Goal: Task Accomplishment & Management: Complete application form

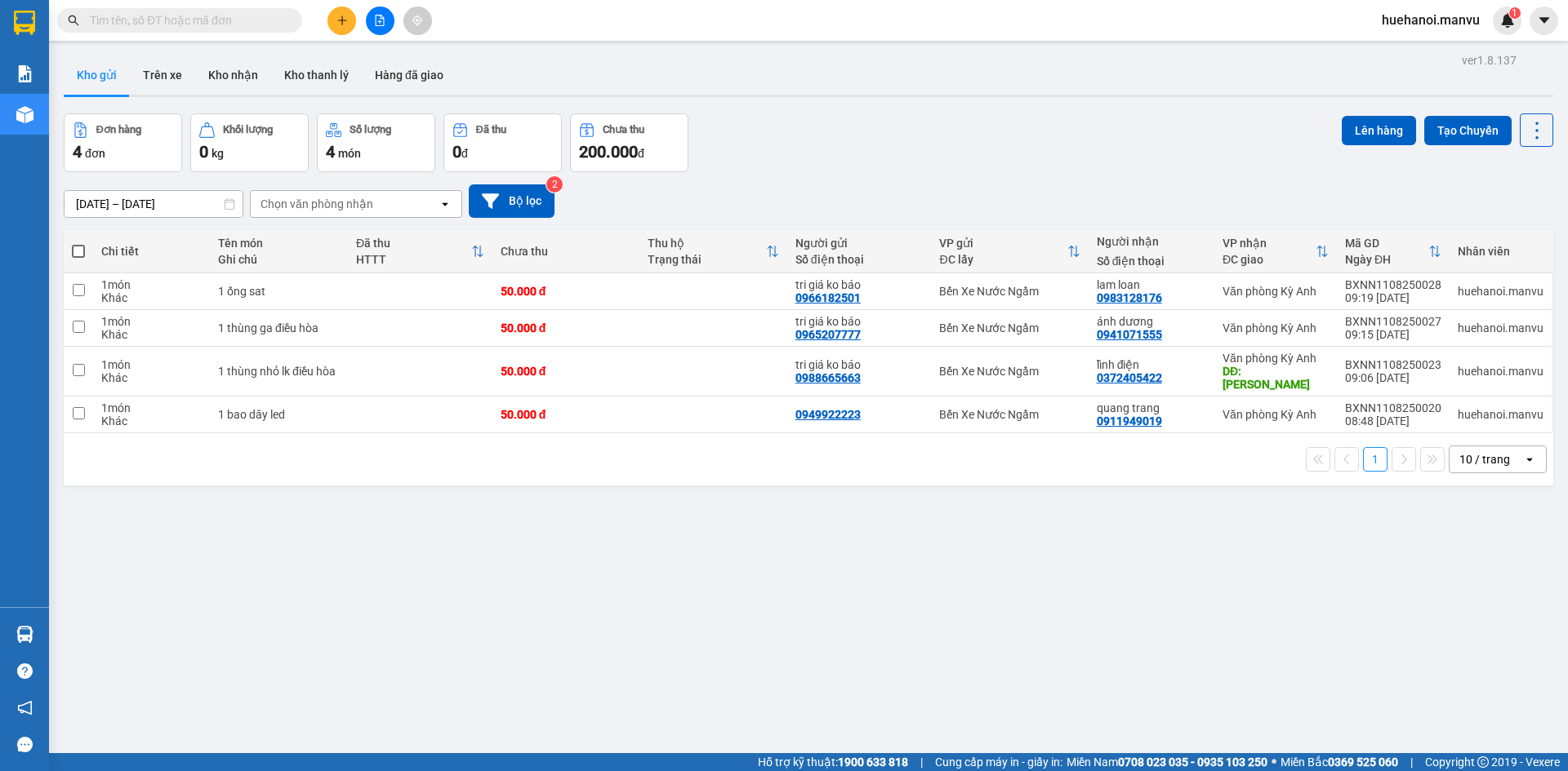
click at [326, 19] on div at bounding box center [380, 21] width 123 height 29
click at [339, 22] on icon "plus" at bounding box center [342, 21] width 12 height 12
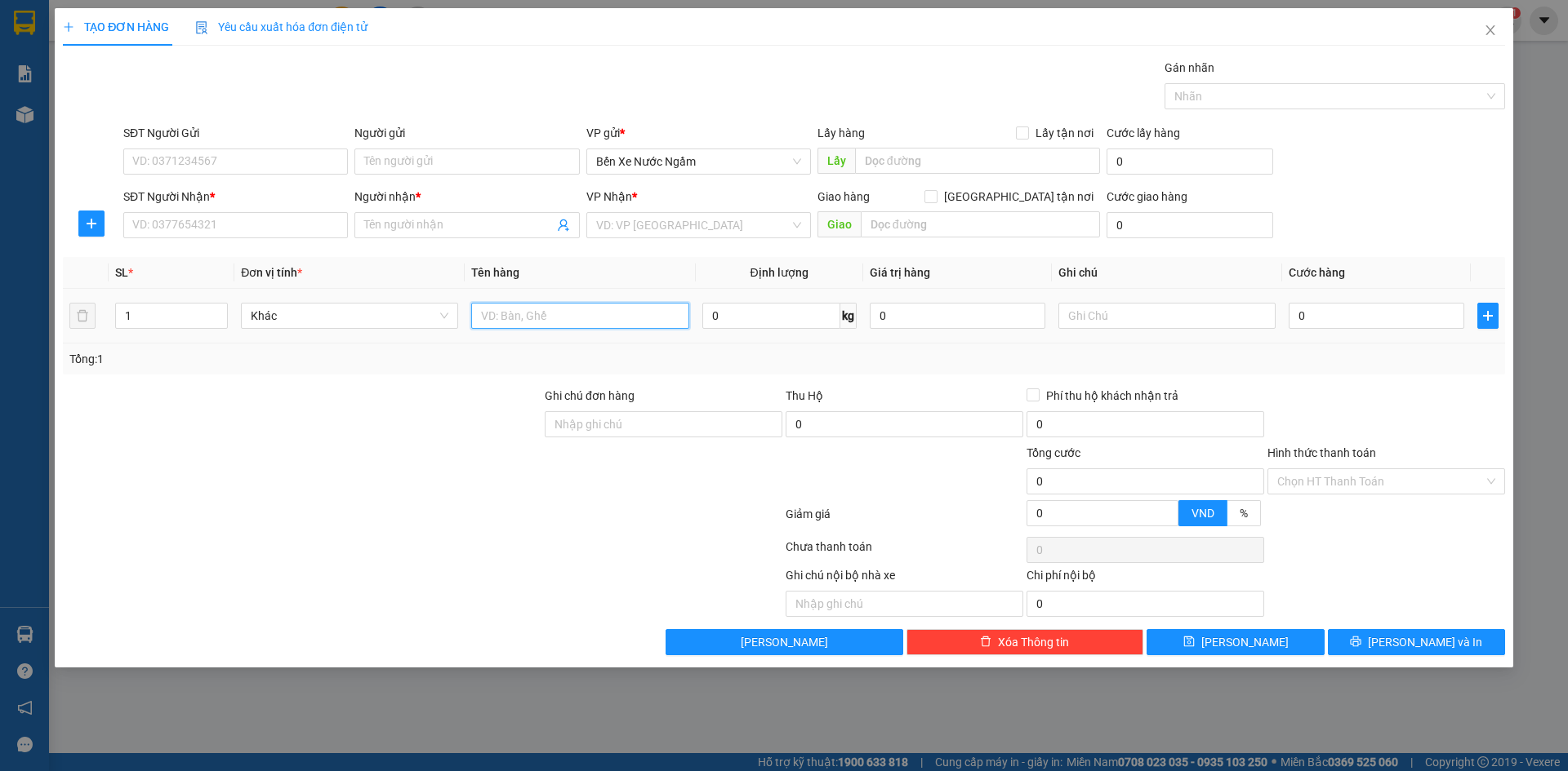
click at [552, 317] on input "text" at bounding box center [579, 316] width 217 height 27
type input "1 bao tỏi"
click at [319, 158] on input "SĐT Người Gửi" at bounding box center [235, 161] width 224 height 27
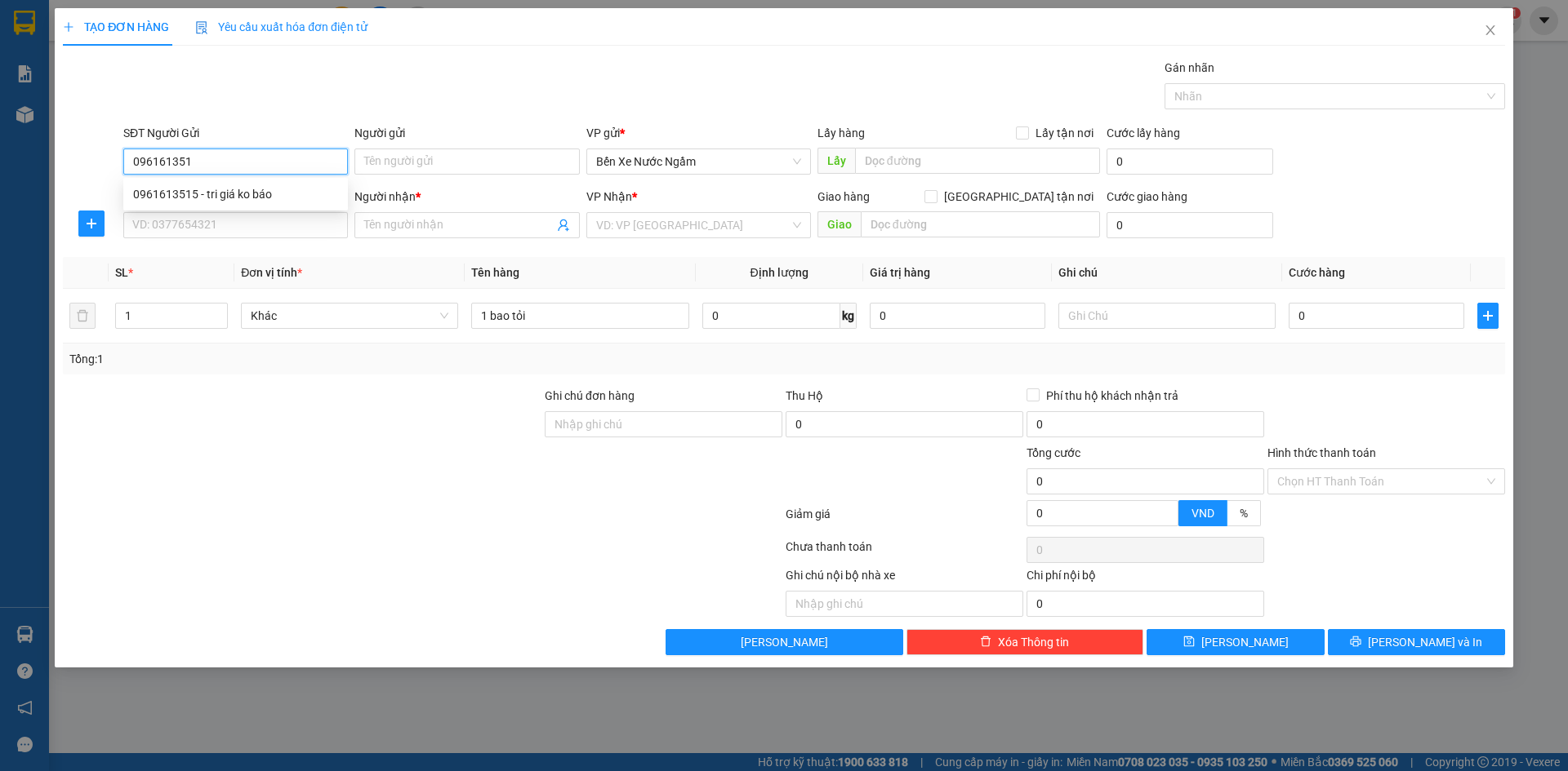
type input "0961613515"
click at [258, 190] on div "0961613515 - tri giá ko báo" at bounding box center [235, 194] width 205 height 18
type input "tri giá ko báo"
type input "0961613515"
click at [246, 217] on input "SĐT Người Nhận *" at bounding box center [235, 225] width 224 height 27
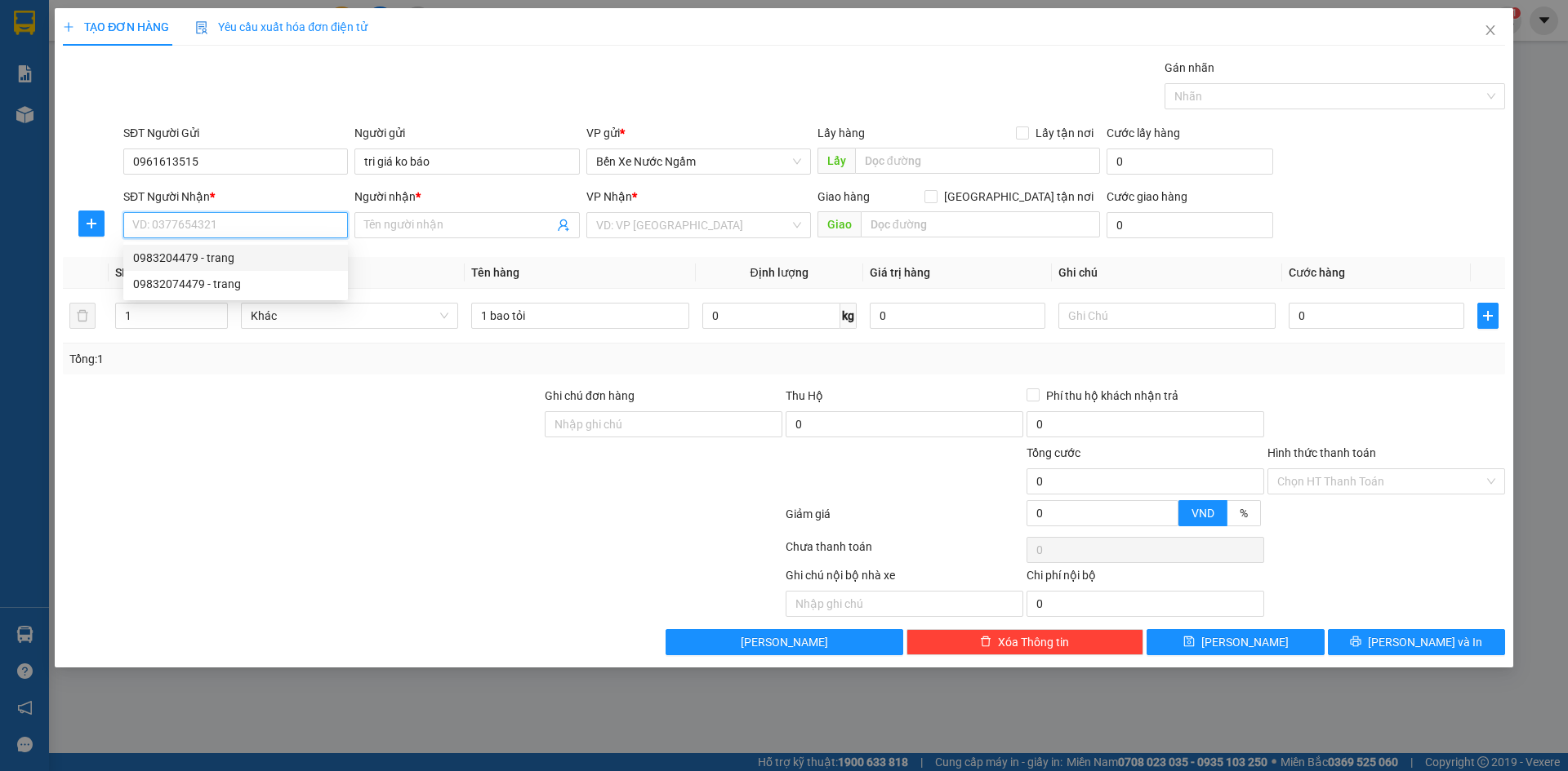
click at [222, 256] on div "0983204479 - trang" at bounding box center [235, 258] width 205 height 18
type input "0983204479"
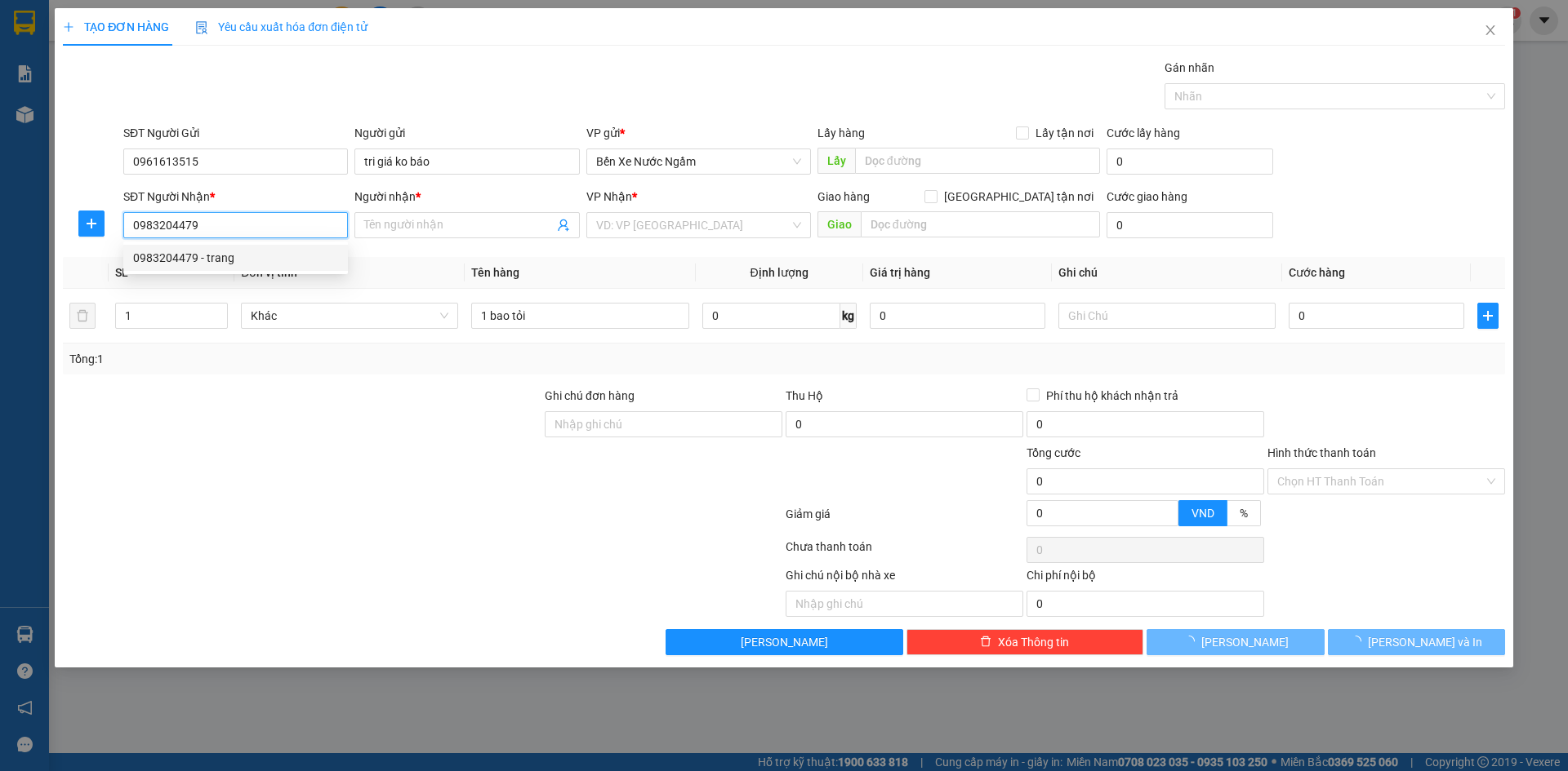
type input "trang"
type input "ka"
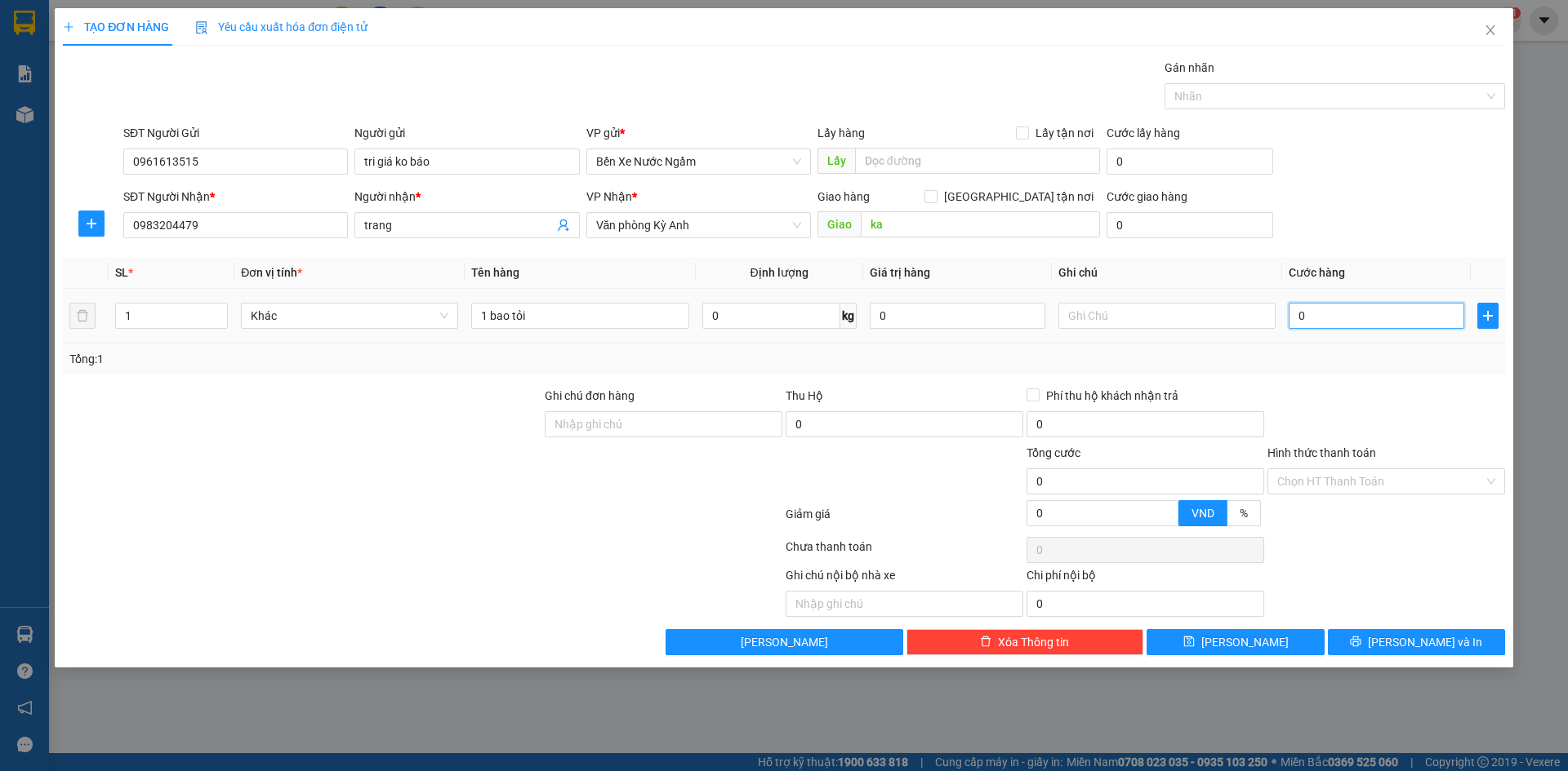
click at [1319, 317] on input "0" at bounding box center [1376, 316] width 175 height 27
type input "5"
type input "50"
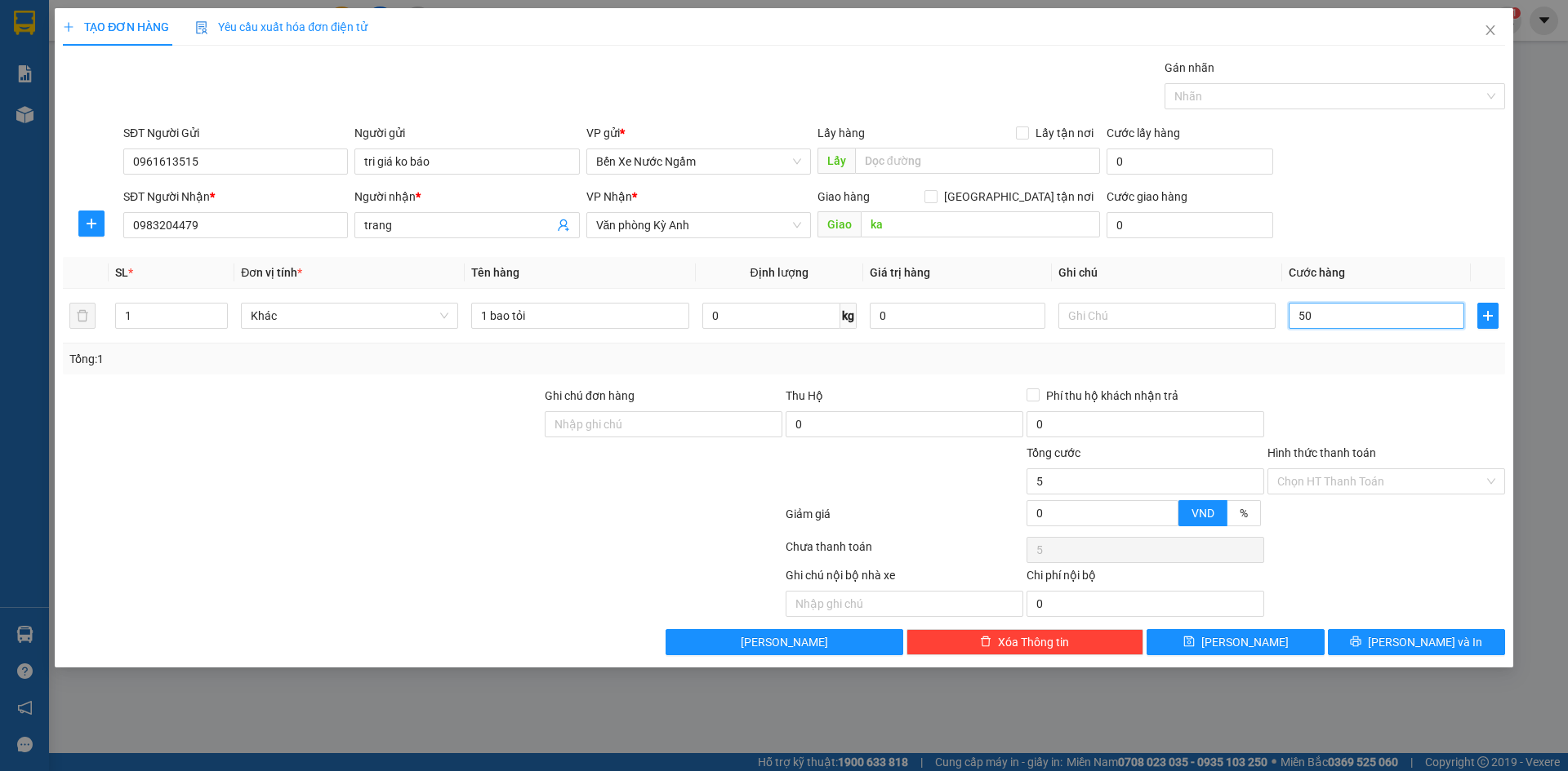
type input "50"
type input "500"
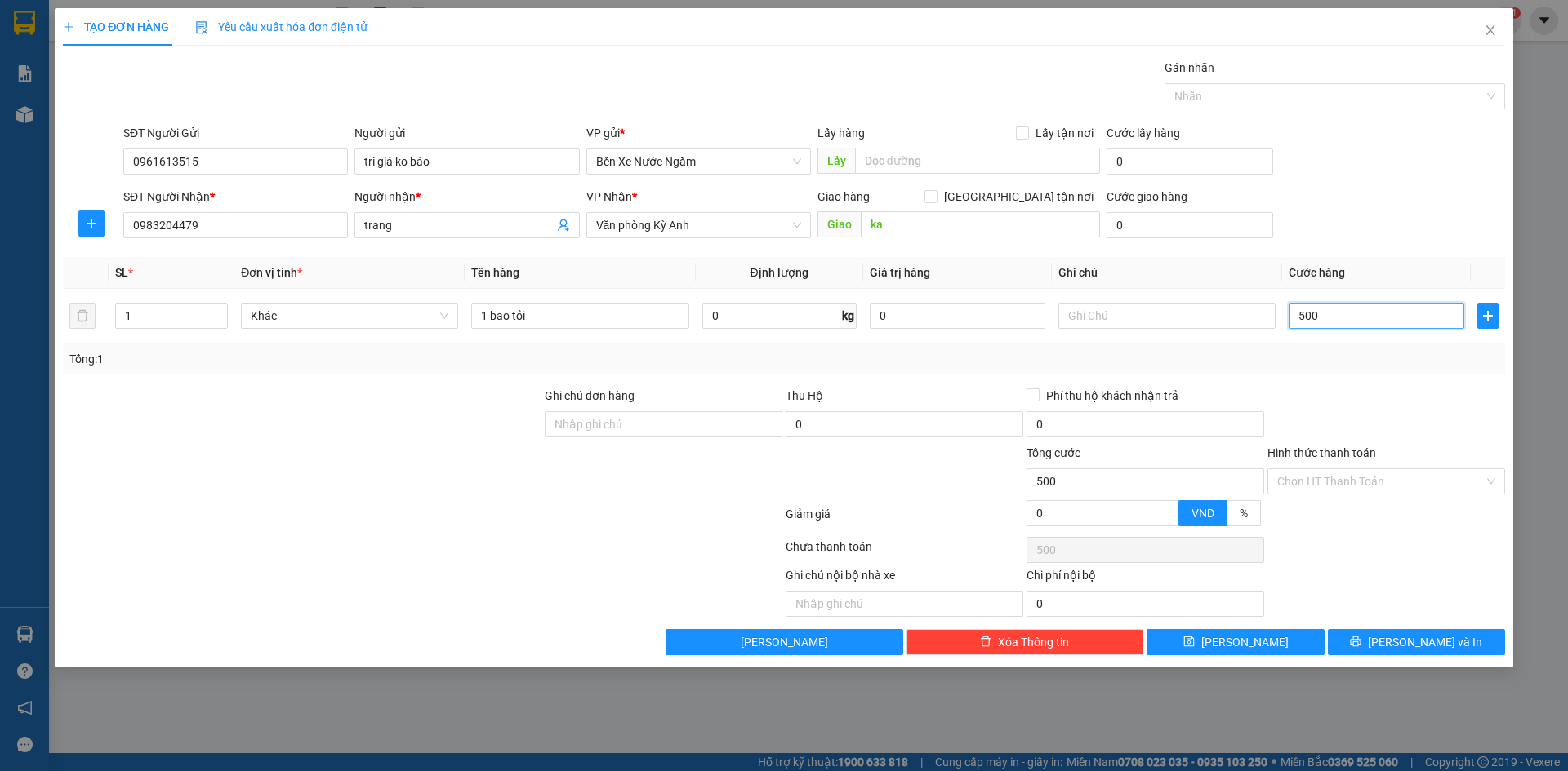
type input "5.000"
type input "50.000"
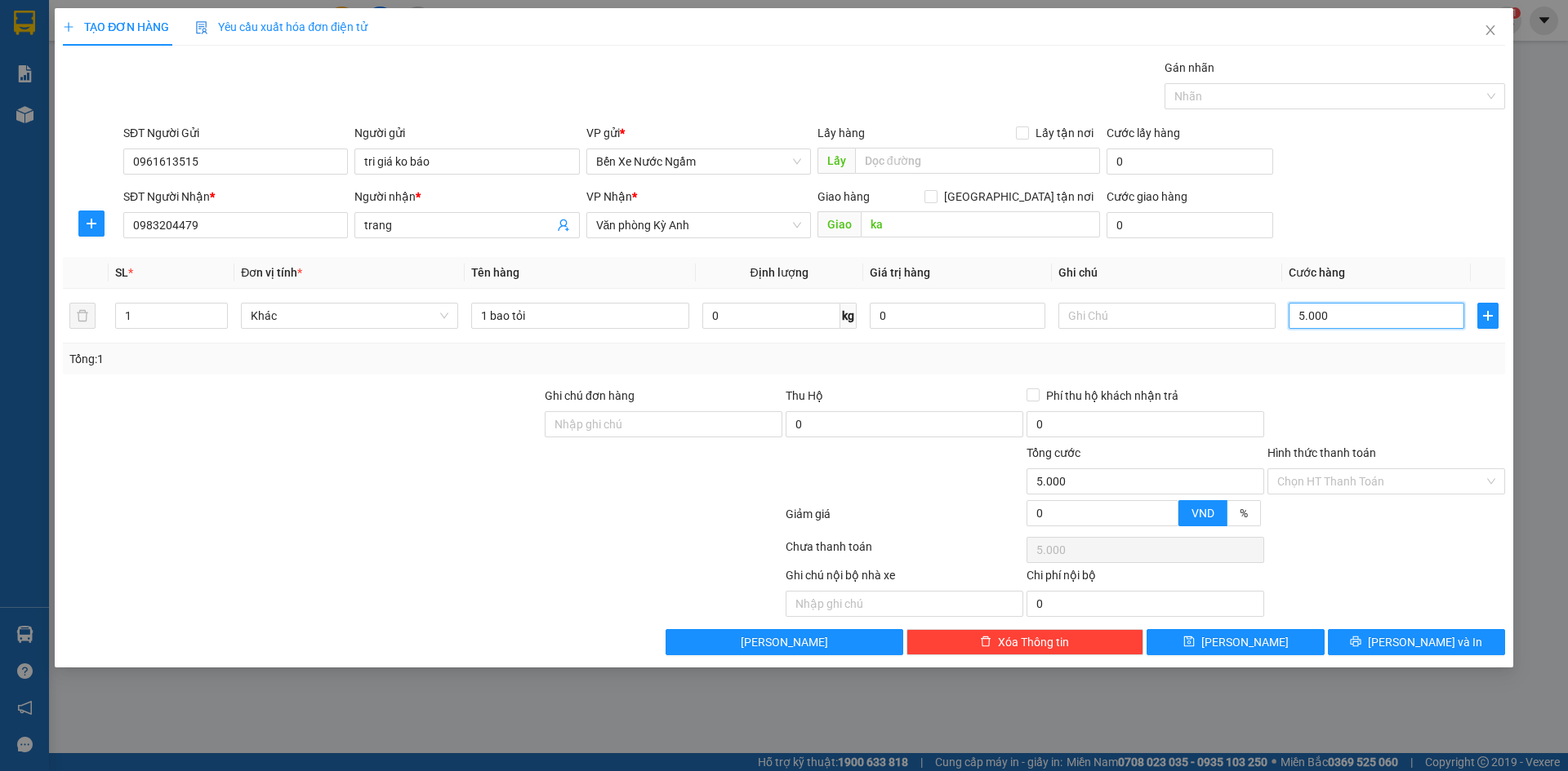
type input "50.000"
click at [1361, 636] on icon "printer" at bounding box center [1356, 642] width 12 height 12
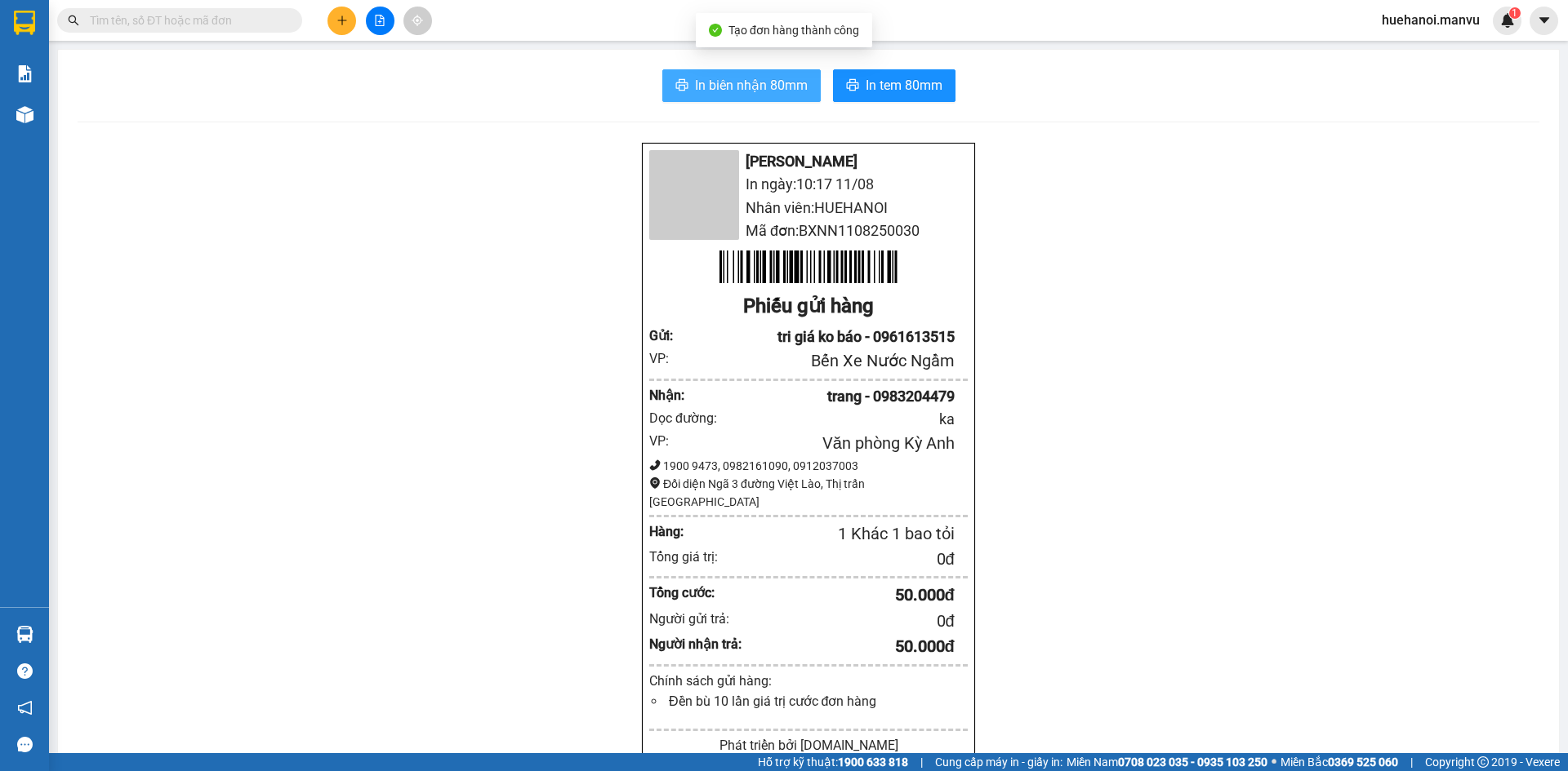
click at [714, 83] on span "In biên nhận 80mm" at bounding box center [751, 85] width 113 height 21
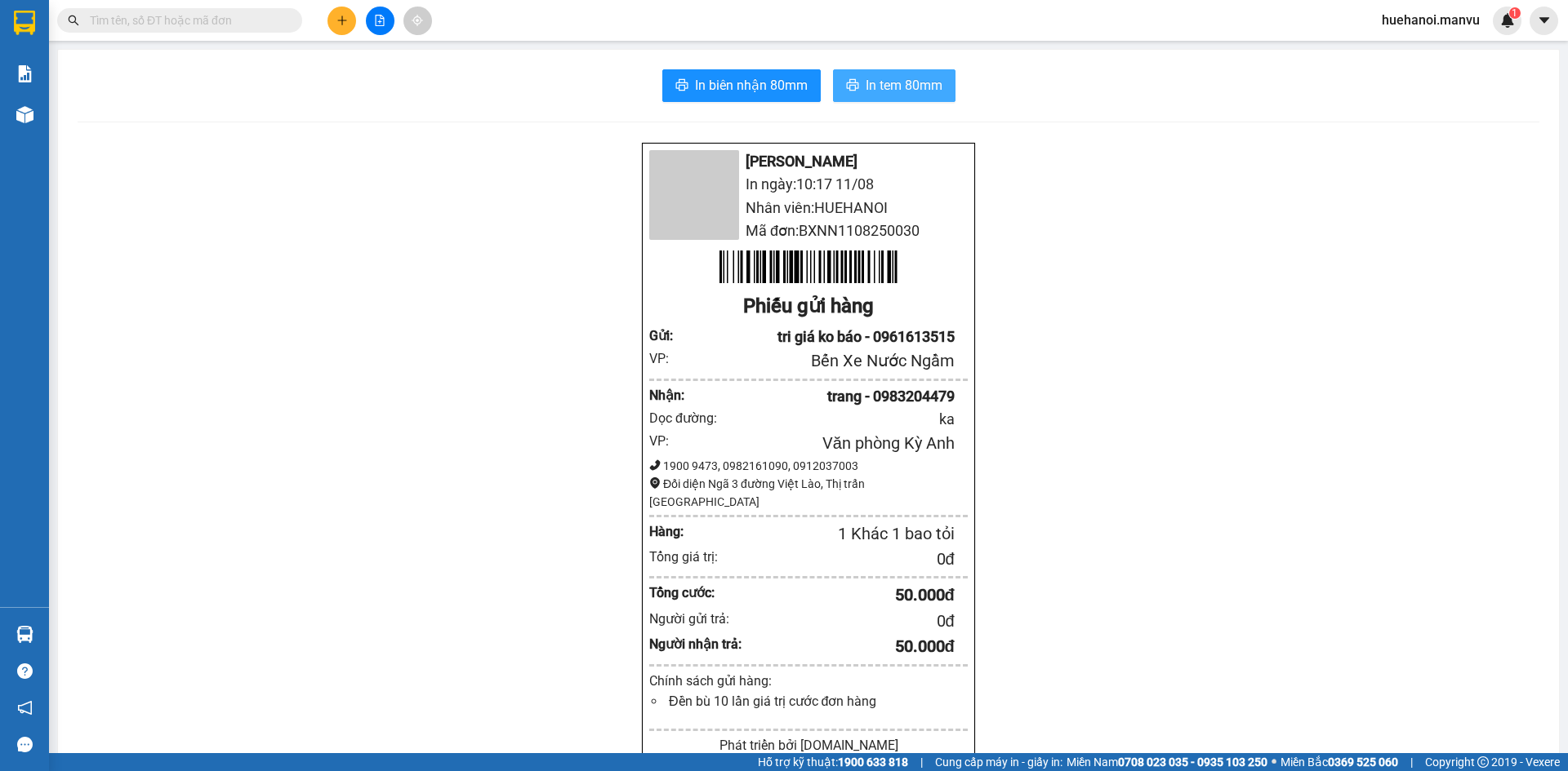
click at [904, 87] on span "In tem 80mm" at bounding box center [904, 85] width 77 height 21
click at [334, 13] on button at bounding box center [341, 21] width 29 height 29
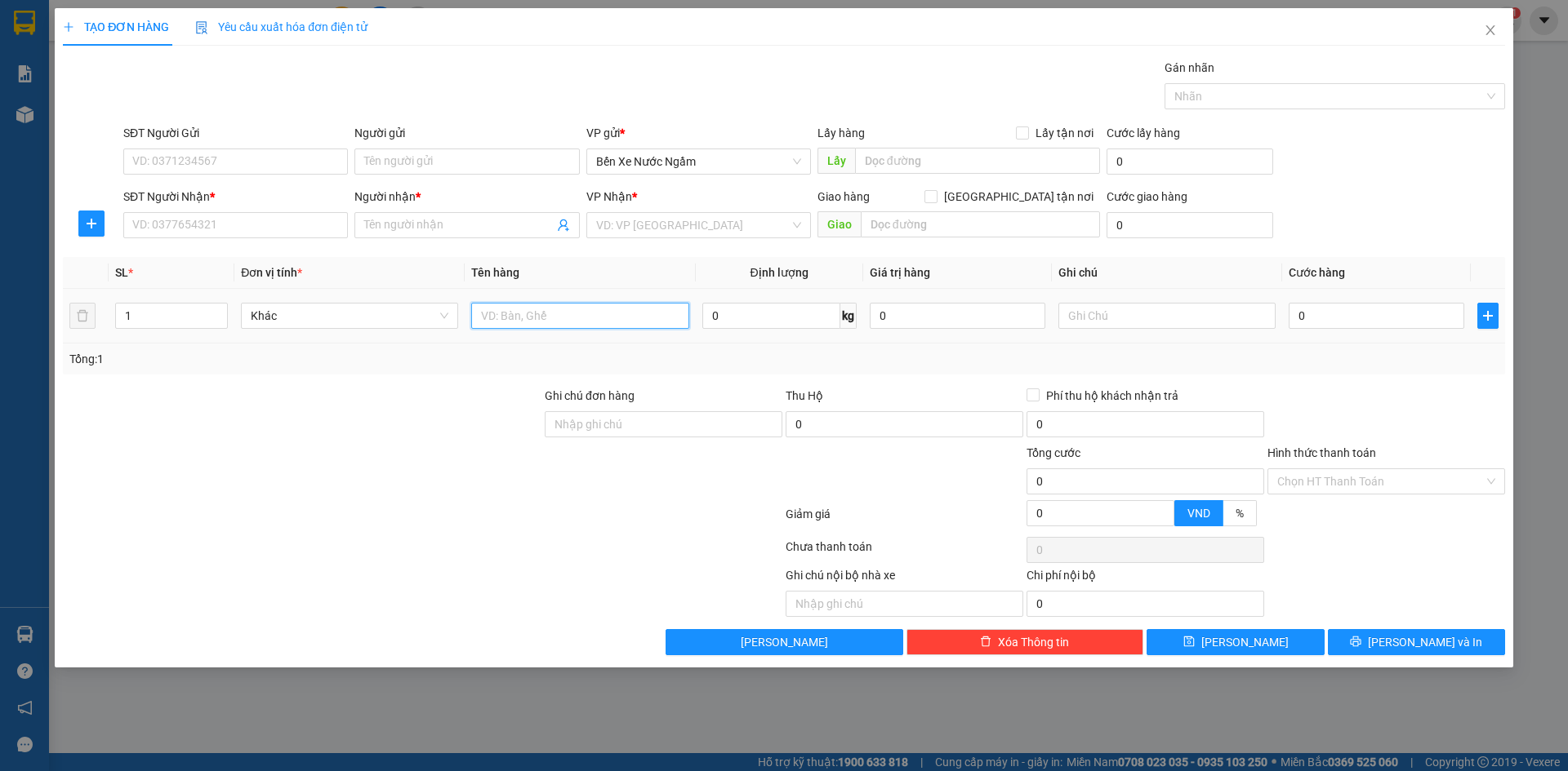
click at [552, 320] on input "text" at bounding box center [579, 316] width 217 height 27
type input "1 hôp pt"
click at [271, 226] on input "SĐT Người Nhận *" at bounding box center [235, 225] width 224 height 27
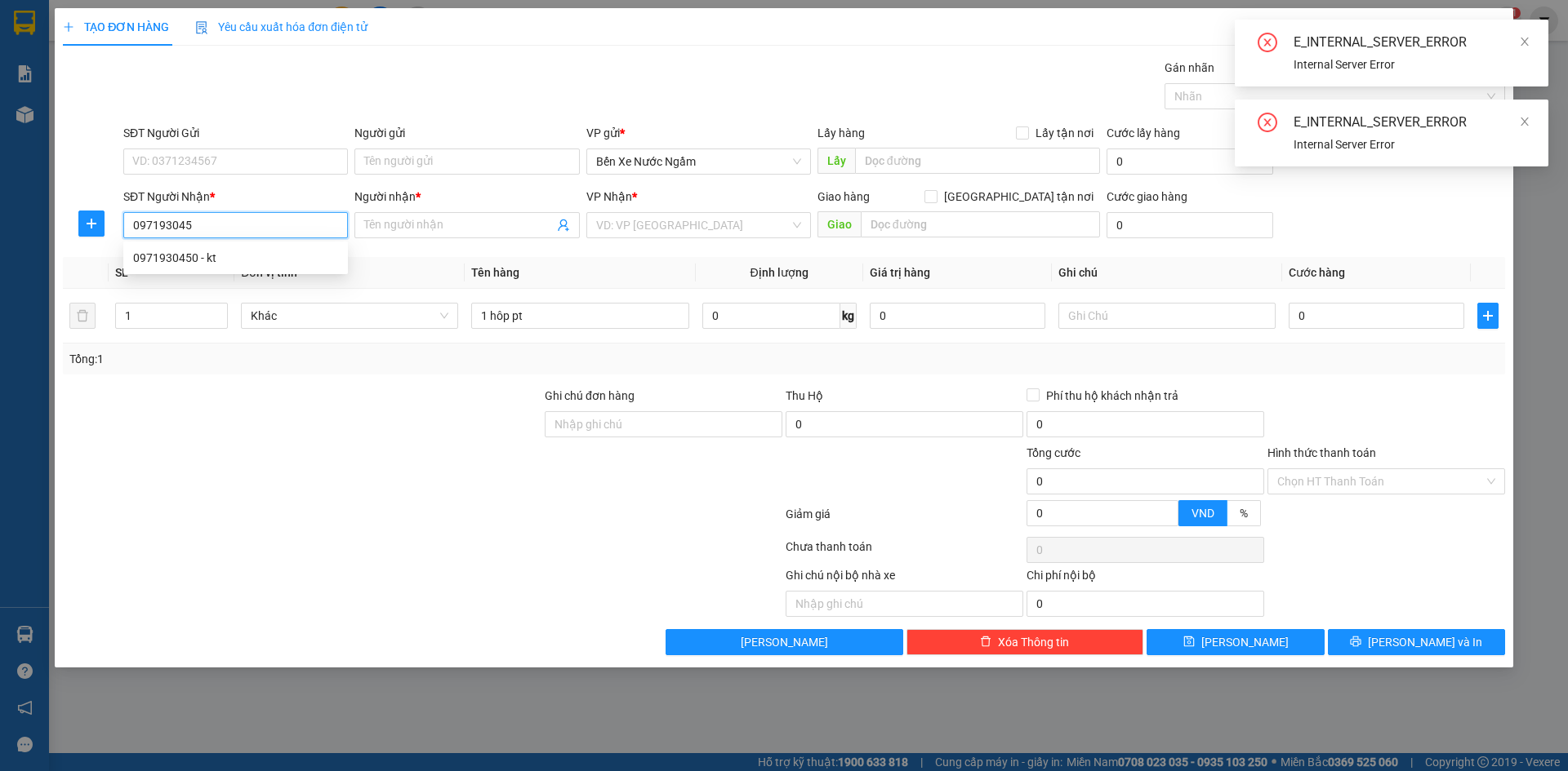
type input "0971930450"
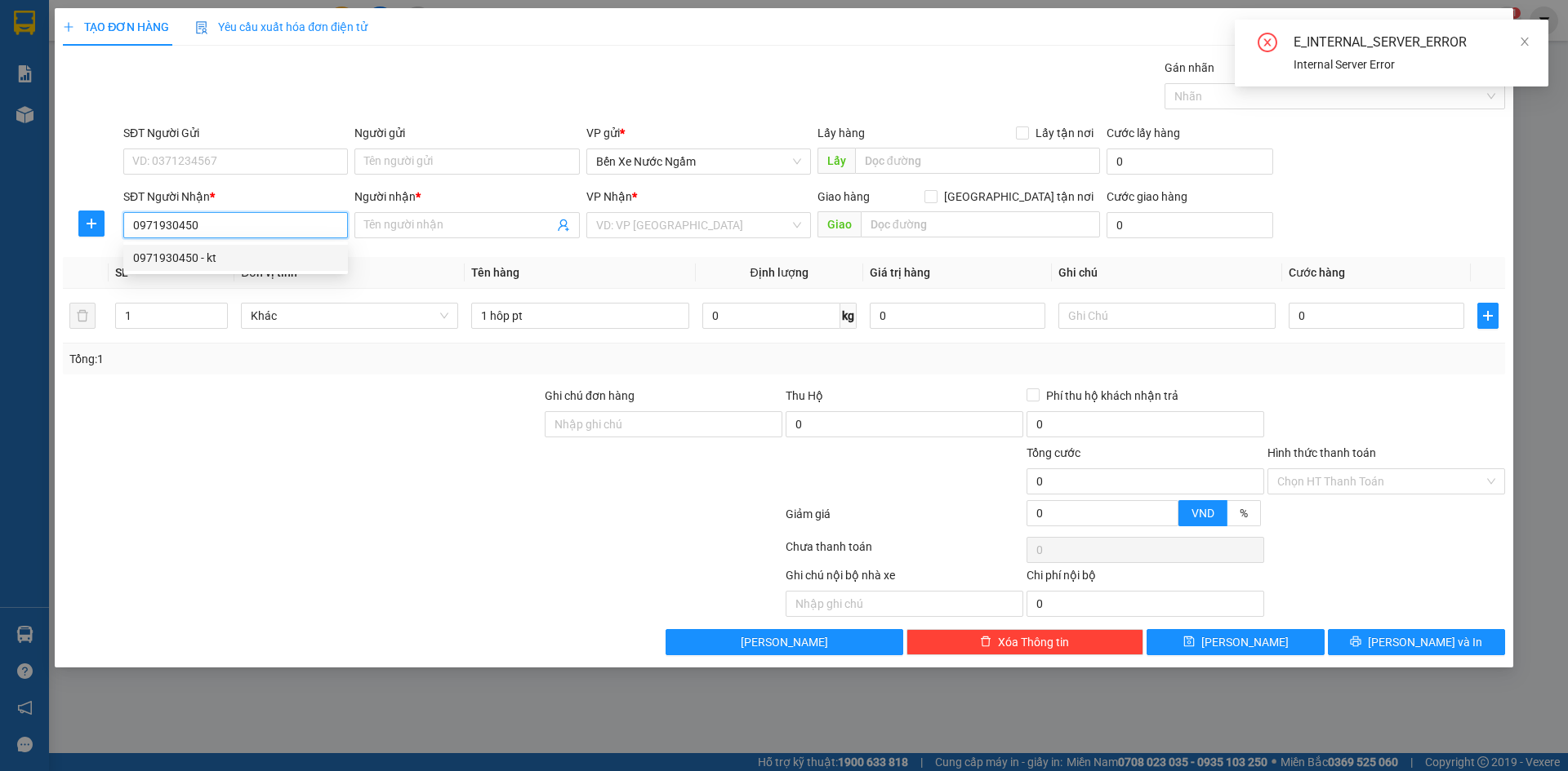
click at [198, 250] on div "0971930450 - kt" at bounding box center [235, 258] width 205 height 18
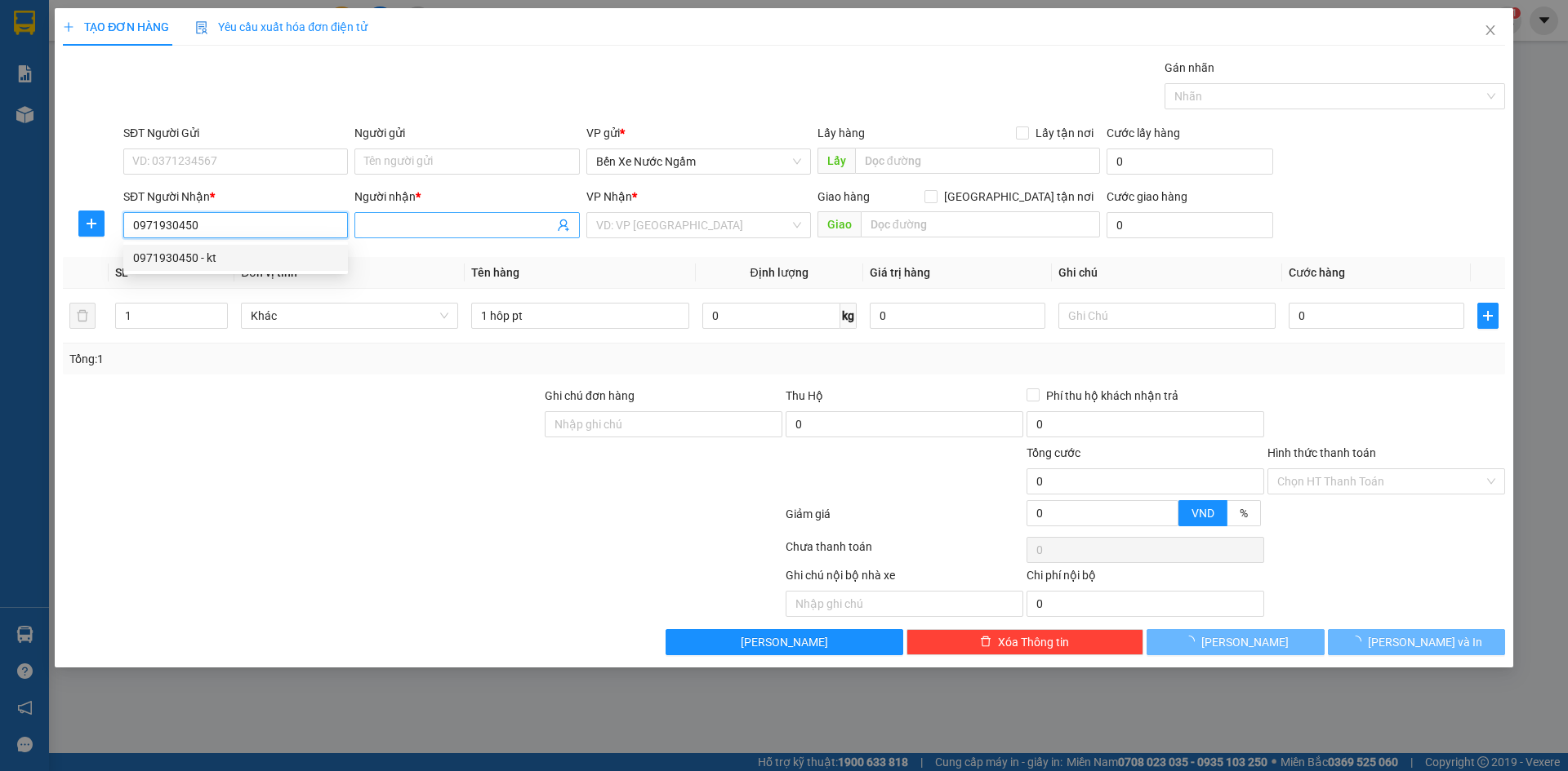
type input "kt"
type input "k thịnh"
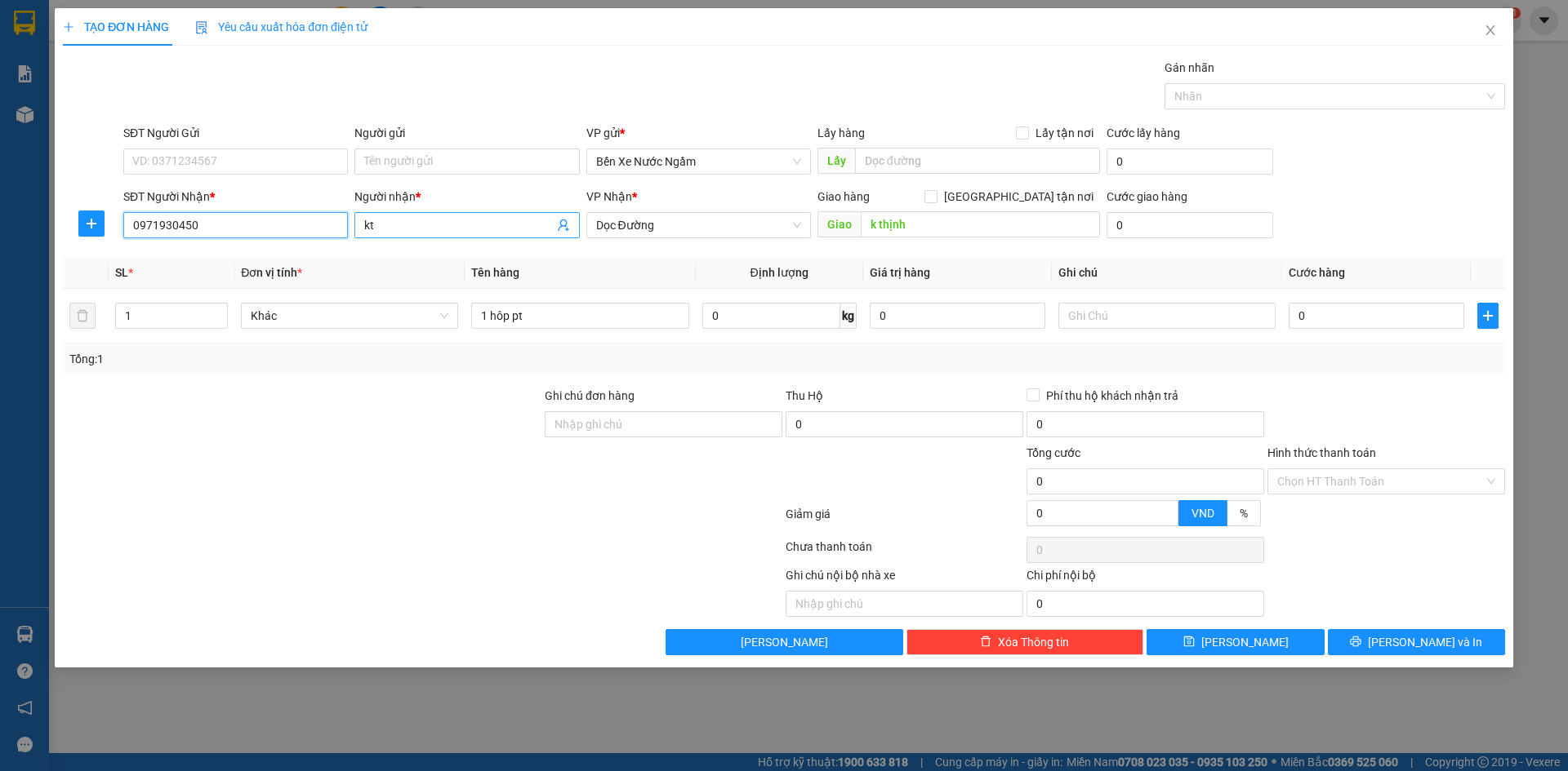
type input "0971930450"
click at [425, 231] on input "kt" at bounding box center [458, 225] width 189 height 18
type input "k"
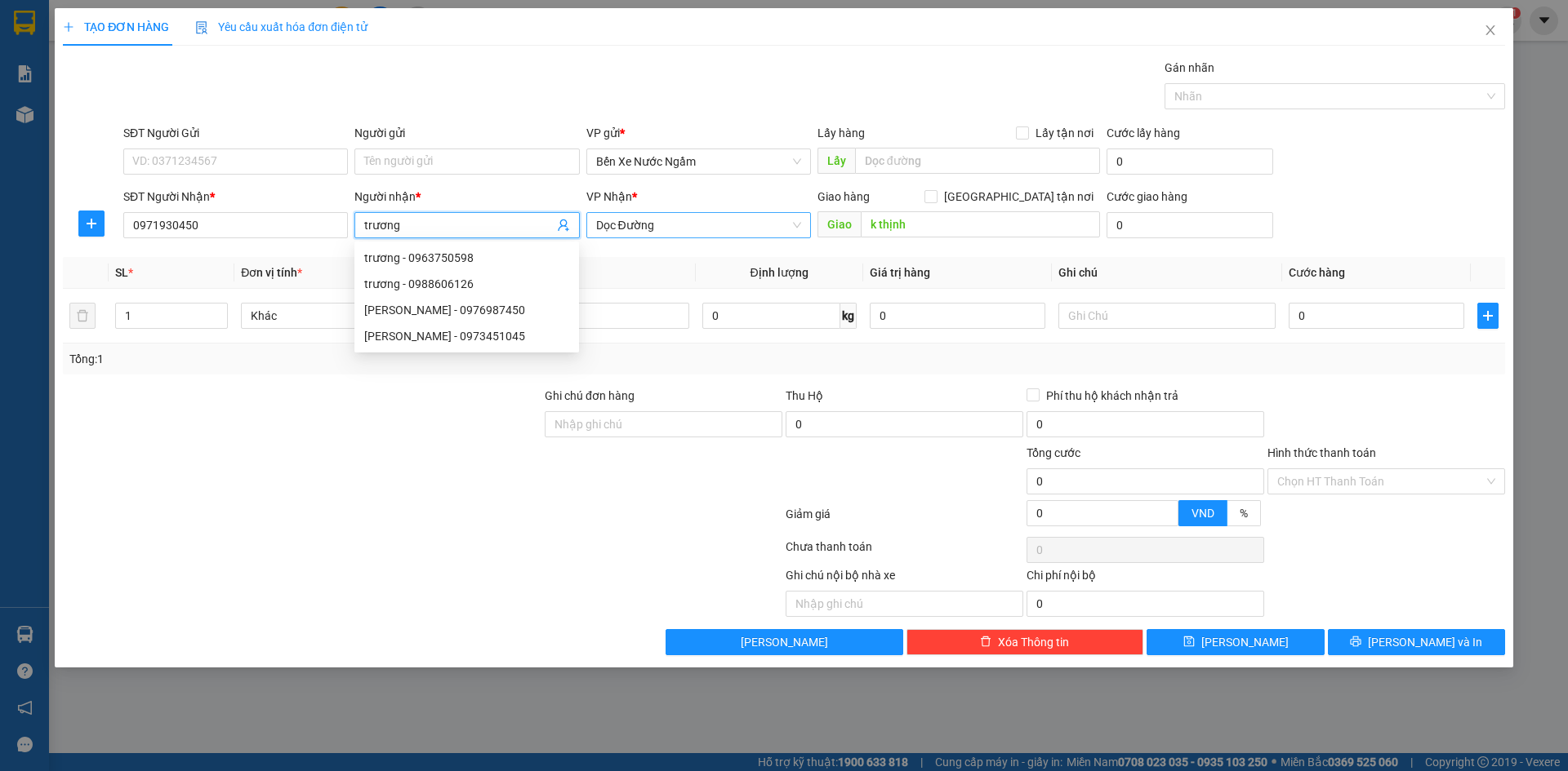
click at [681, 214] on span "Dọc Đường" at bounding box center [698, 225] width 205 height 25
type input "trương"
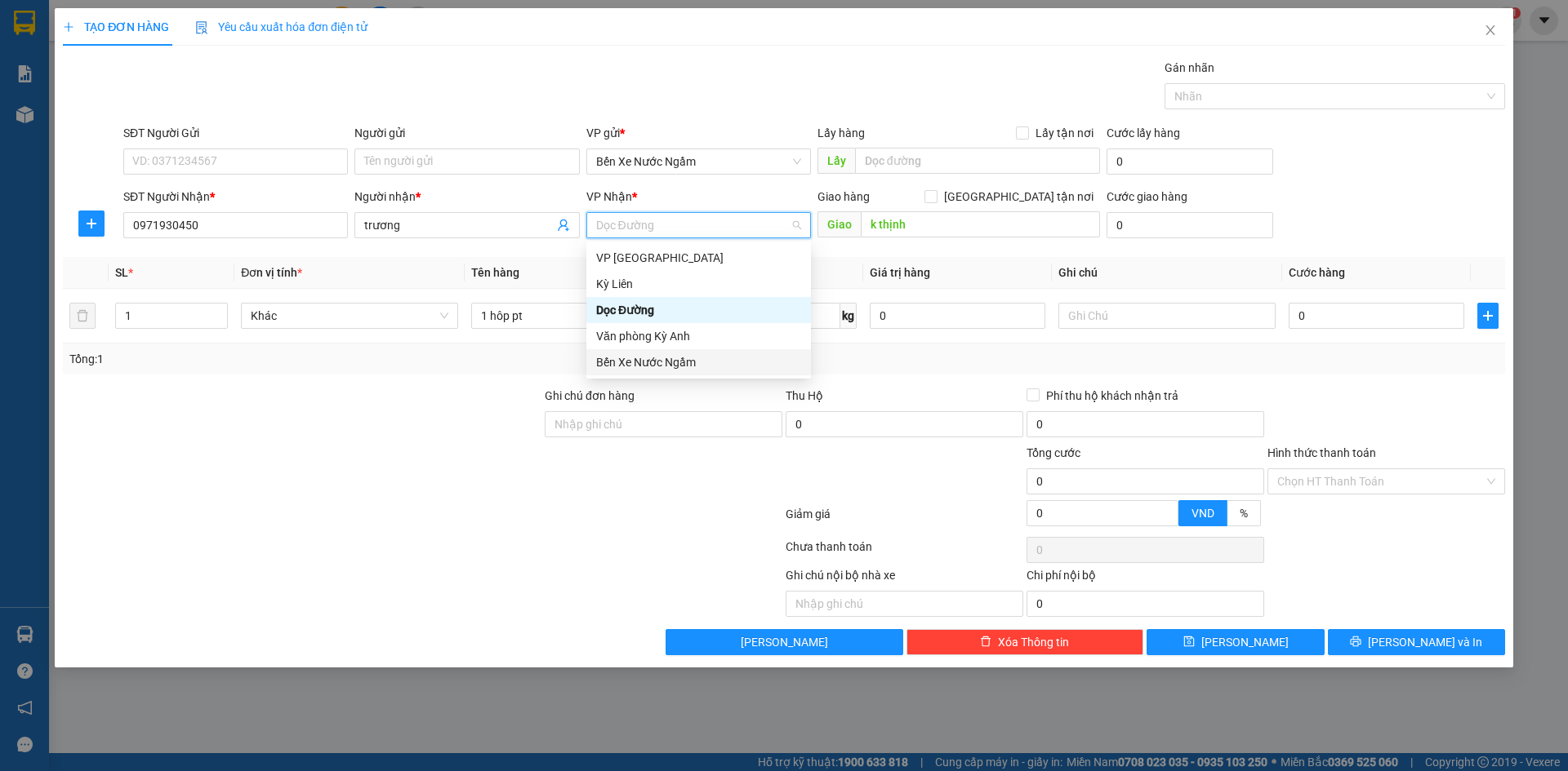
click at [690, 349] on div "Bến Xe Nước Ngầm" at bounding box center [698, 362] width 224 height 27
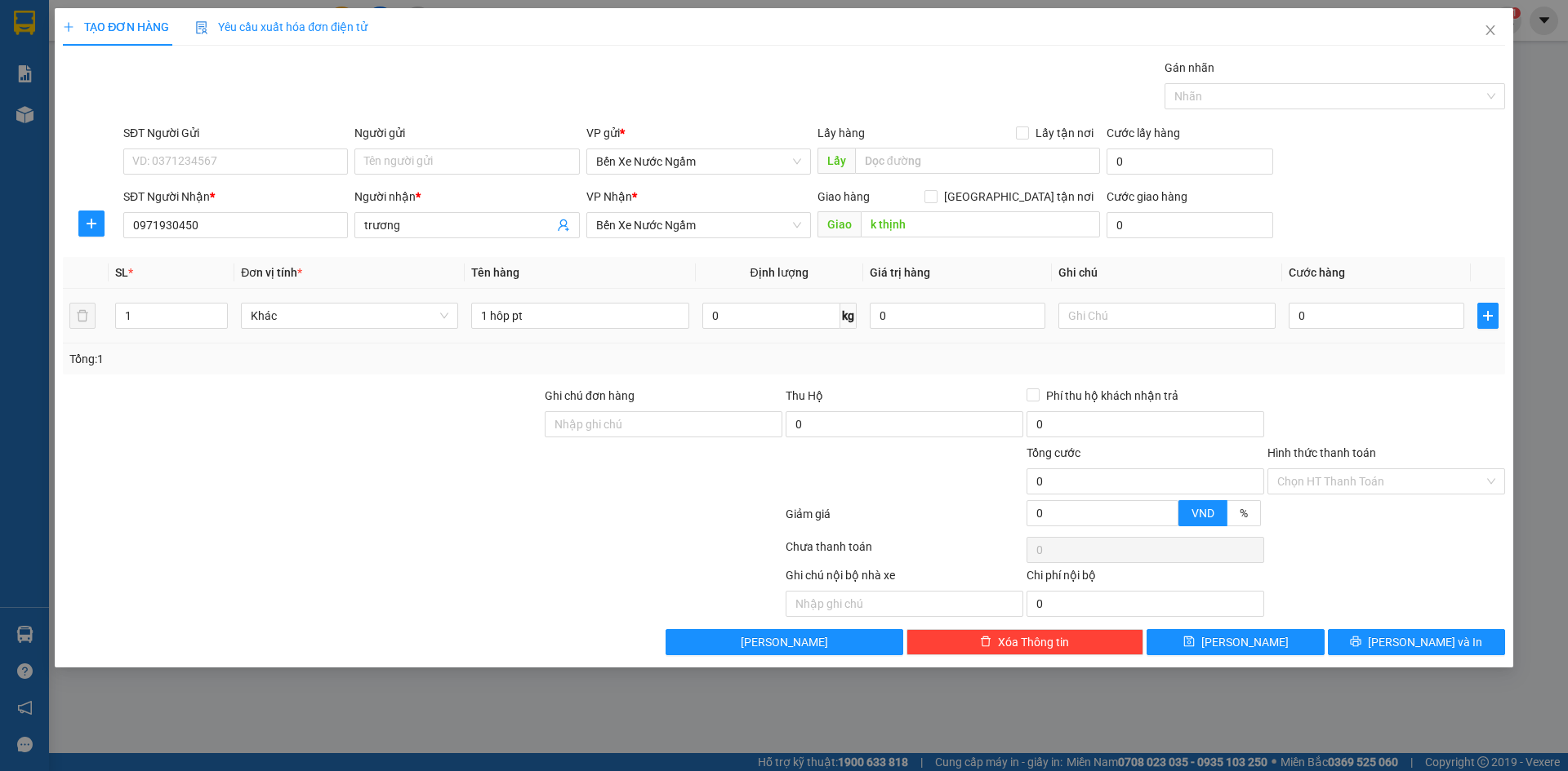
click at [689, 335] on td "1 hôp pt" at bounding box center [579, 317] width 230 height 55
click at [671, 215] on span "Bến Xe Nước Ngầm" at bounding box center [698, 225] width 205 height 25
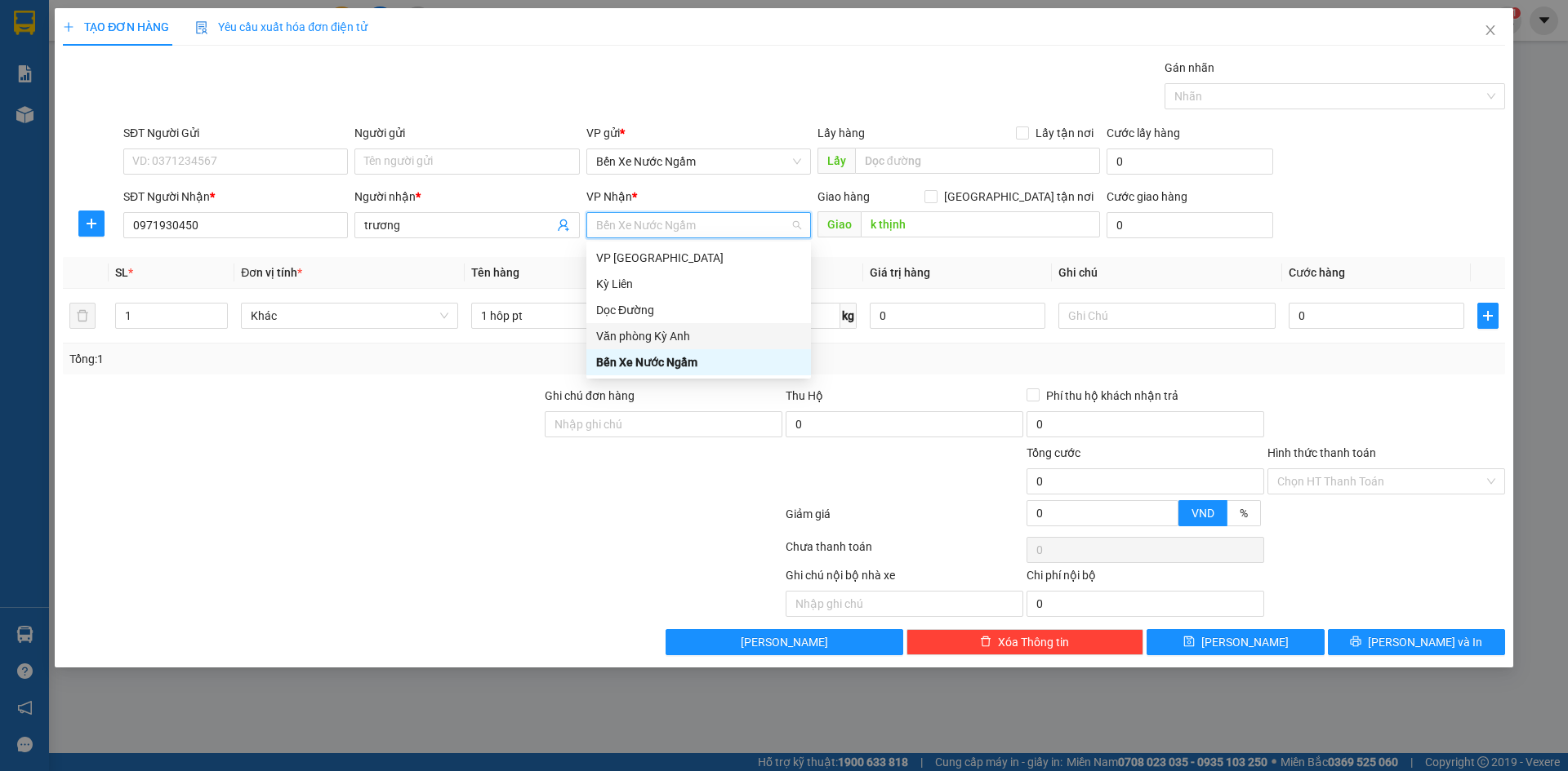
click at [651, 333] on div "Văn phòng Kỳ Anh" at bounding box center [698, 336] width 205 height 18
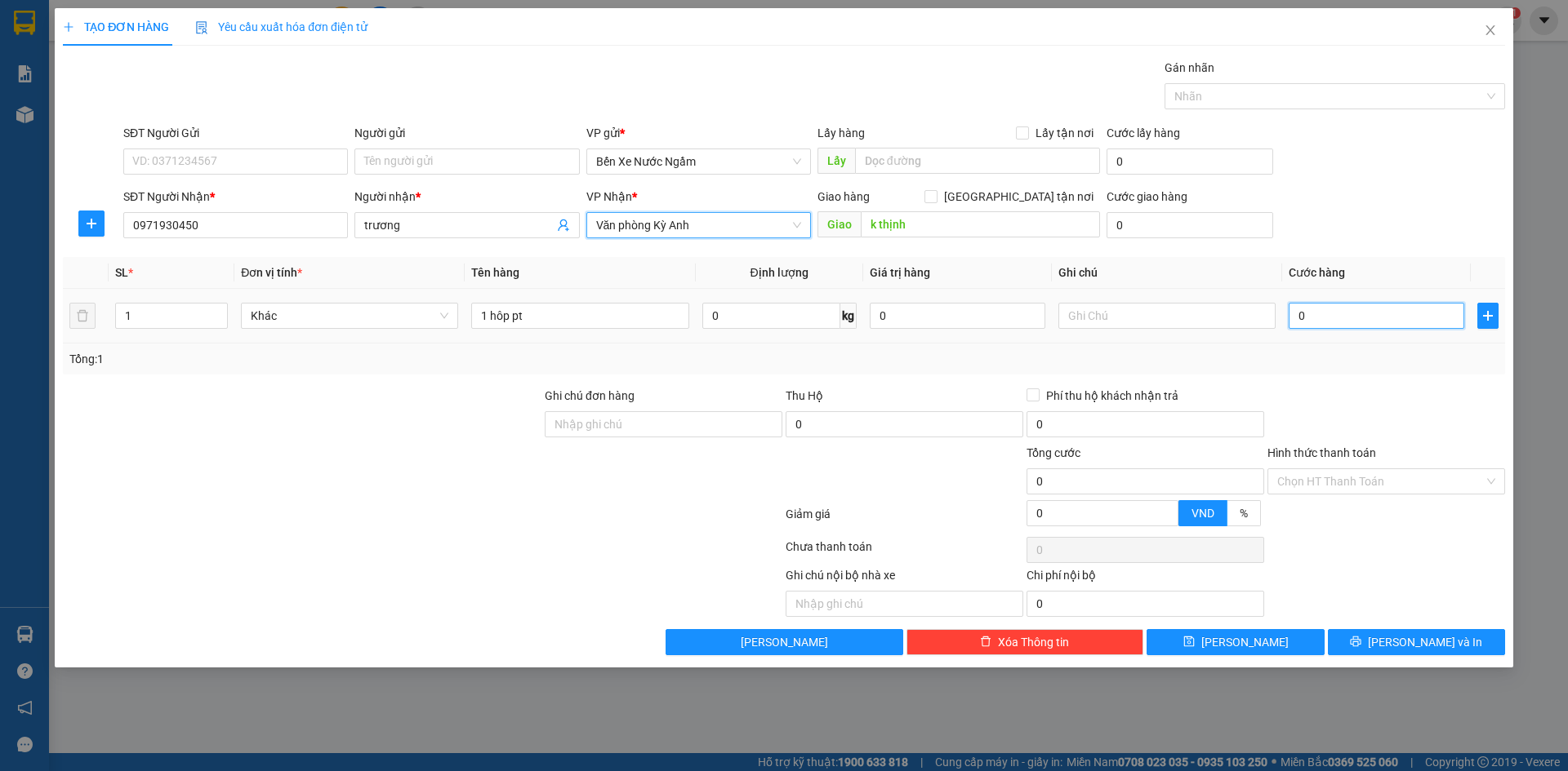
click at [1367, 326] on input "0" at bounding box center [1376, 316] width 175 height 27
type input "5"
type input "50"
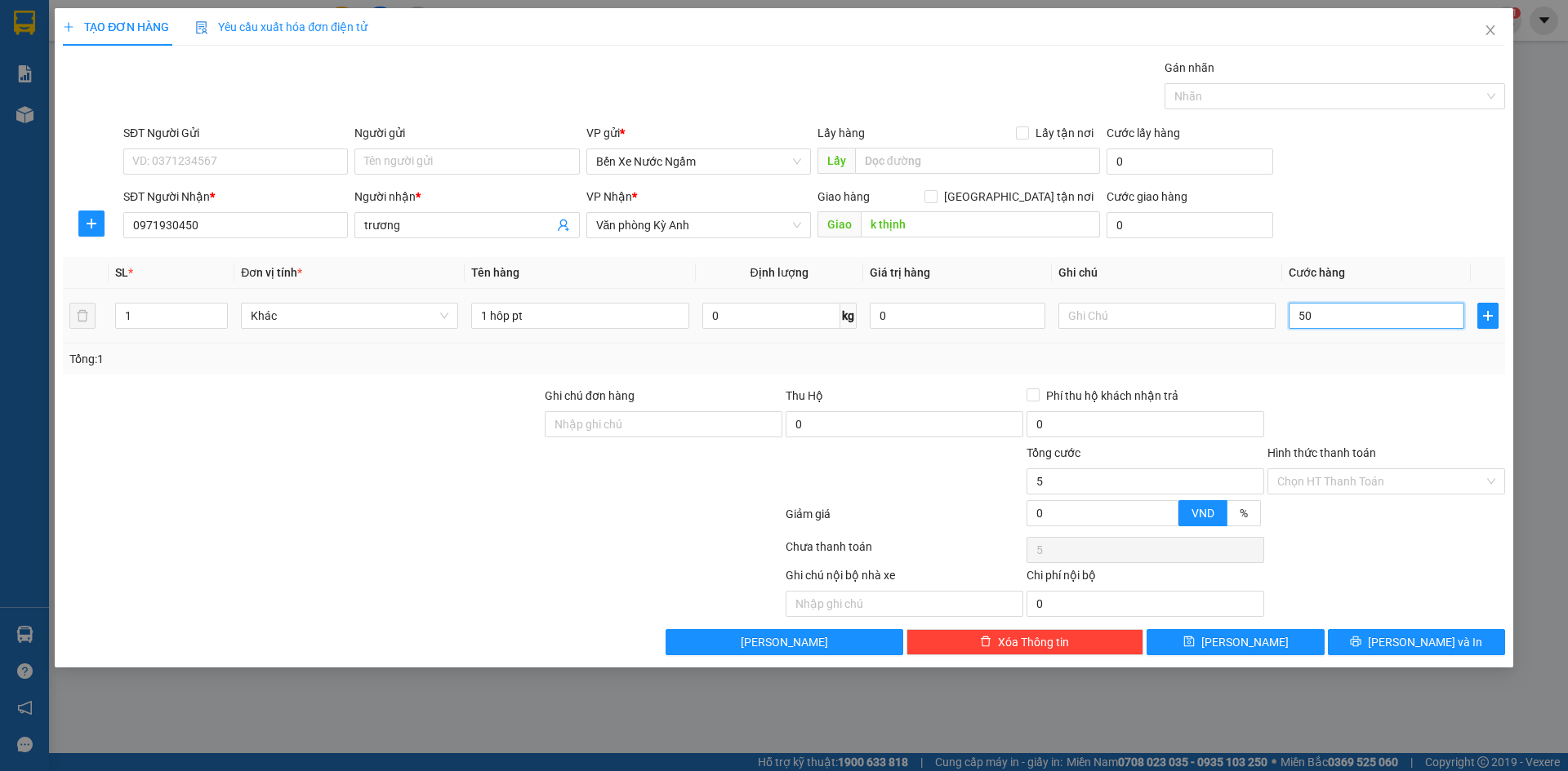
type input "50"
type input "500"
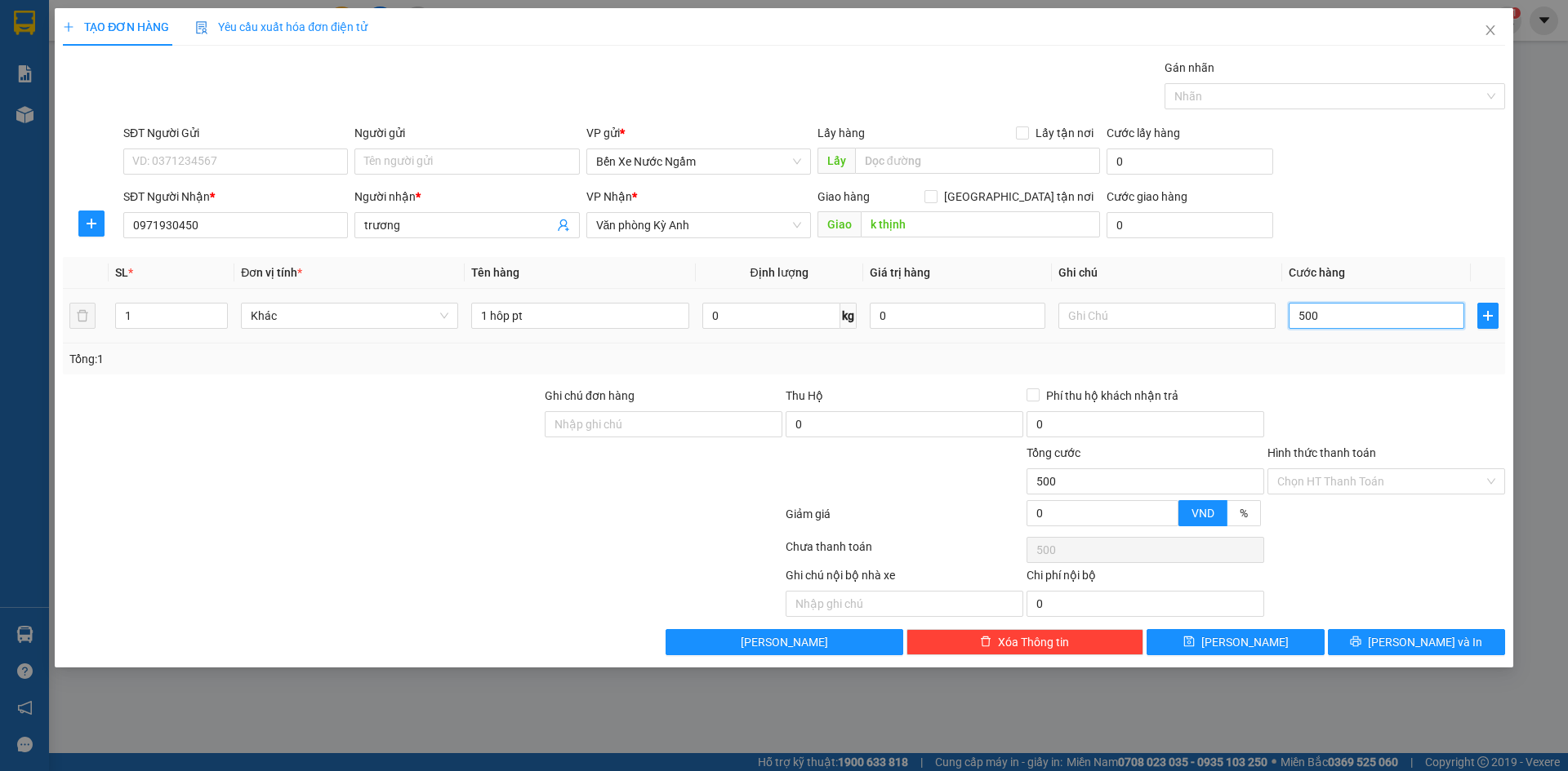
type input "5.000"
type input "50.000"
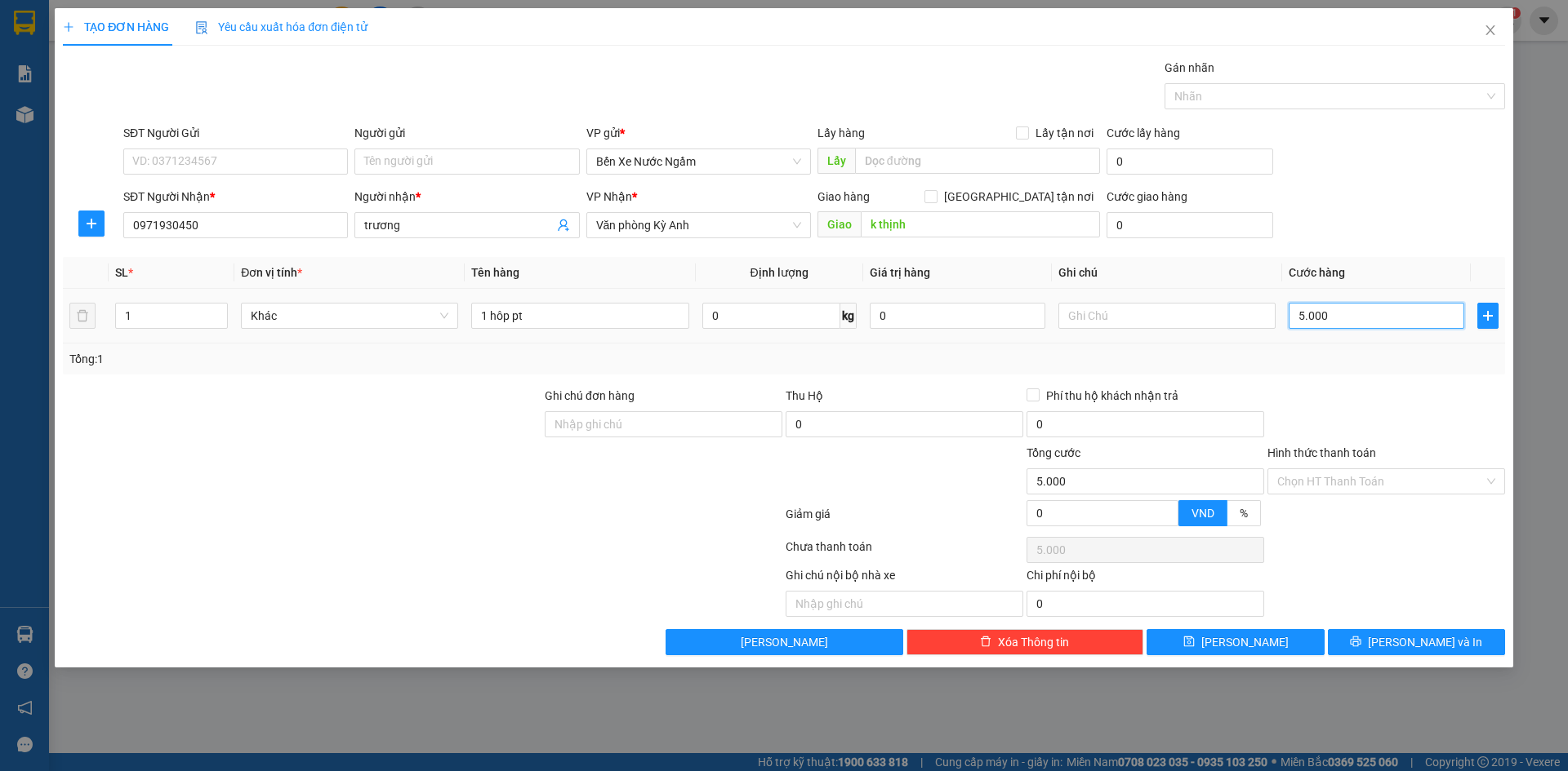
type input "50.000"
click at [250, 158] on input "SĐT Người Gửi" at bounding box center [235, 161] width 224 height 27
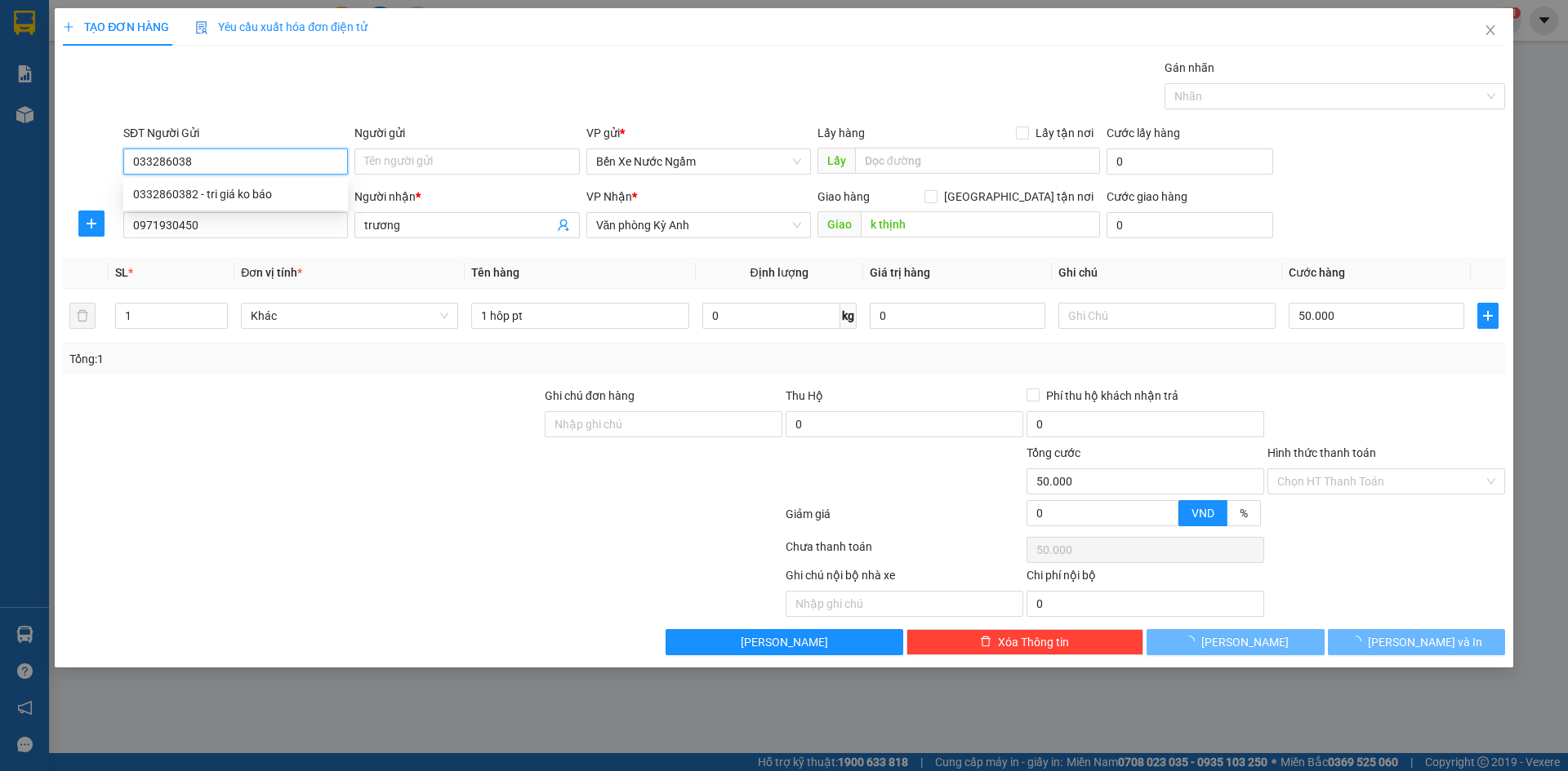
type input "0332860382"
click at [265, 198] on div "0332860382 - tri giá ko báo" at bounding box center [235, 194] width 205 height 18
type input "tri giá ko báo"
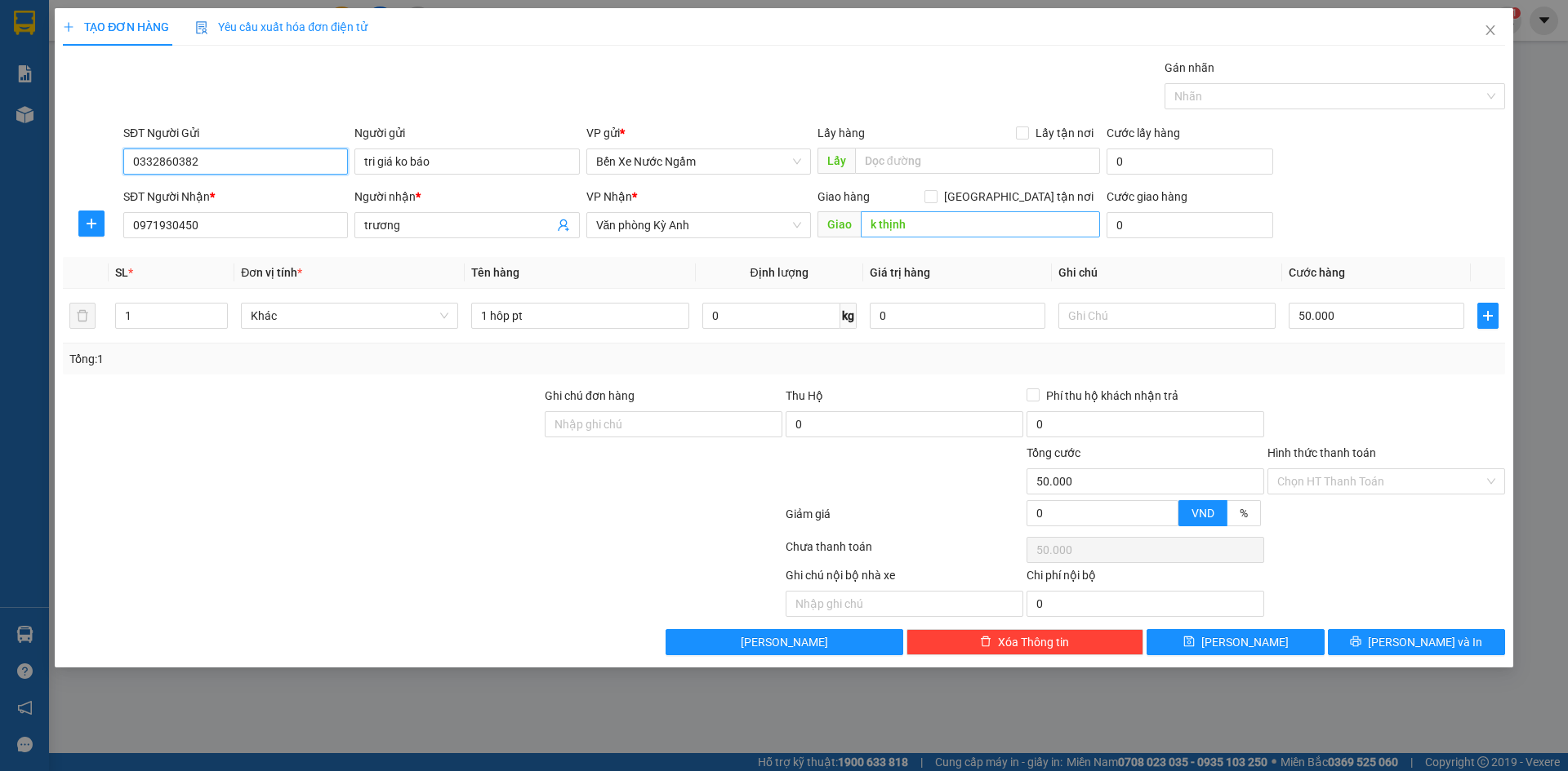
type input "0332860382"
click at [964, 234] on input "k thịnh" at bounding box center [980, 224] width 239 height 27
type input "cx kỳ thinh"
click at [1357, 633] on button "[PERSON_NAME] và In" at bounding box center [1417, 642] width 177 height 27
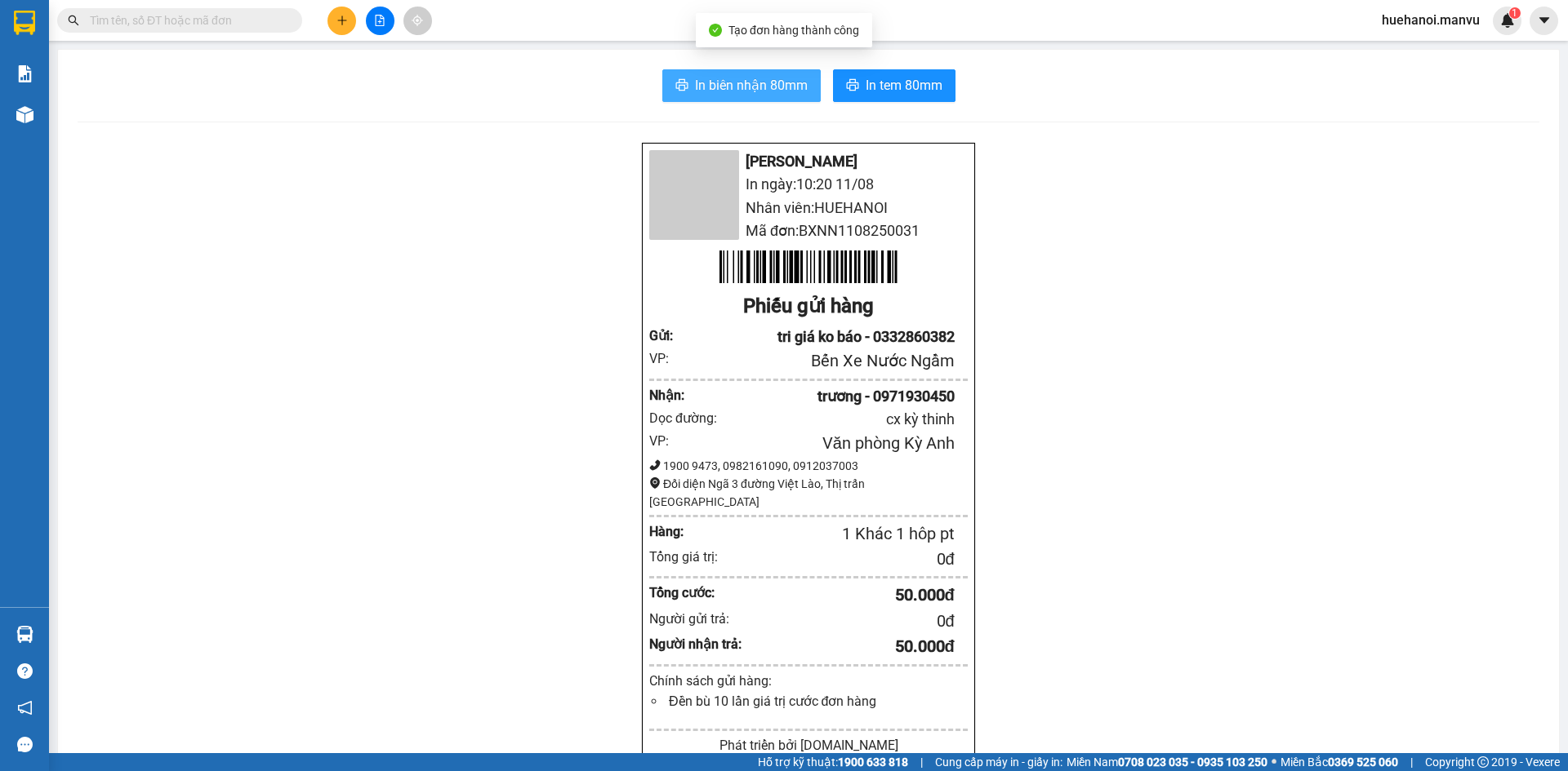
click at [787, 99] on button "In biên nhận 80mm" at bounding box center [741, 86] width 158 height 32
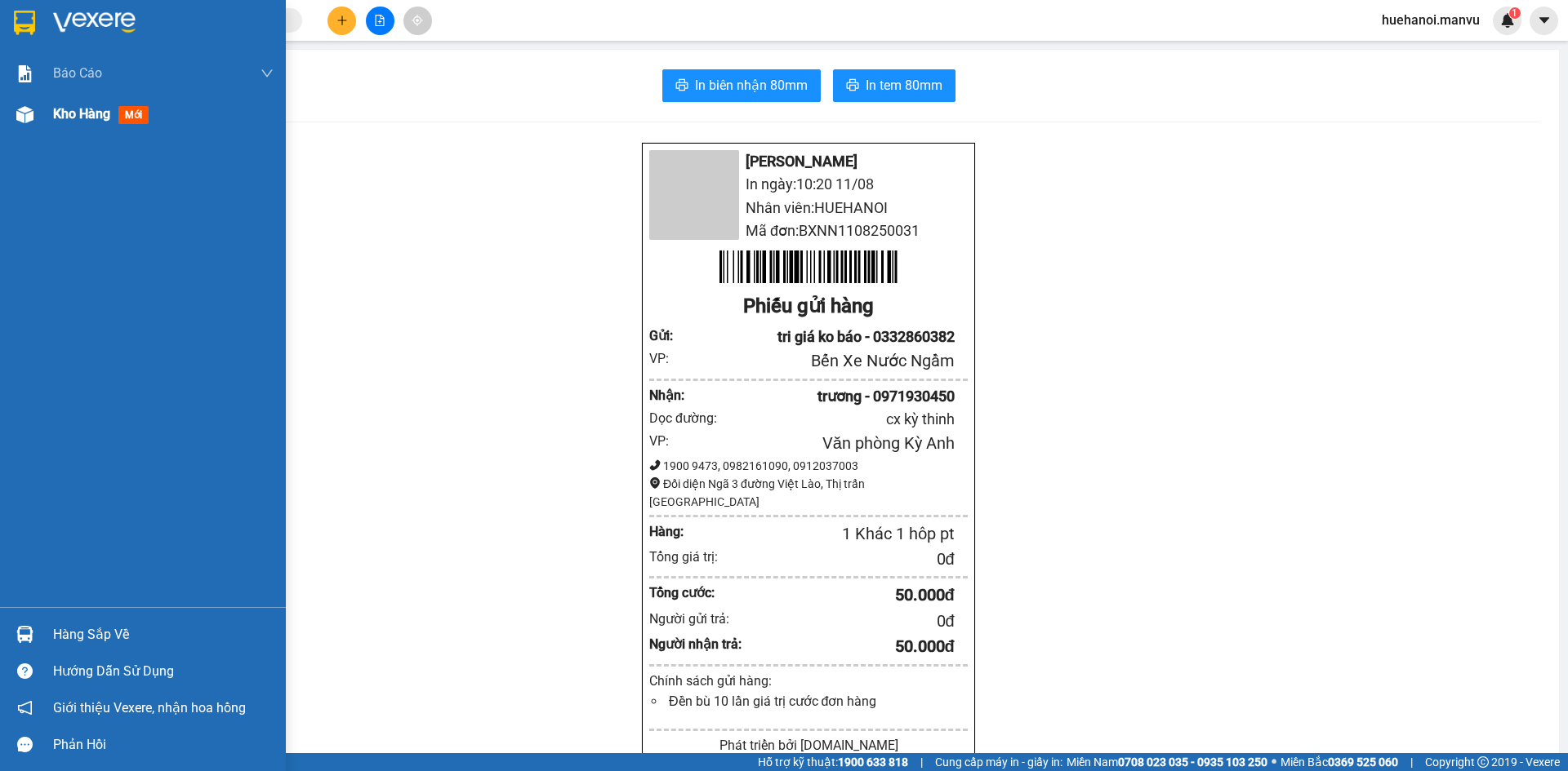
click at [64, 108] on span "Kho hàng" at bounding box center [82, 114] width 57 height 16
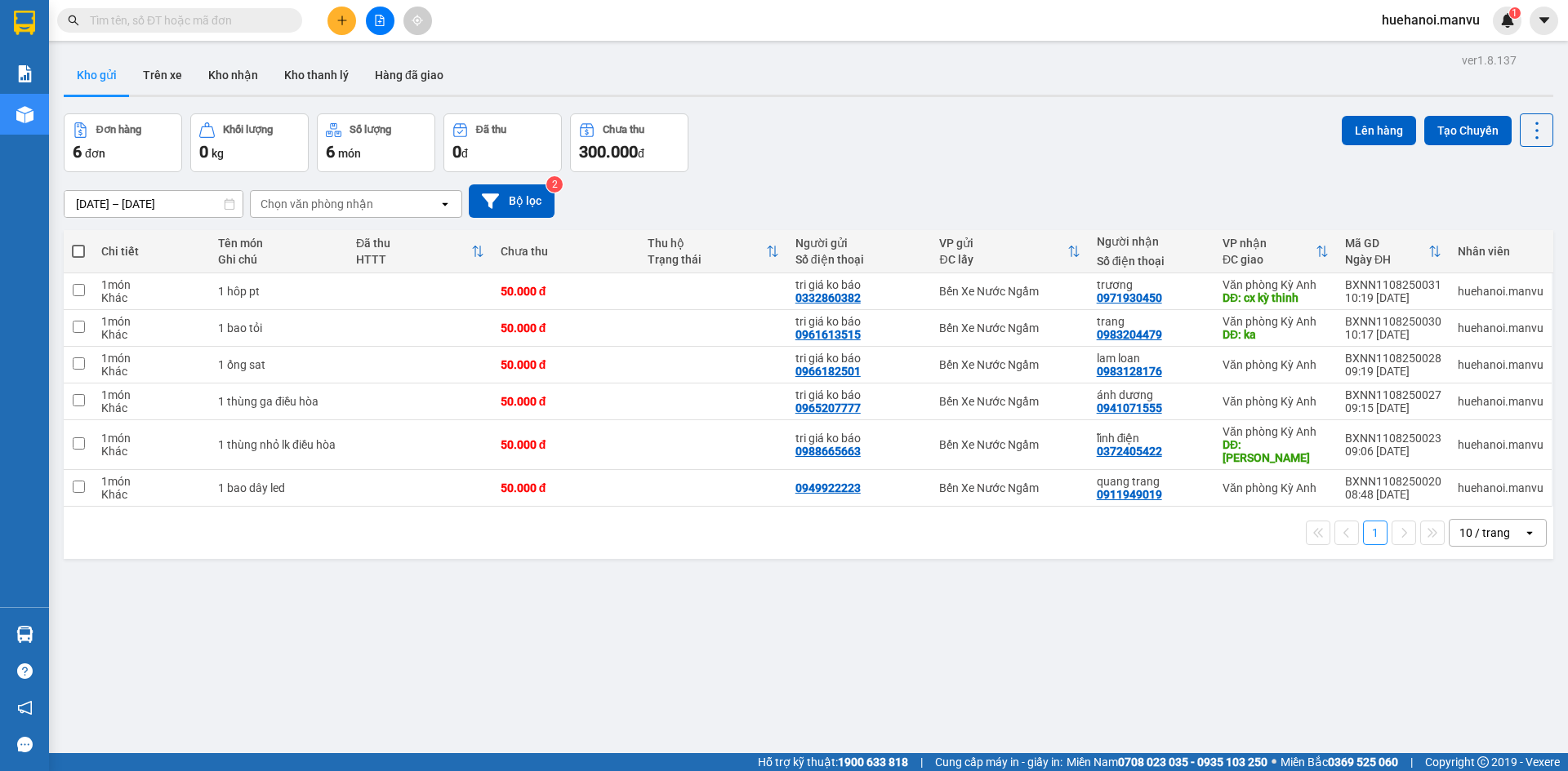
click at [82, 247] on span at bounding box center [78, 251] width 13 height 13
click at [79, 243] on input "checkbox" at bounding box center [79, 243] width 0 height 0
checkbox input "true"
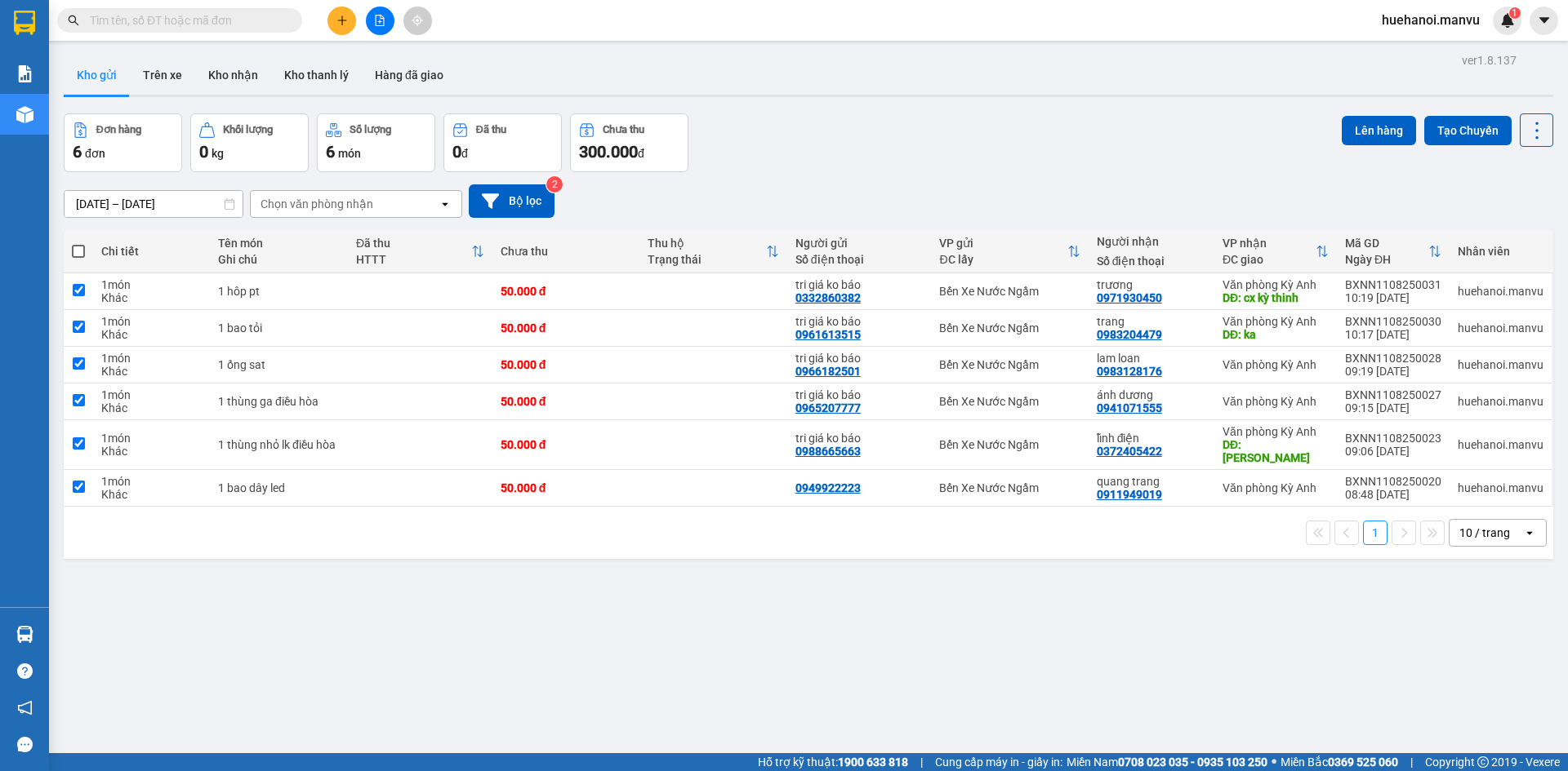
checkbox input "true"
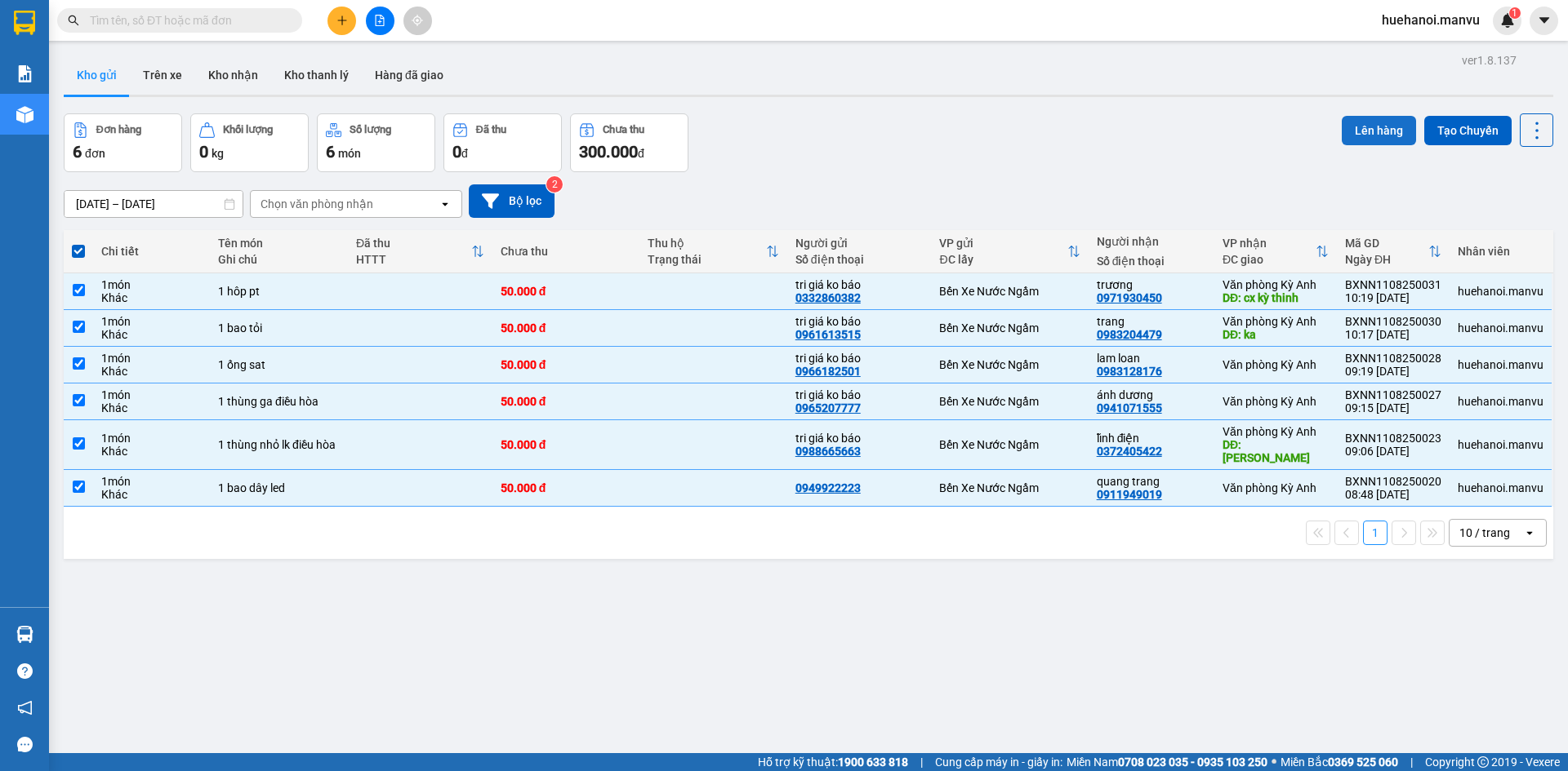
click at [1382, 129] on button "Lên hàng" at bounding box center [1379, 131] width 75 height 30
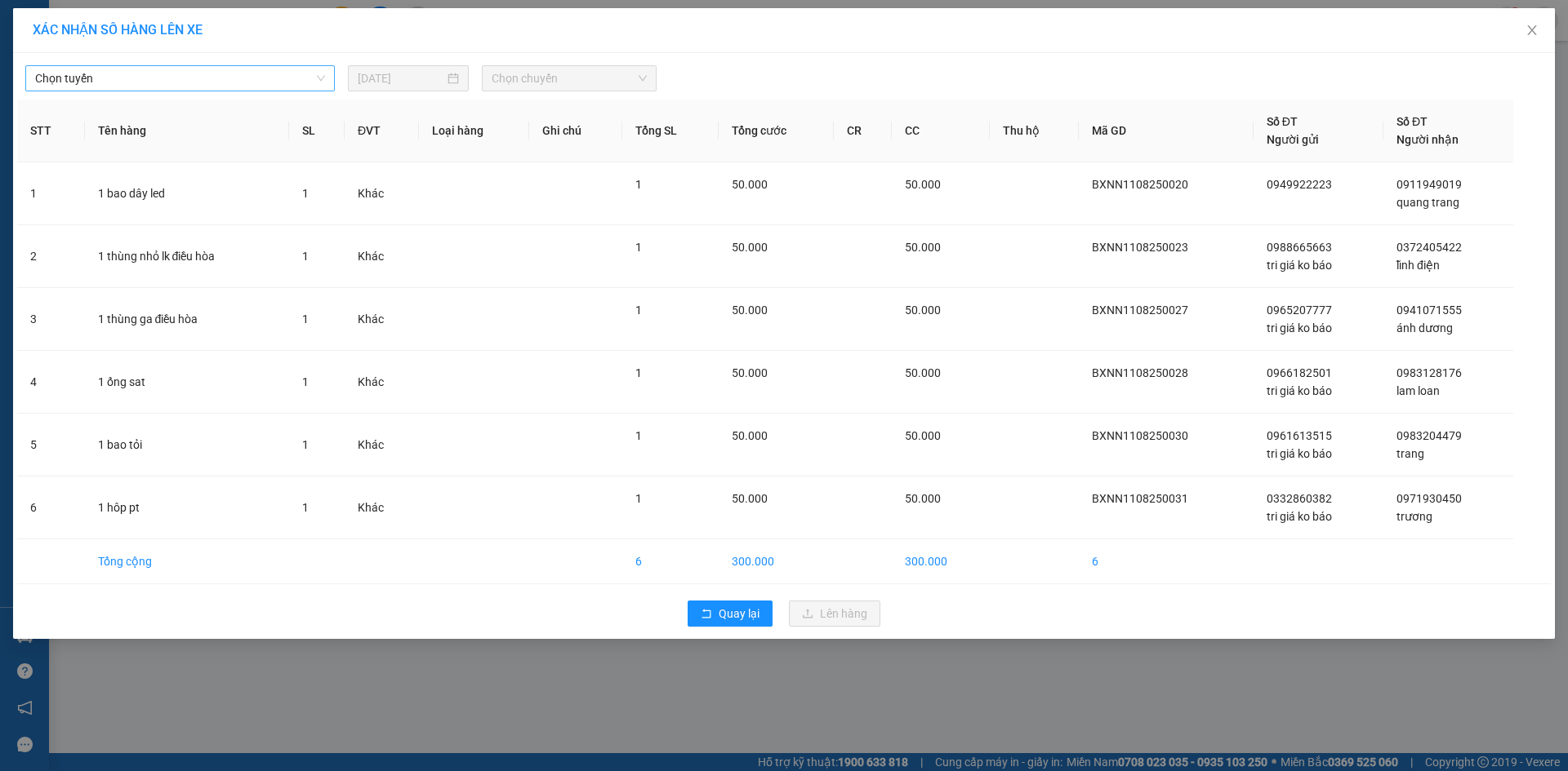
click at [119, 71] on span "Chọn tuyến" at bounding box center [180, 78] width 290 height 25
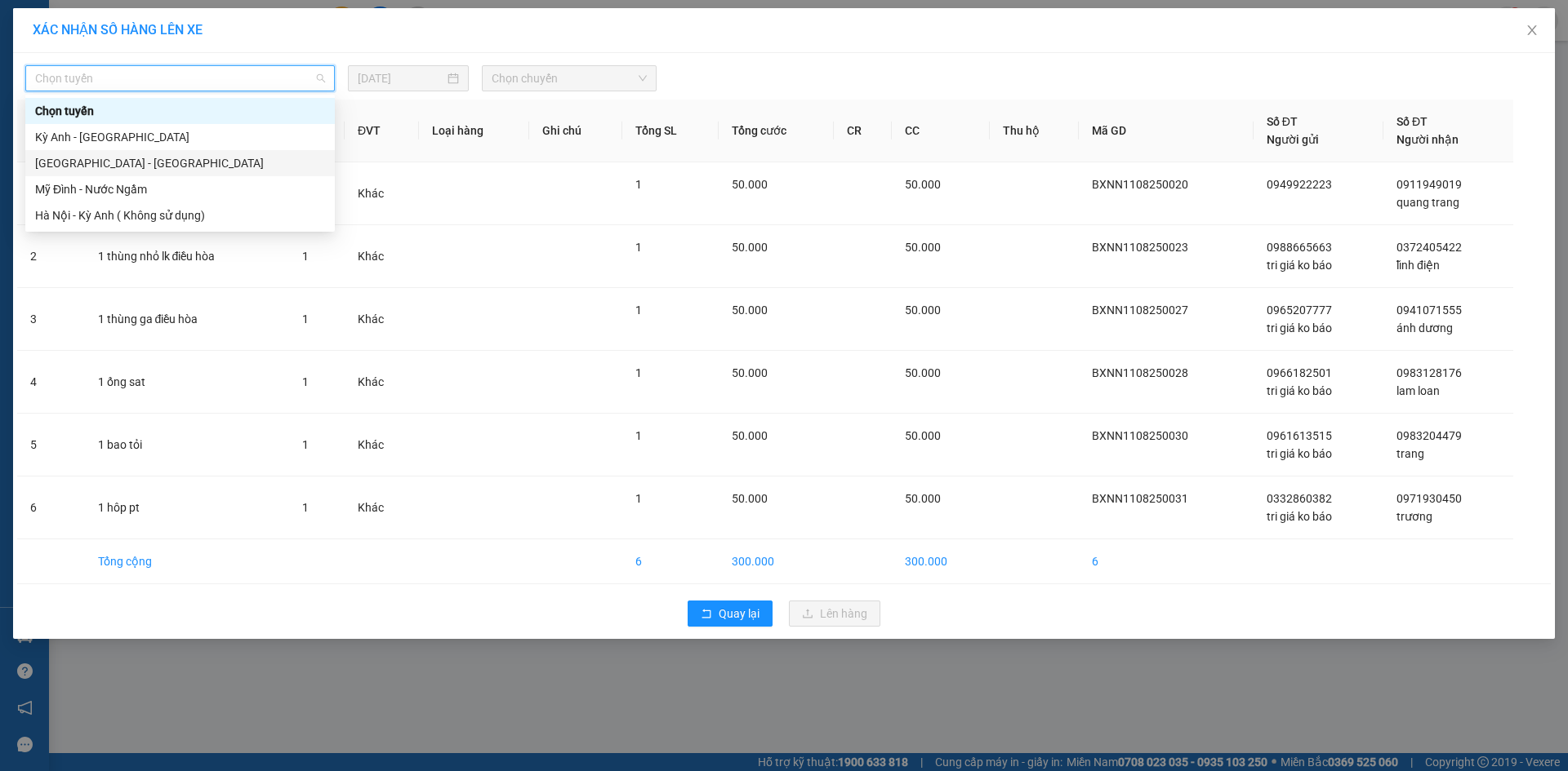
click at [126, 164] on div "[GEOGRAPHIC_DATA] - [GEOGRAPHIC_DATA]" at bounding box center [180, 163] width 290 height 18
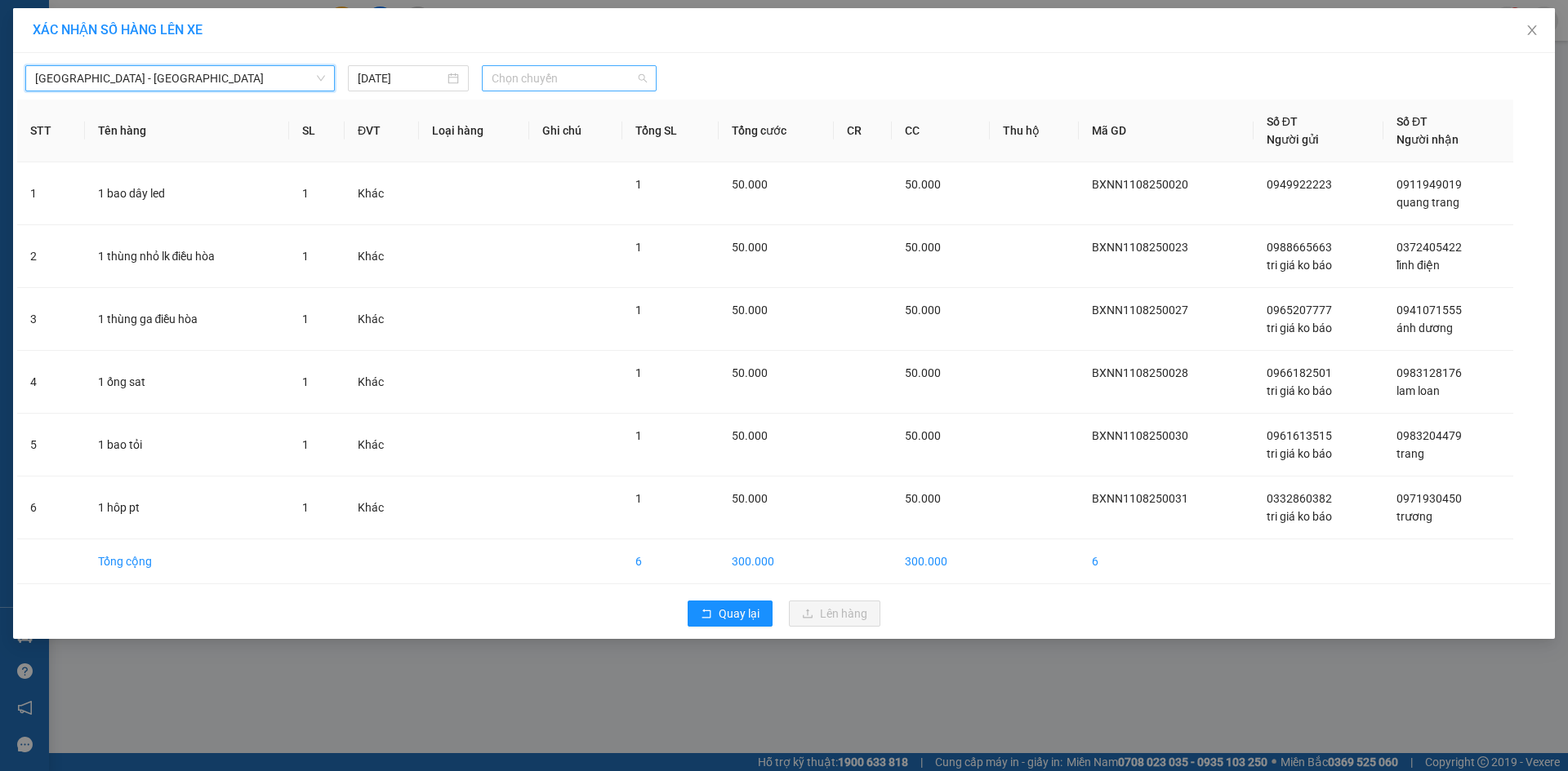
click at [544, 80] on span "Chọn chuyến" at bounding box center [570, 78] width 155 height 25
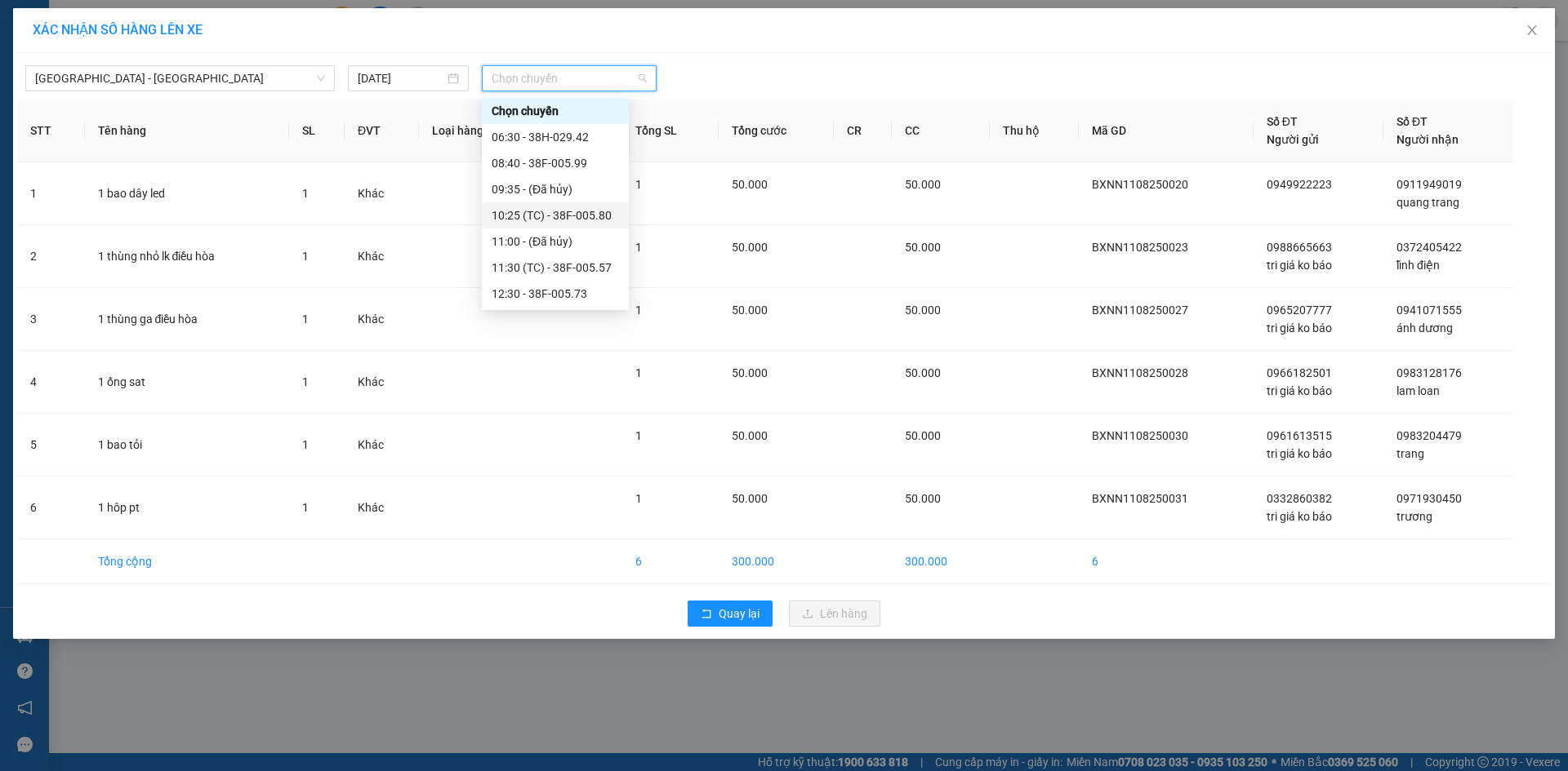
click at [543, 208] on div "10:25 (TC) - 38F-005.80" at bounding box center [555, 215] width 127 height 18
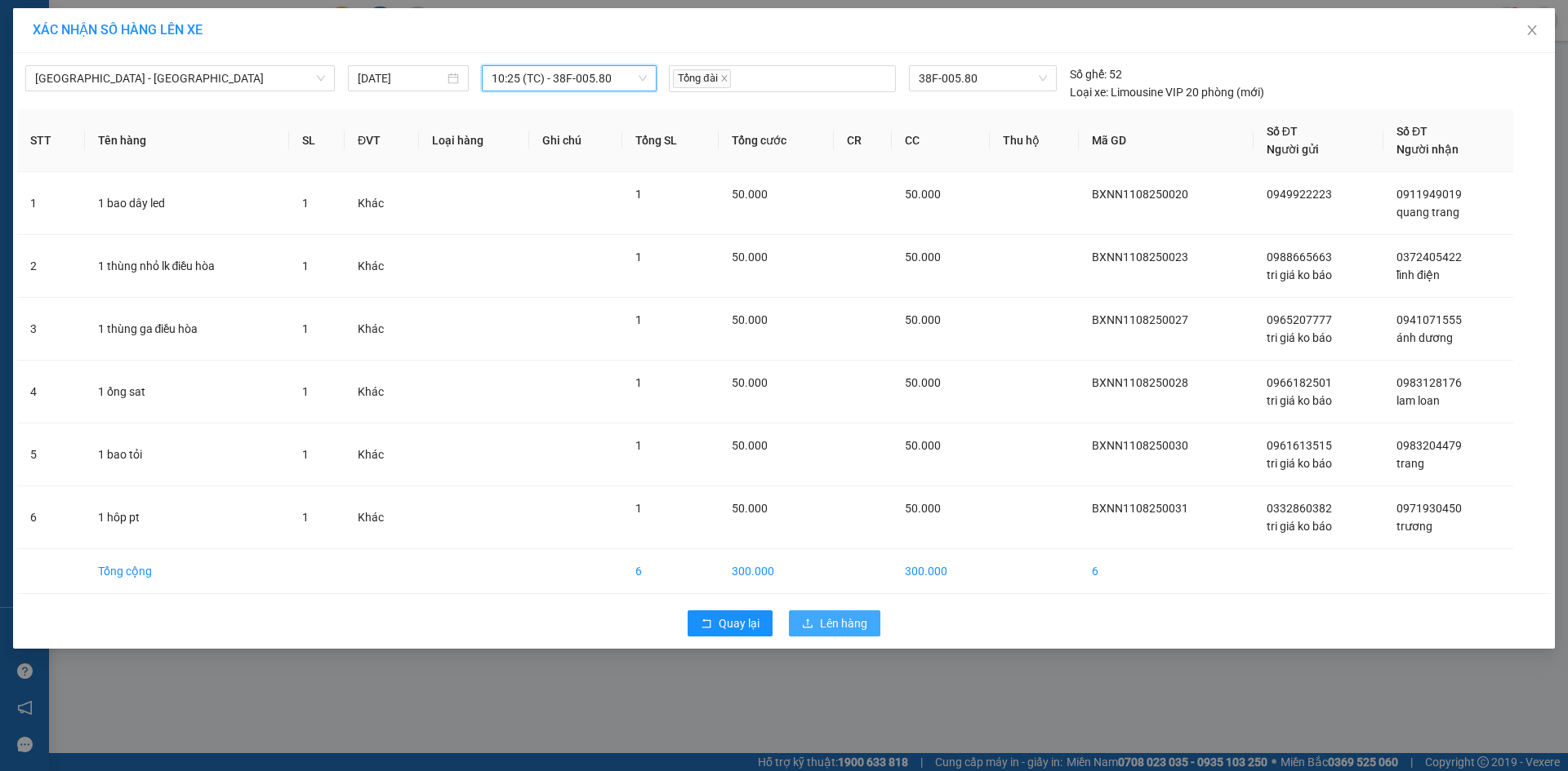
click at [840, 620] on span "Lên hàng" at bounding box center [843, 623] width 47 height 18
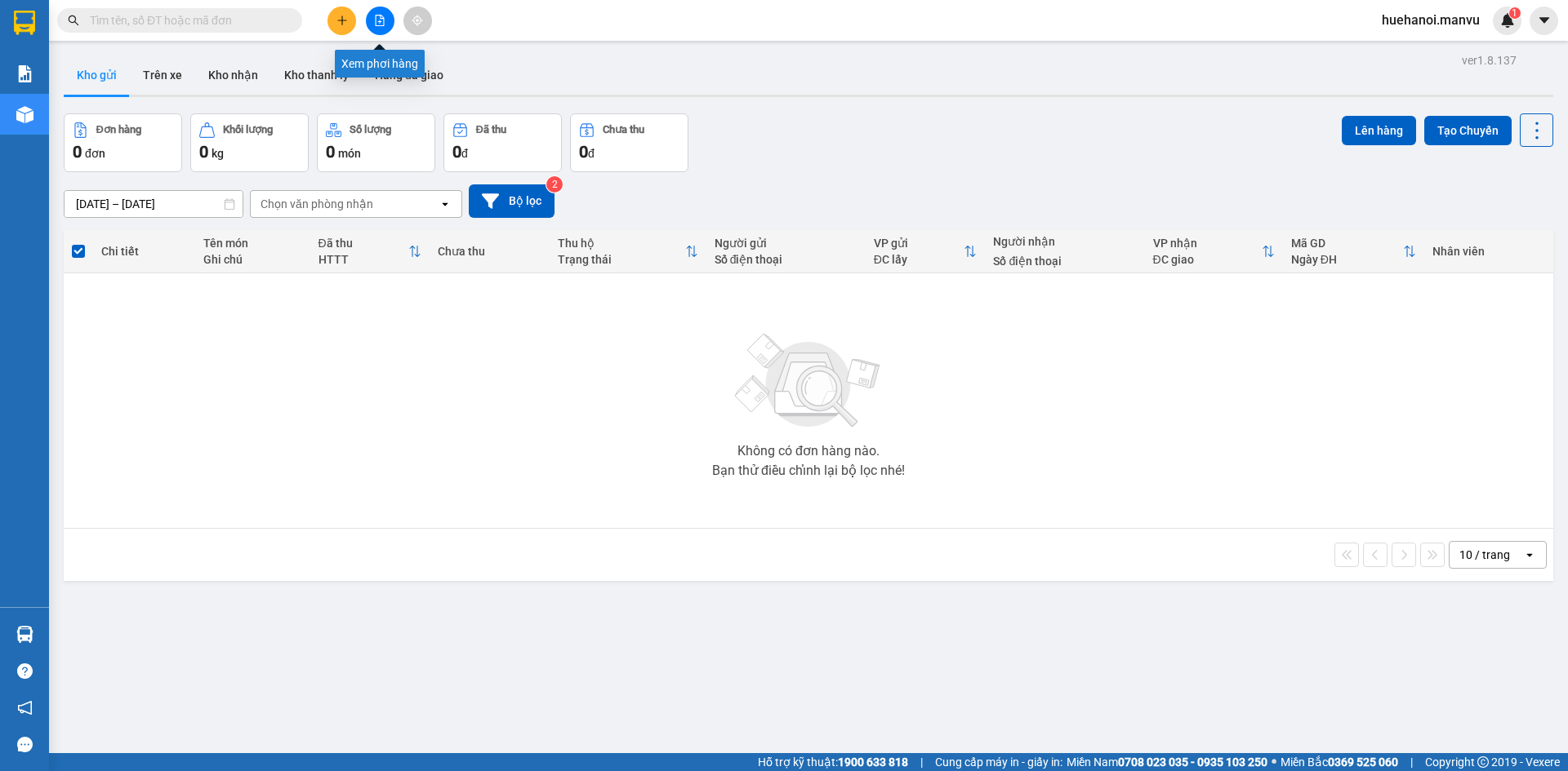
click at [371, 17] on button at bounding box center [380, 21] width 29 height 29
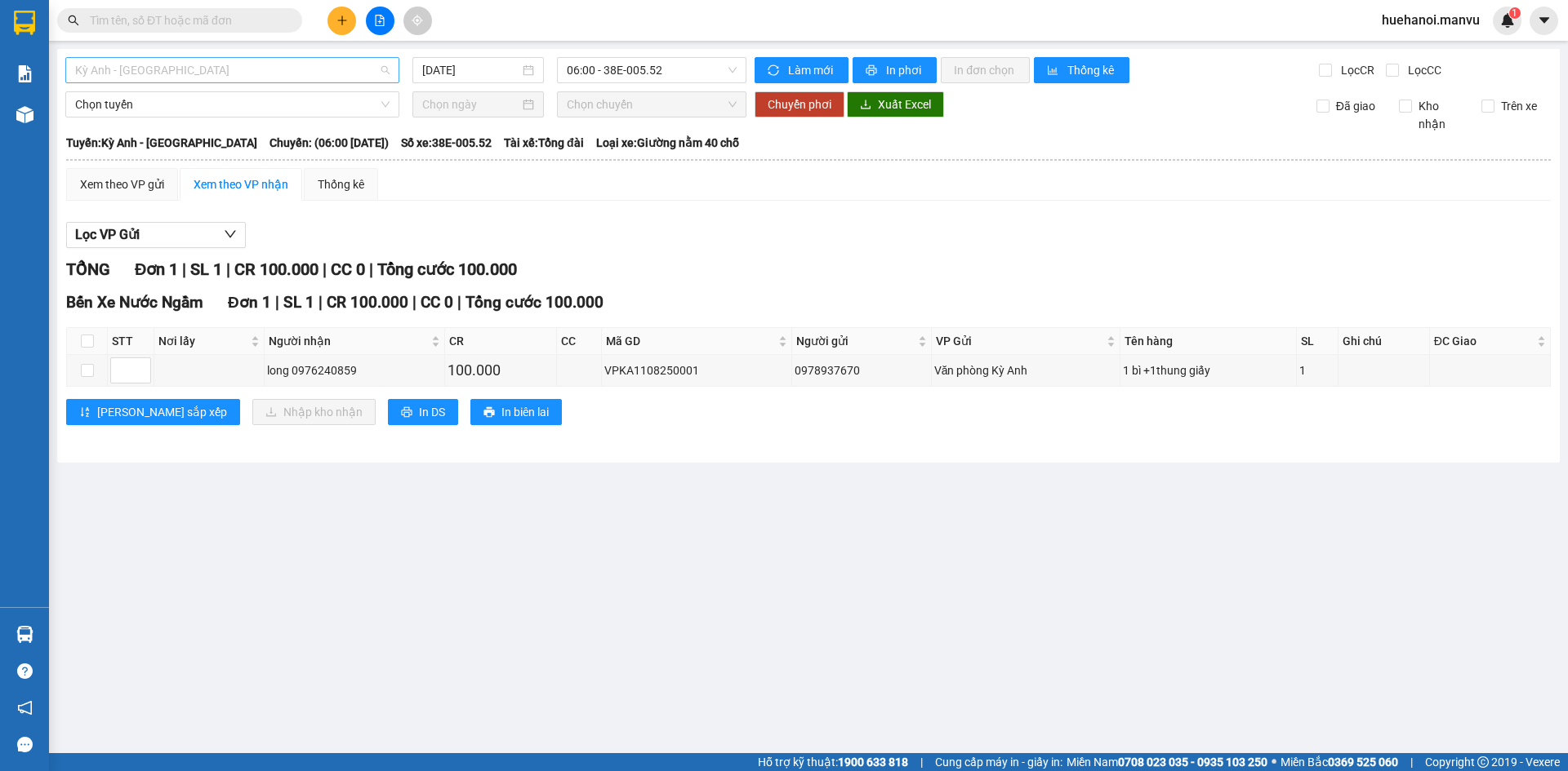
click at [166, 77] on span "Kỳ Anh - [GEOGRAPHIC_DATA]" at bounding box center [232, 70] width 315 height 25
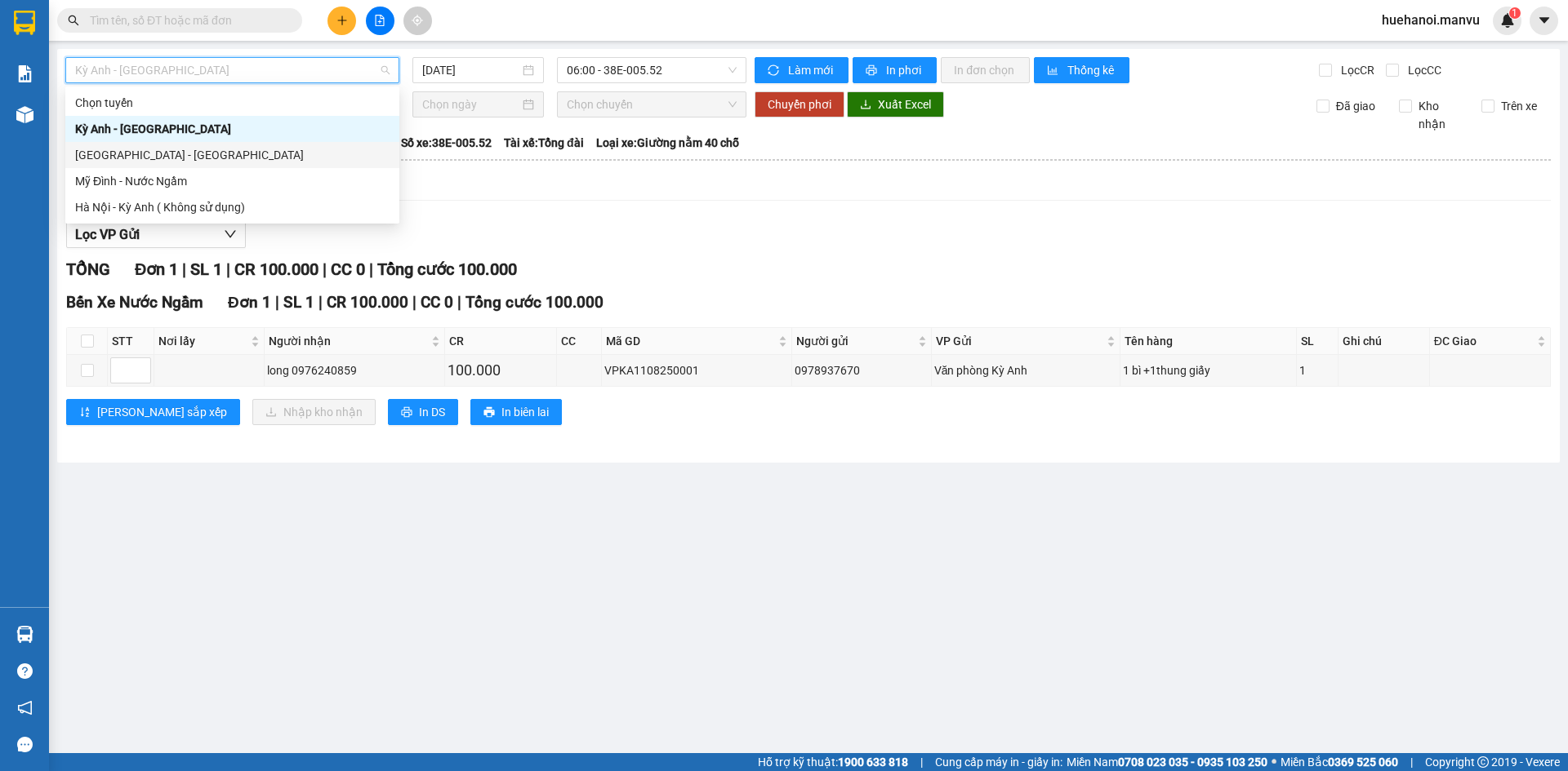
click at [166, 148] on div "[GEOGRAPHIC_DATA] - [GEOGRAPHIC_DATA]" at bounding box center [232, 155] width 315 height 18
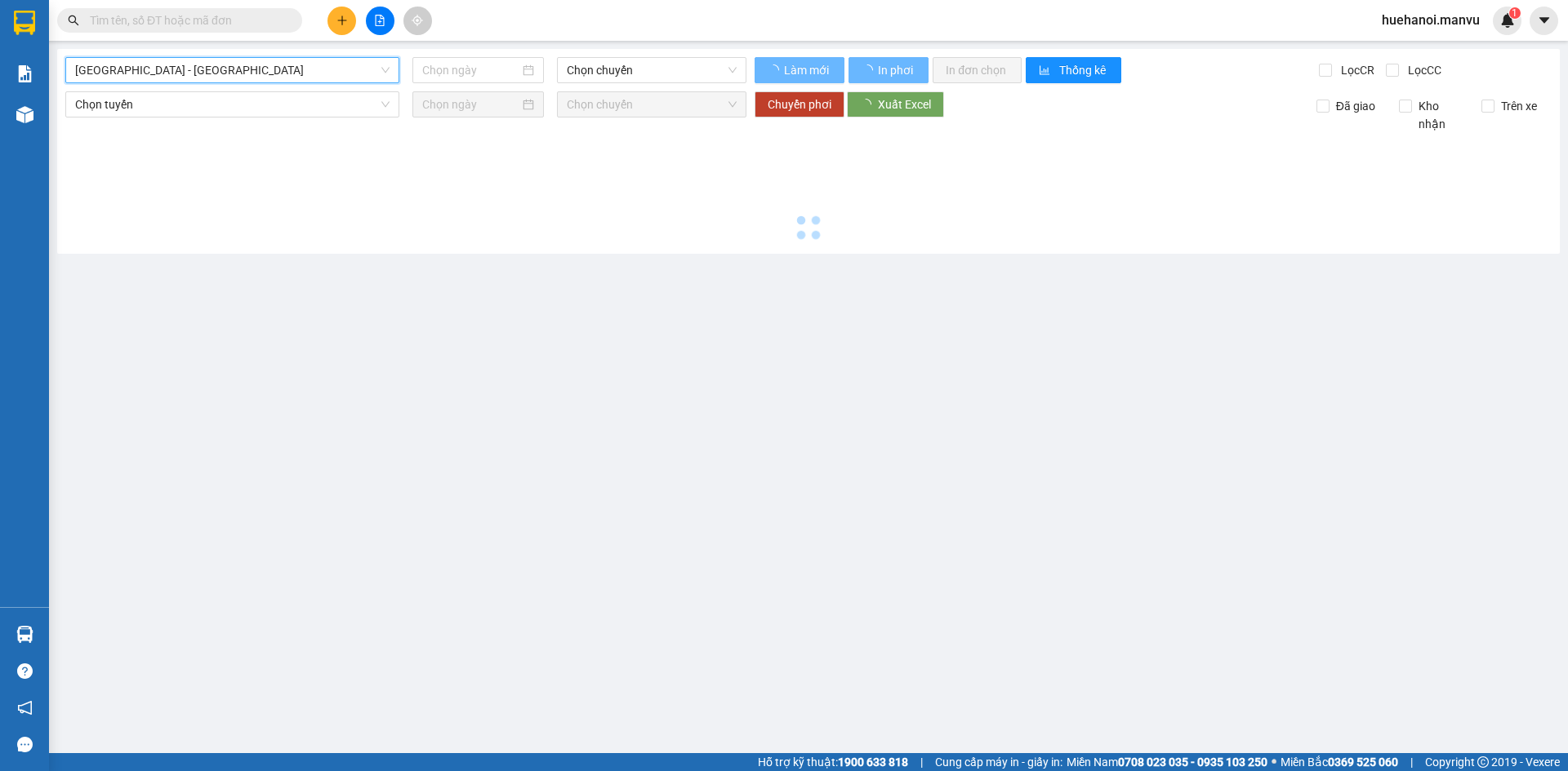
type input "[DATE]"
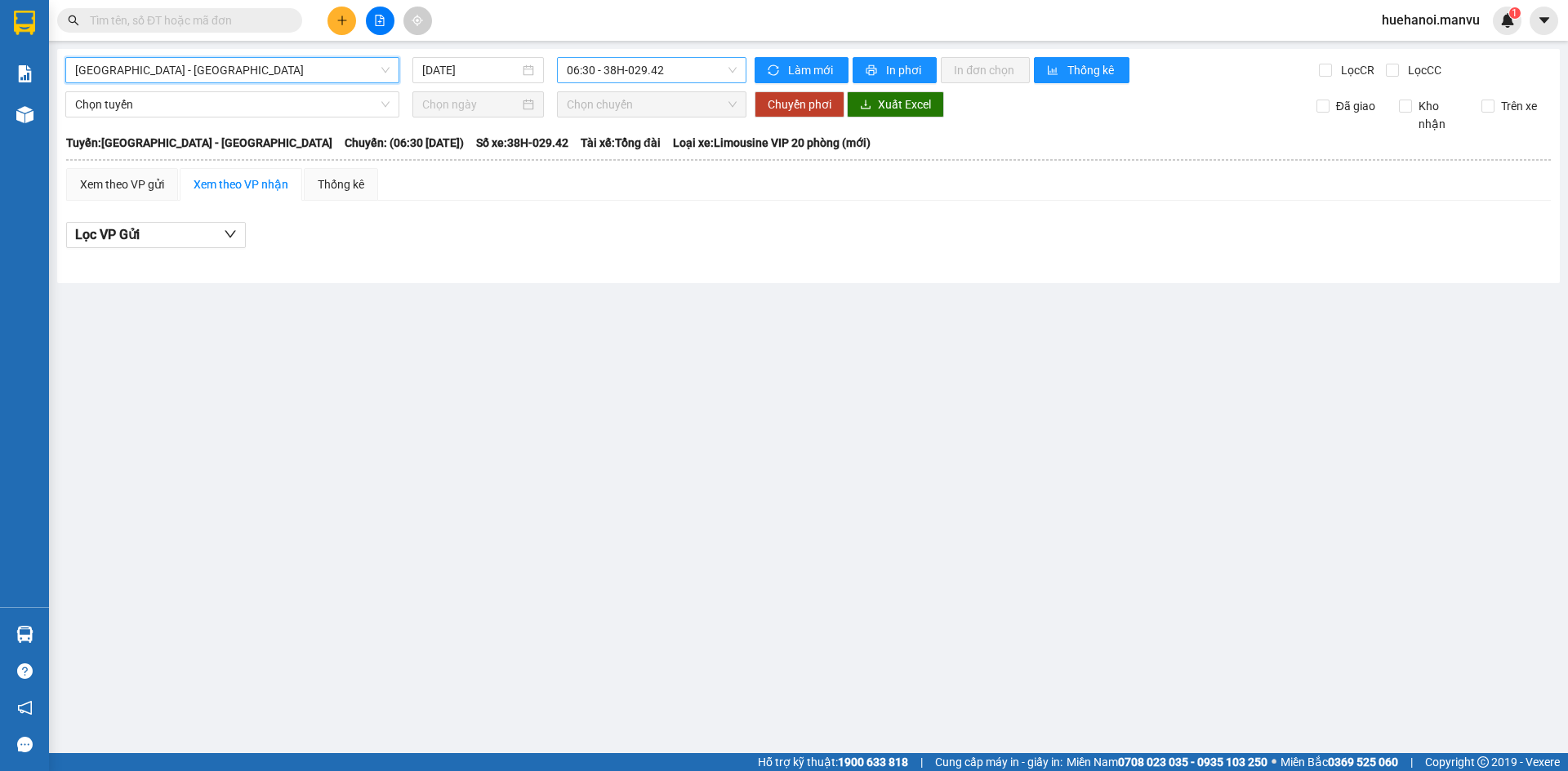
click at [623, 58] on span "06:30 - 38H-029.42" at bounding box center [651, 70] width 170 height 25
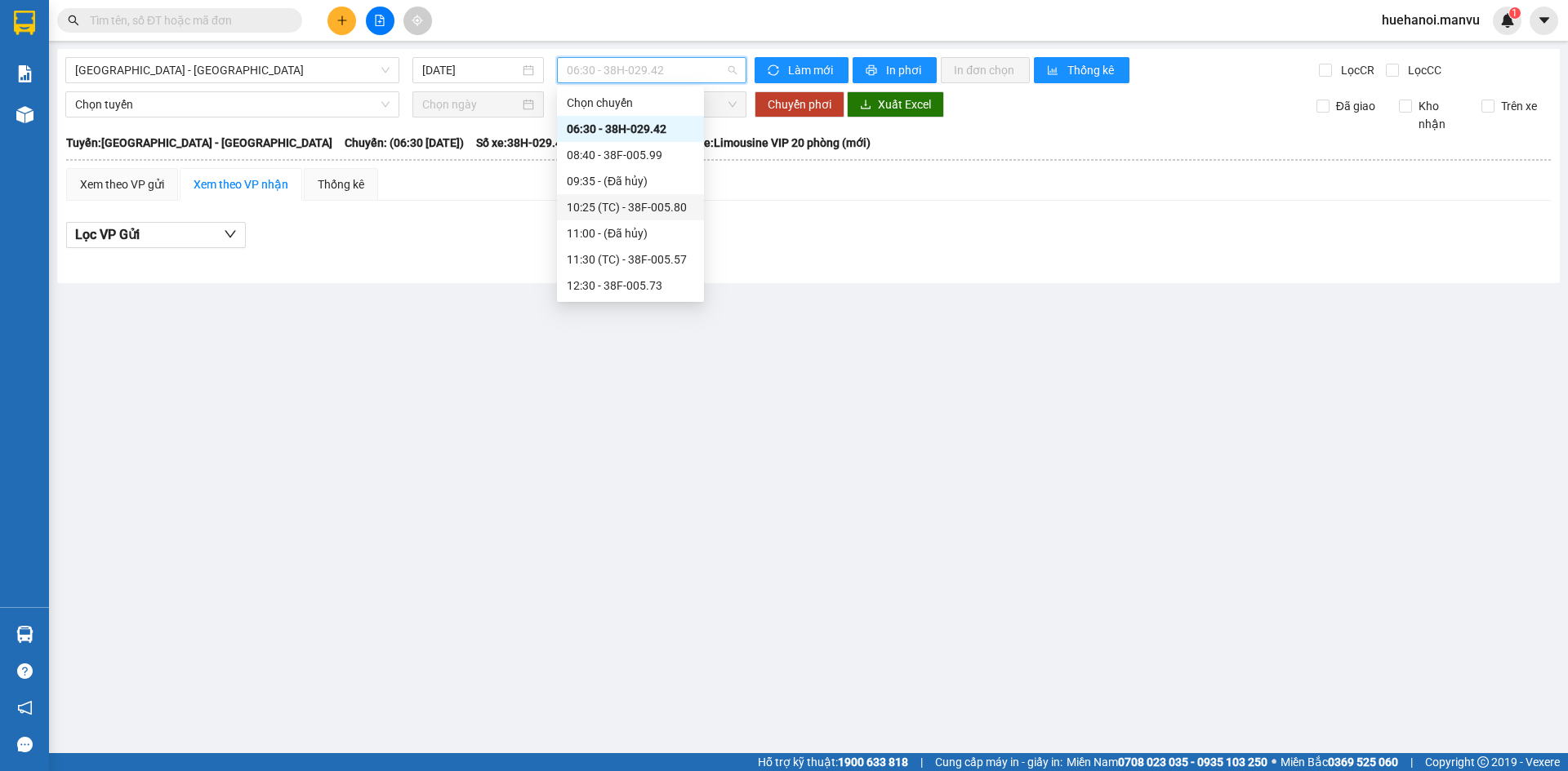
click at [633, 201] on div "10:25 (TC) - 38F-005.80" at bounding box center [630, 208] width 127 height 18
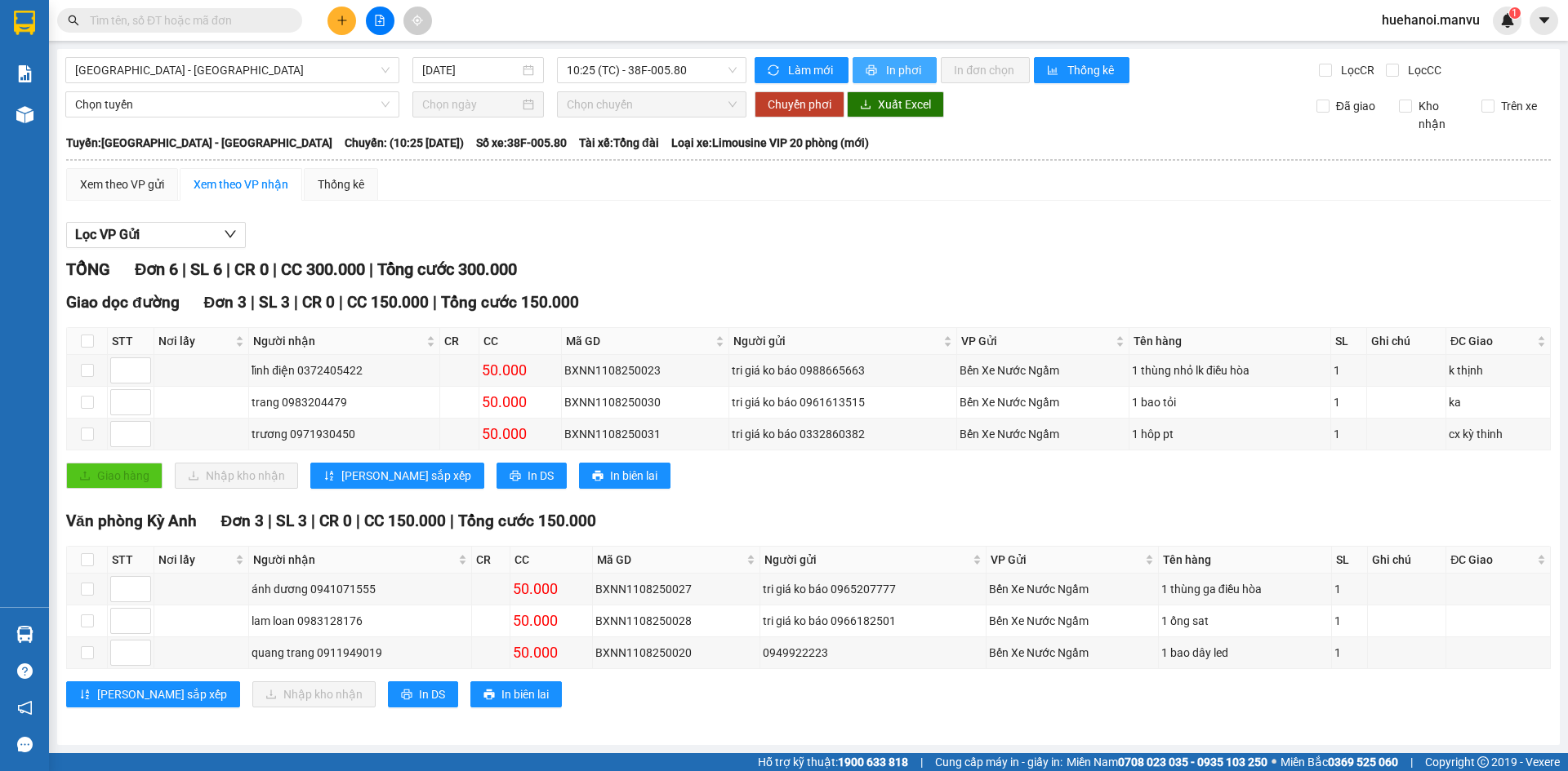
click at [921, 68] on span "In phơi" at bounding box center [905, 70] width 37 height 18
drag, startPoint x: 1257, startPoint y: 770, endPoint x: 1280, endPoint y: 783, distance: 26.4
click at [1280, 771] on html "Kết quả tìm kiếm ( 0 ) Bộ lọc Gửi 3 ngày gần nhất No Data huehanoi.manvu 1 Báo …" at bounding box center [784, 386] width 1568 height 771
click at [810, 691] on div "Văn phòng Kỳ Anh Đơn 3 | SL 3 | CR 0 | CC 150.000 | Tổng cước 150.000 STT Nơi l…" at bounding box center [808, 615] width 1484 height 210
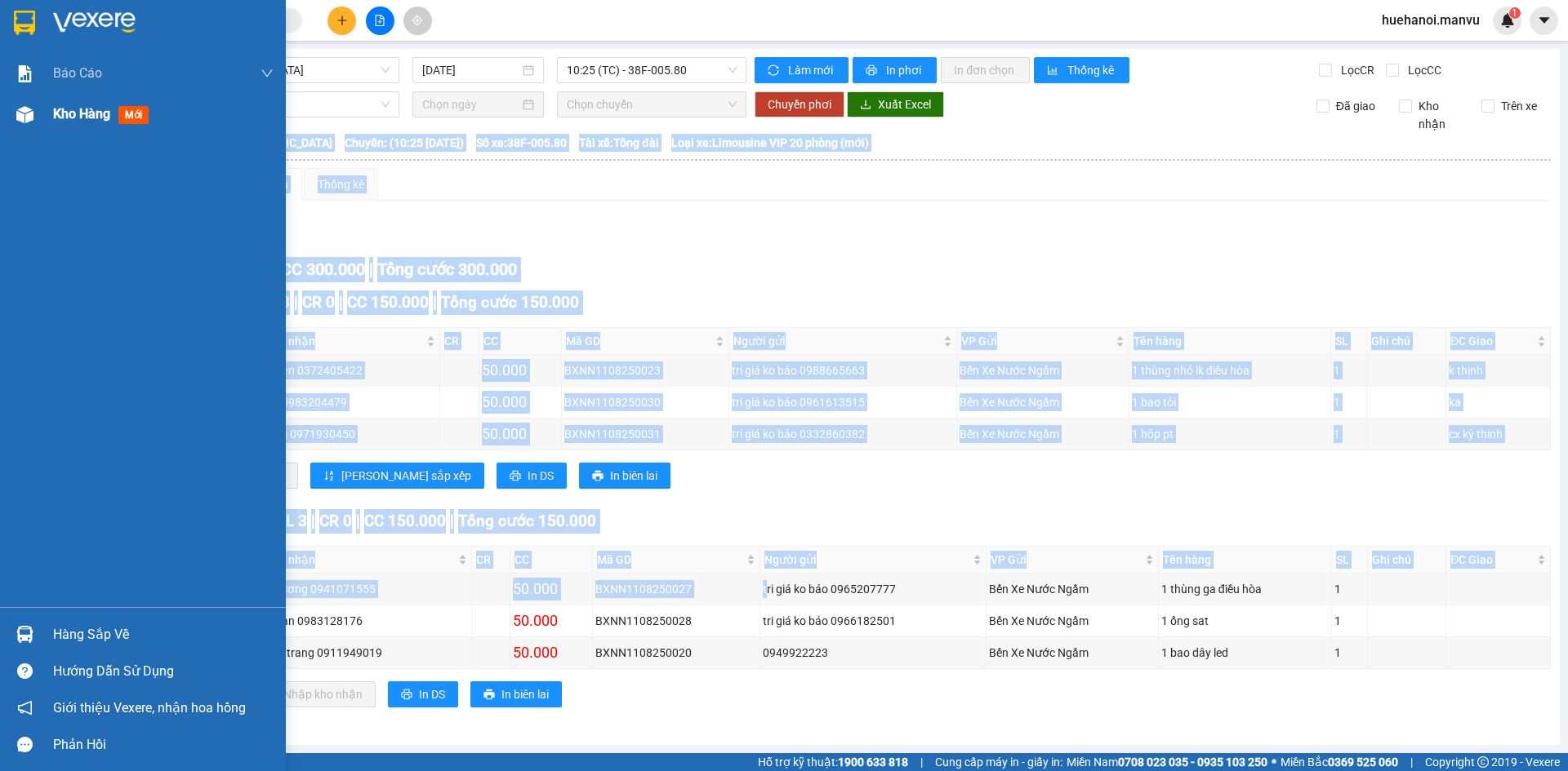
click at [91, 113] on span "Kho hàng" at bounding box center [82, 114] width 57 height 16
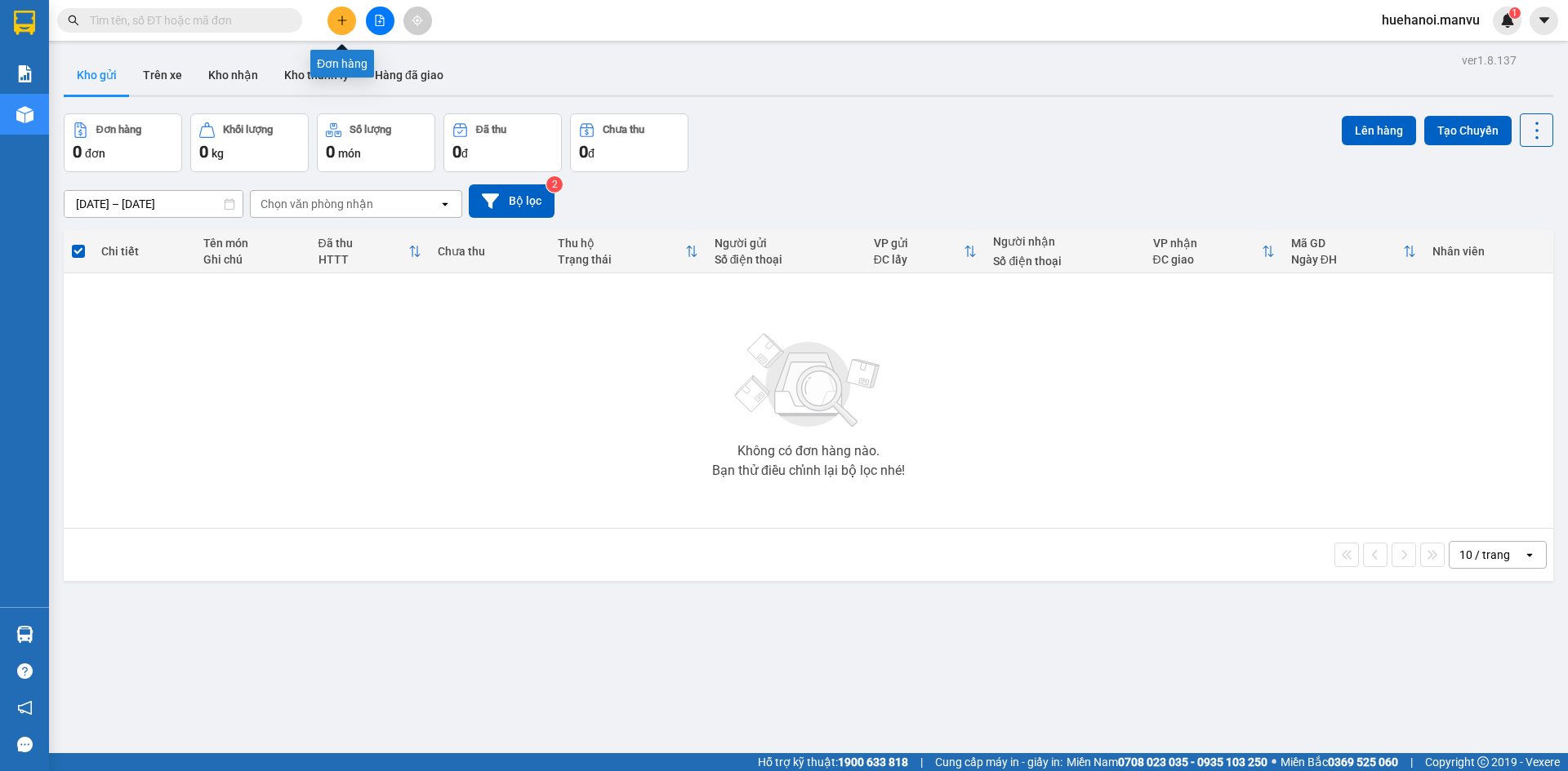
click at [353, 17] on button at bounding box center [341, 21] width 29 height 29
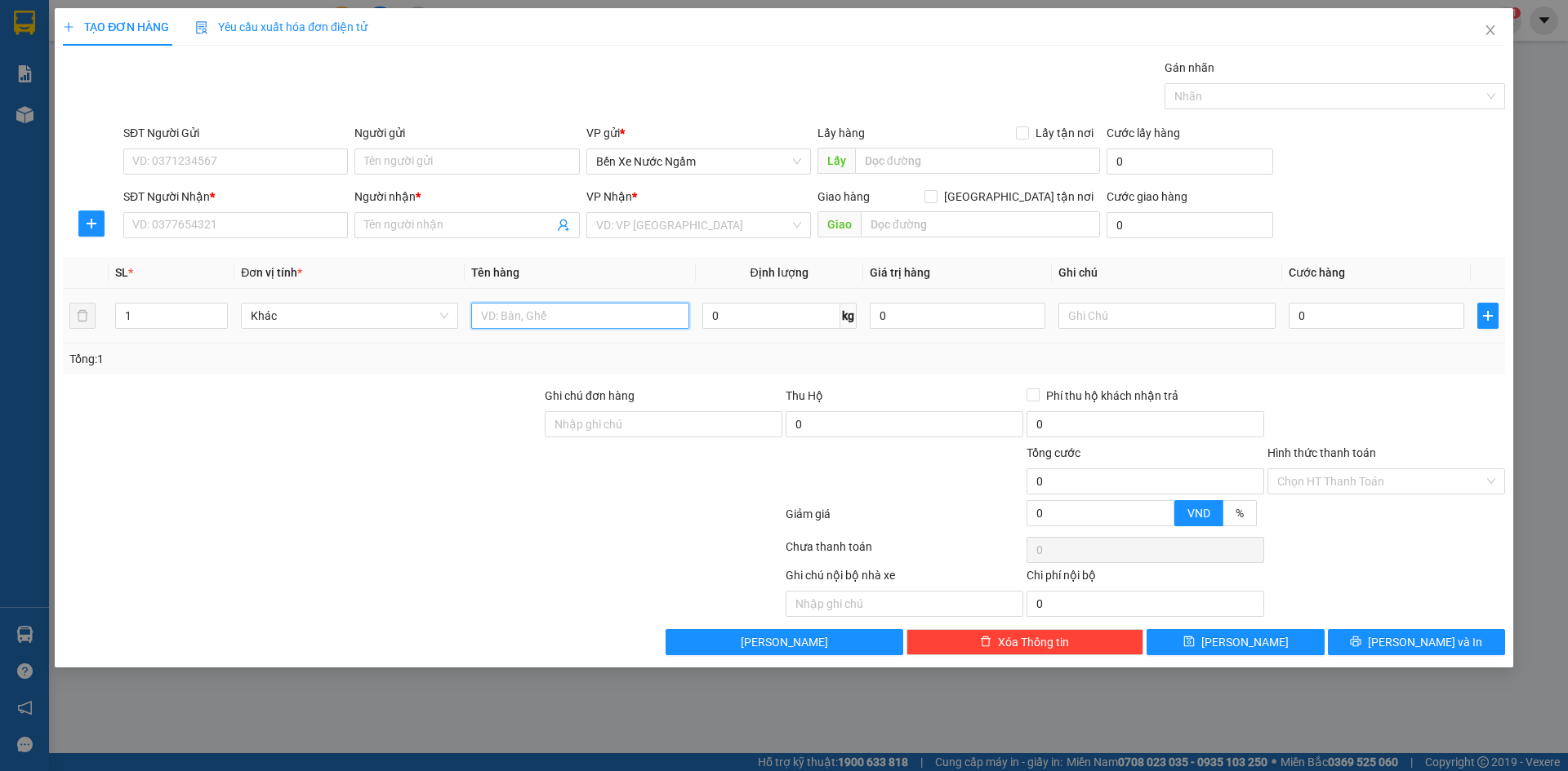
click at [557, 312] on input "text" at bounding box center [579, 316] width 217 height 27
type input "1 thùng gỗ"
click at [227, 168] on input "SĐT Người Gửi" at bounding box center [235, 161] width 224 height 27
type input "0985081155"
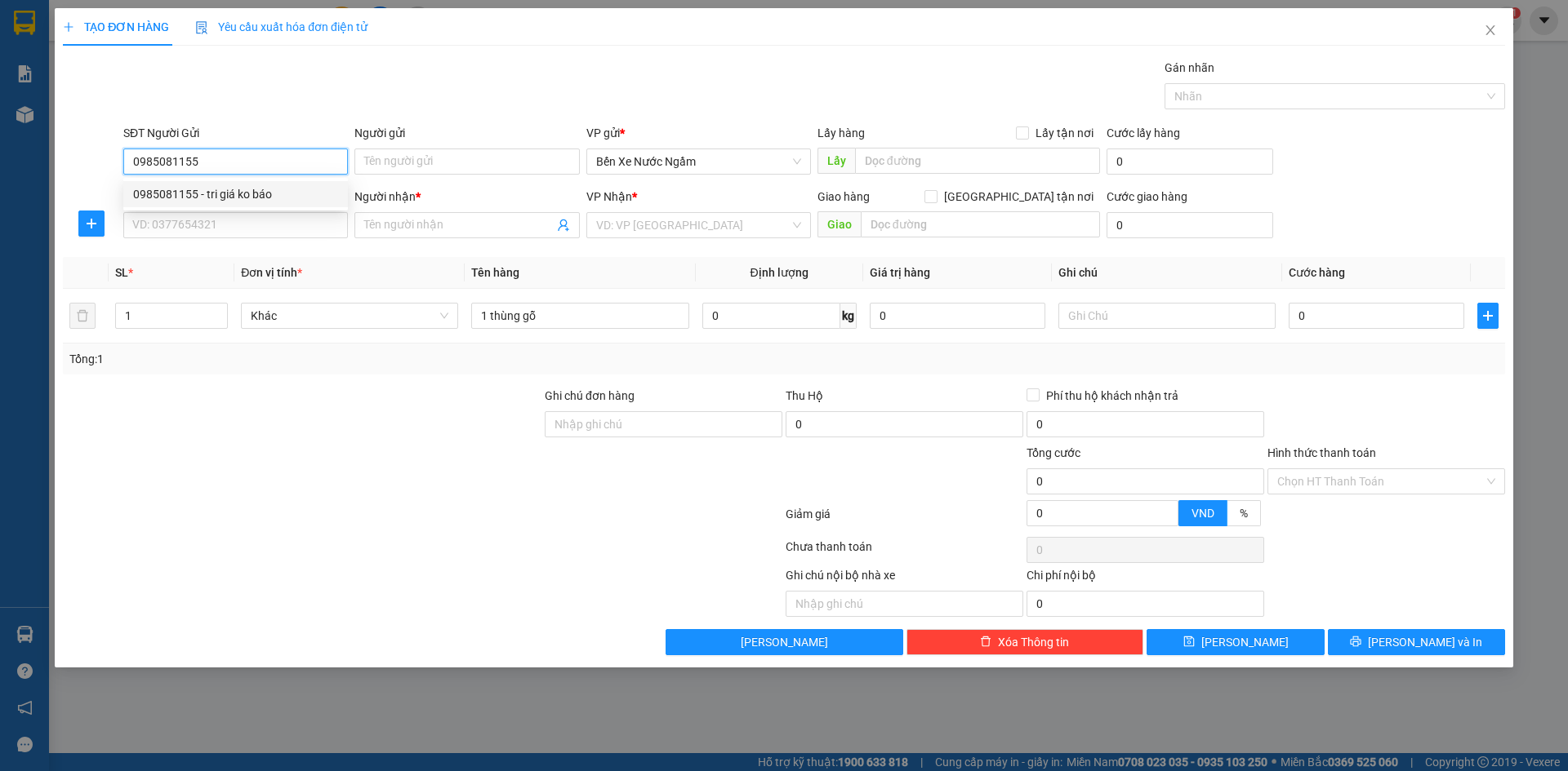
click at [248, 187] on div "0985081155 - tri giá ko báo" at bounding box center [235, 194] width 205 height 18
type input "tri giá ko báo"
type input "0985081155"
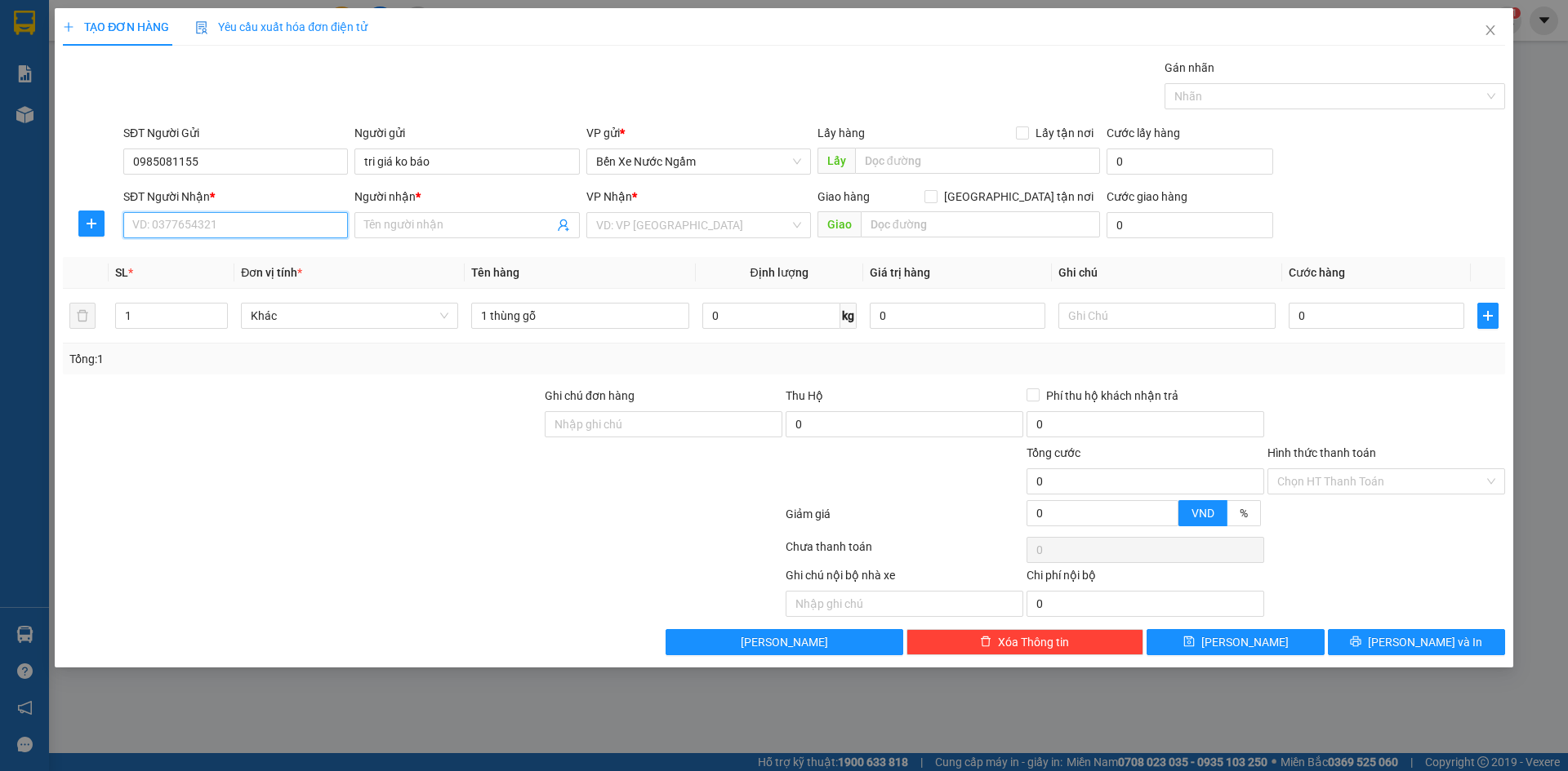
click at [244, 229] on input "SĐT Người Nhận *" at bounding box center [235, 225] width 224 height 27
type input "0985243363"
click at [212, 261] on div "0985243363 - vạn lực" at bounding box center [235, 258] width 205 height 18
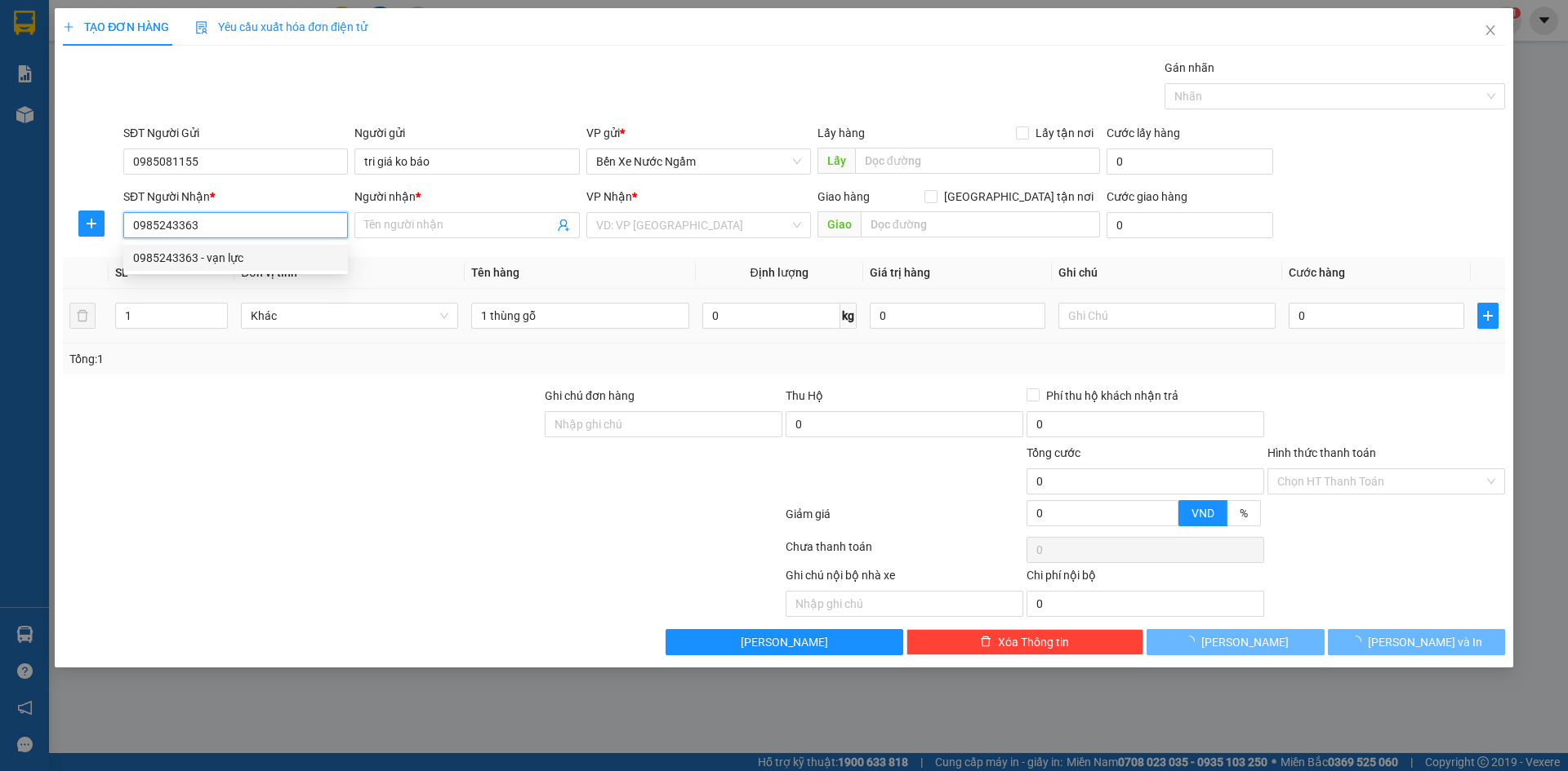
type input "vạn lực"
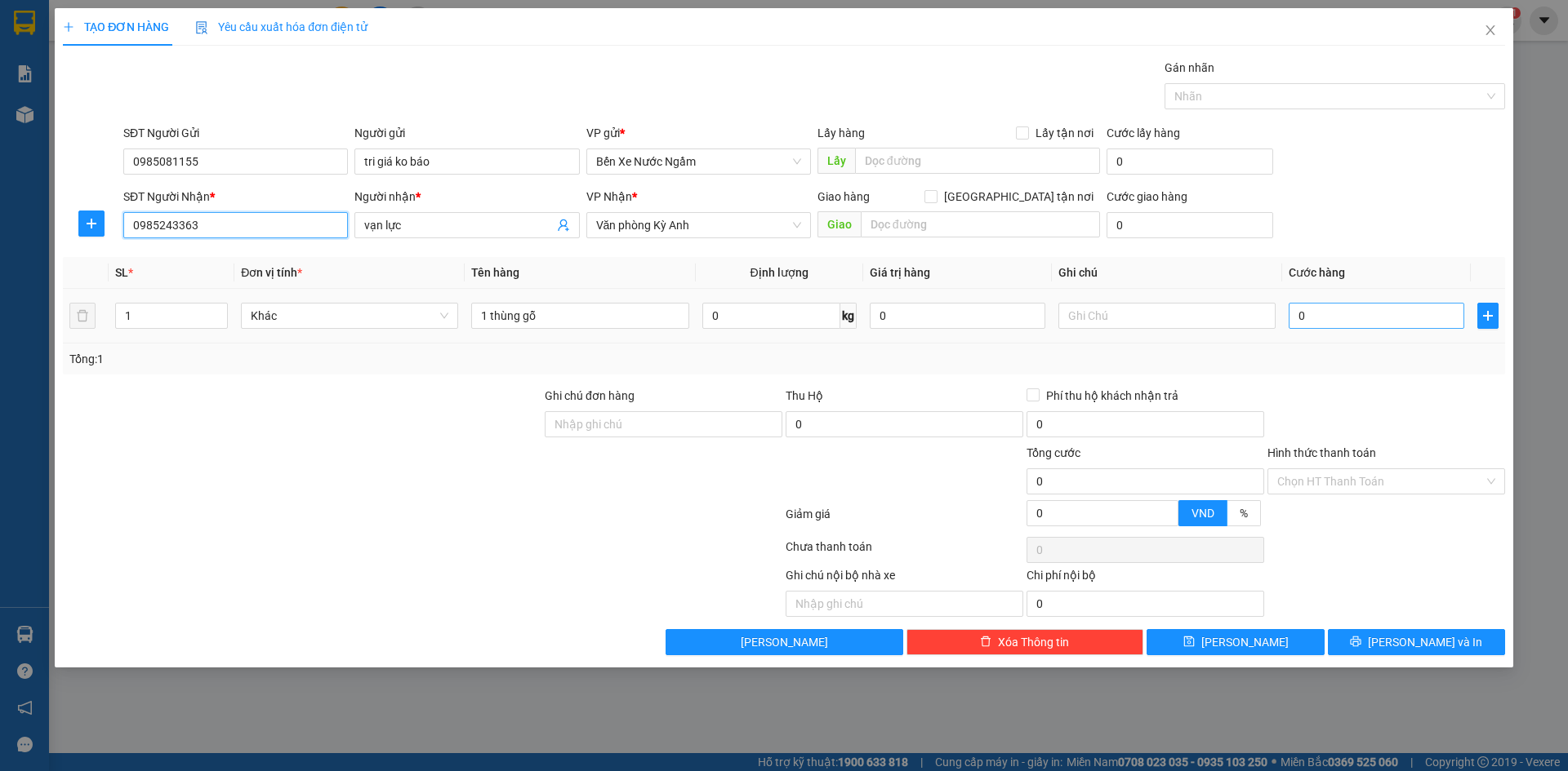
type input "0985243363"
click at [1374, 324] on input "0" at bounding box center [1376, 316] width 175 height 27
type input "1"
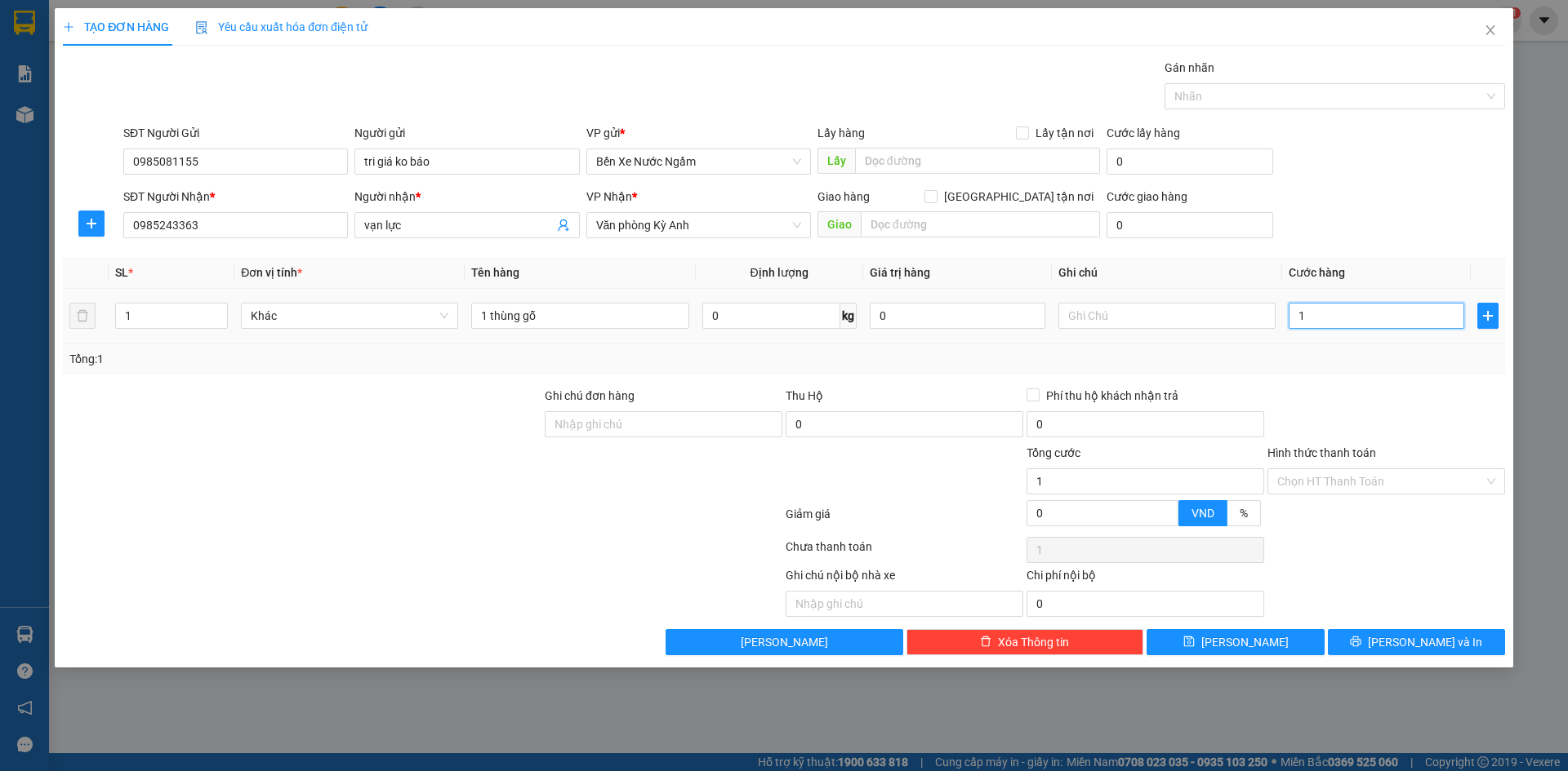
type input "15"
type input "150"
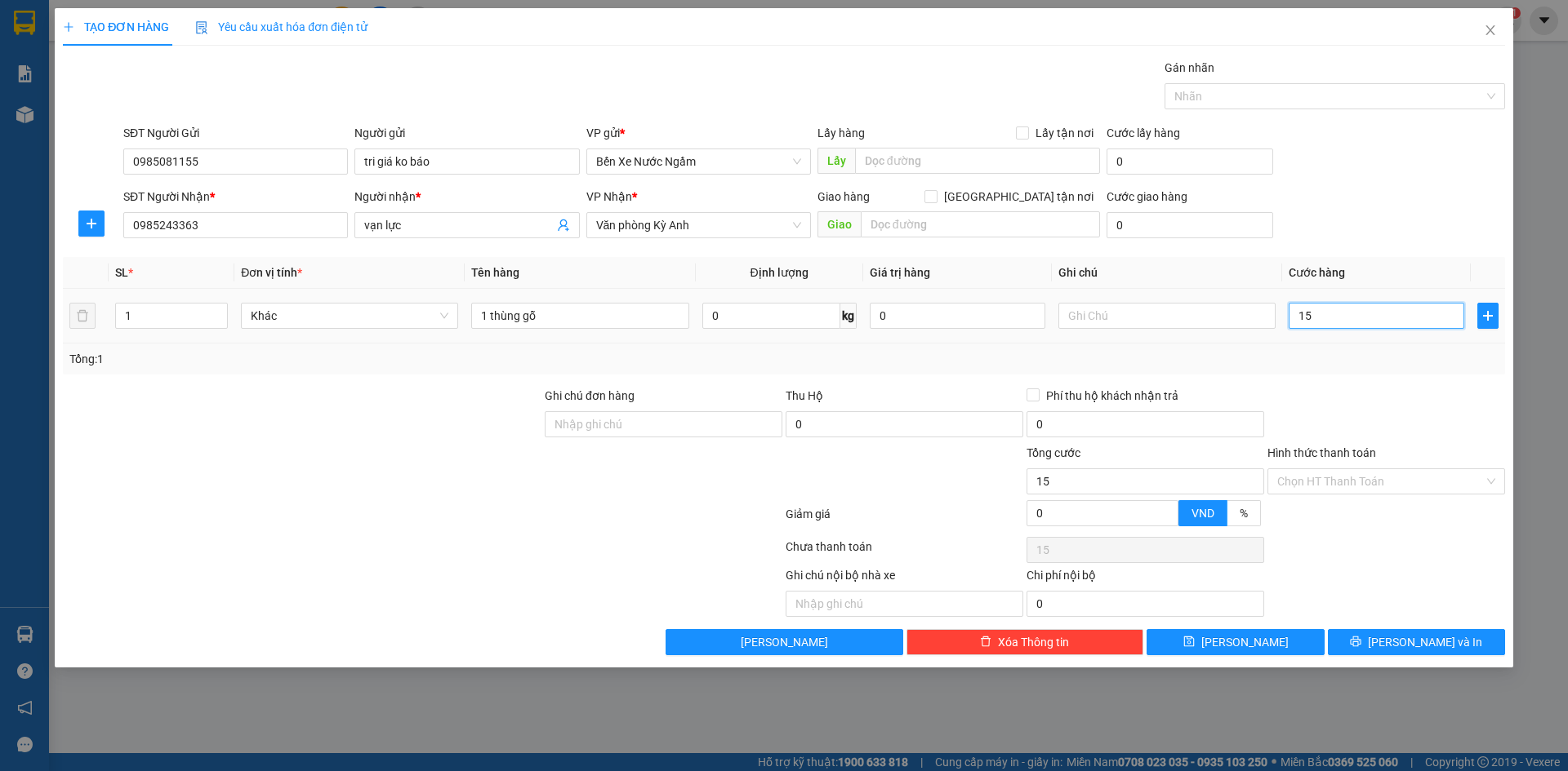
type input "150"
type input "1.500"
type input "15.000"
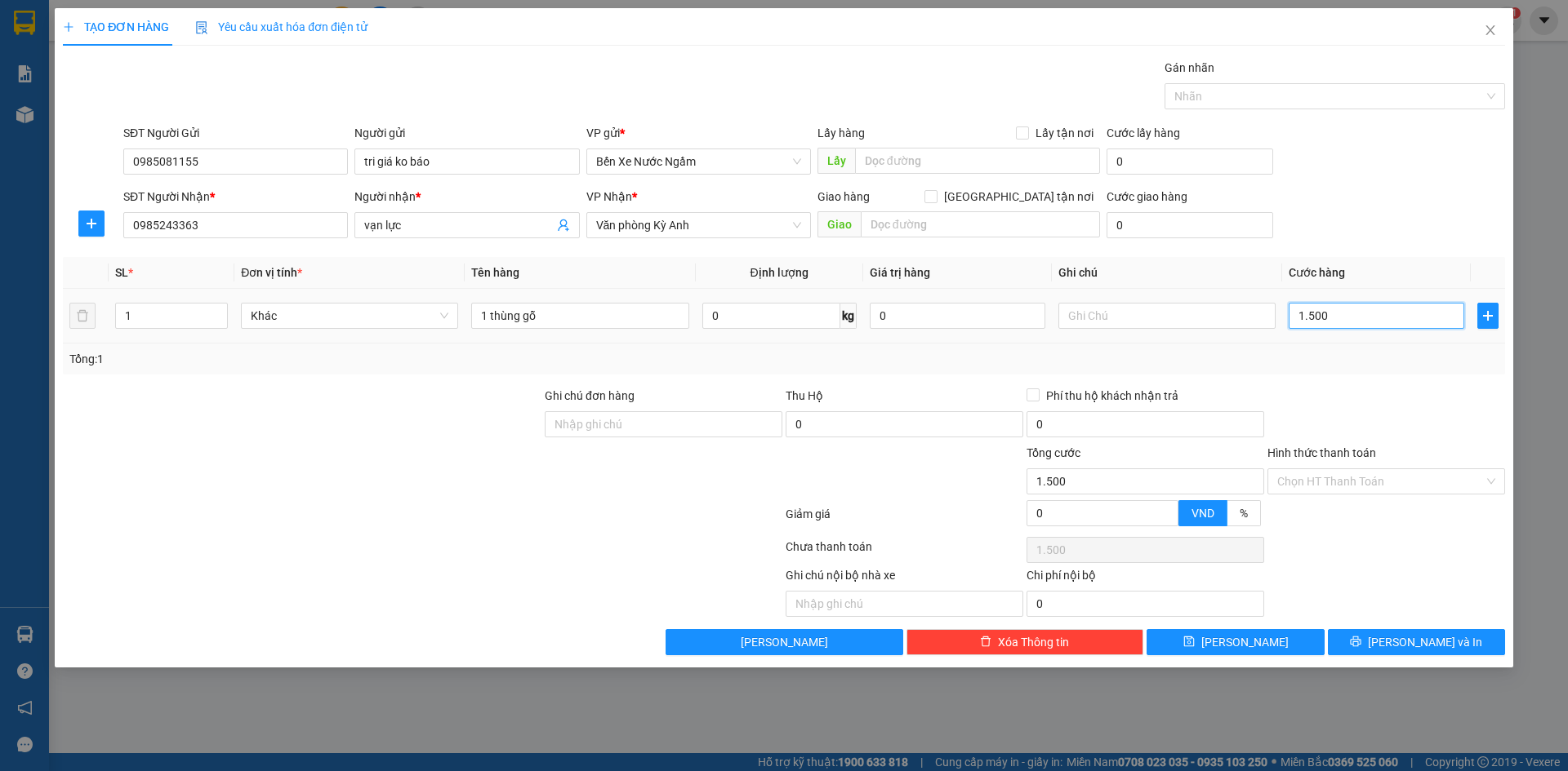
type input "15.000"
type input "150.000"
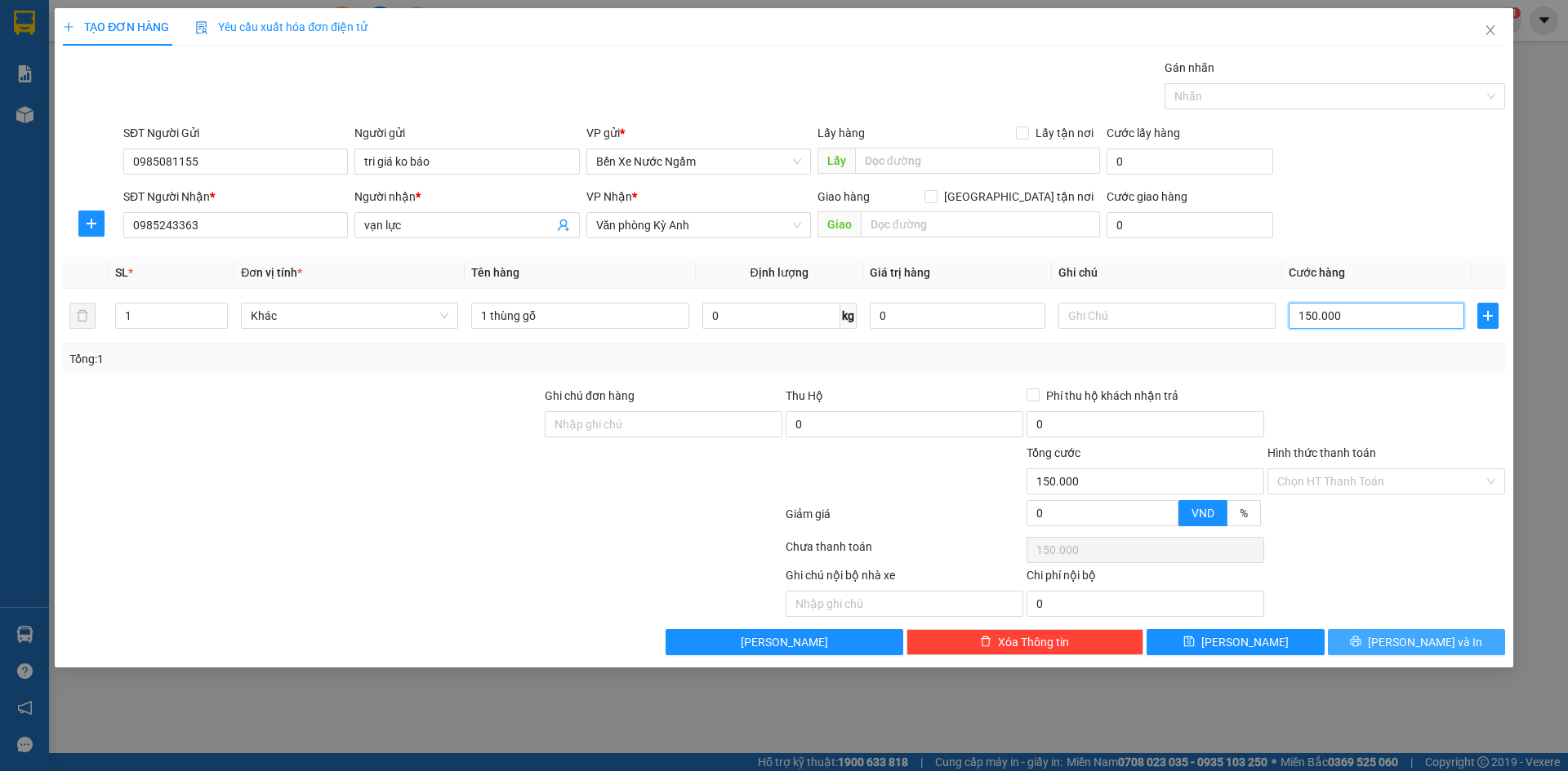
type input "150.000"
click at [1353, 641] on button "[PERSON_NAME] và In" at bounding box center [1417, 642] width 177 height 27
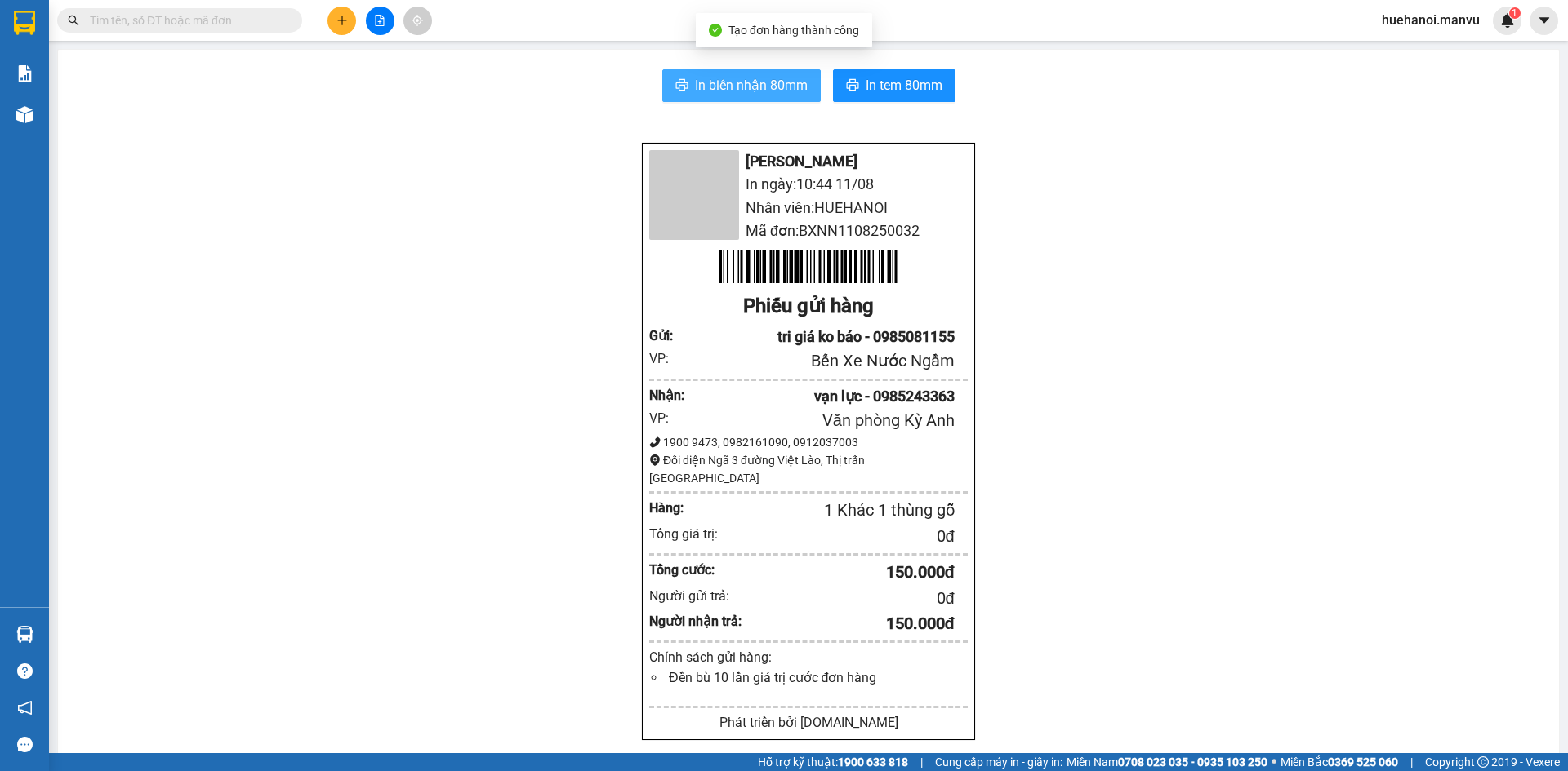
click at [769, 98] on button "In biên nhận 80mm" at bounding box center [741, 86] width 158 height 32
click at [1160, 713] on div "Mận Vũ In ngày: 10:44 [DATE] Nhân viên: HUEHANOI Mã đơn: BXNN1108250032 Phiếu g…" at bounding box center [809, 646] width 1462 height 1010
click at [1157, 722] on div "Mận Vũ In ngày: 10:44 [DATE] Nhân viên: HUEHANOI Mã đơn: BXNN1108250032 Phiếu g…" at bounding box center [809, 646] width 1462 height 1010
click at [1017, 504] on div "Mận Vũ In ngày: 10:44 [DATE] Nhân viên: HUEHANOI Mã đơn: BXNN1108250032 Phiếu g…" at bounding box center [809, 646] width 1462 height 1010
drag, startPoint x: 1017, startPoint y: 504, endPoint x: 979, endPoint y: 618, distance: 120.2
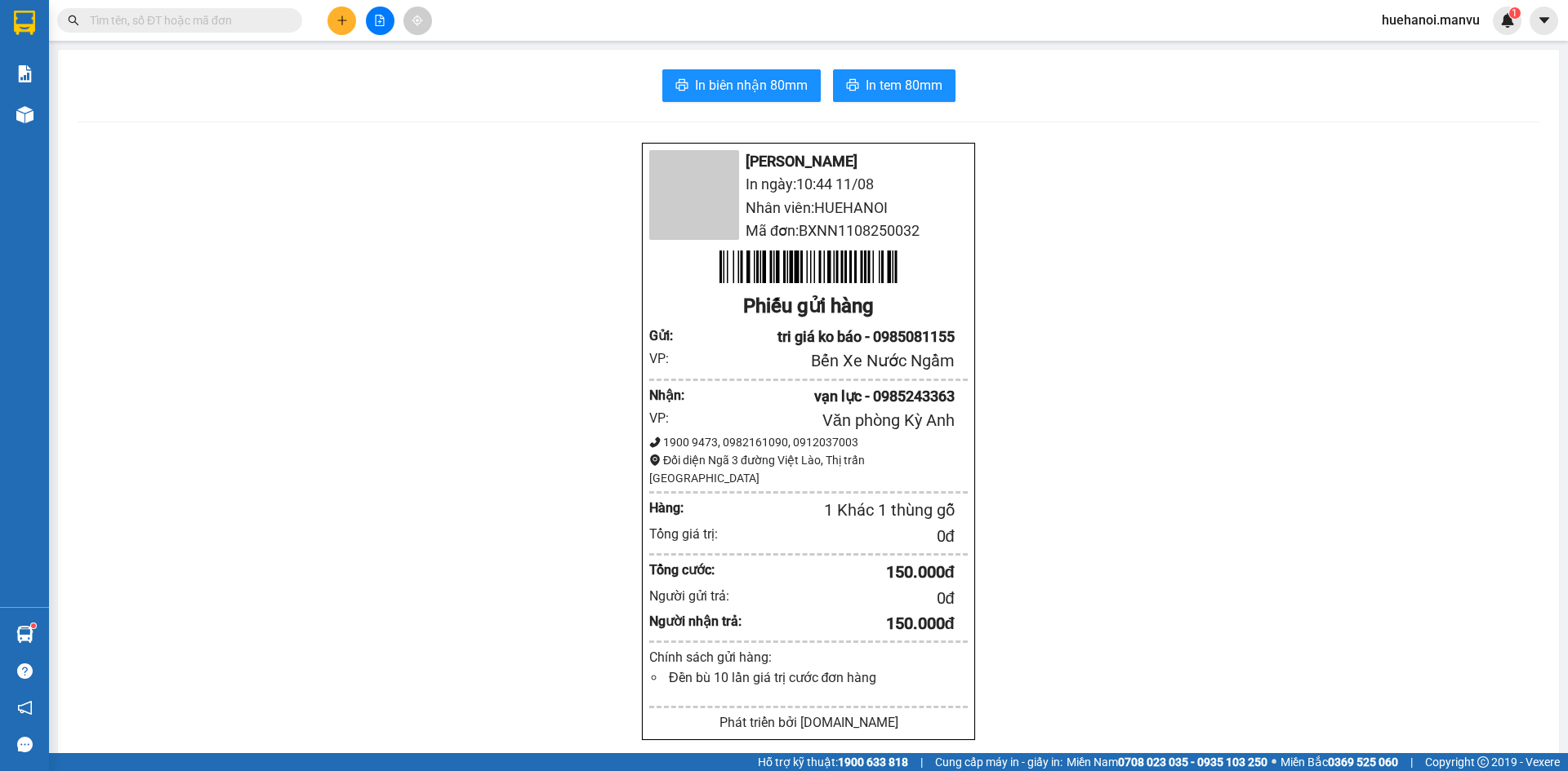
click at [979, 618] on div "Mận Vũ In ngày: 10:44 [DATE] Nhân viên: HUEHANOI Mã đơn: BXNN1108250032 Phiếu g…" at bounding box center [809, 646] width 1462 height 1010
click at [967, 649] on div "Mận Vũ In ngày: 10:44 [DATE] Nhân viên: HUEHANOI Mã đơn: BXNN1108250032 Phiếu g…" at bounding box center [809, 646] width 1462 height 1010
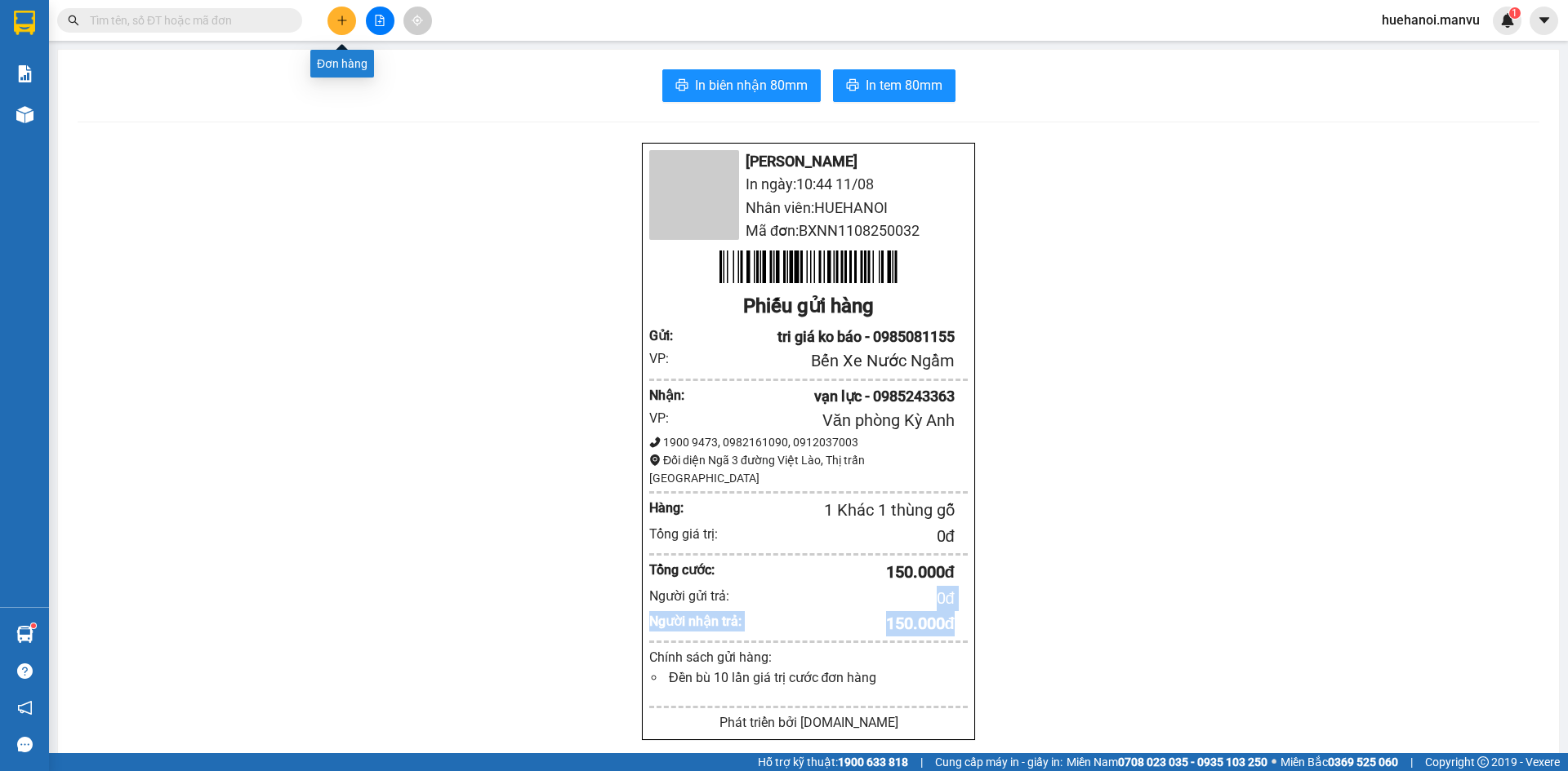
click at [344, 19] on icon "plus" at bounding box center [342, 21] width 12 height 12
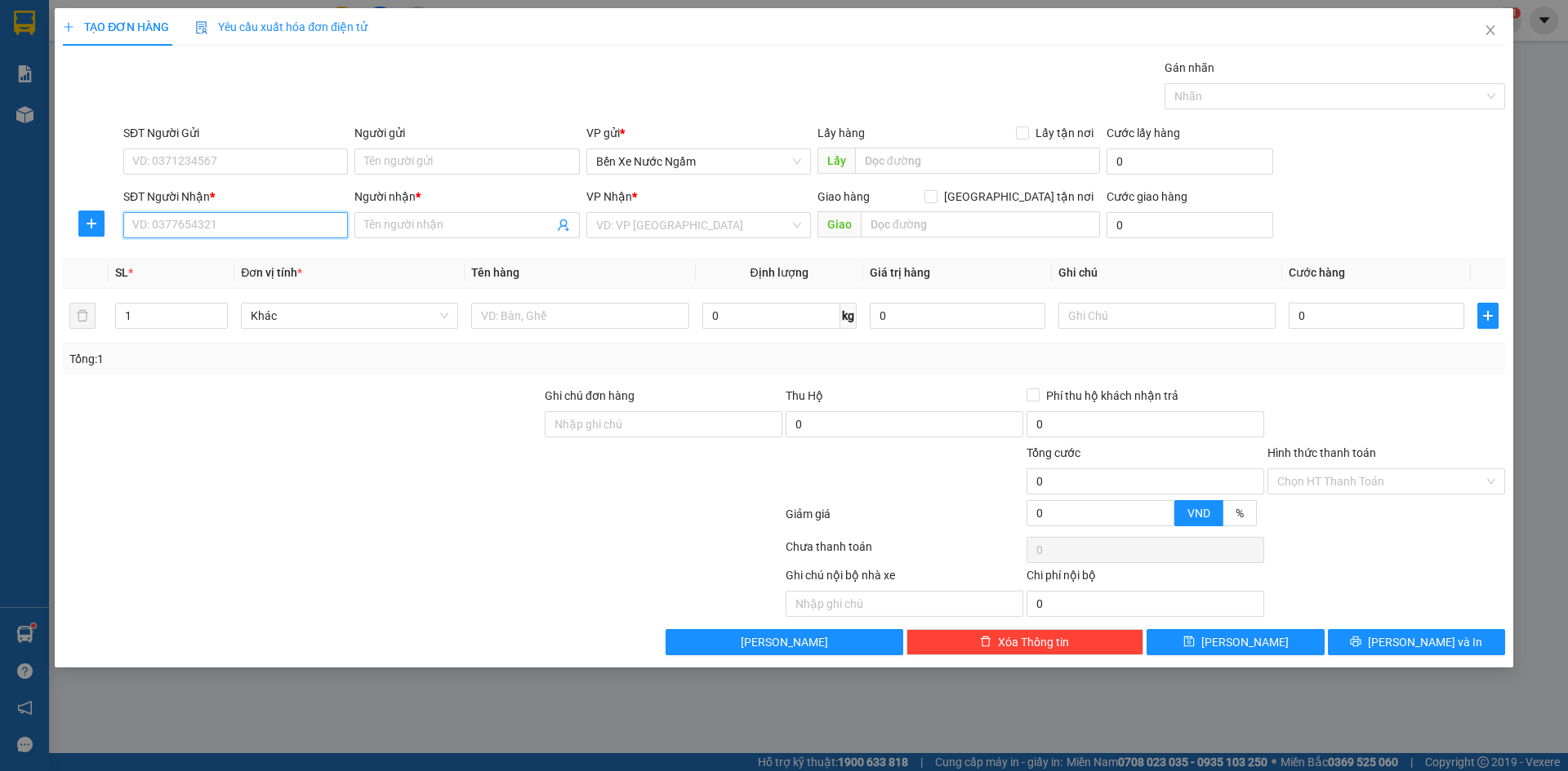
click at [209, 224] on input "SĐT Người Nhận *" at bounding box center [235, 225] width 224 height 27
type input "0971557833"
click at [213, 257] on div "0971557833 - [GEOGRAPHIC_DATA]" at bounding box center [235, 258] width 205 height 18
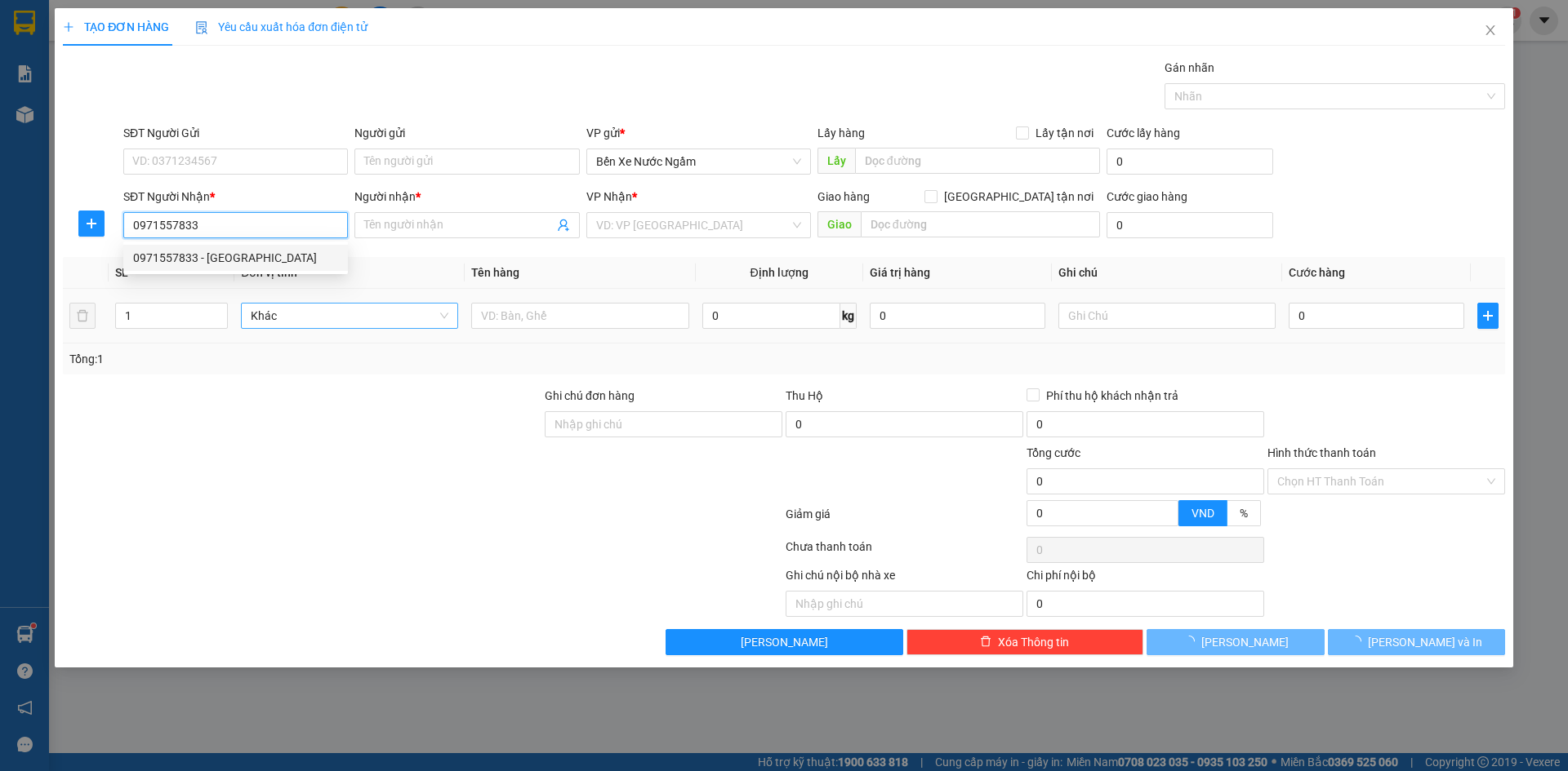
type input "trà giang"
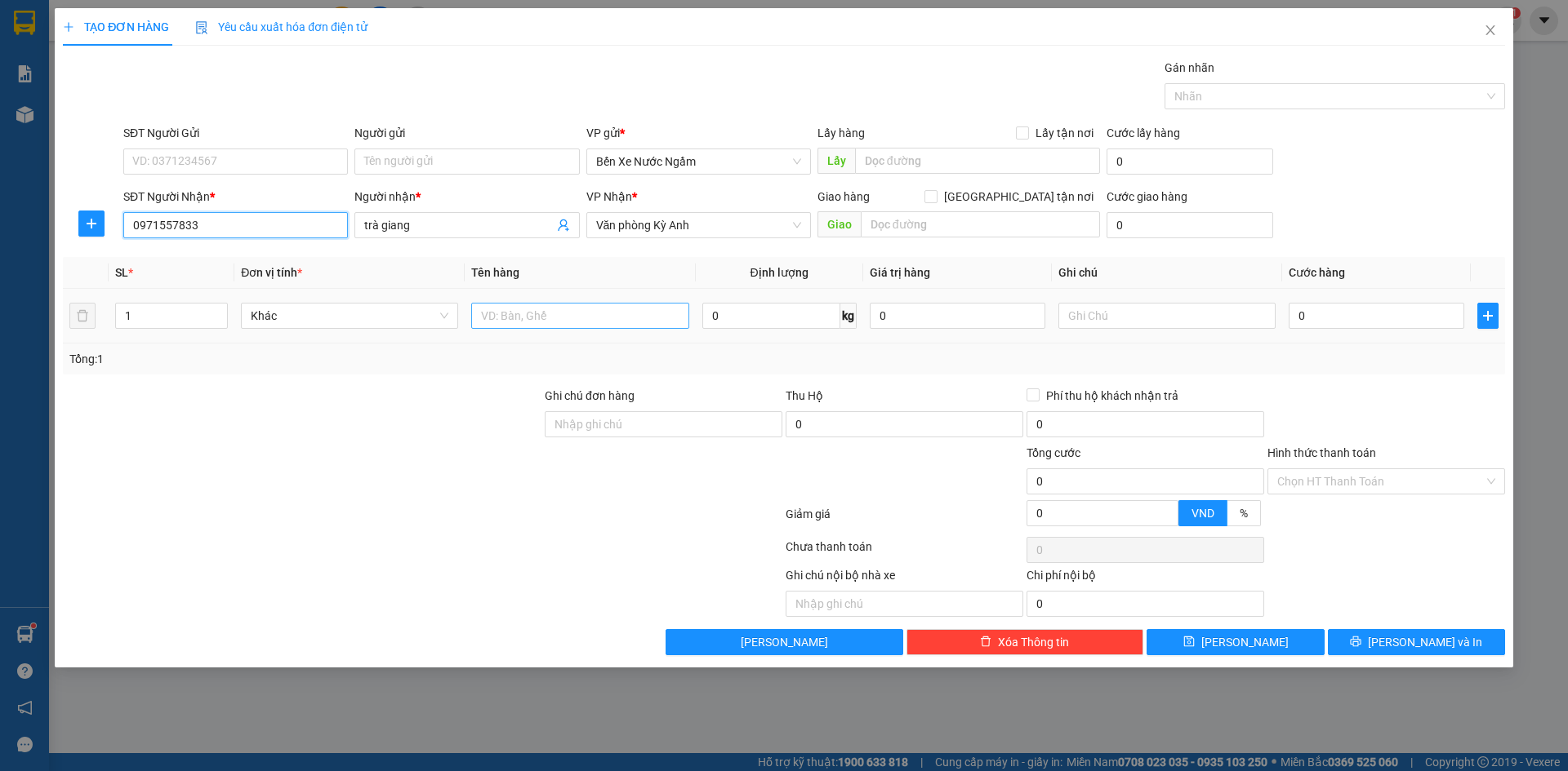
type input "0971557833"
click at [536, 313] on input "text" at bounding box center [579, 316] width 217 height 27
type input "1 thùng"
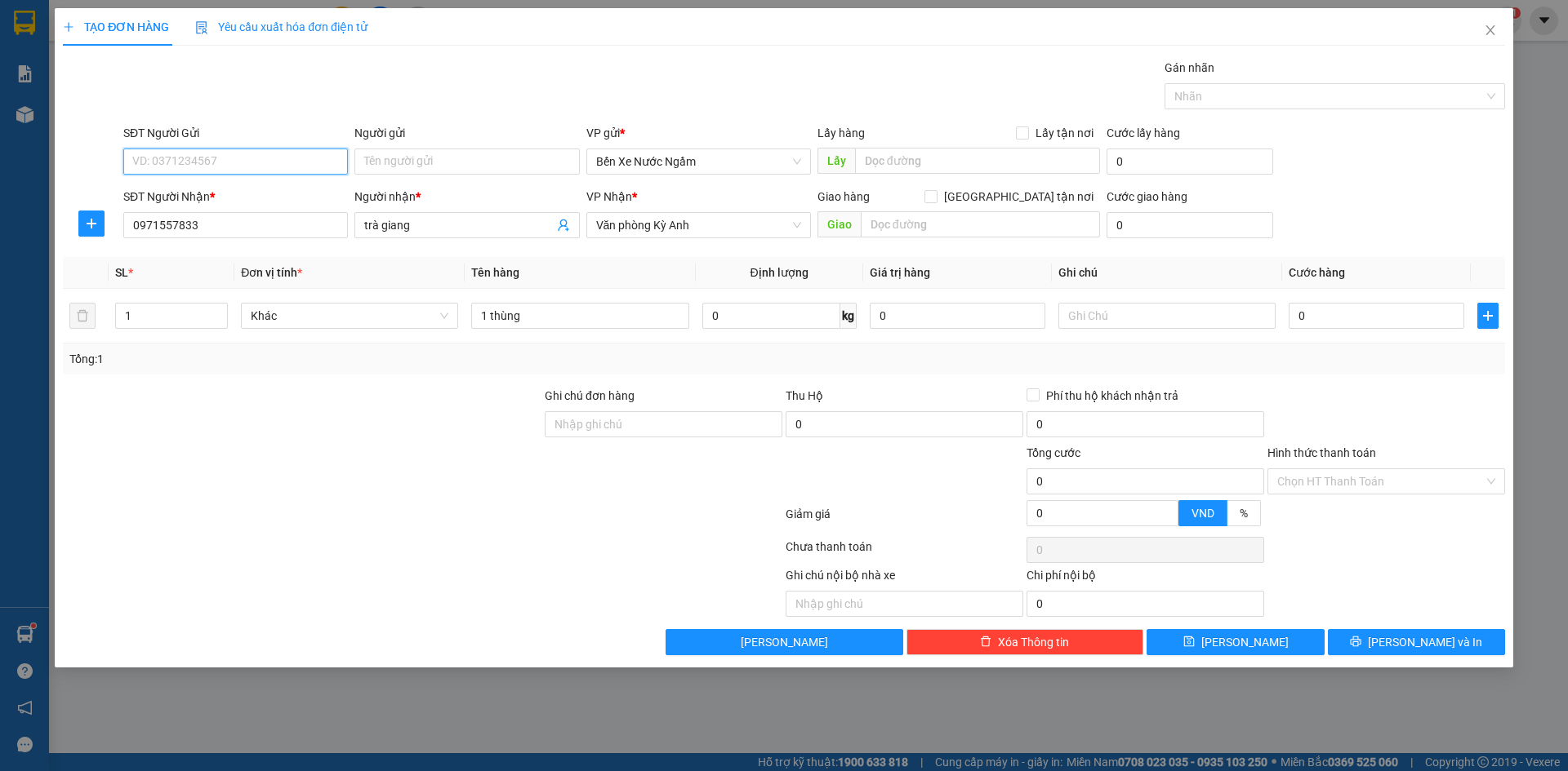
click at [183, 168] on input "SĐT Người Gửi" at bounding box center [235, 161] width 224 height 27
click at [170, 162] on input "098751621" at bounding box center [235, 161] width 224 height 27
type input "0987517621"
click at [377, 156] on input "Người gửi" at bounding box center [466, 161] width 224 height 27
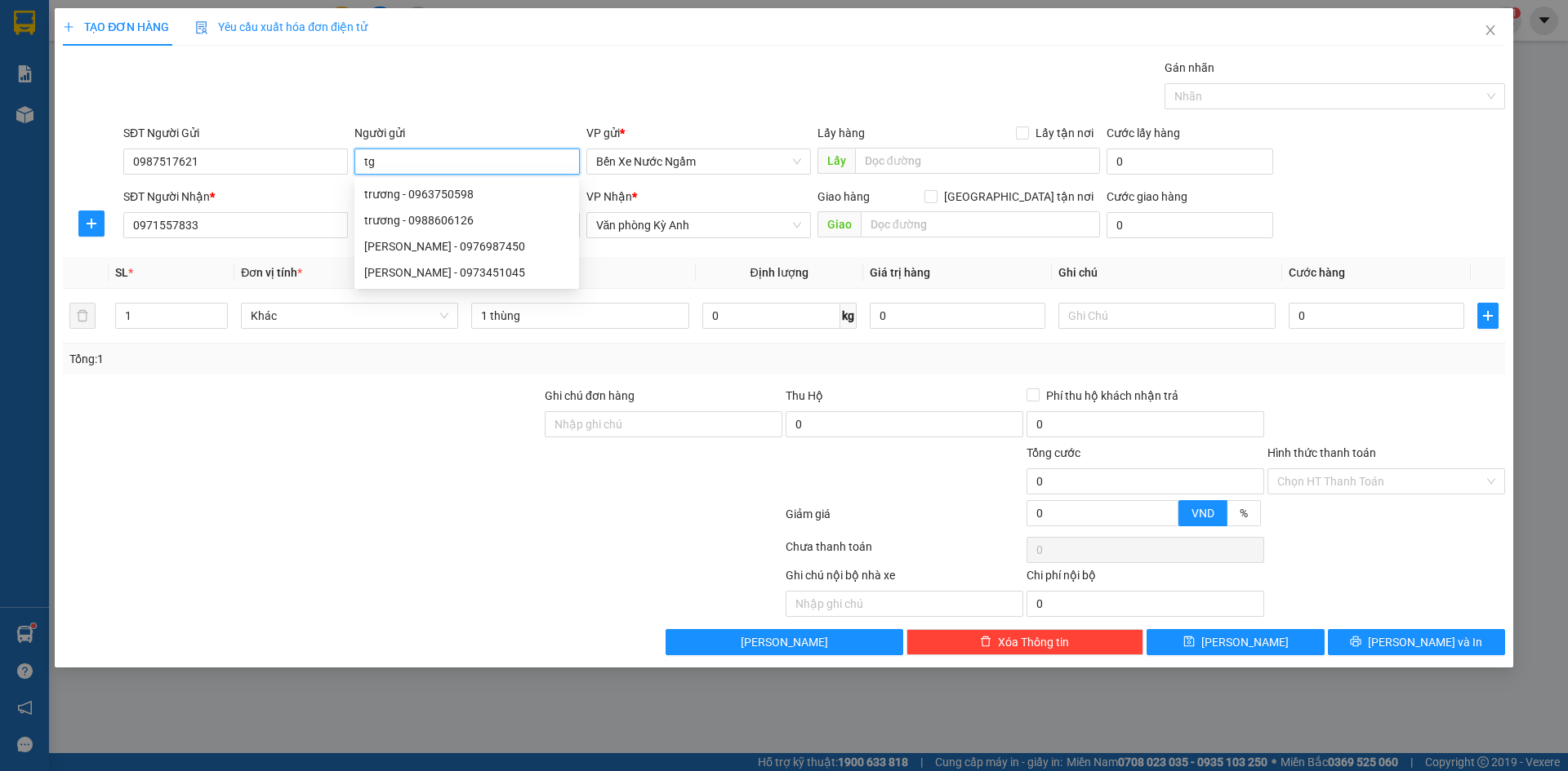
type input "t"
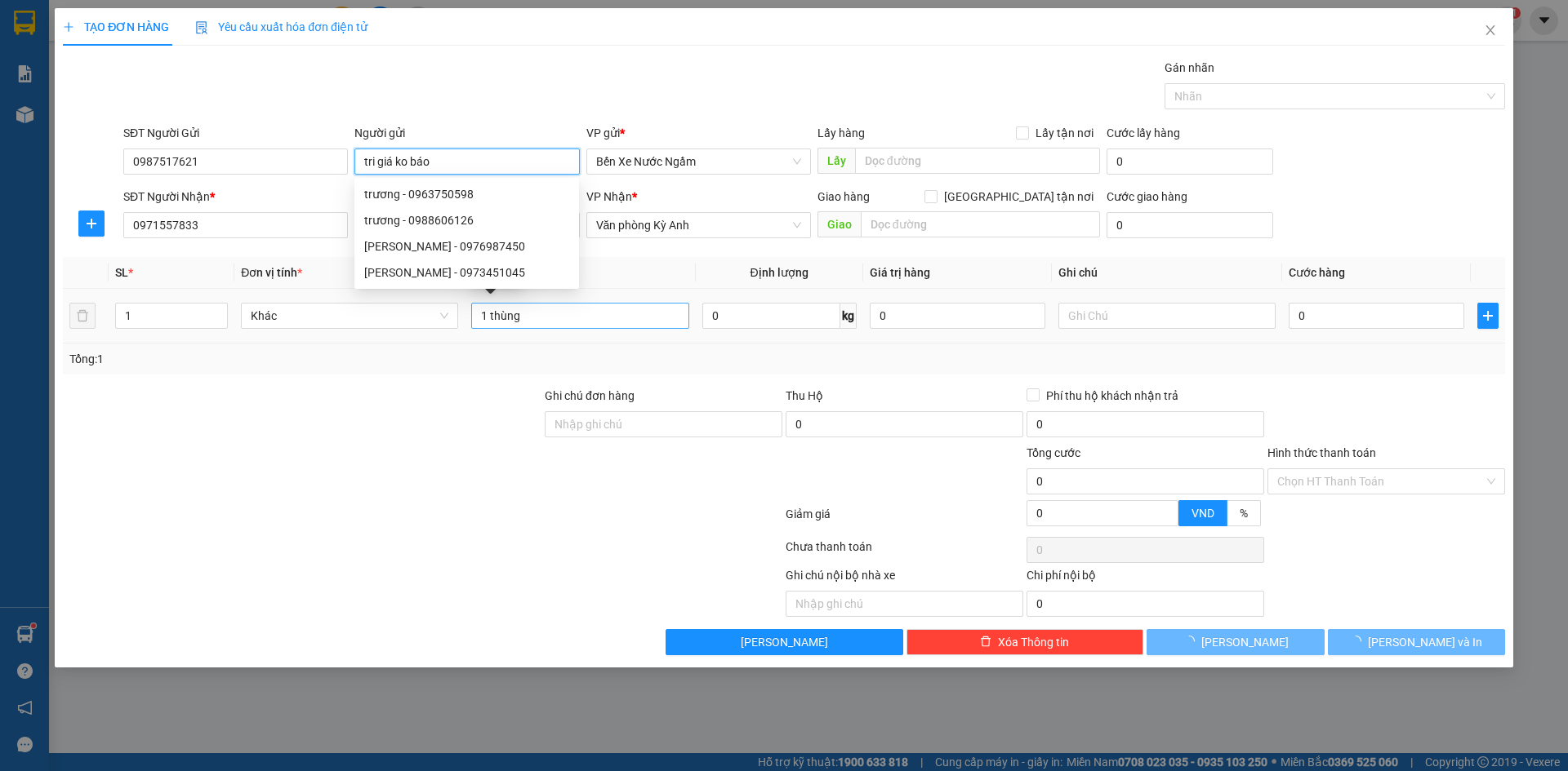
type input "tri giá ko báo"
click at [574, 315] on body "Kết quả tìm kiếm ( 0 ) Bộ lọc Gửi 3 ngày gần nhất No Data huehanoi.manvu 1 Báo …" at bounding box center [784, 386] width 1568 height 771
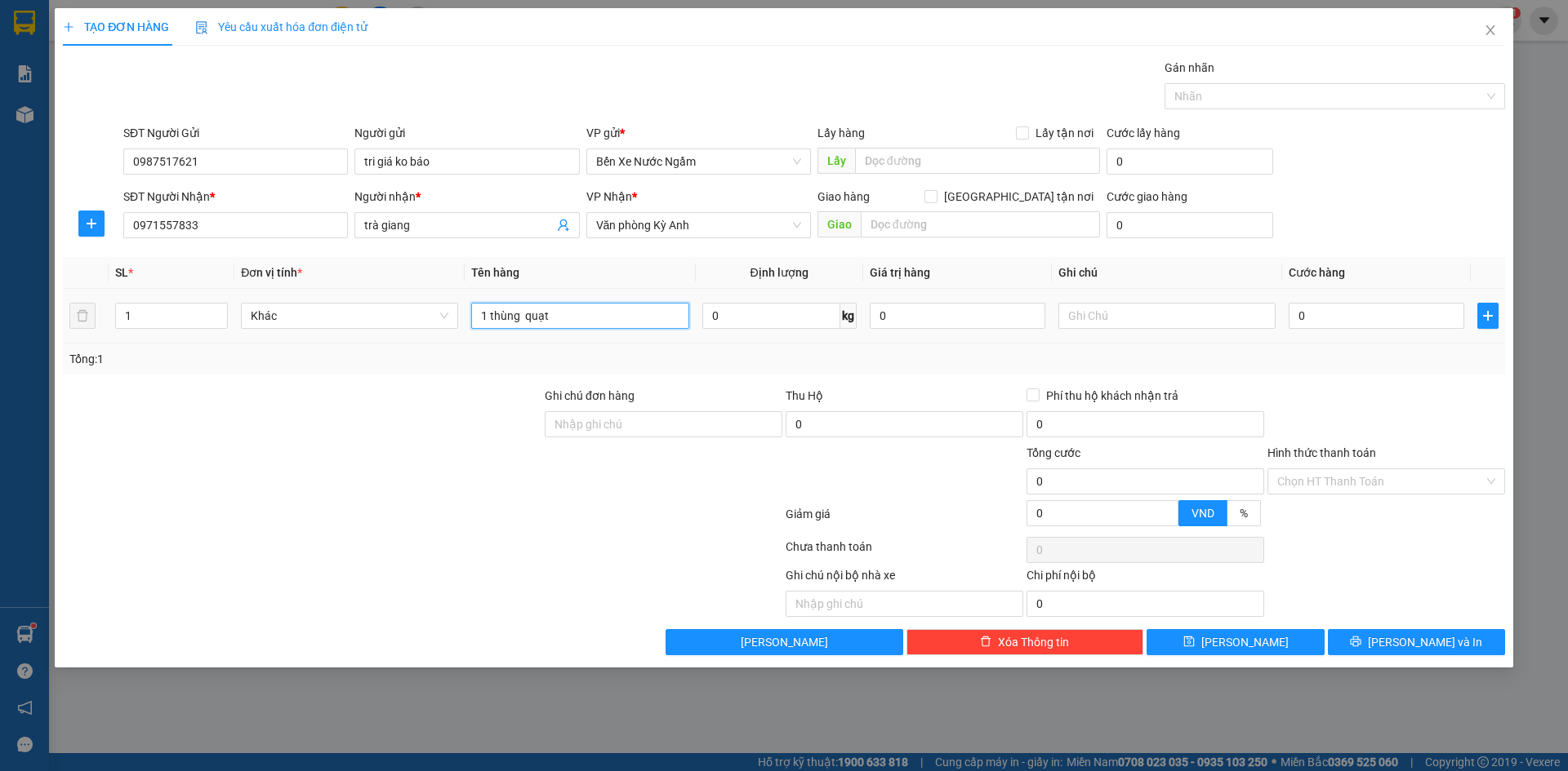
type input "1 thùng quạt"
click at [1356, 296] on td "0" at bounding box center [1376, 317] width 189 height 55
click at [1349, 313] on input "0" at bounding box center [1376, 316] width 175 height 27
type input "1"
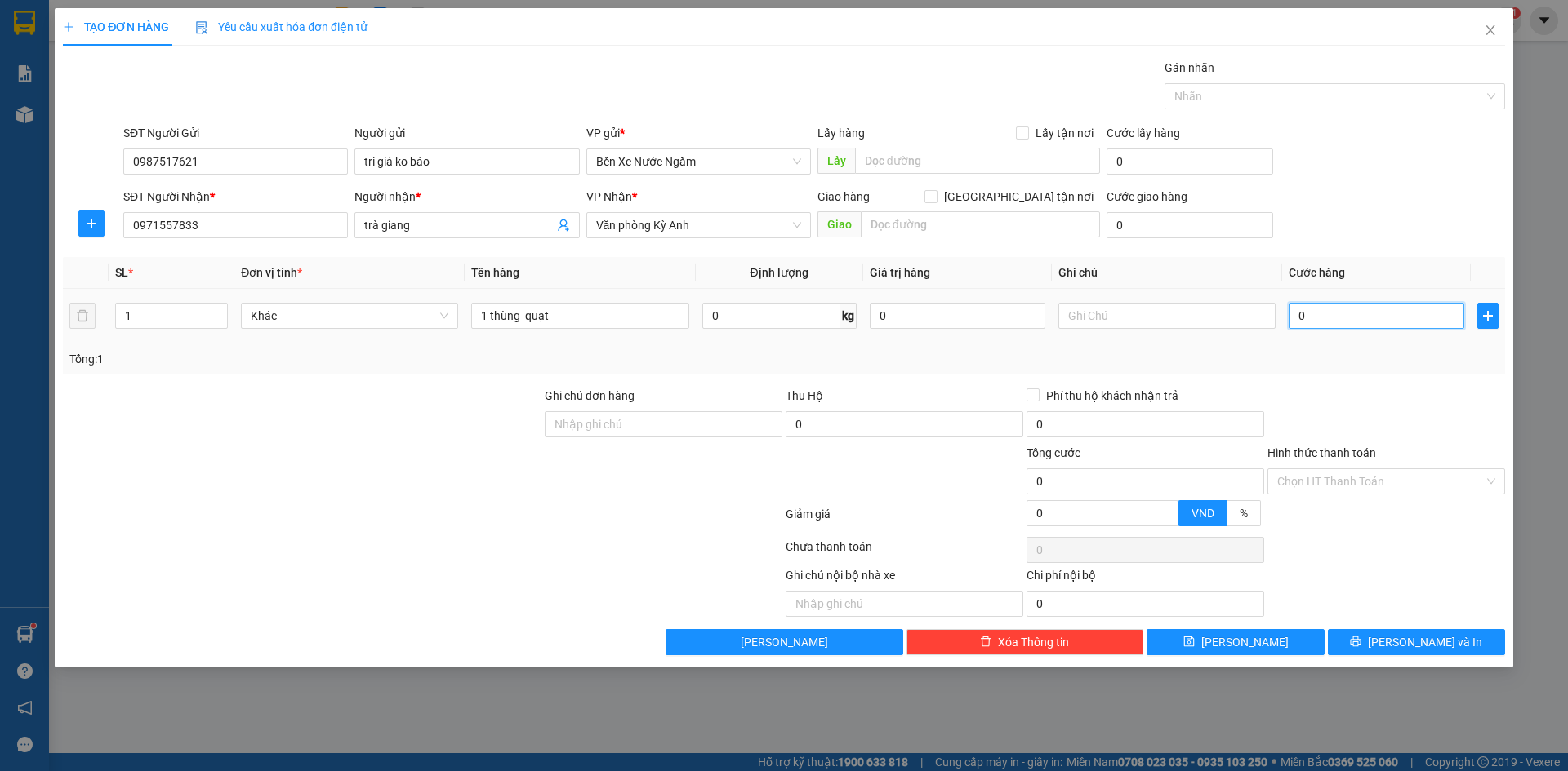
type input "1"
type input "10"
type input "100"
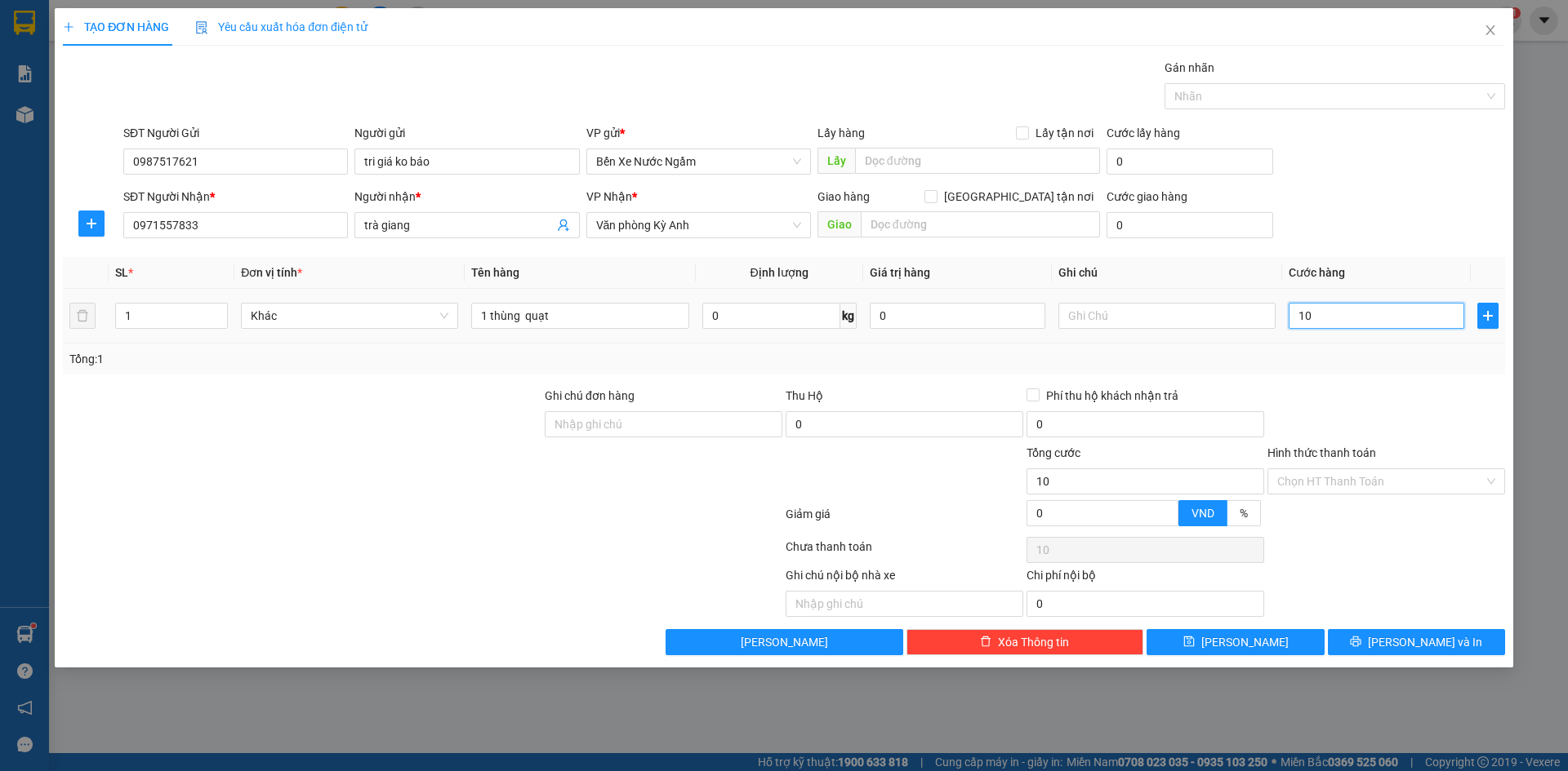
type input "100"
type input "1.000"
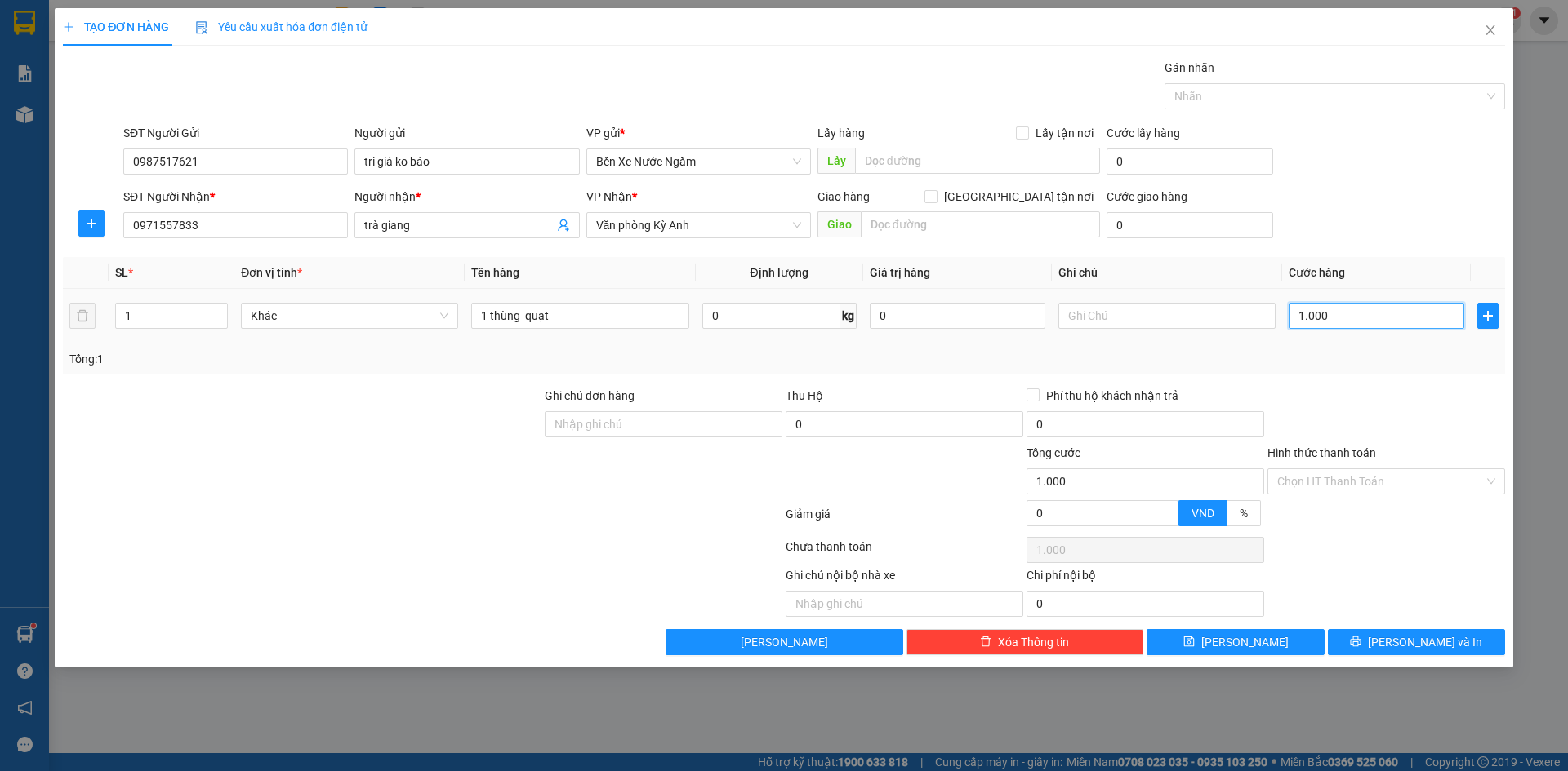
type input "10.000"
type input "100.000"
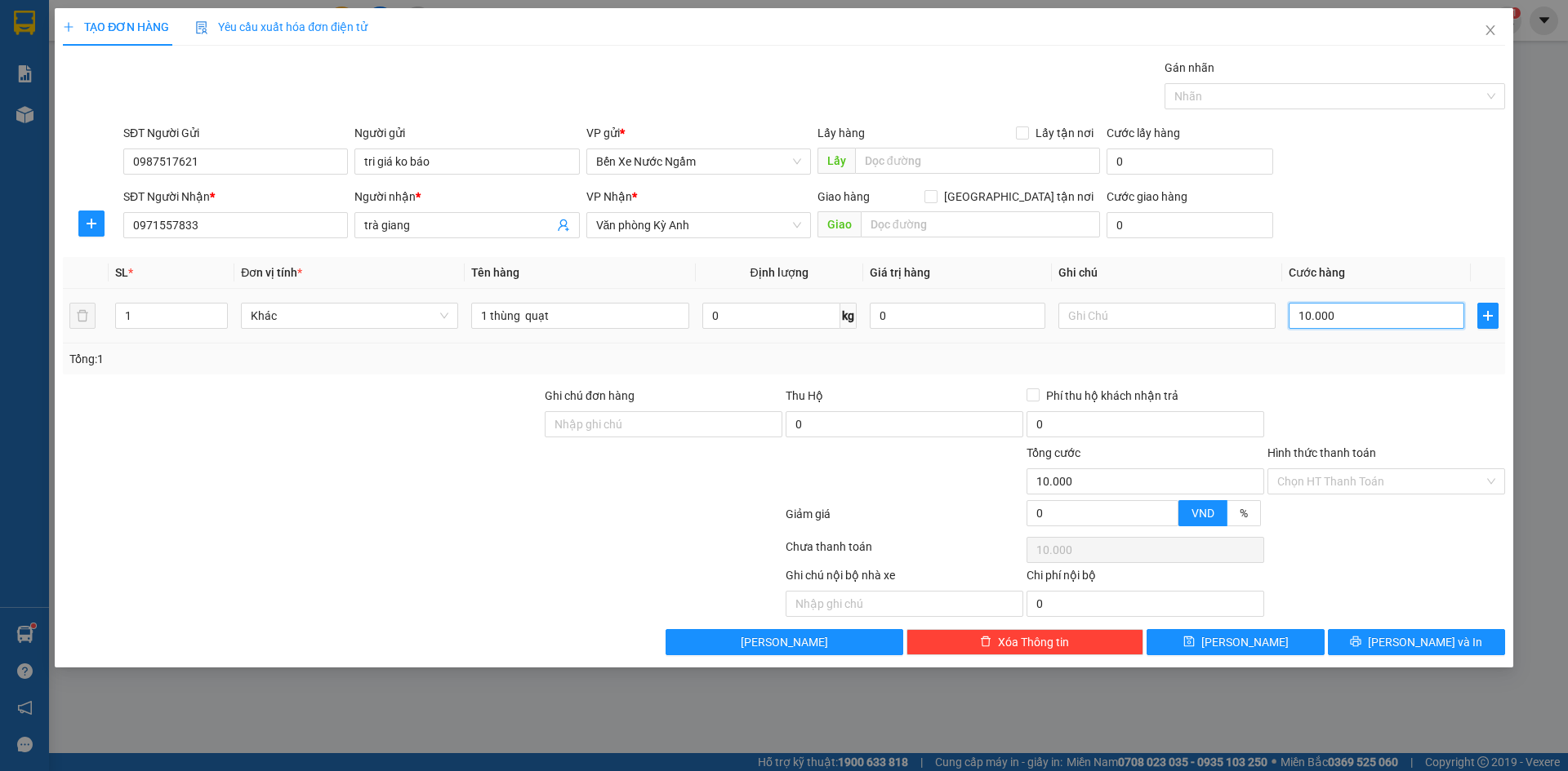
type input "100.000"
click at [1373, 629] on button "[PERSON_NAME] và In" at bounding box center [1417, 642] width 177 height 27
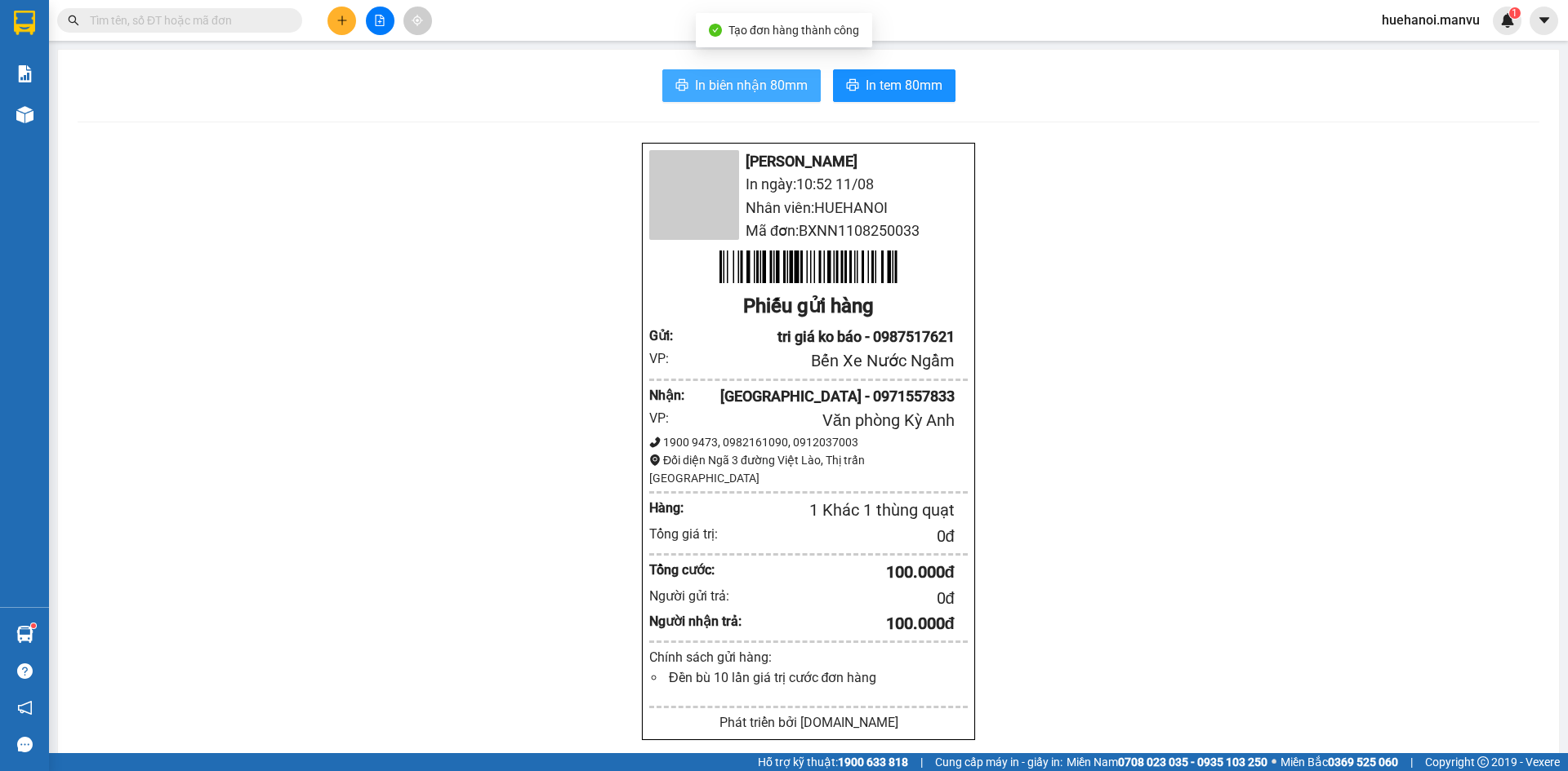
click at [731, 90] on span "In biên nhận 80mm" at bounding box center [751, 85] width 113 height 21
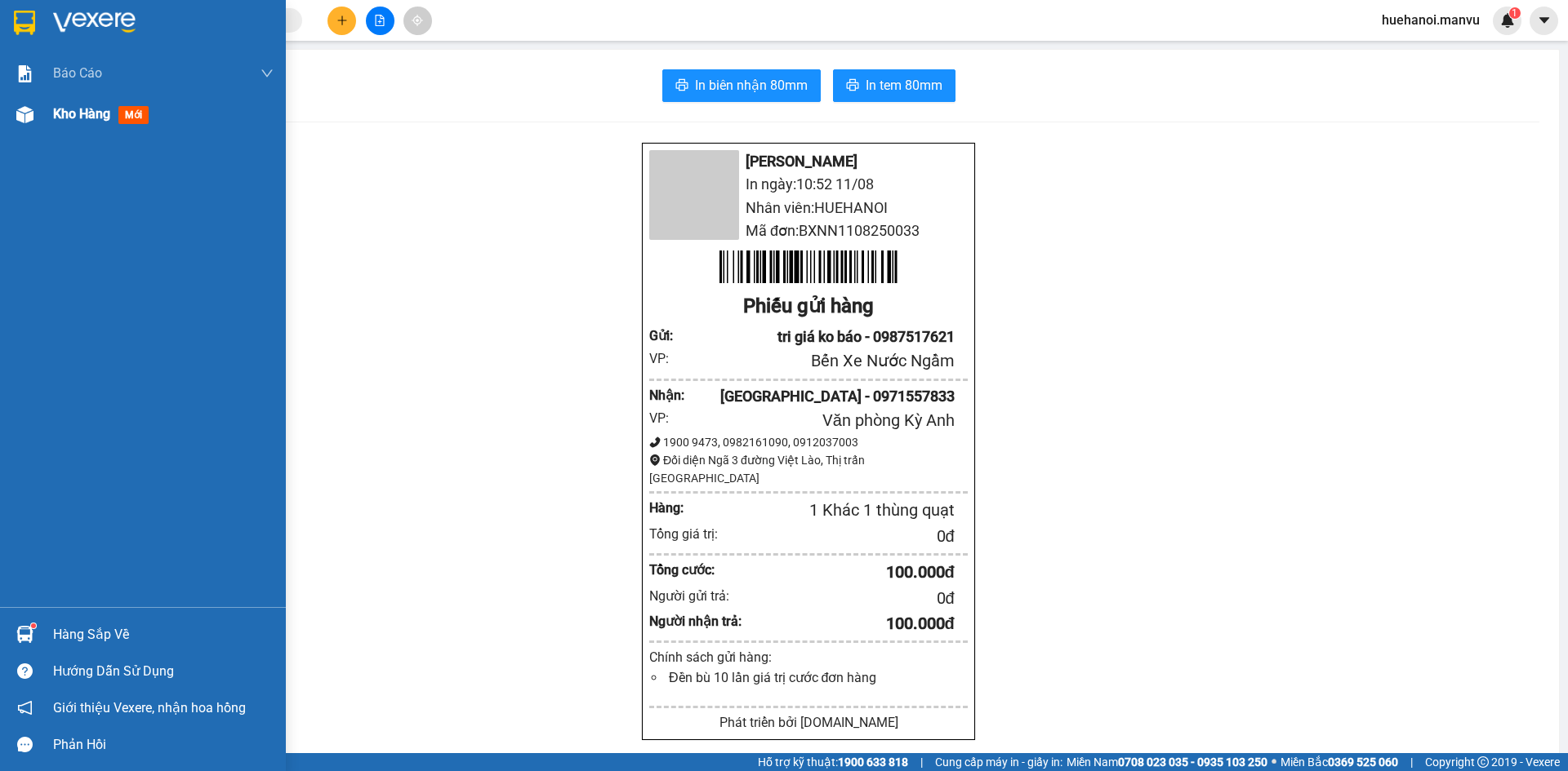
click at [72, 111] on span "Kho hàng" at bounding box center [82, 114] width 57 height 16
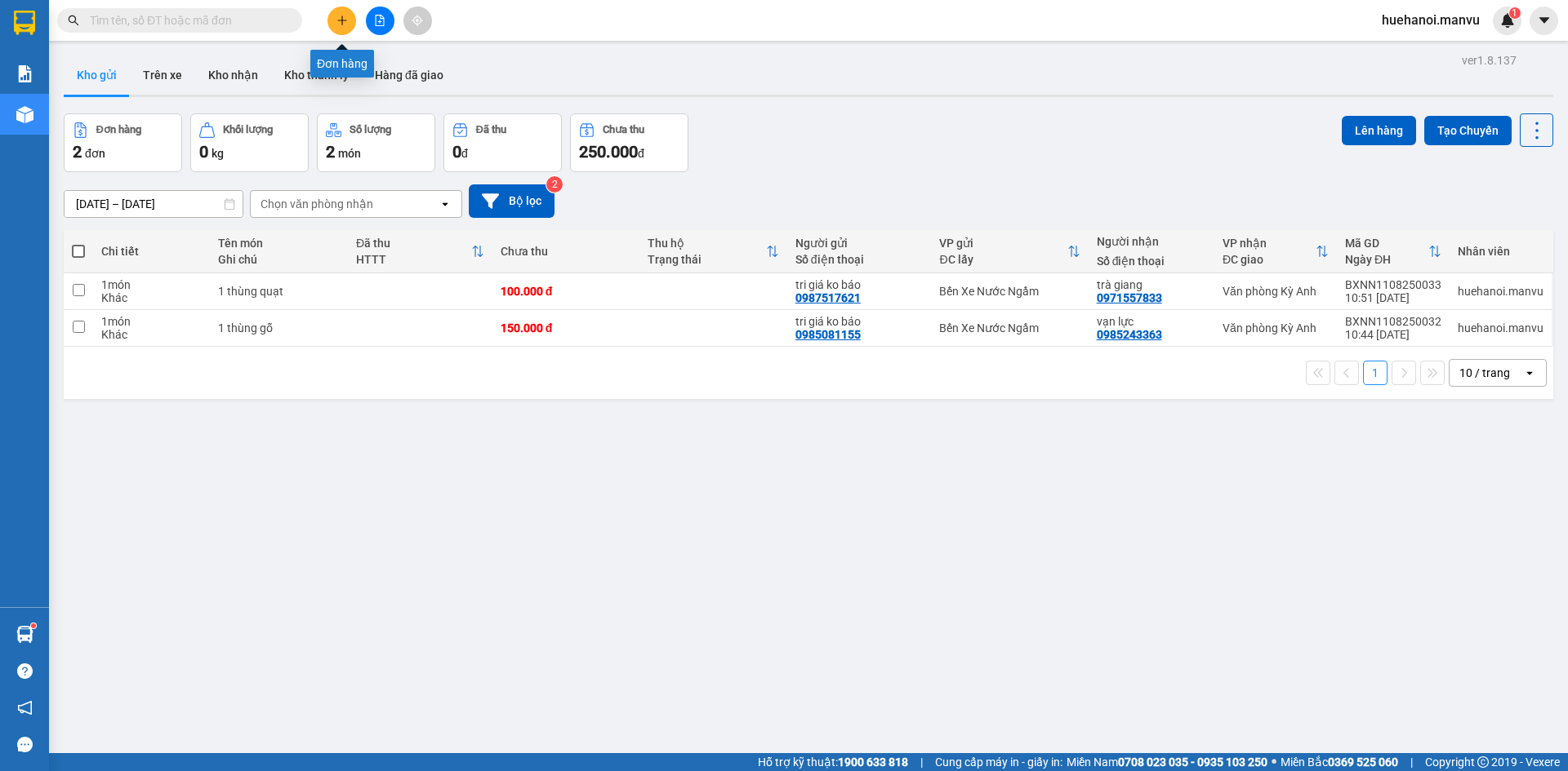
click at [337, 28] on button at bounding box center [341, 21] width 29 height 29
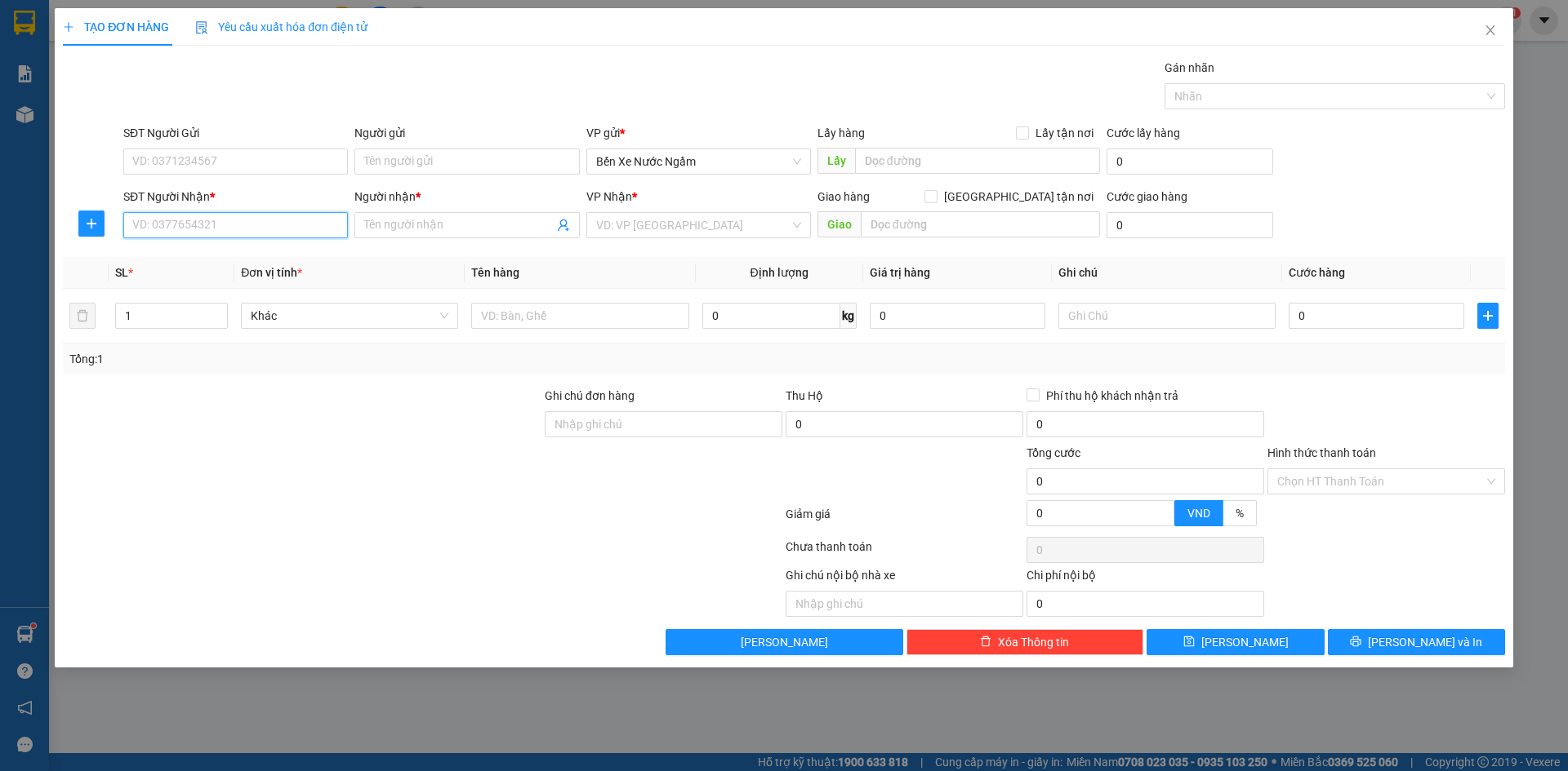
click at [298, 227] on input "SĐT Người Nhận *" at bounding box center [235, 225] width 224 height 27
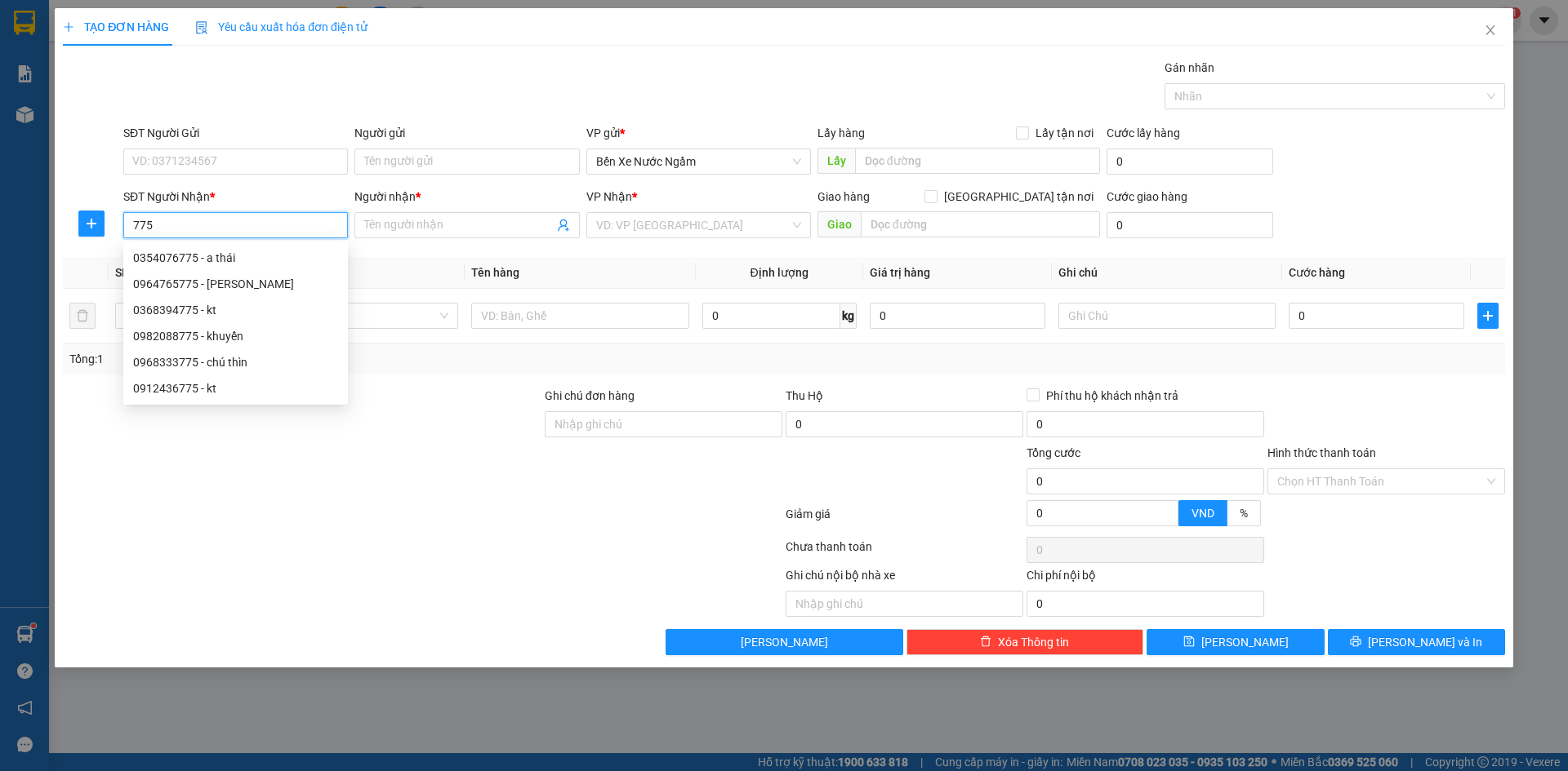
click at [297, 223] on input "775" at bounding box center [235, 225] width 224 height 27
type input "775"
click at [1489, 36] on icon "close" at bounding box center [1489, 30] width 13 height 13
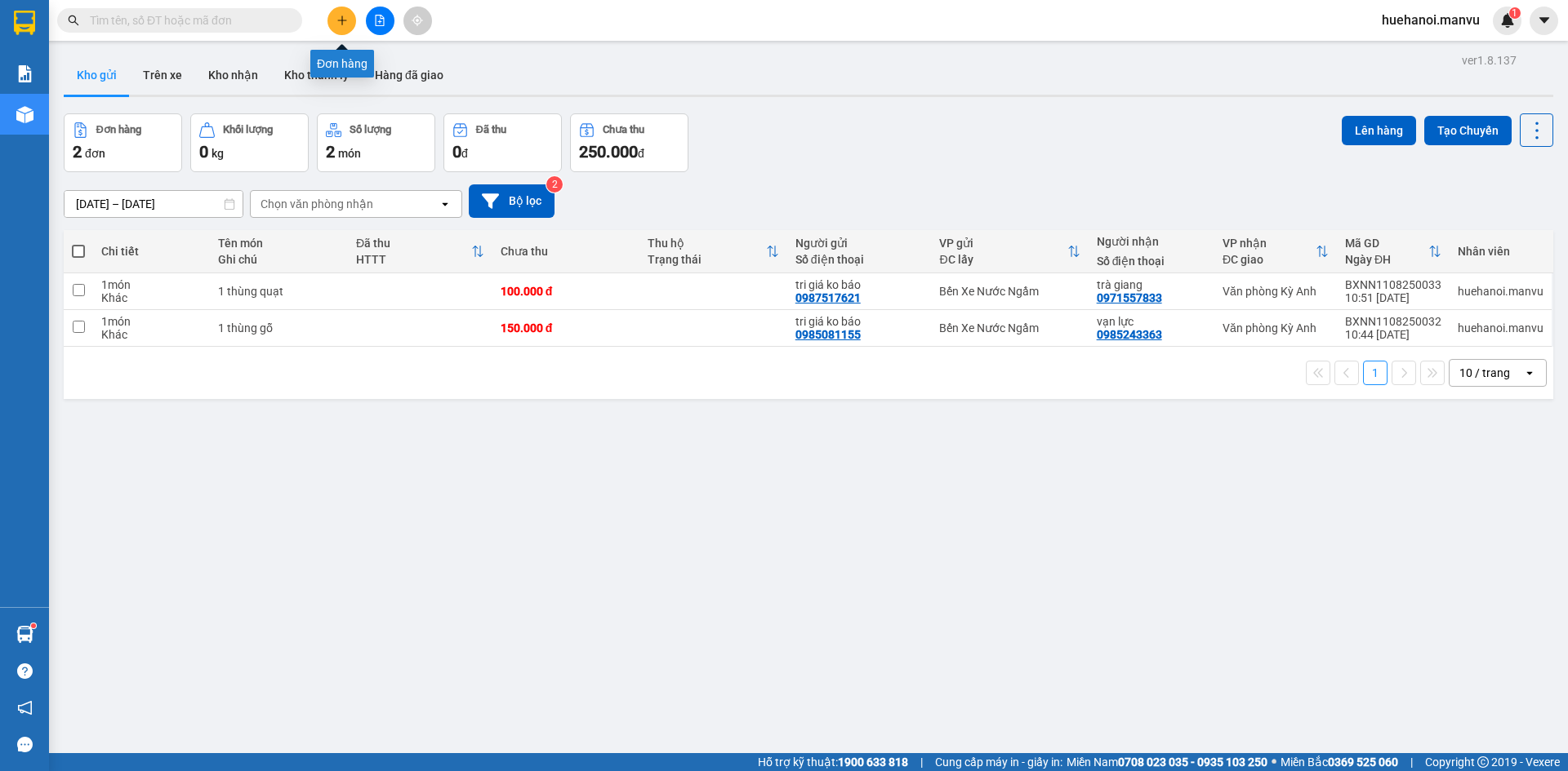
click at [348, 28] on button at bounding box center [341, 21] width 29 height 29
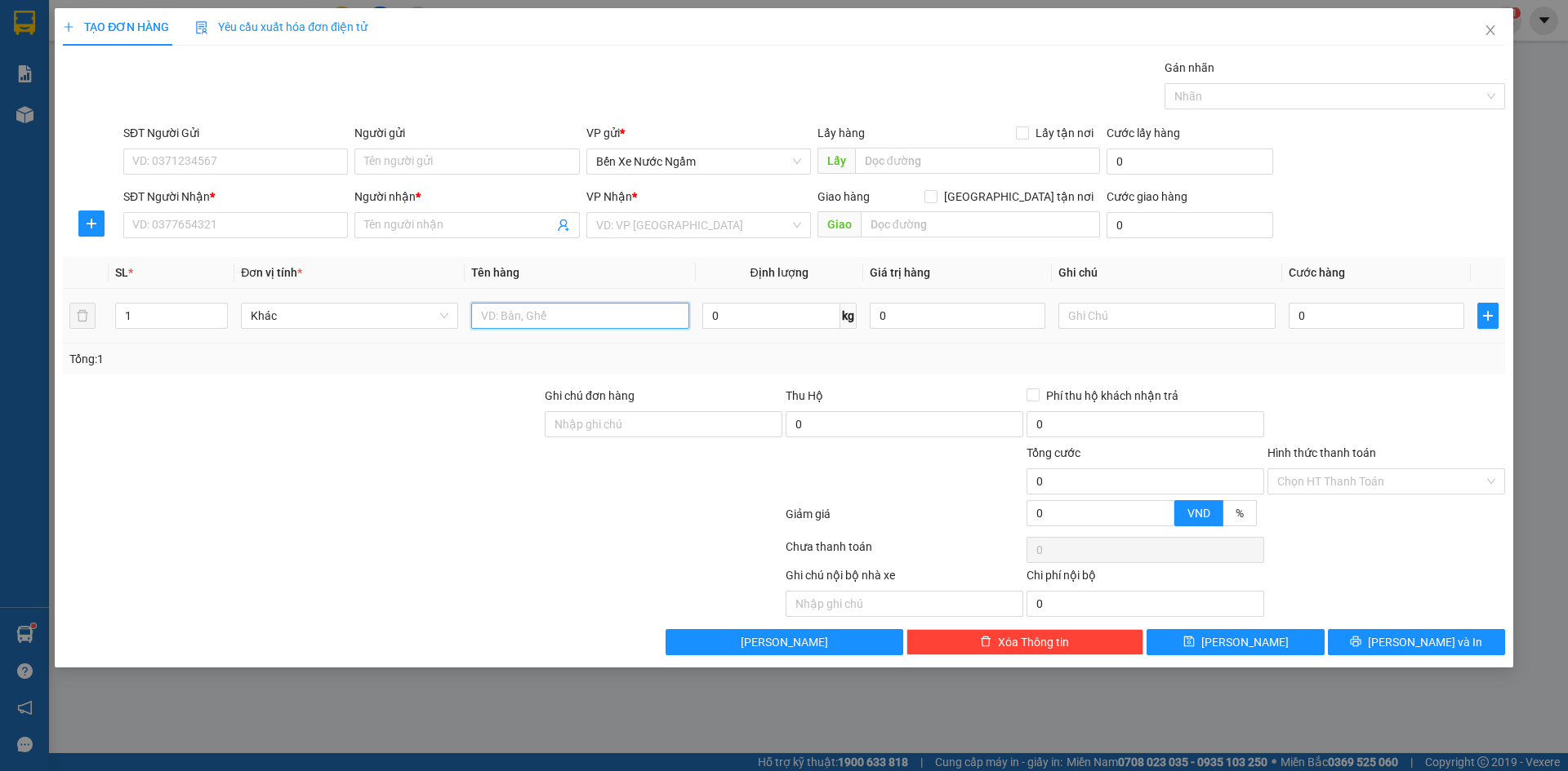
click at [570, 311] on input "text" at bounding box center [579, 316] width 217 height 27
type input "1 hồ so"
click at [223, 233] on input "SĐT Người Nhận *" at bounding box center [235, 225] width 224 height 27
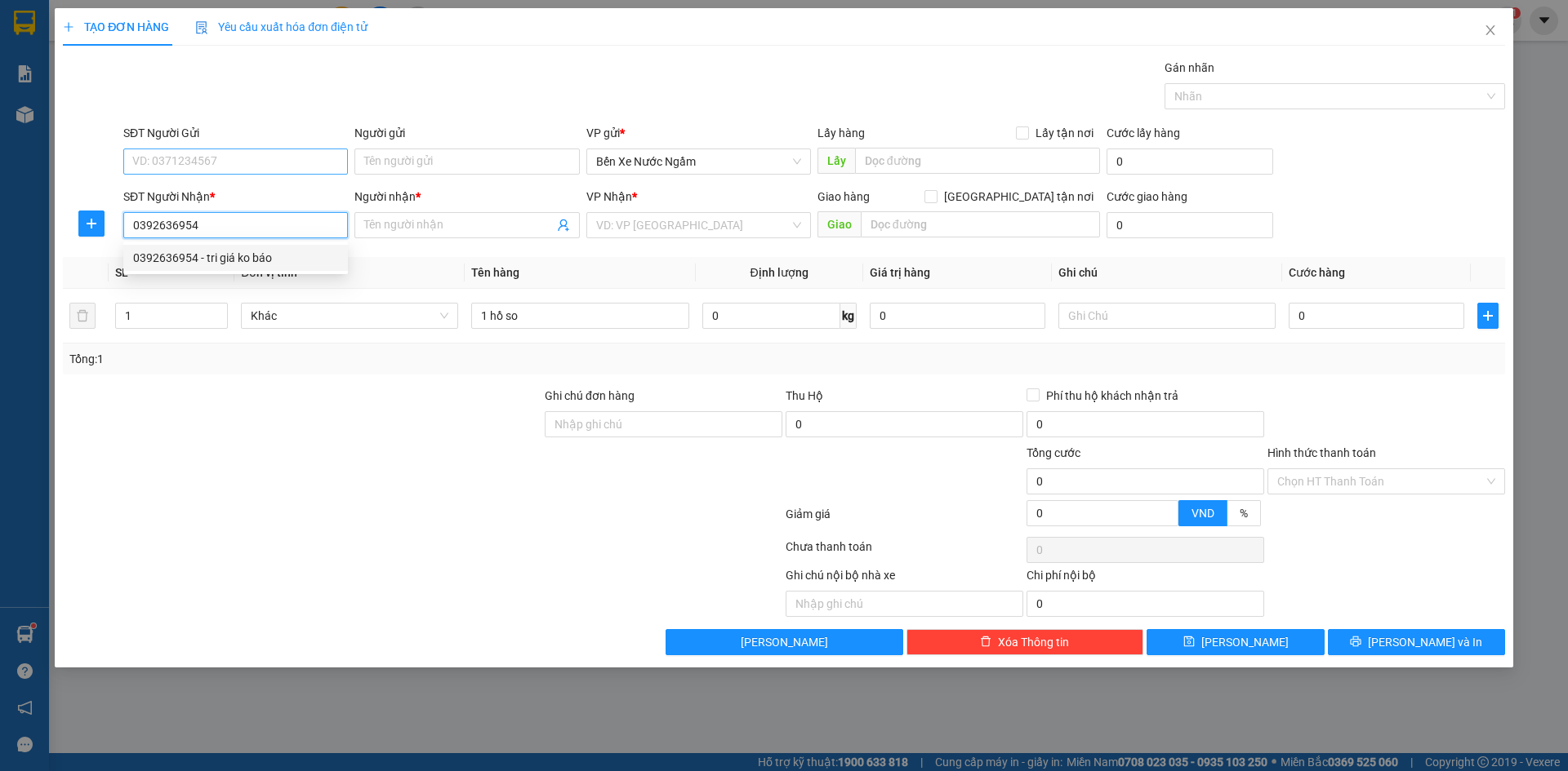
type input "0392636954"
click at [251, 166] on input "SĐT Người Gửi" at bounding box center [235, 161] width 224 height 27
click at [235, 194] on div "0392636954 - tri giá ko báo" at bounding box center [235, 194] width 205 height 18
type input "0392636954"
type input "tri giá ko báo"
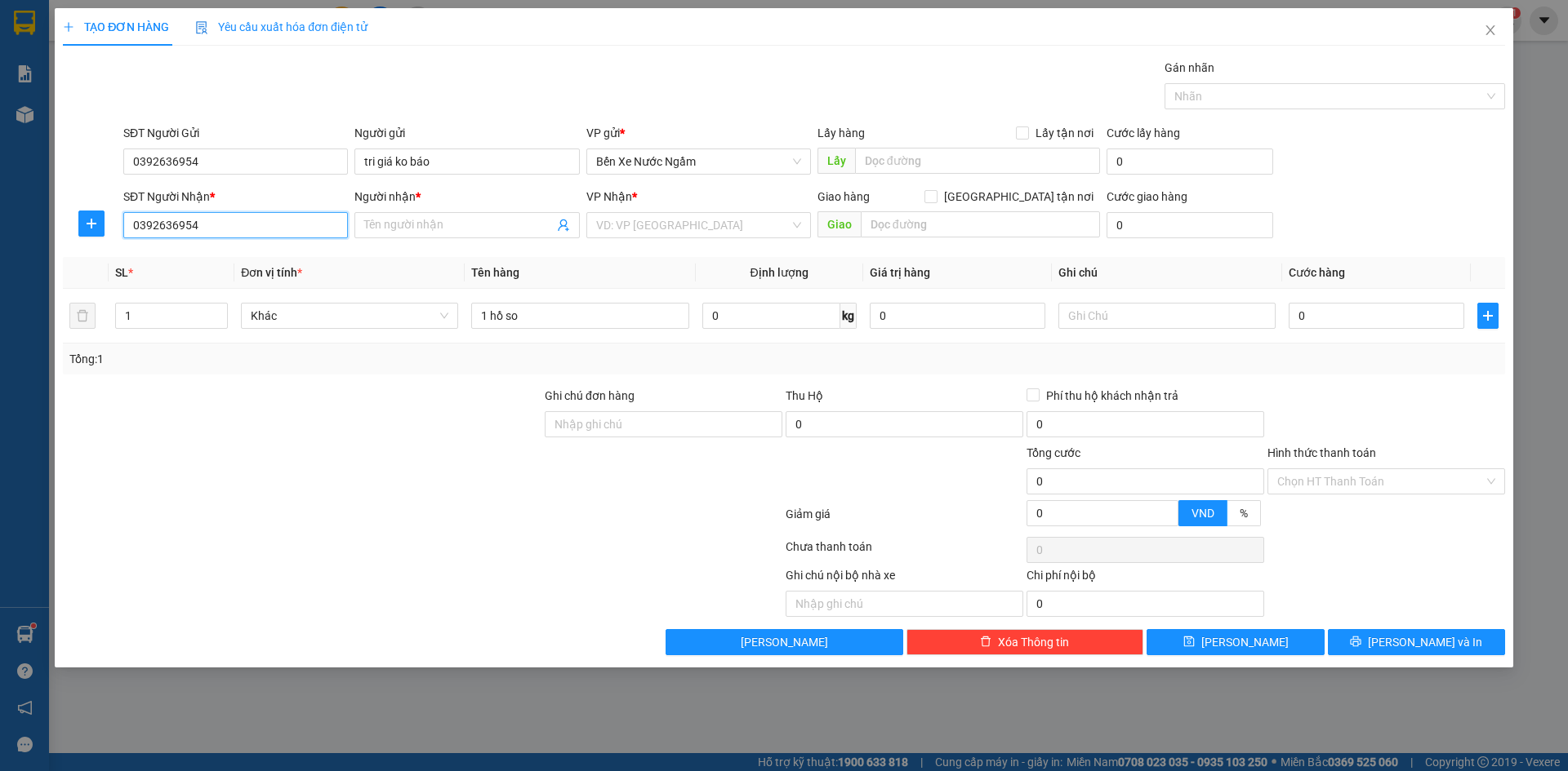
click at [233, 230] on input "0392636954" at bounding box center [235, 225] width 224 height 27
type input "0"
type input "0333536077"
click at [207, 260] on div "0333536077 - kiều" at bounding box center [235, 258] width 205 height 18
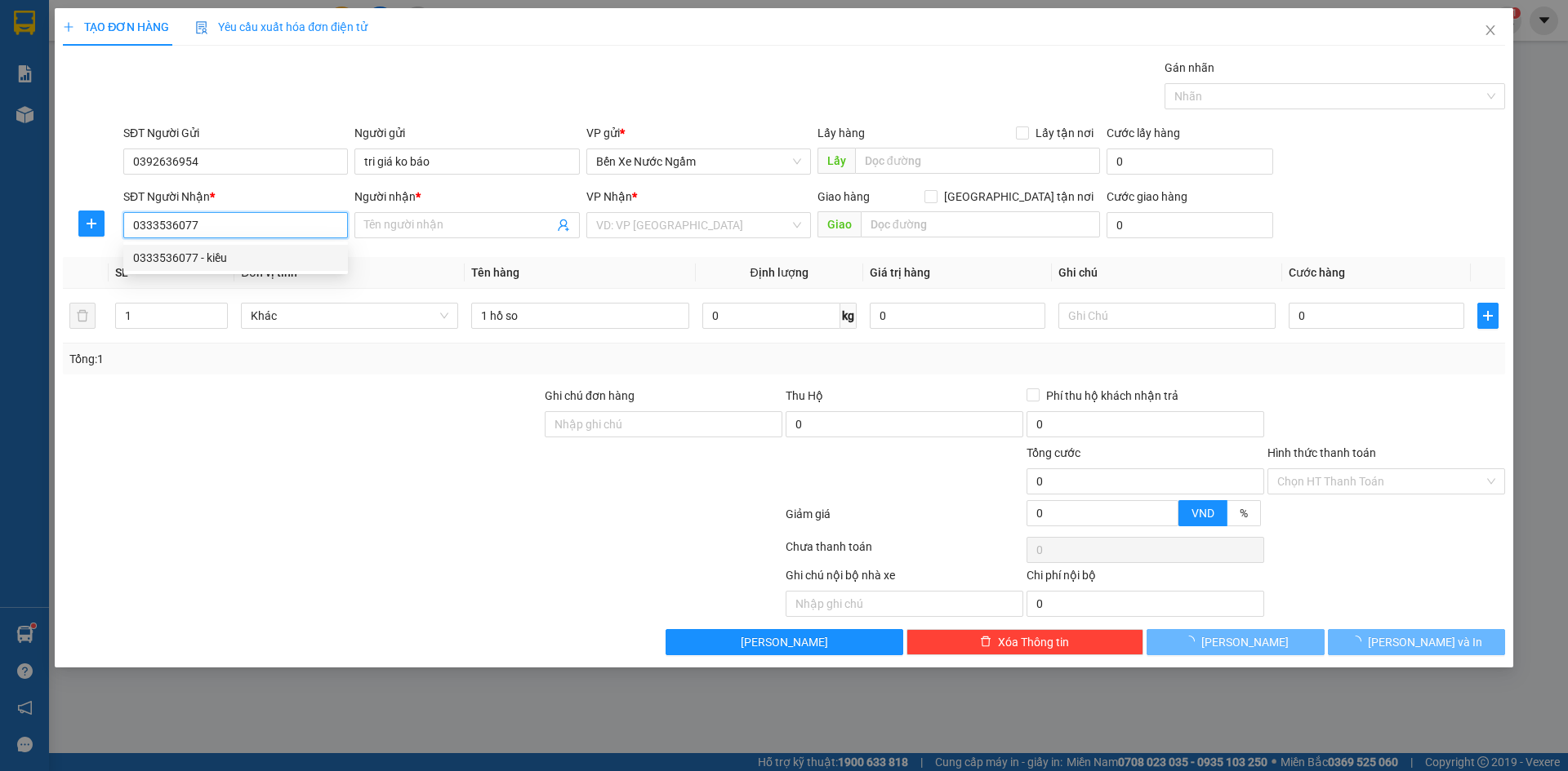
type input "kiều"
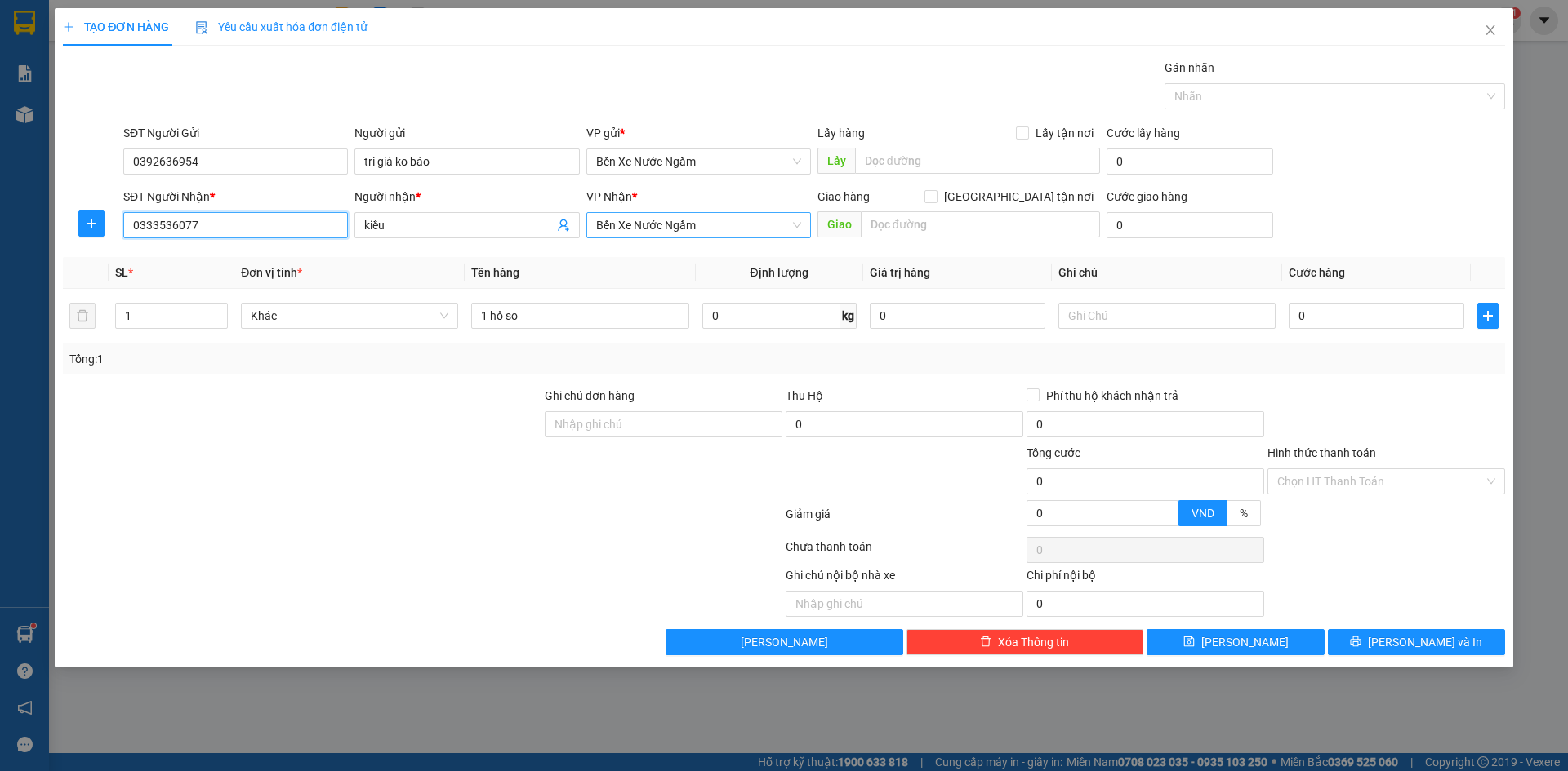
click at [687, 232] on span "Bến Xe Nước Ngầm" at bounding box center [698, 225] width 205 height 25
type input "0333536077"
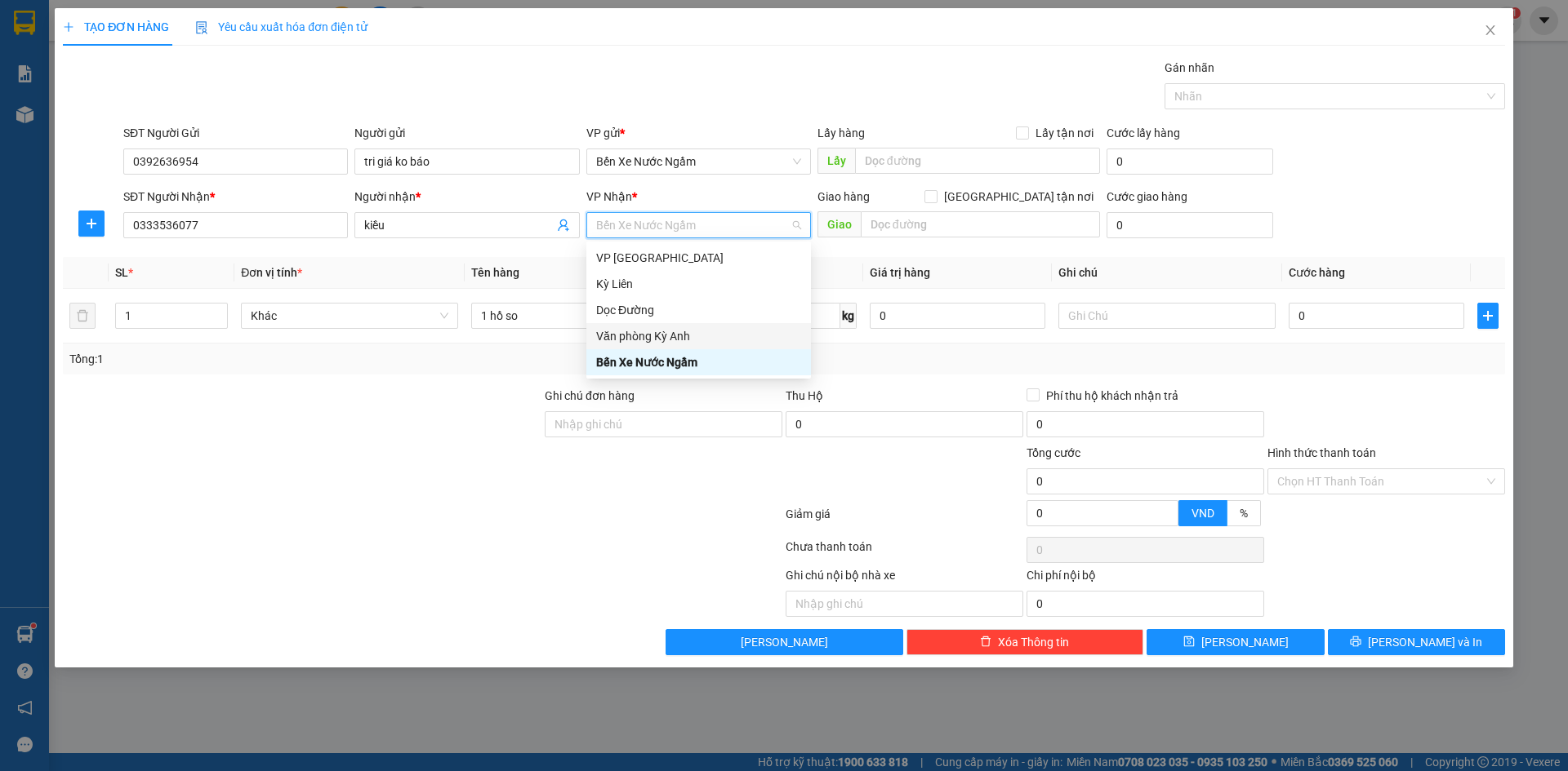
click at [677, 342] on div "Văn phòng Kỳ Anh" at bounding box center [698, 336] width 205 height 18
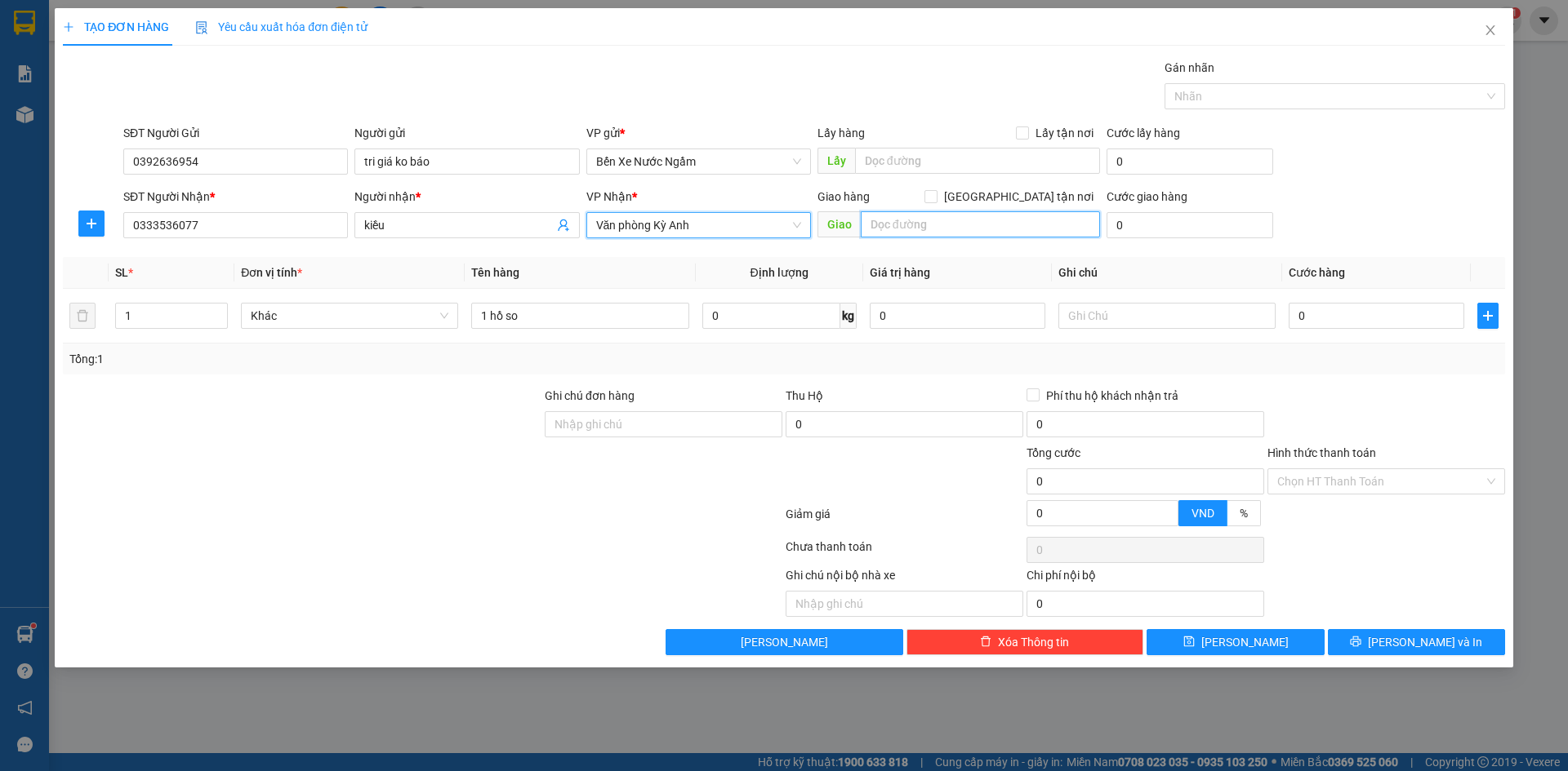
click at [944, 227] on input "text" at bounding box center [980, 224] width 239 height 27
type input "k"
type input "ky long"
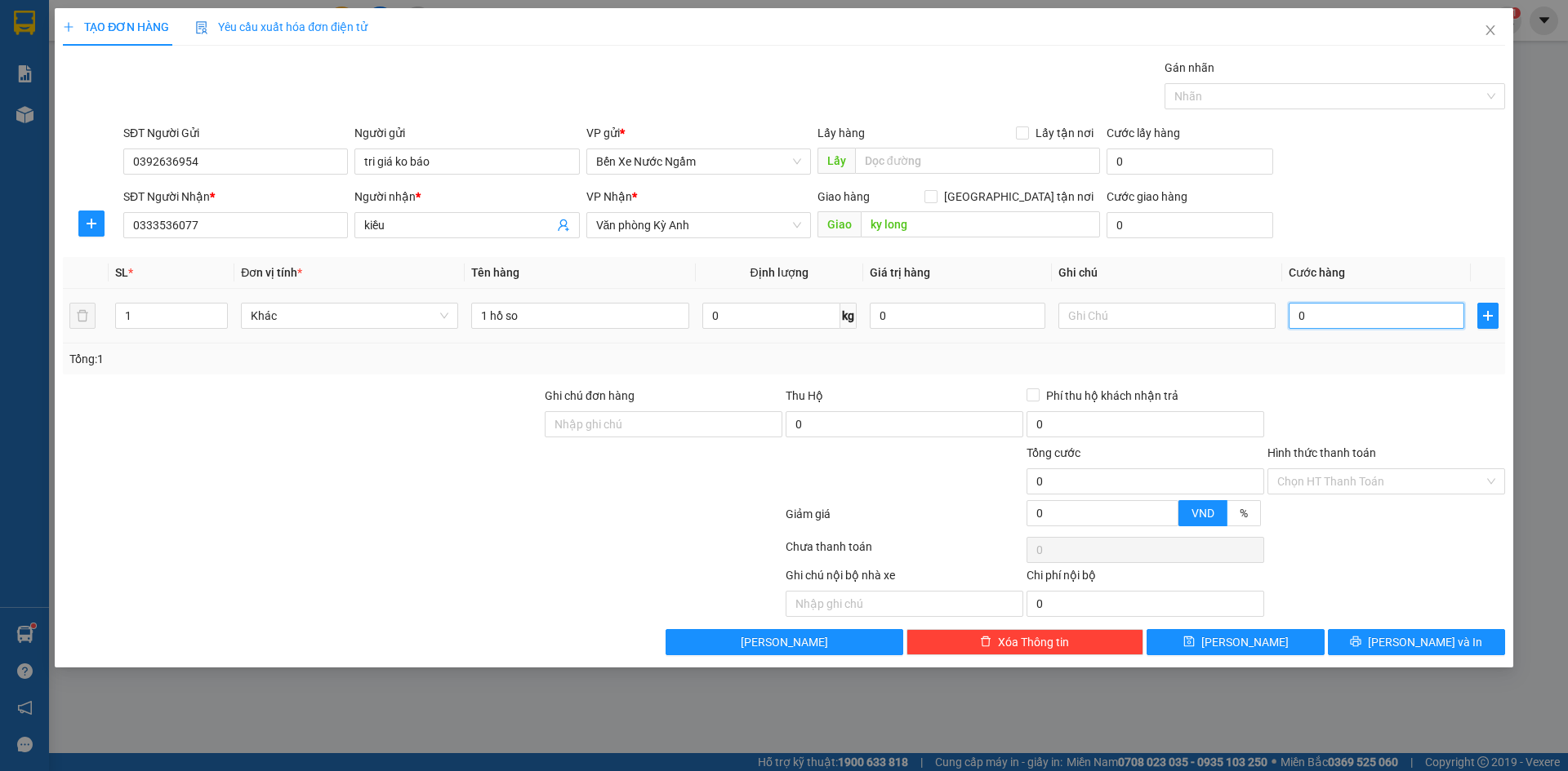
click at [1393, 311] on input "0" at bounding box center [1376, 316] width 175 height 27
type input "5"
type input "50"
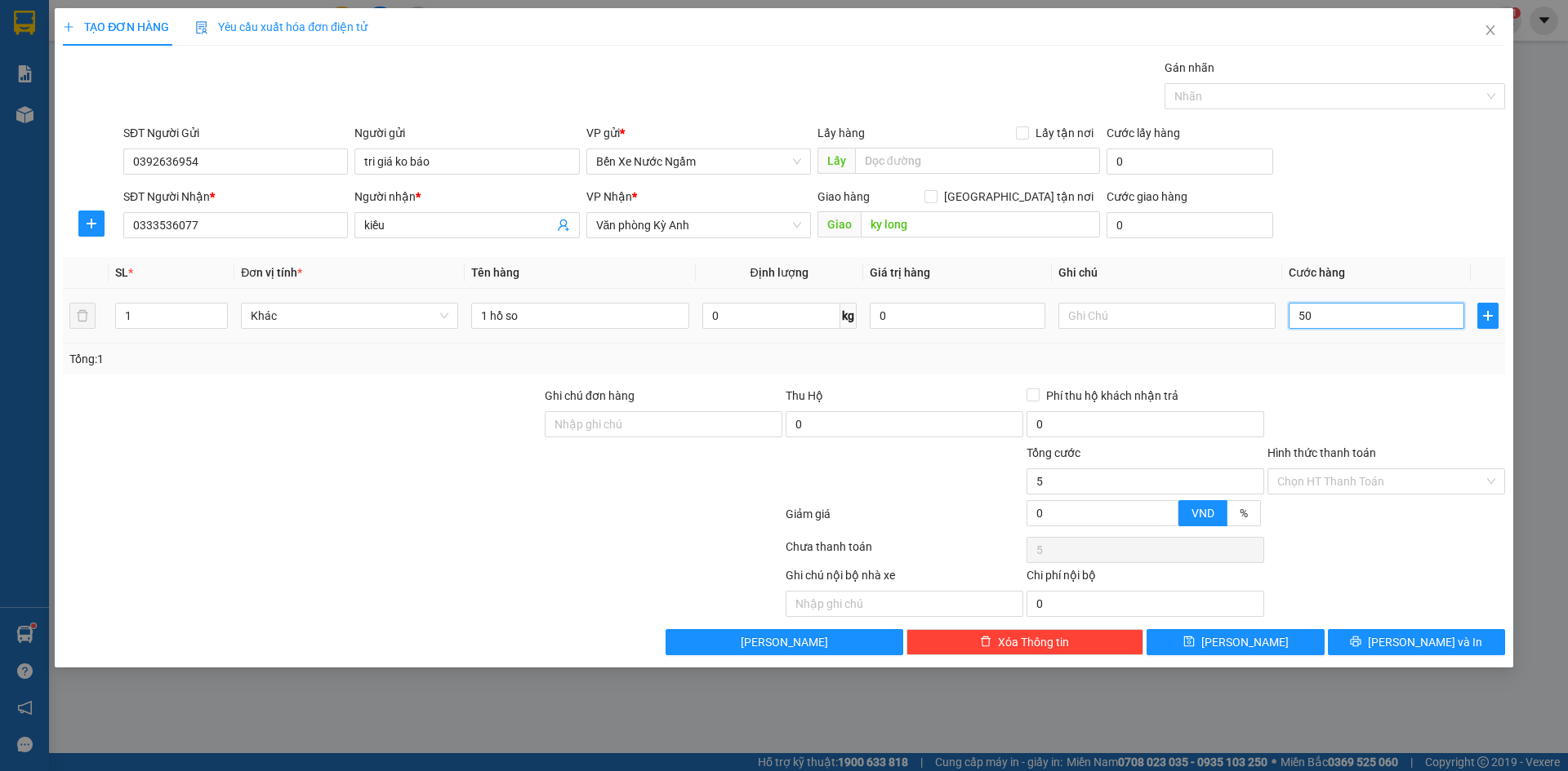
type input "50"
type input "500"
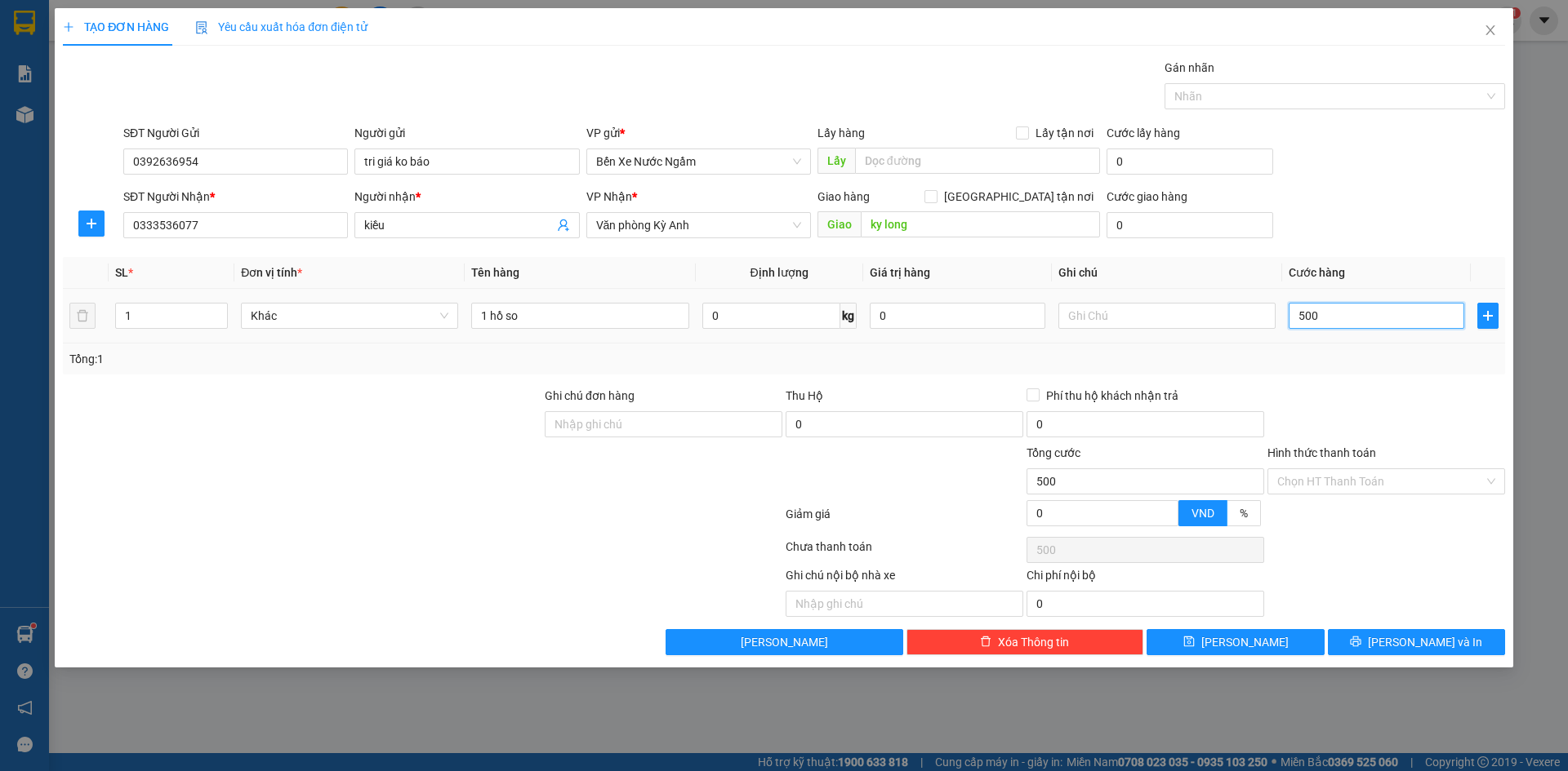
type input "5.000"
type input "50.000"
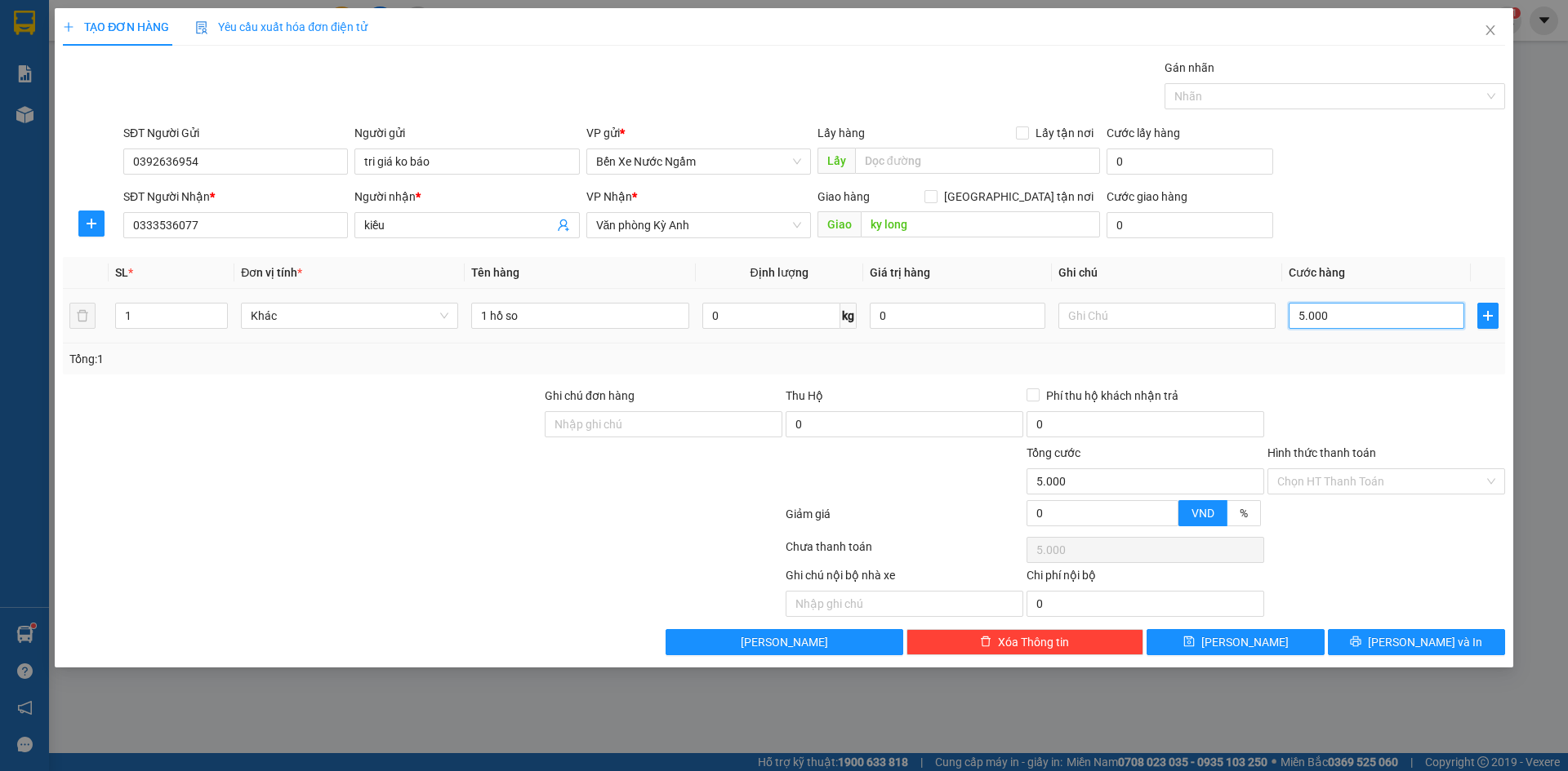
type input "50.000"
click at [1397, 459] on div "Hình thức thanh toán" at bounding box center [1386, 456] width 238 height 25
click at [1390, 475] on input "Hình thức thanh toán" at bounding box center [1380, 481] width 207 height 25
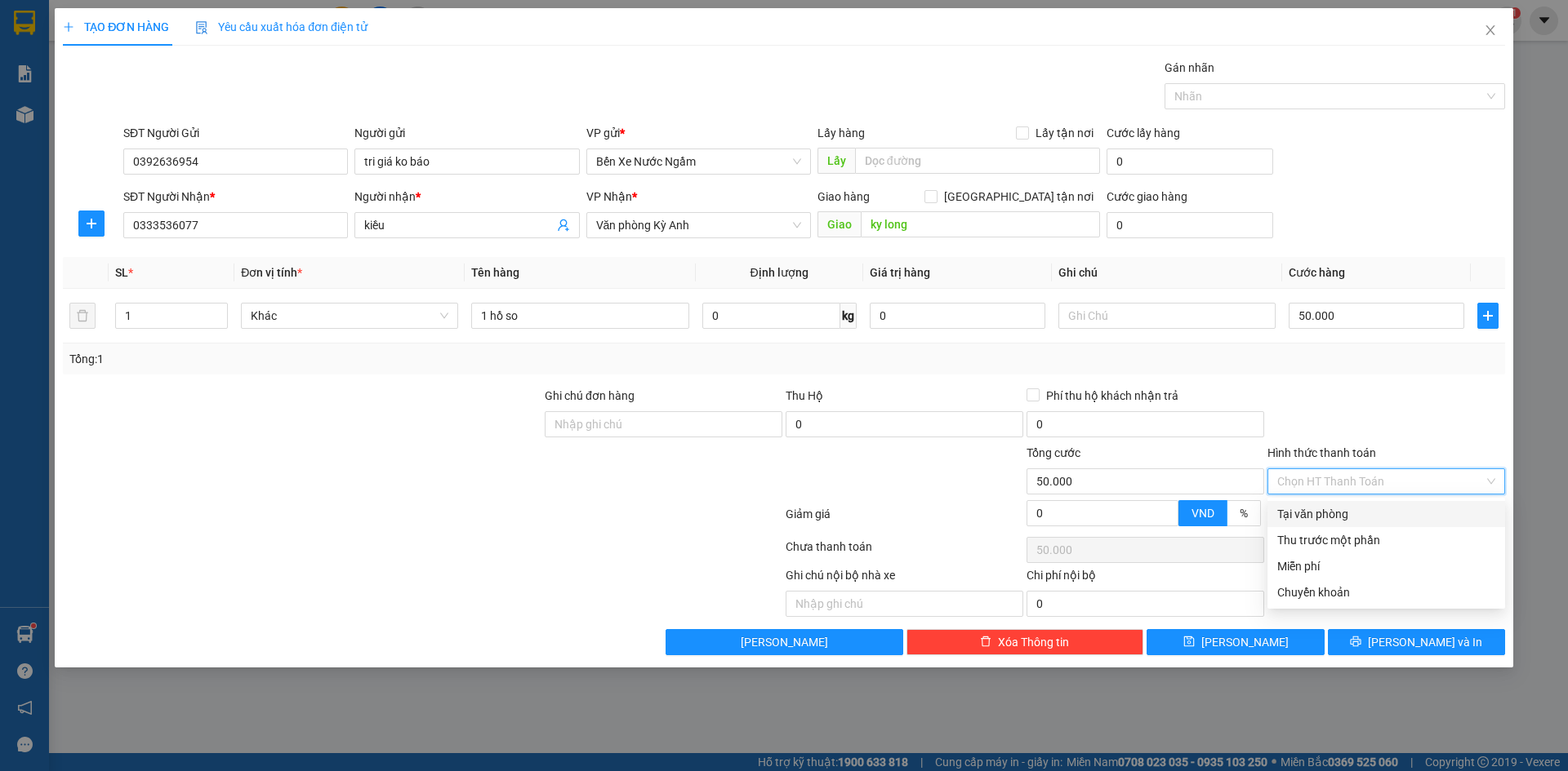
click at [1357, 511] on div "Tại văn phòng" at bounding box center [1386, 514] width 218 height 18
type input "0"
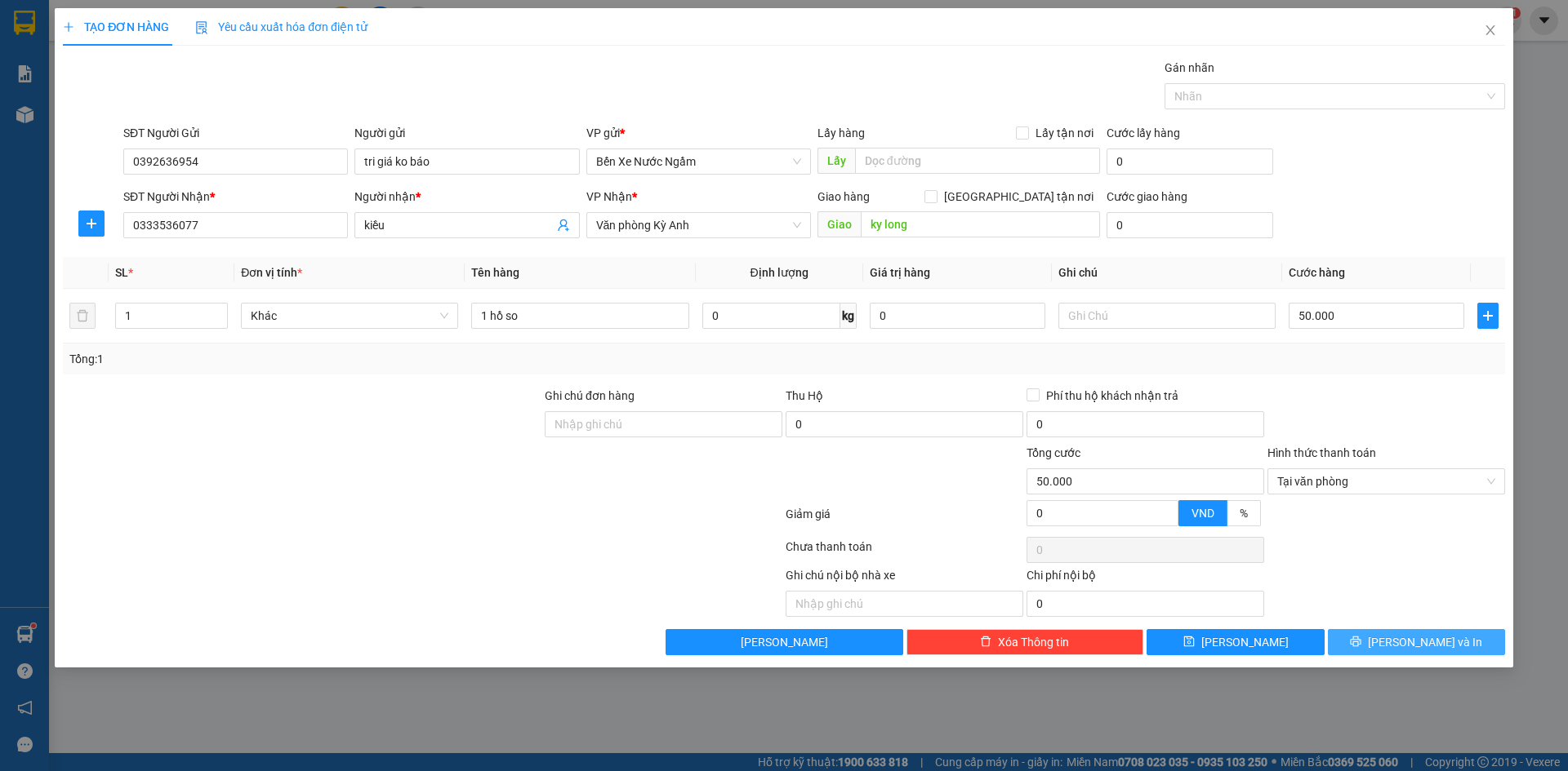
click at [1361, 636] on icon "printer" at bounding box center [1356, 642] width 12 height 12
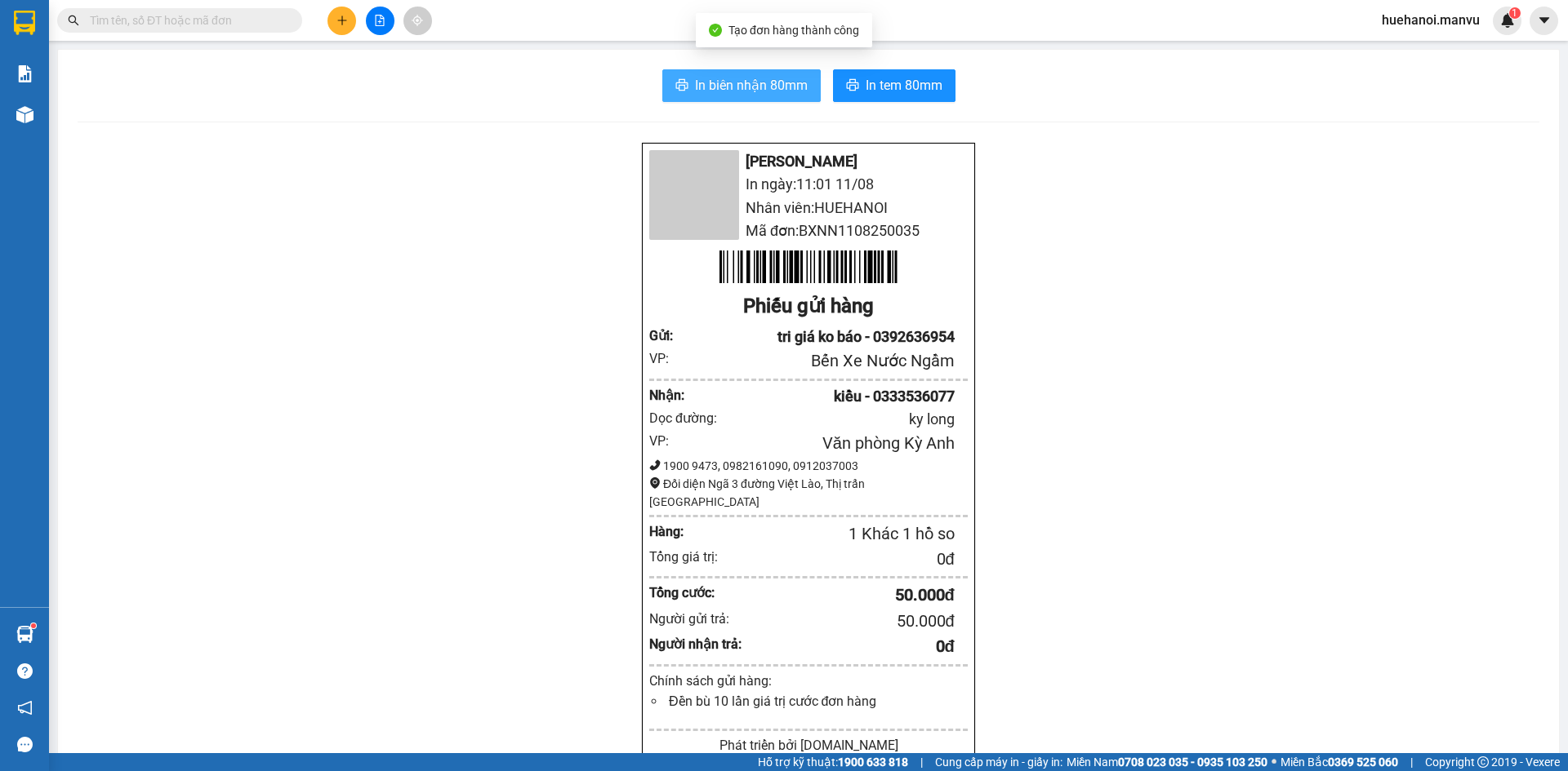
click at [748, 86] on span "In biên nhận 80mm" at bounding box center [751, 85] width 113 height 21
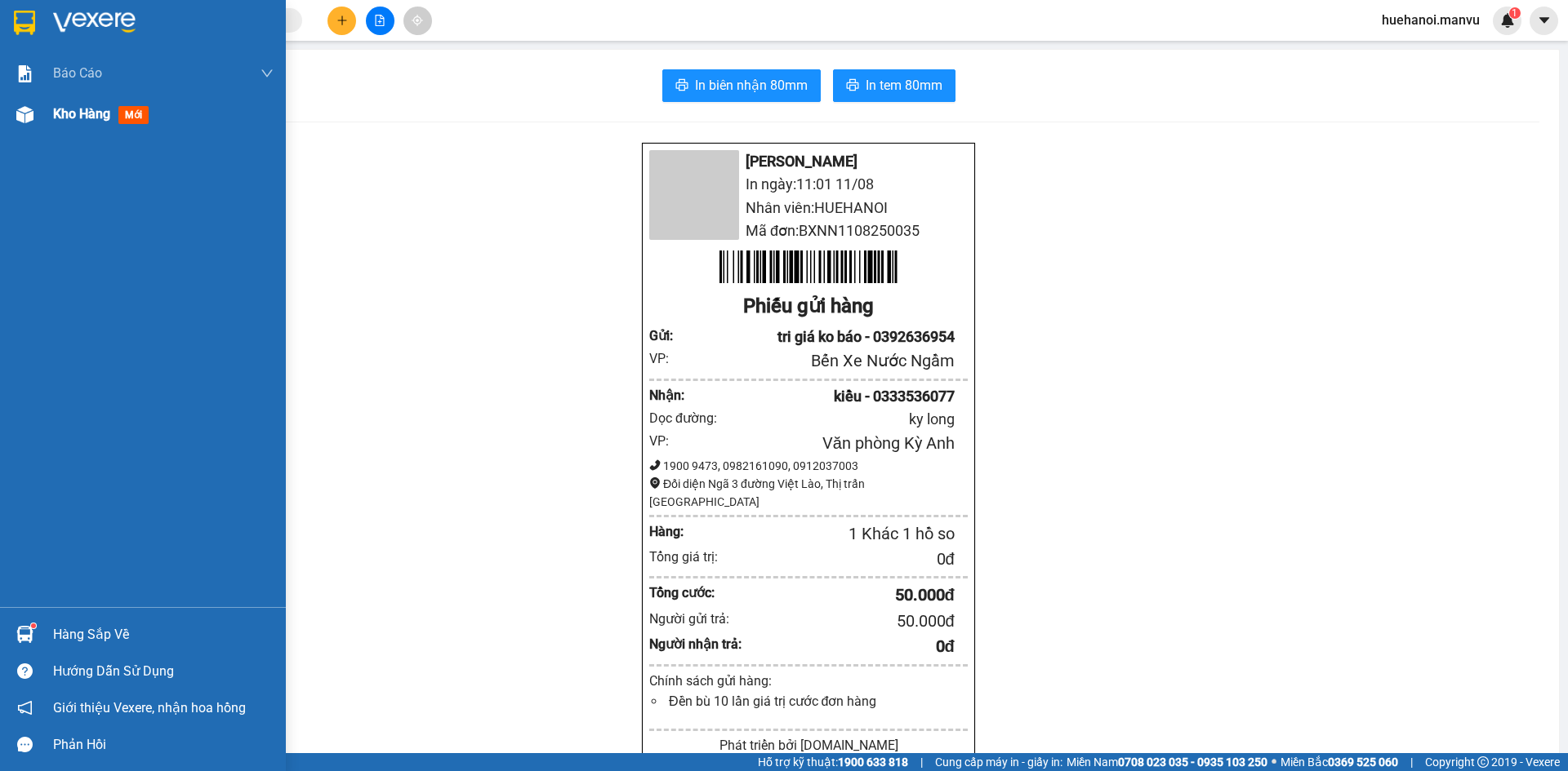
click at [84, 114] on span "Kho hàng" at bounding box center [82, 114] width 57 height 16
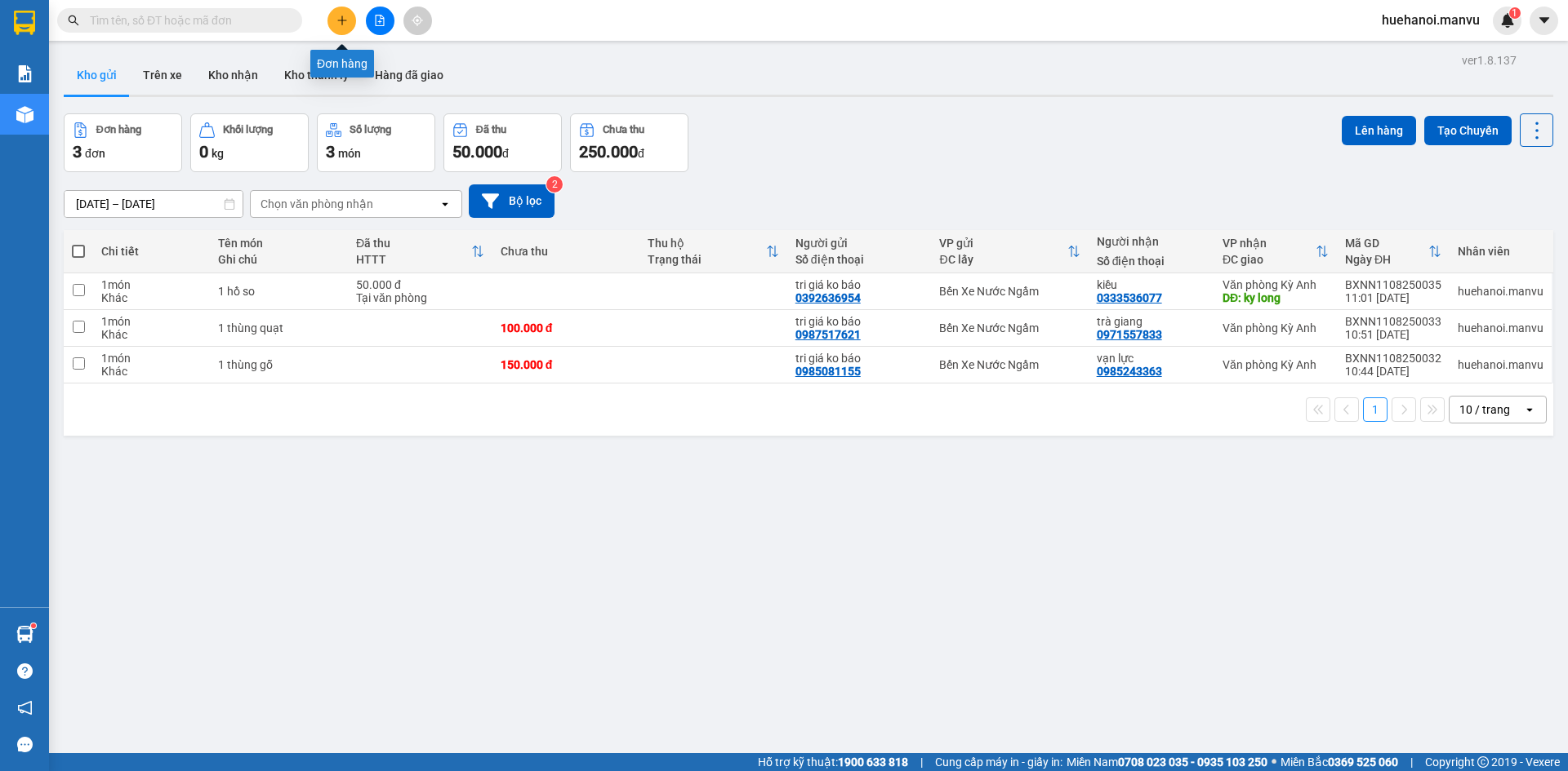
click at [348, 23] on button at bounding box center [341, 21] width 29 height 29
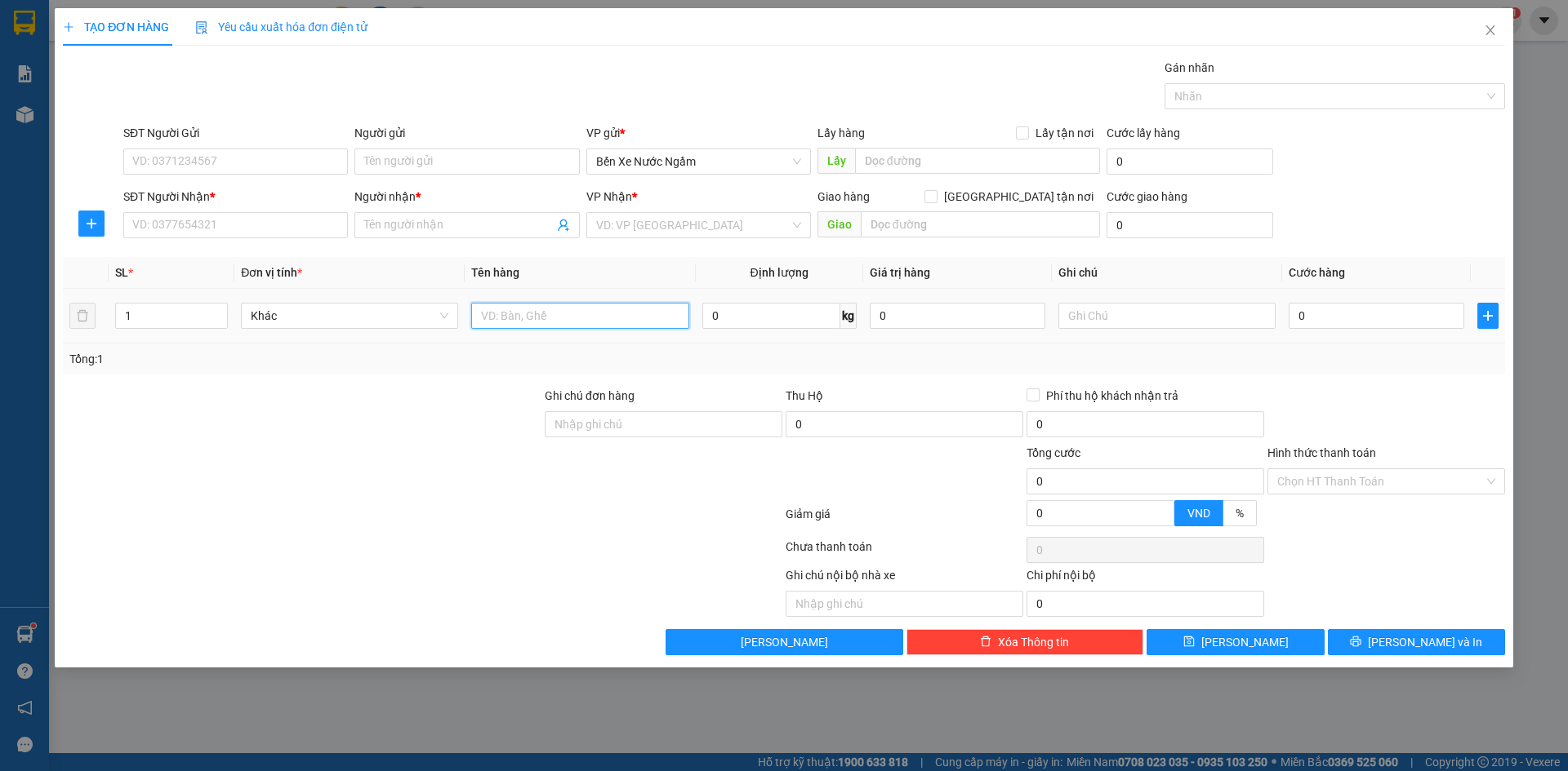
click at [552, 313] on input "text" at bounding box center [579, 316] width 217 height 27
click at [544, 321] on input "text" at bounding box center [579, 316] width 217 height 27
type input "1 thùng"
click at [272, 218] on input "SĐT Người Nhận *" at bounding box center [235, 225] width 224 height 27
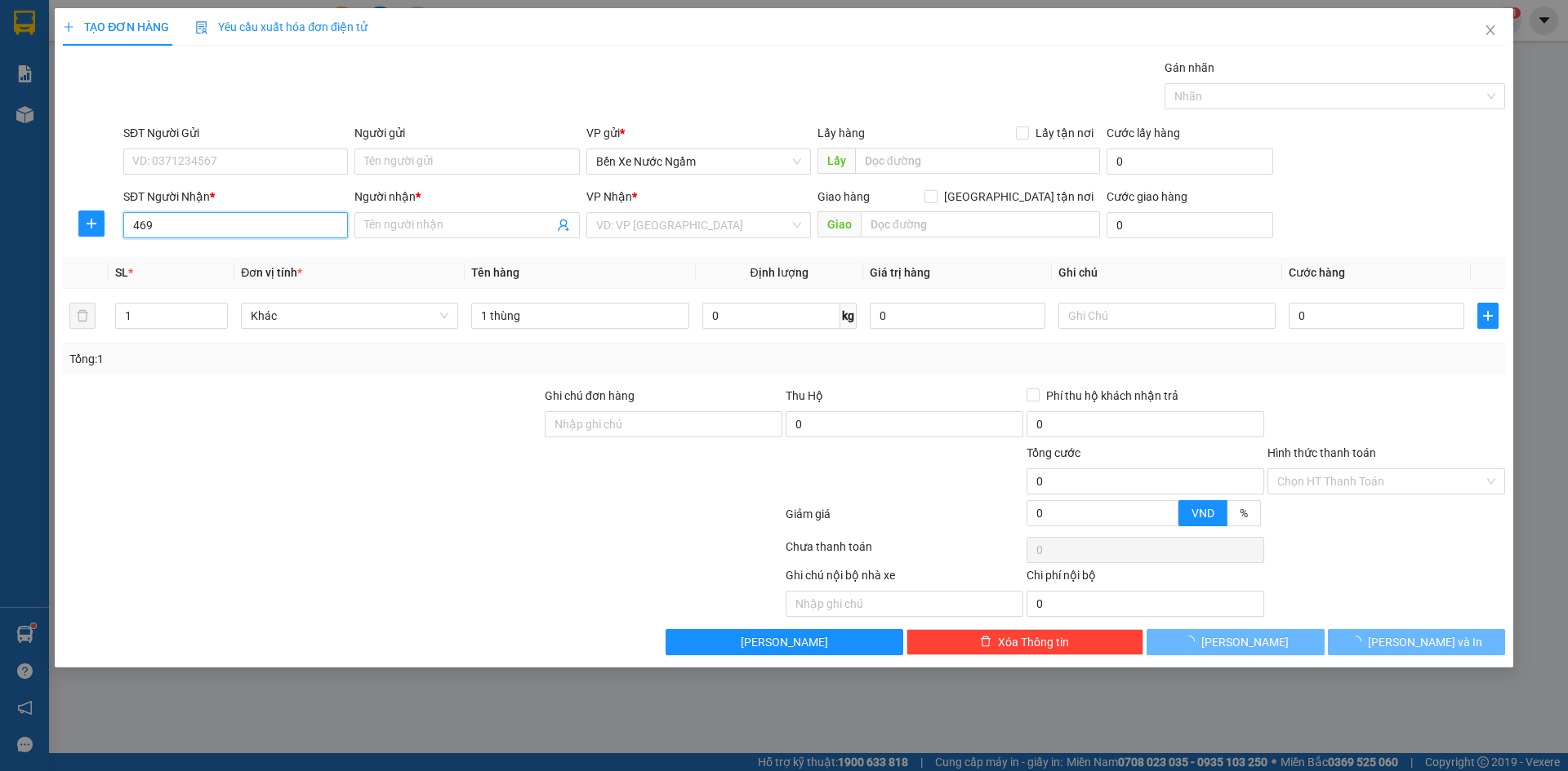
click at [272, 218] on input "469" at bounding box center [235, 225] width 224 height 27
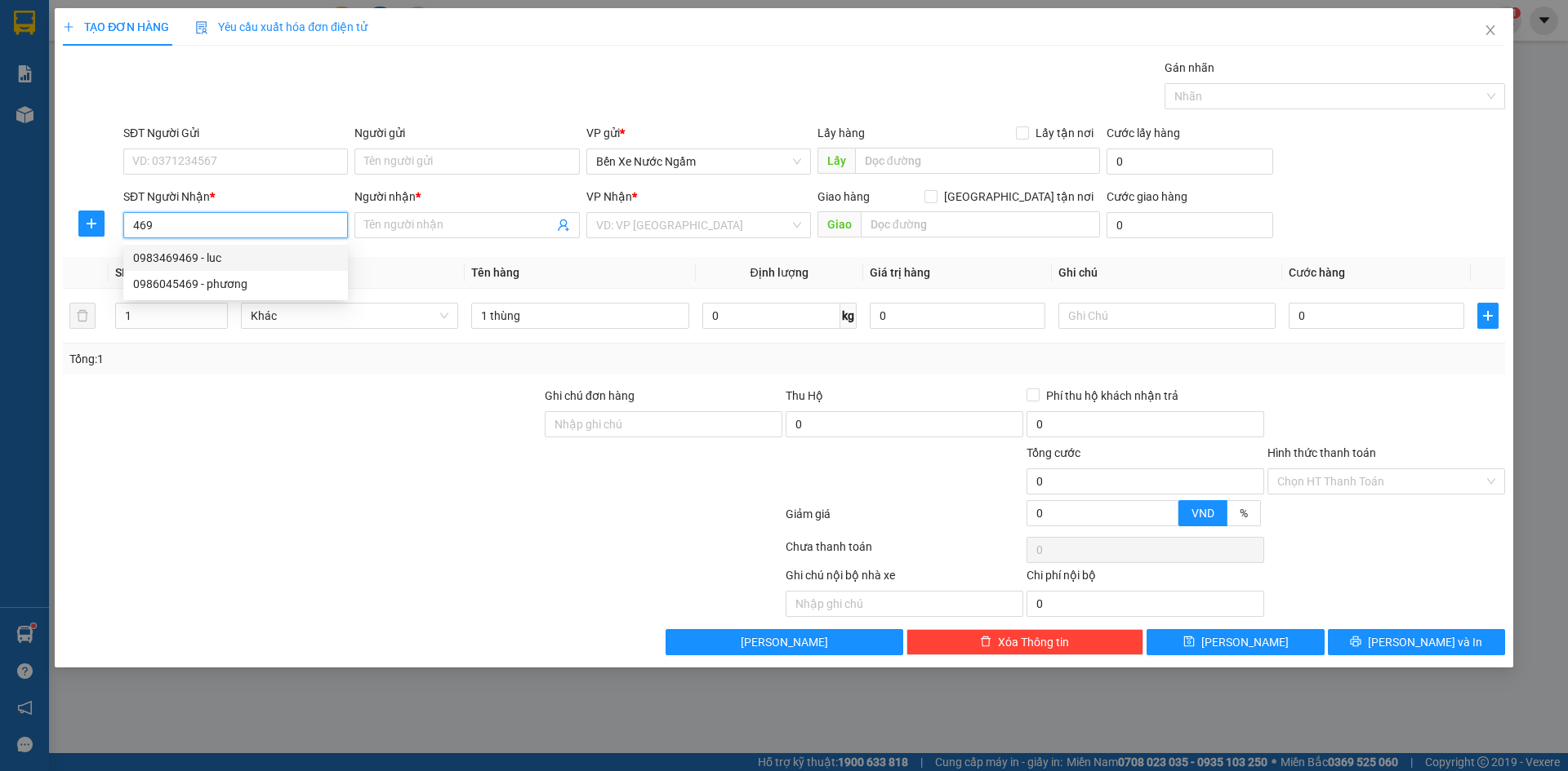
click at [205, 253] on div "0983469469 - luc" at bounding box center [235, 258] width 205 height 18
type input "0983469469"
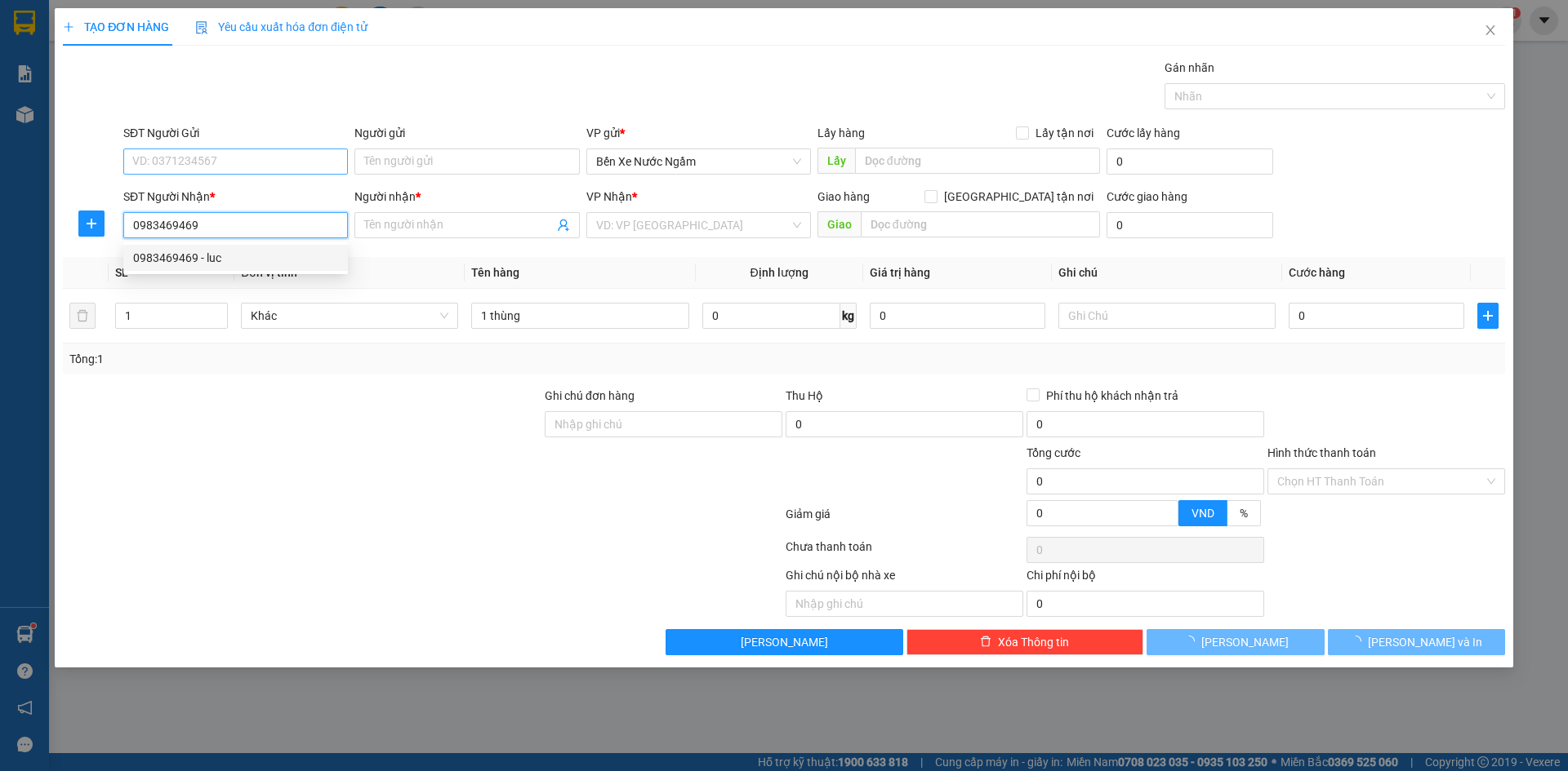
type input "luc"
type input "voi"
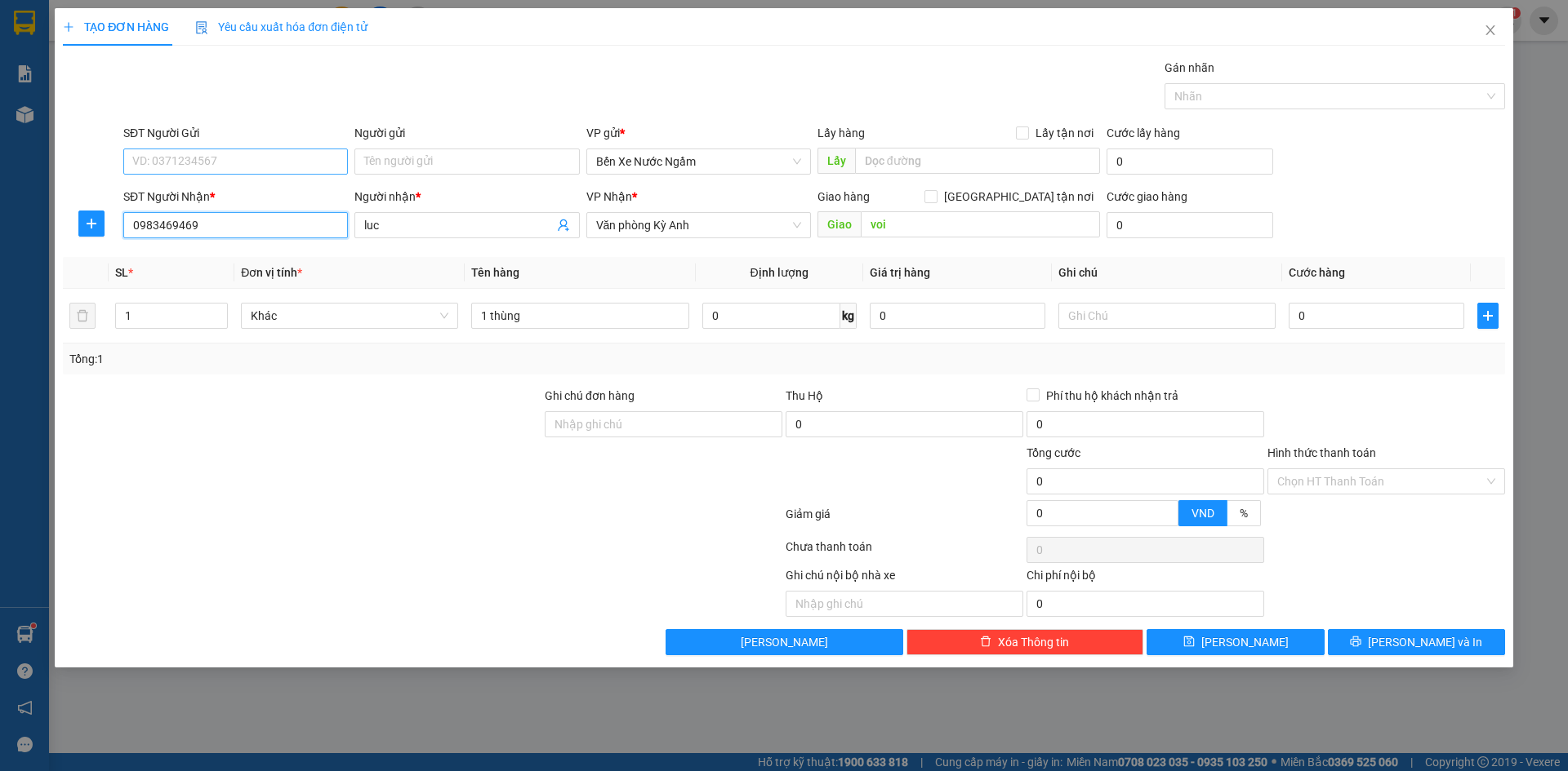
type input "0983469469"
click at [216, 162] on input "SĐT Người Gửi" at bounding box center [235, 161] width 224 height 27
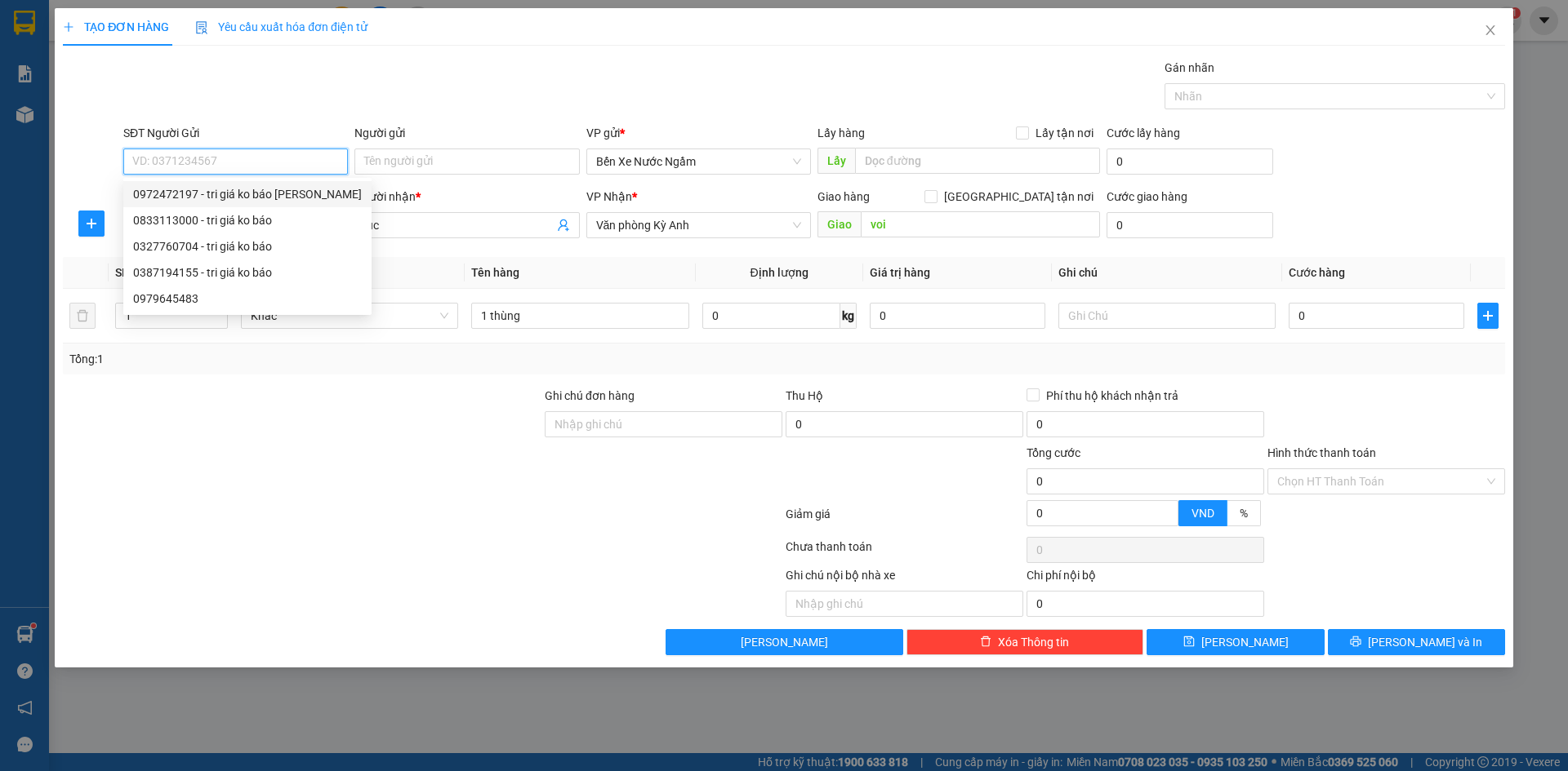
click at [216, 161] on input "SĐT Người Gửi" at bounding box center [235, 161] width 224 height 27
type input "0888324838"
click at [240, 197] on div "0888324838 - tri giá ko báo" at bounding box center [235, 194] width 205 height 18
type input "tri giá ko báo"
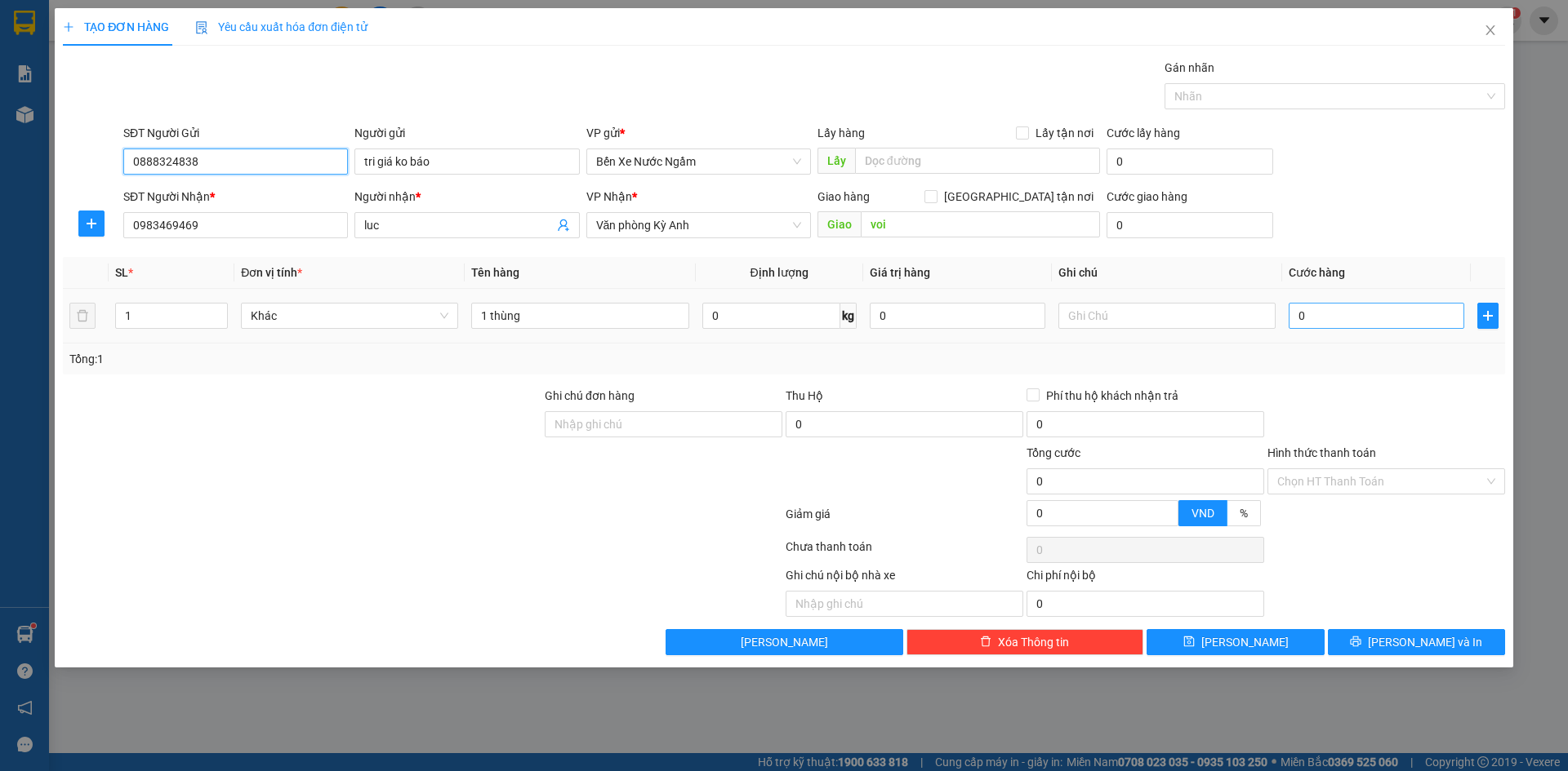
type input "0888324838"
click at [1360, 311] on input "0" at bounding box center [1376, 316] width 175 height 27
type input "5"
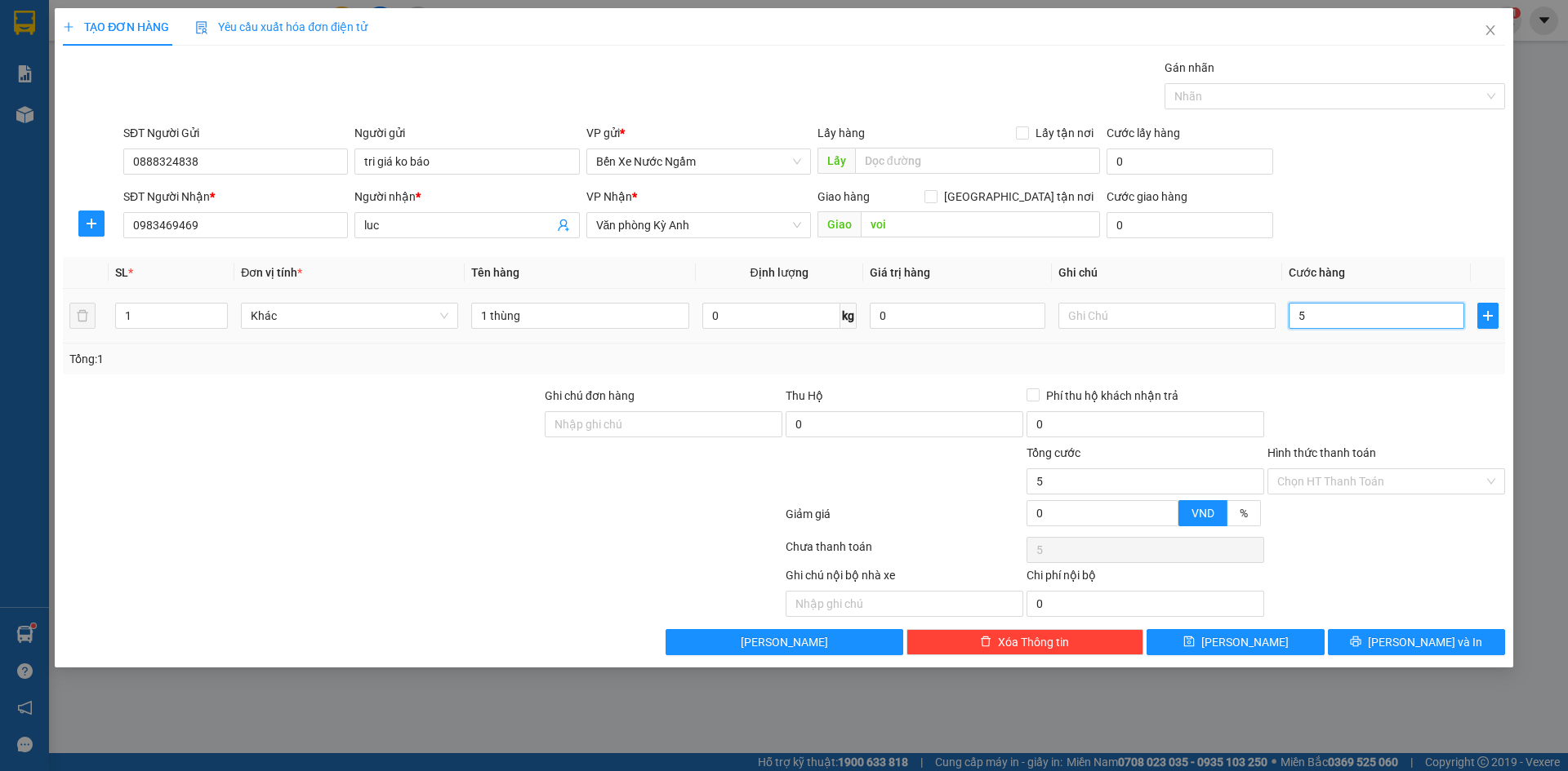
type input "50"
type input "500"
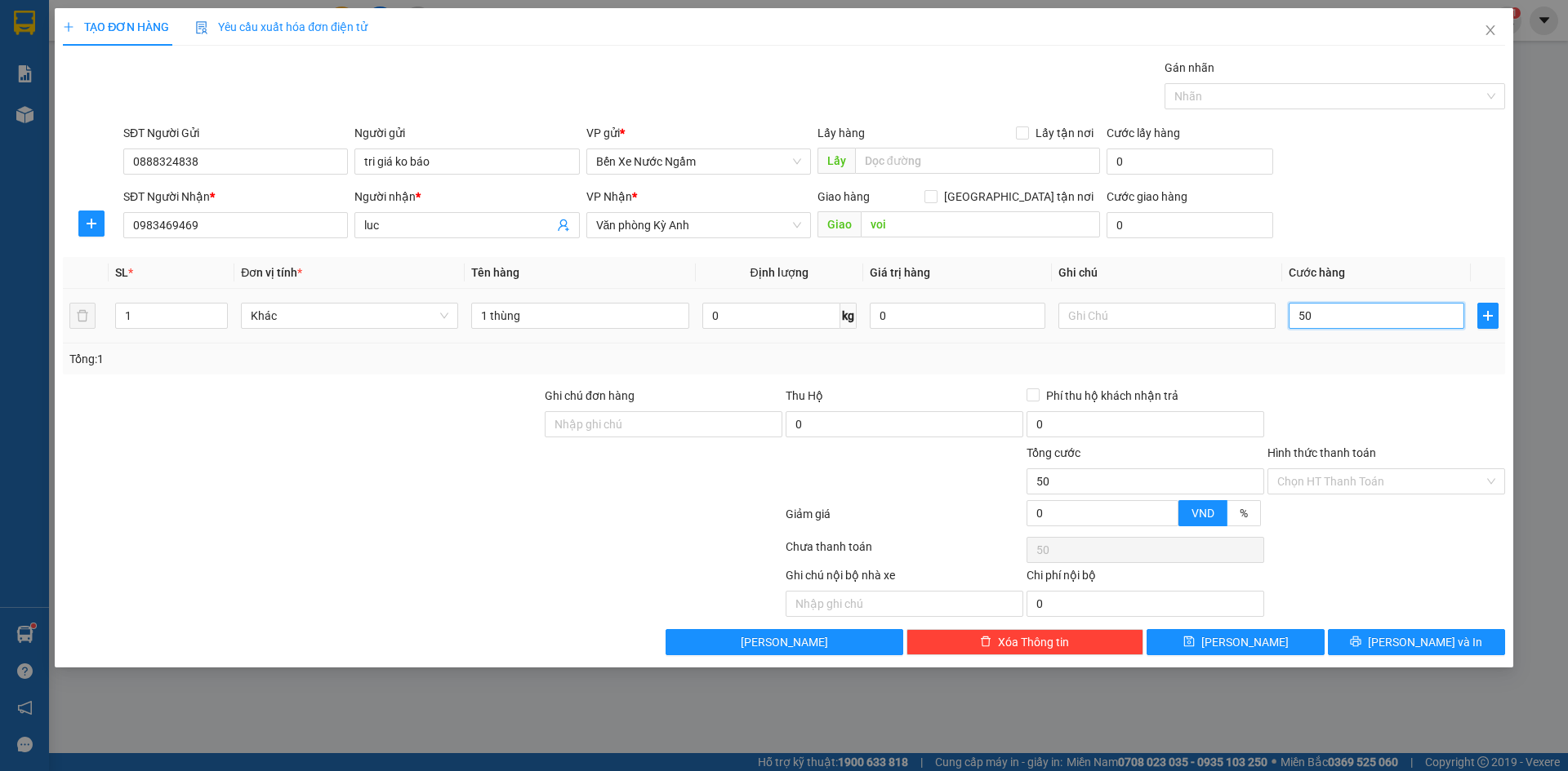
type input "500"
type input "5.000"
type input "50.000"
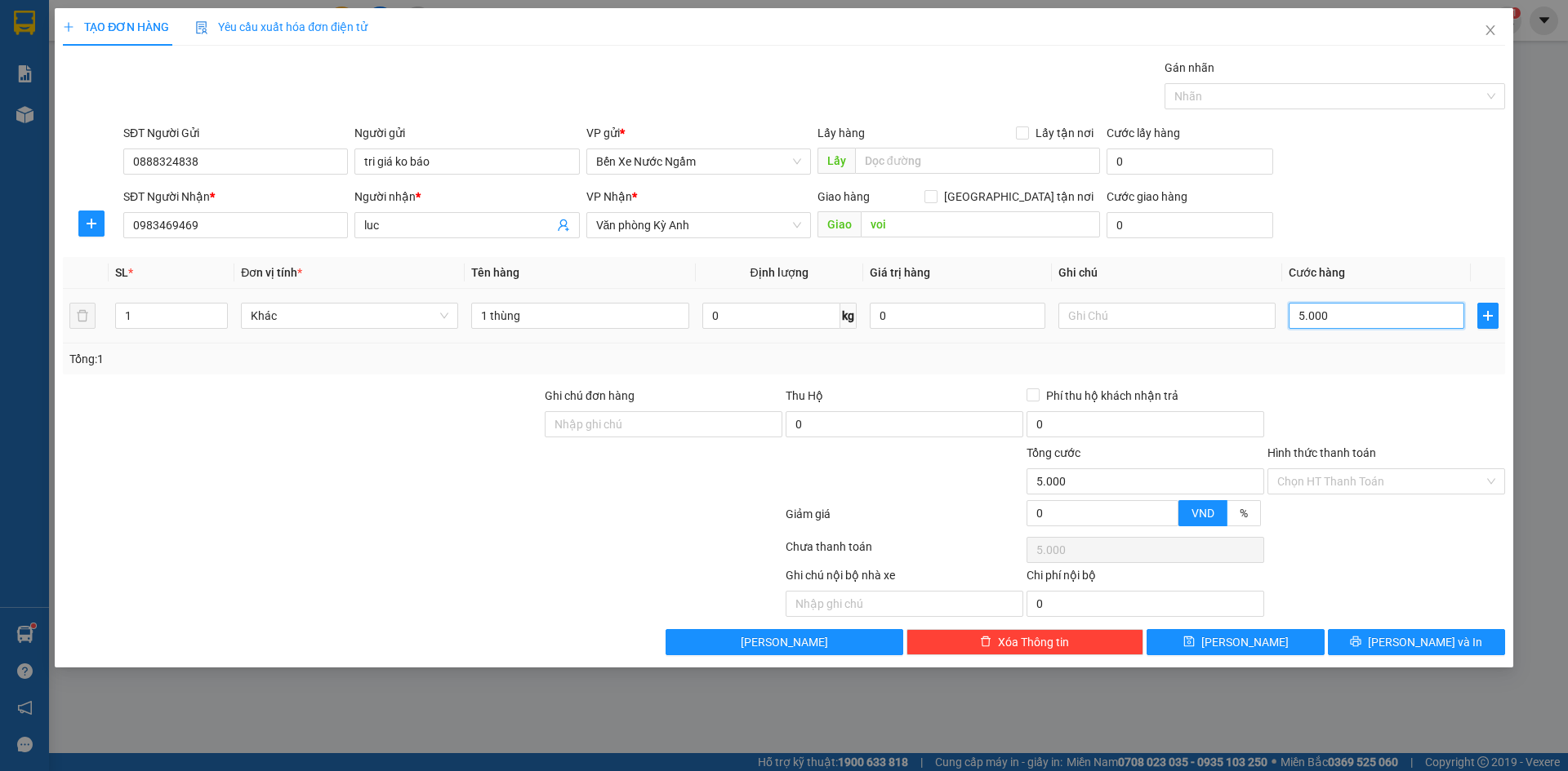
type input "50.000"
click at [1388, 479] on input "Hình thức thanh toán" at bounding box center [1380, 481] width 207 height 25
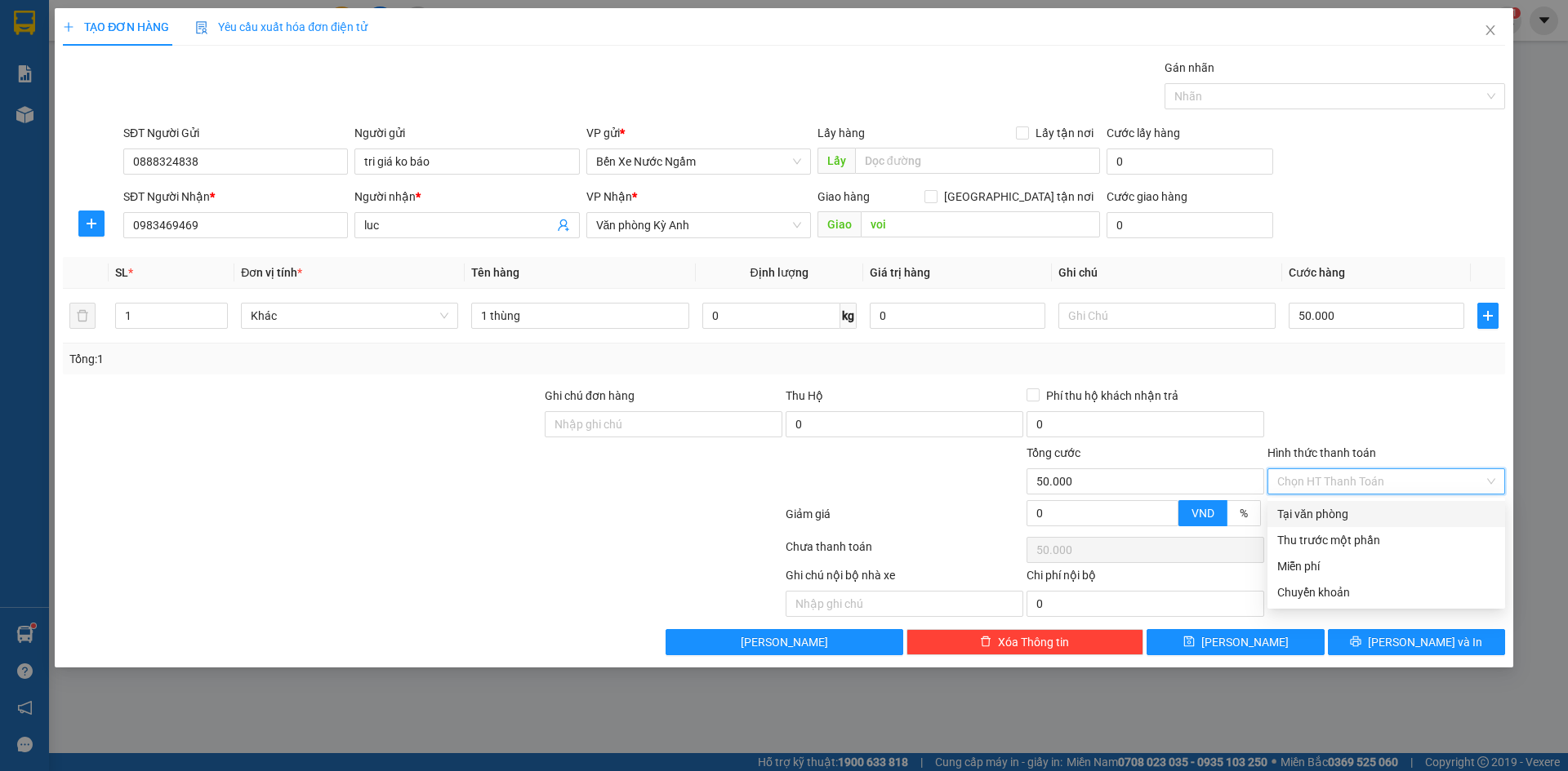
click at [1354, 503] on div "Tại văn phòng" at bounding box center [1386, 514] width 238 height 27
type input "0"
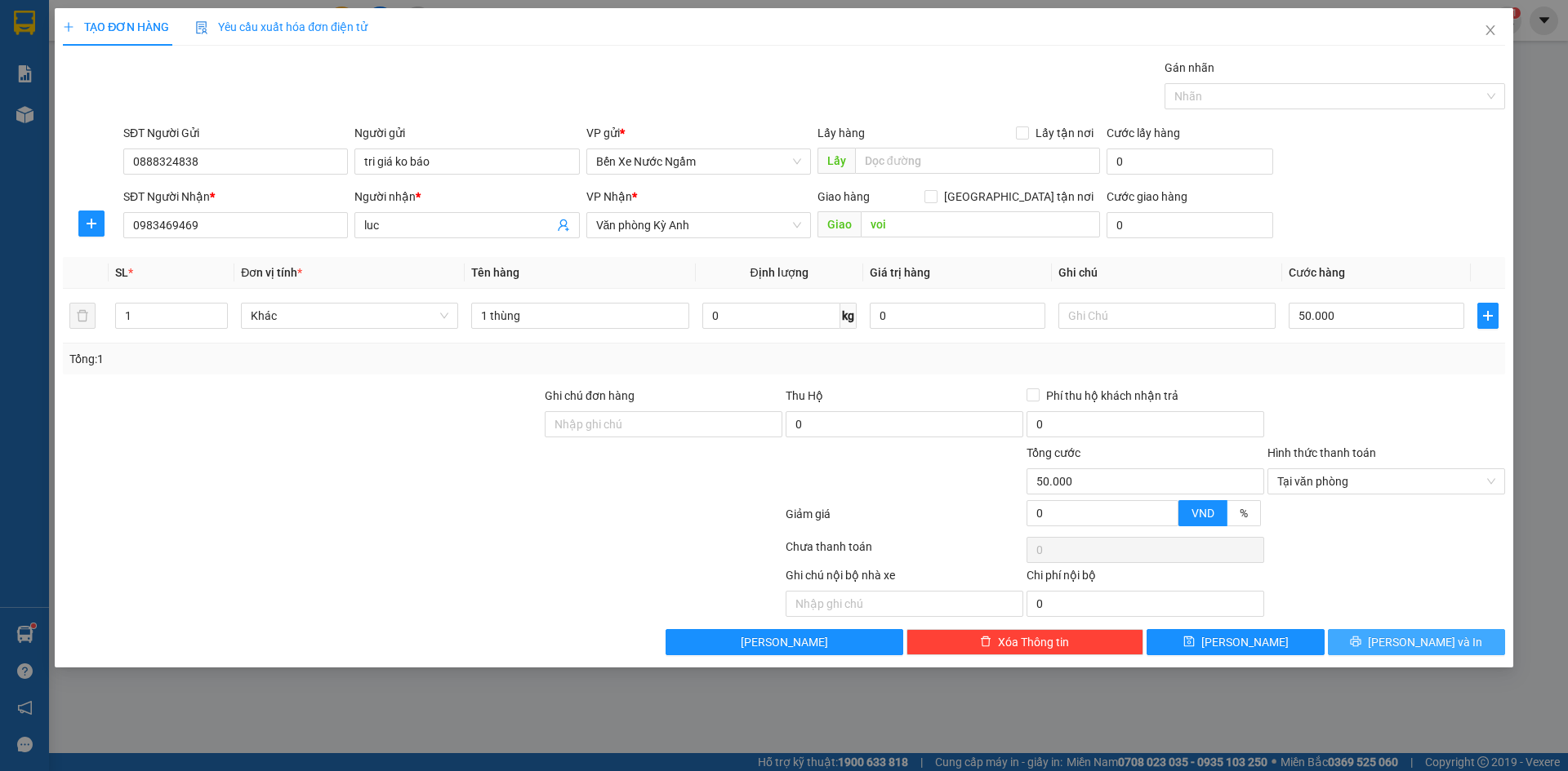
click at [1382, 644] on button "[PERSON_NAME] và In" at bounding box center [1417, 642] width 177 height 27
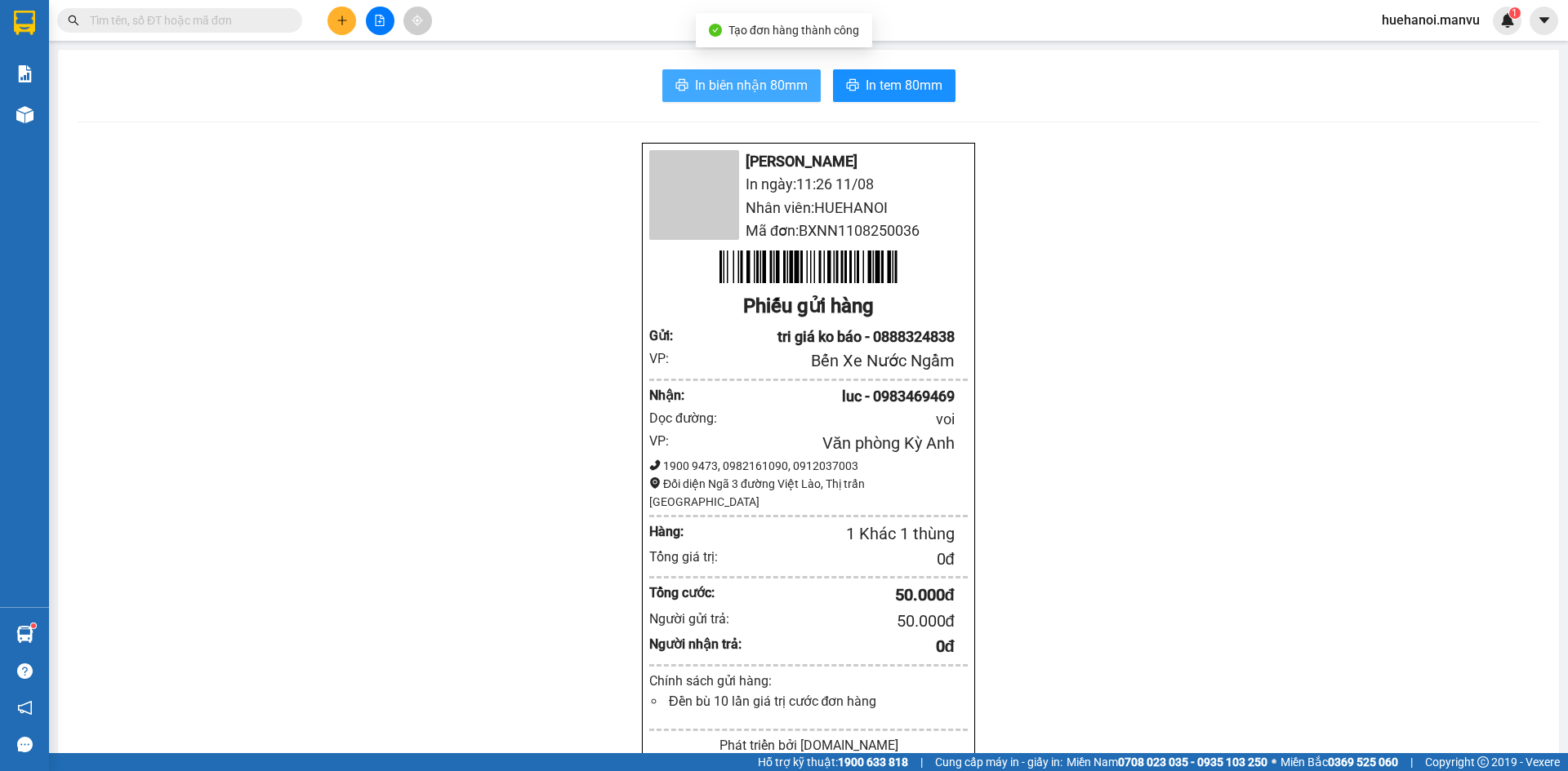
click at [775, 95] on span "In biên nhận 80mm" at bounding box center [751, 85] width 113 height 21
click at [718, 88] on span "In biên nhận 80mm" at bounding box center [751, 85] width 113 height 21
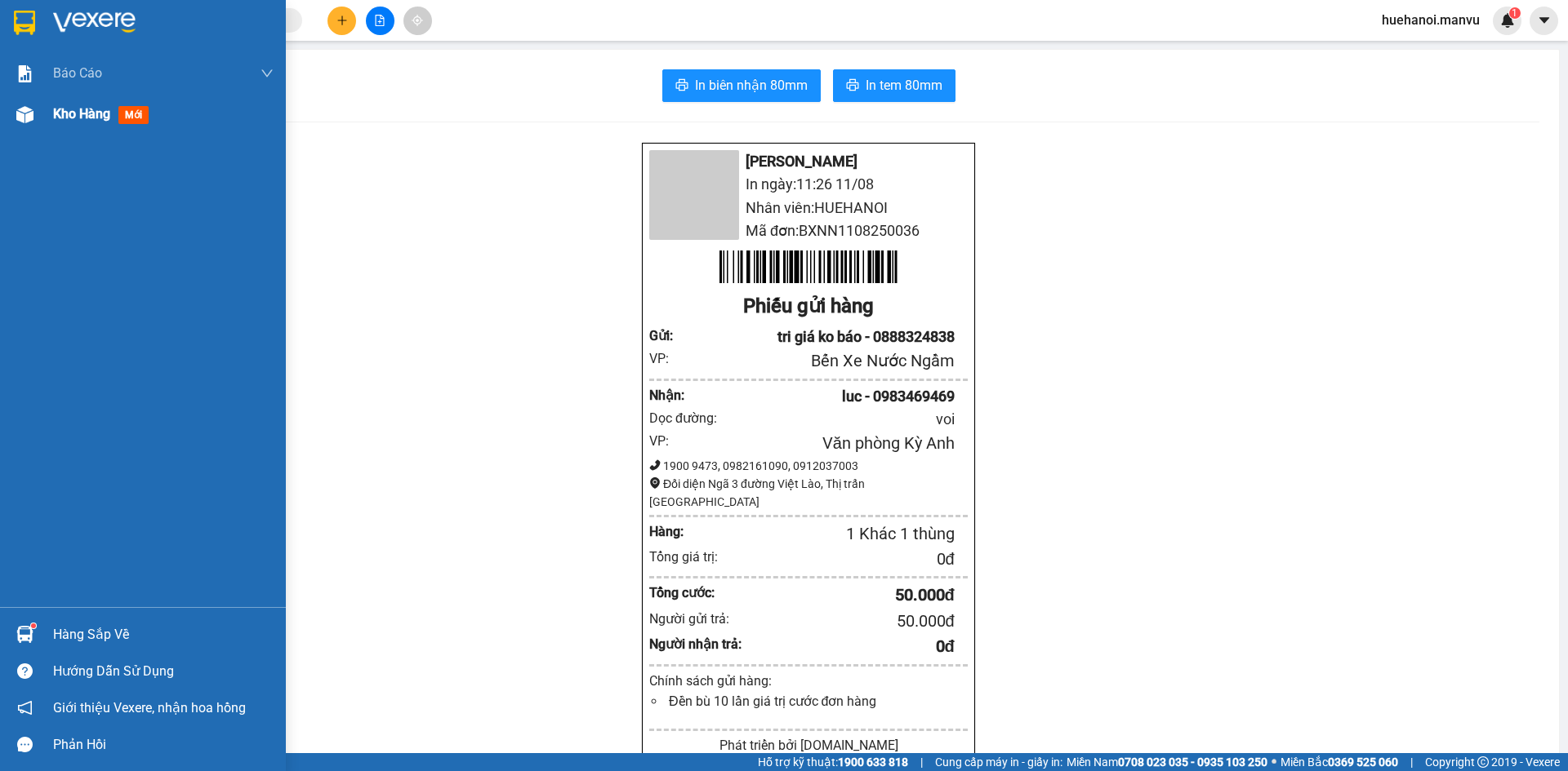
click at [74, 113] on span "Kho hàng" at bounding box center [82, 114] width 57 height 16
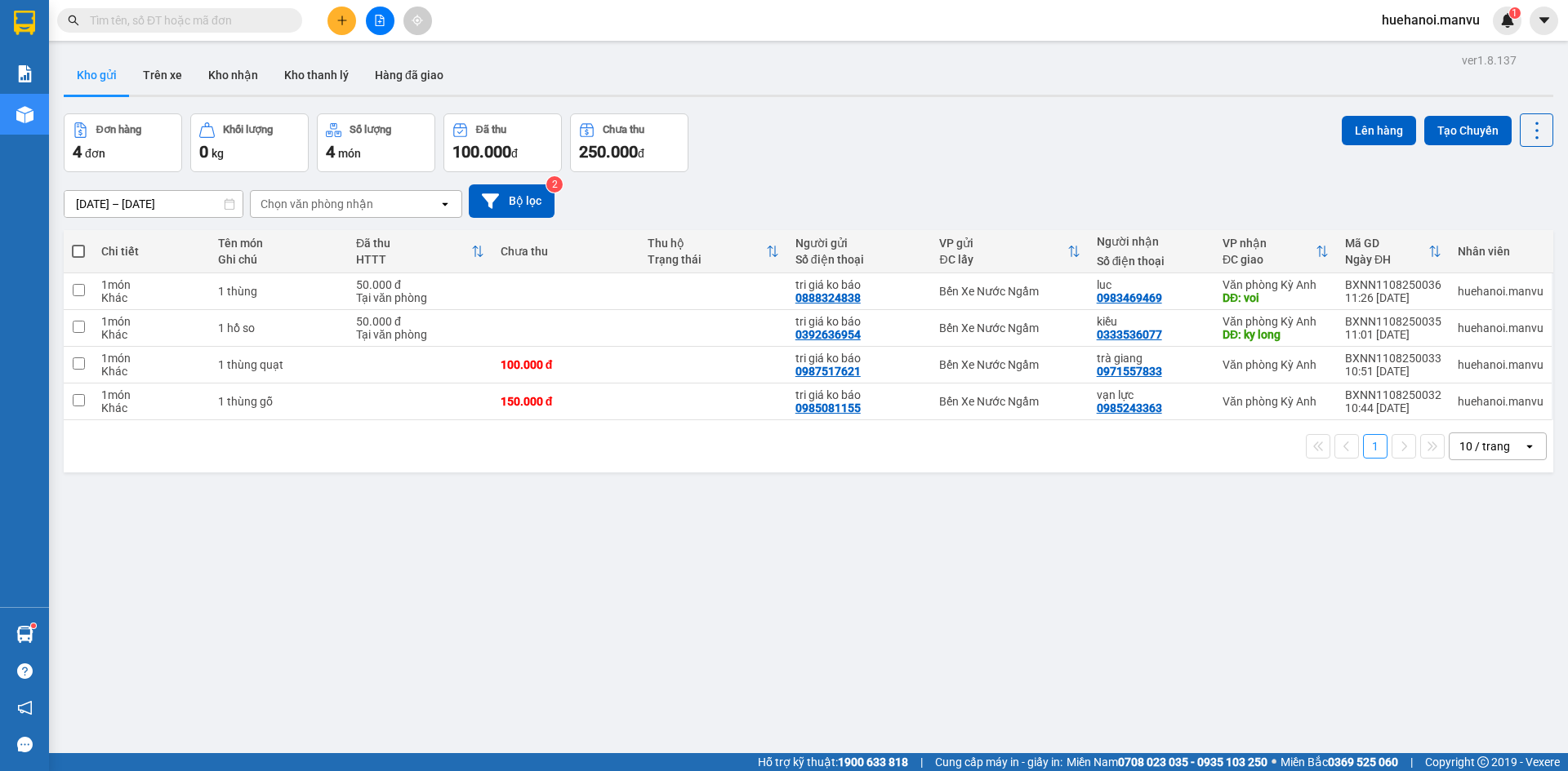
click at [84, 250] on span at bounding box center [78, 251] width 13 height 13
click at [79, 243] on input "checkbox" at bounding box center [79, 243] width 0 height 0
checkbox input "true"
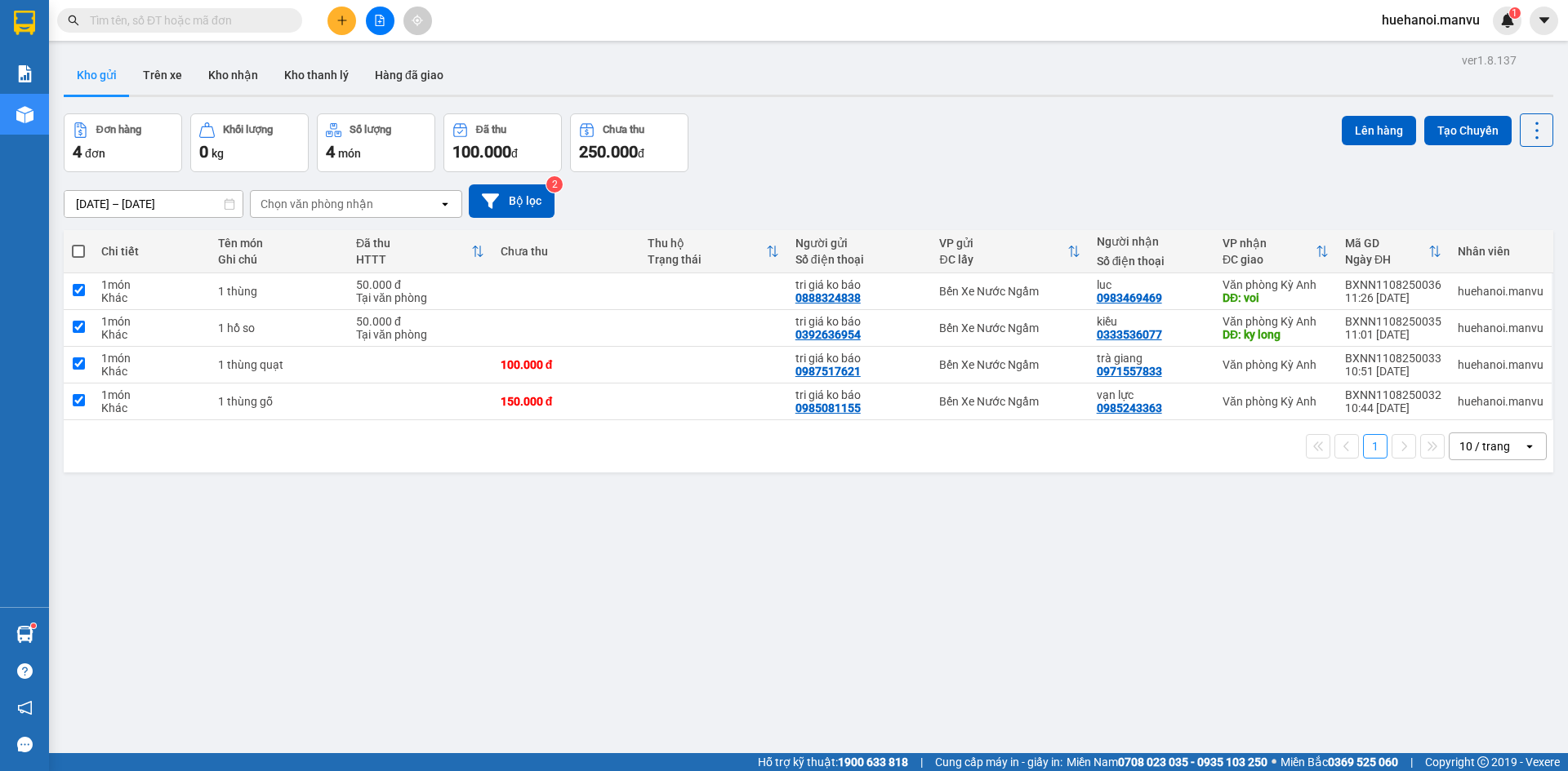
checkbox input "true"
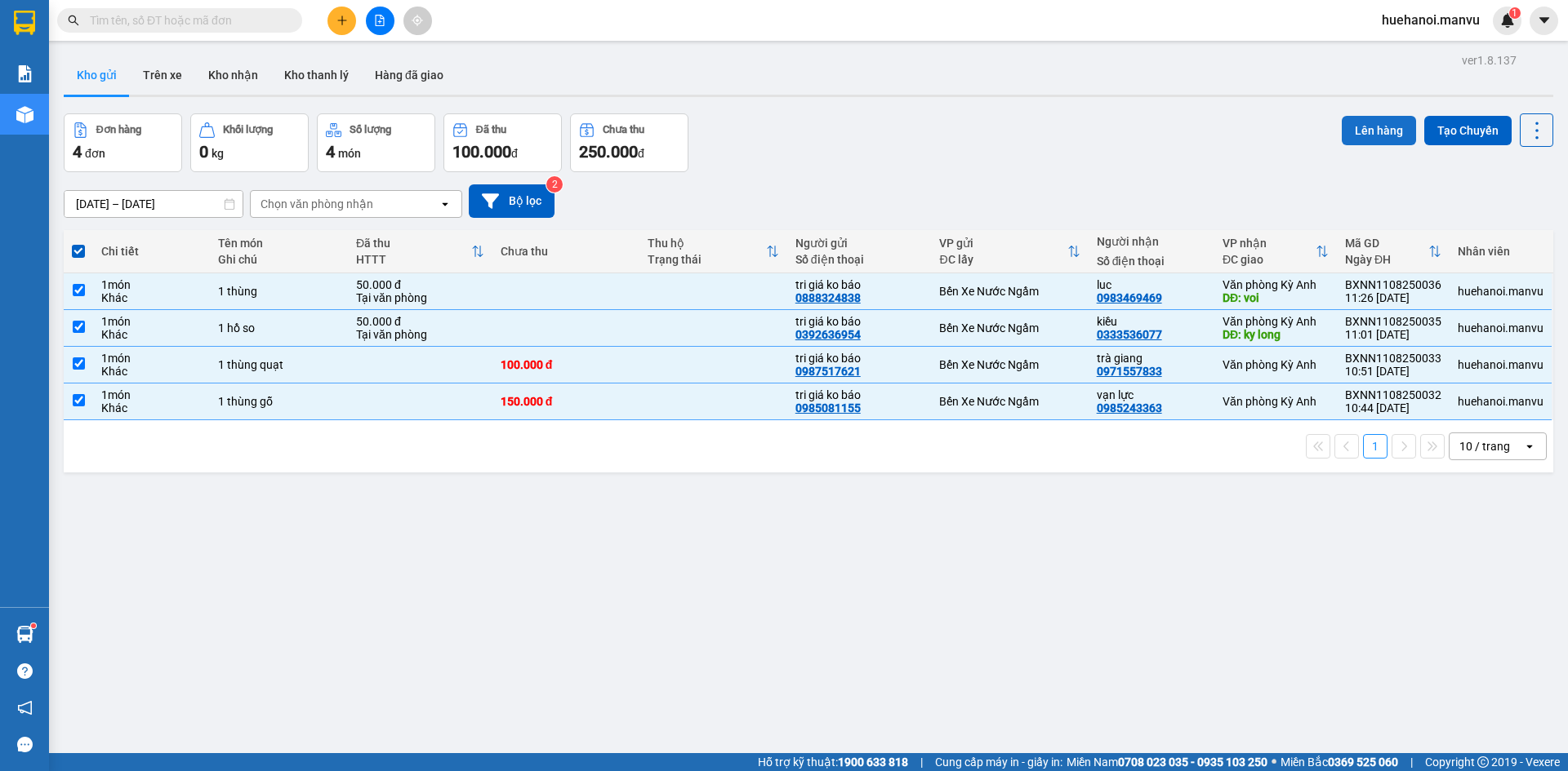
click at [1370, 131] on button "Lên hàng" at bounding box center [1379, 131] width 75 height 30
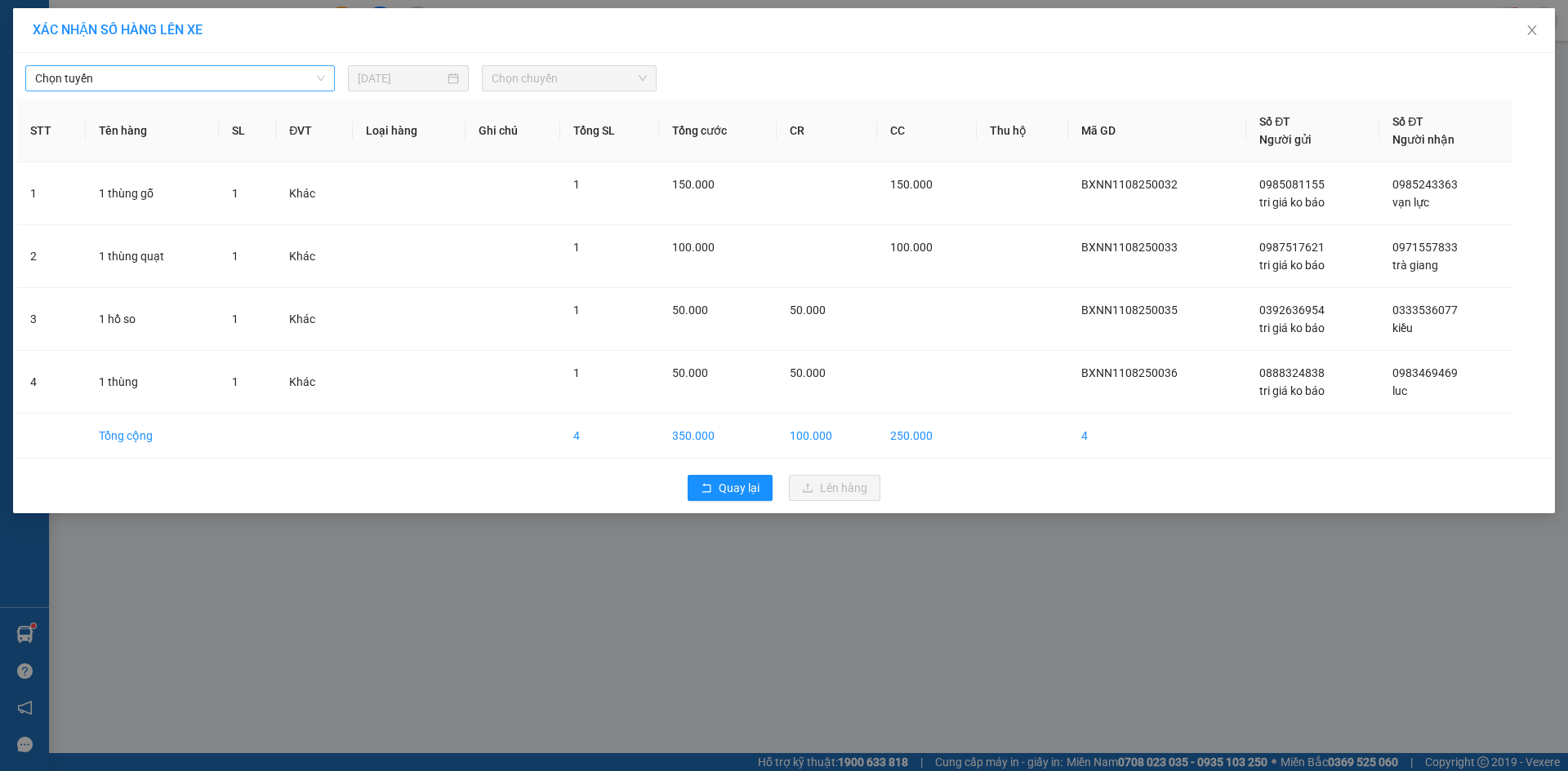
click at [109, 74] on span "Chọn tuyến" at bounding box center [180, 78] width 290 height 25
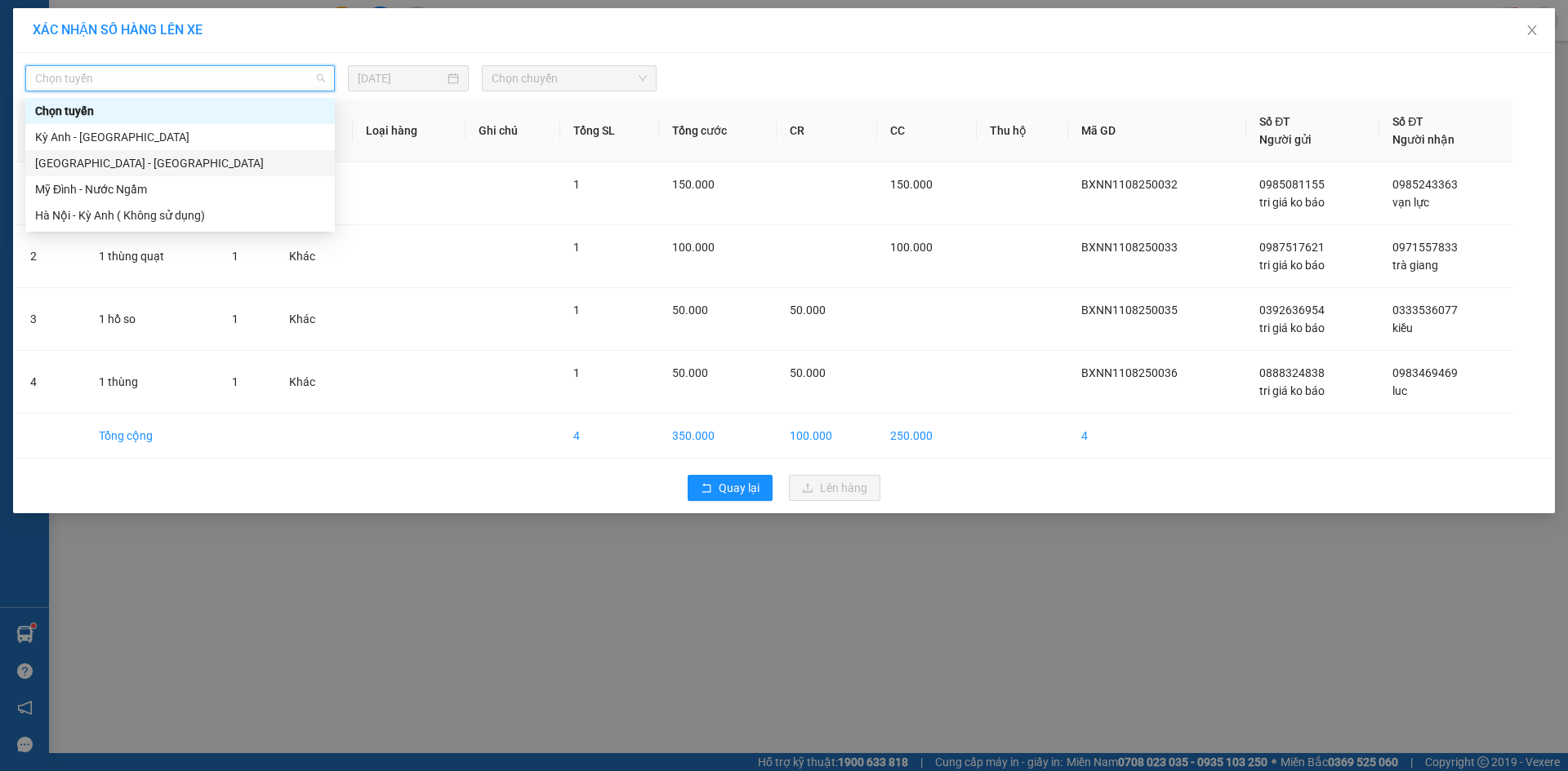
click at [100, 169] on div "[GEOGRAPHIC_DATA] - [GEOGRAPHIC_DATA]" at bounding box center [180, 163] width 290 height 18
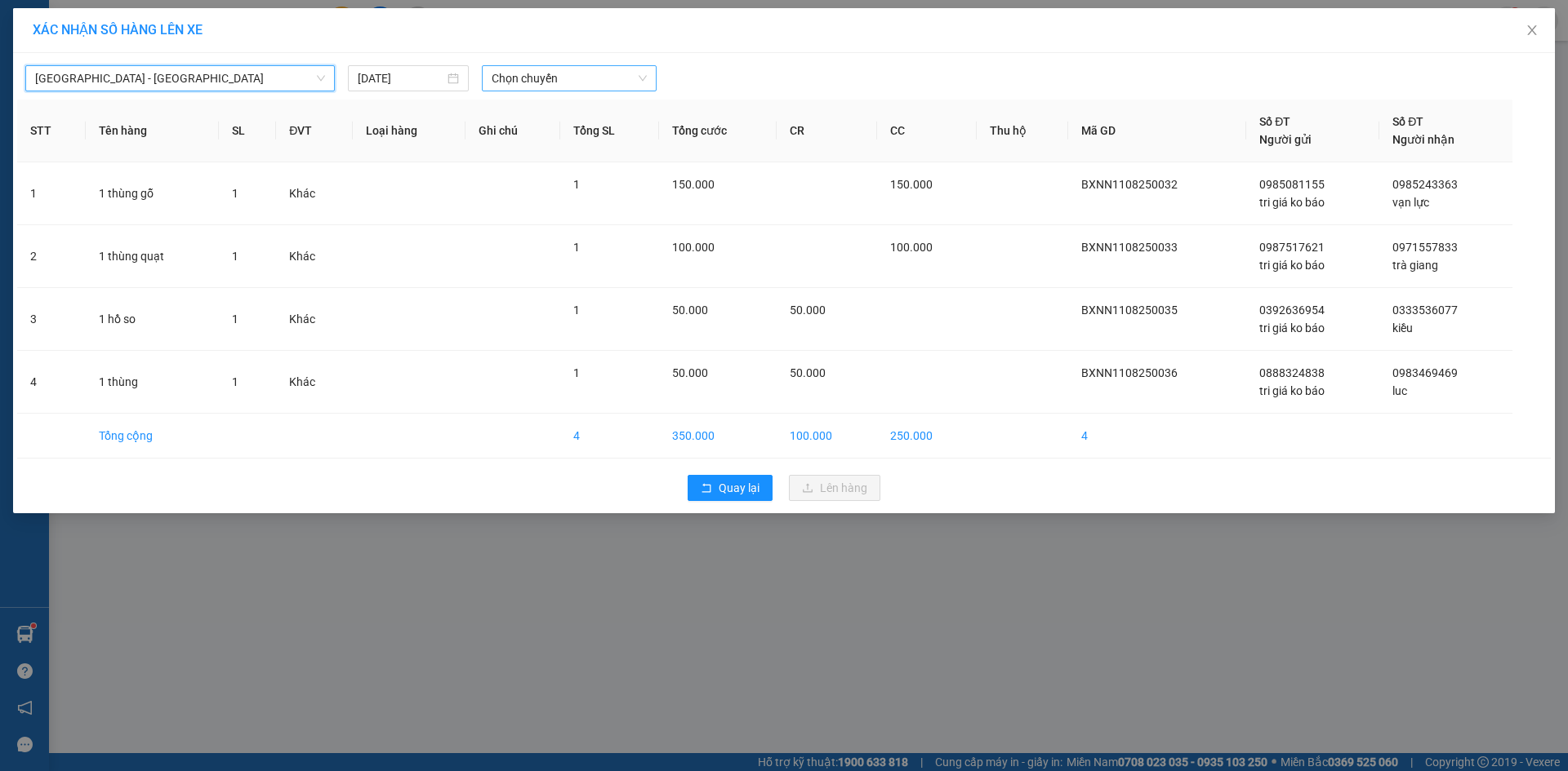
click at [528, 80] on span "Chọn chuyến" at bounding box center [570, 78] width 155 height 25
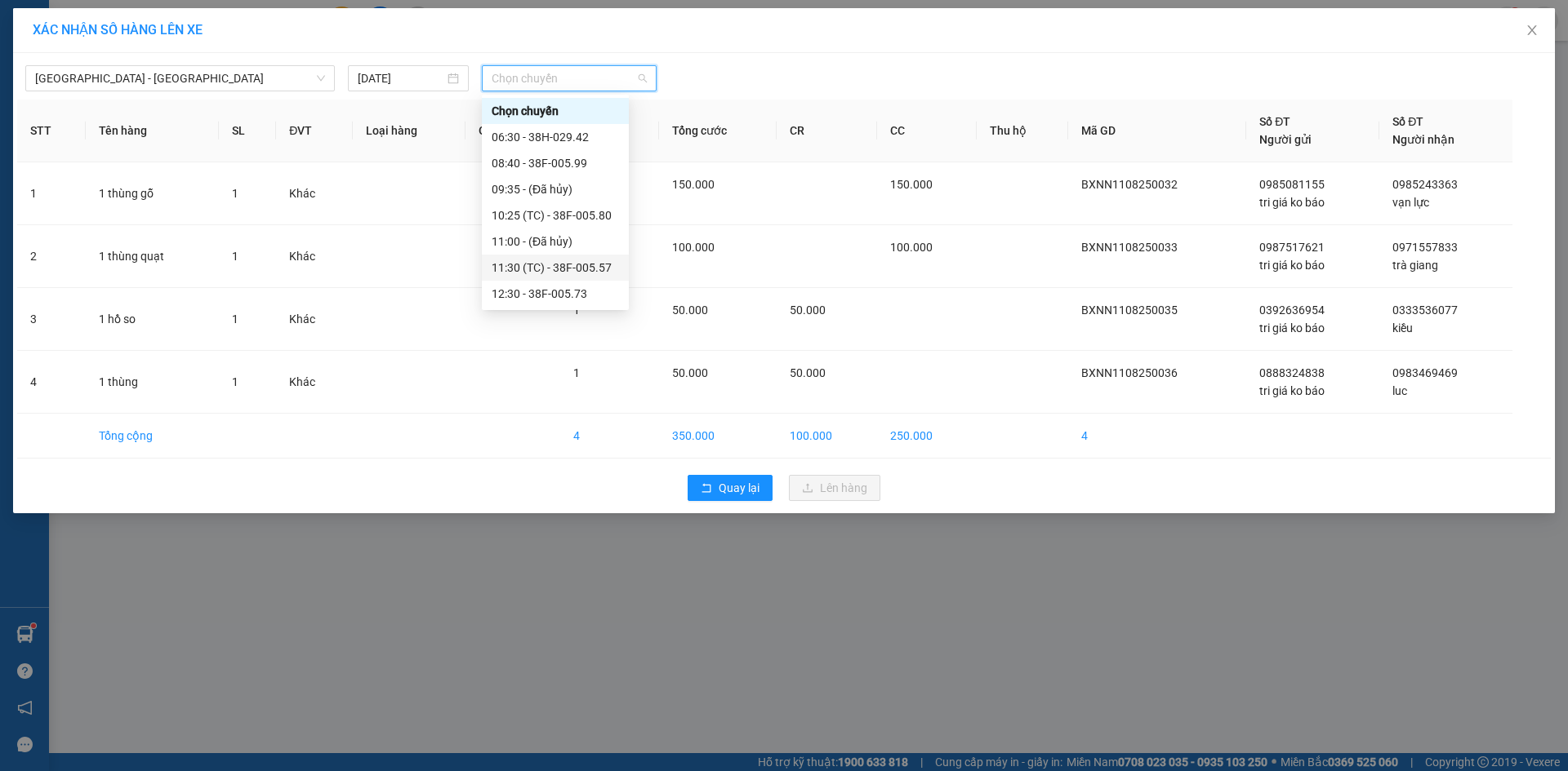
click at [571, 267] on div "11:30 (TC) - 38F-005.57" at bounding box center [555, 267] width 127 height 18
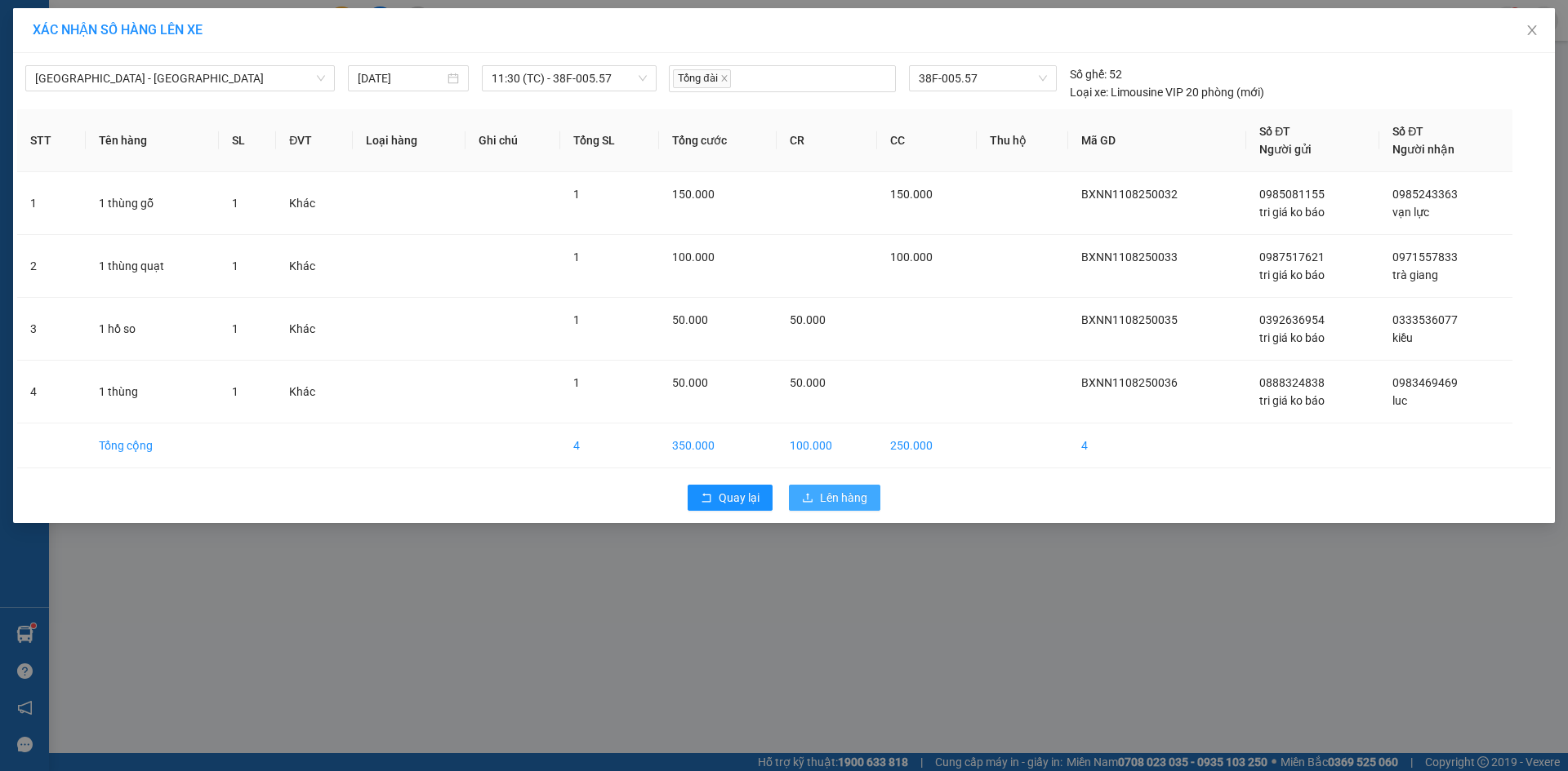
click at [807, 498] on icon "upload" at bounding box center [808, 499] width 12 height 12
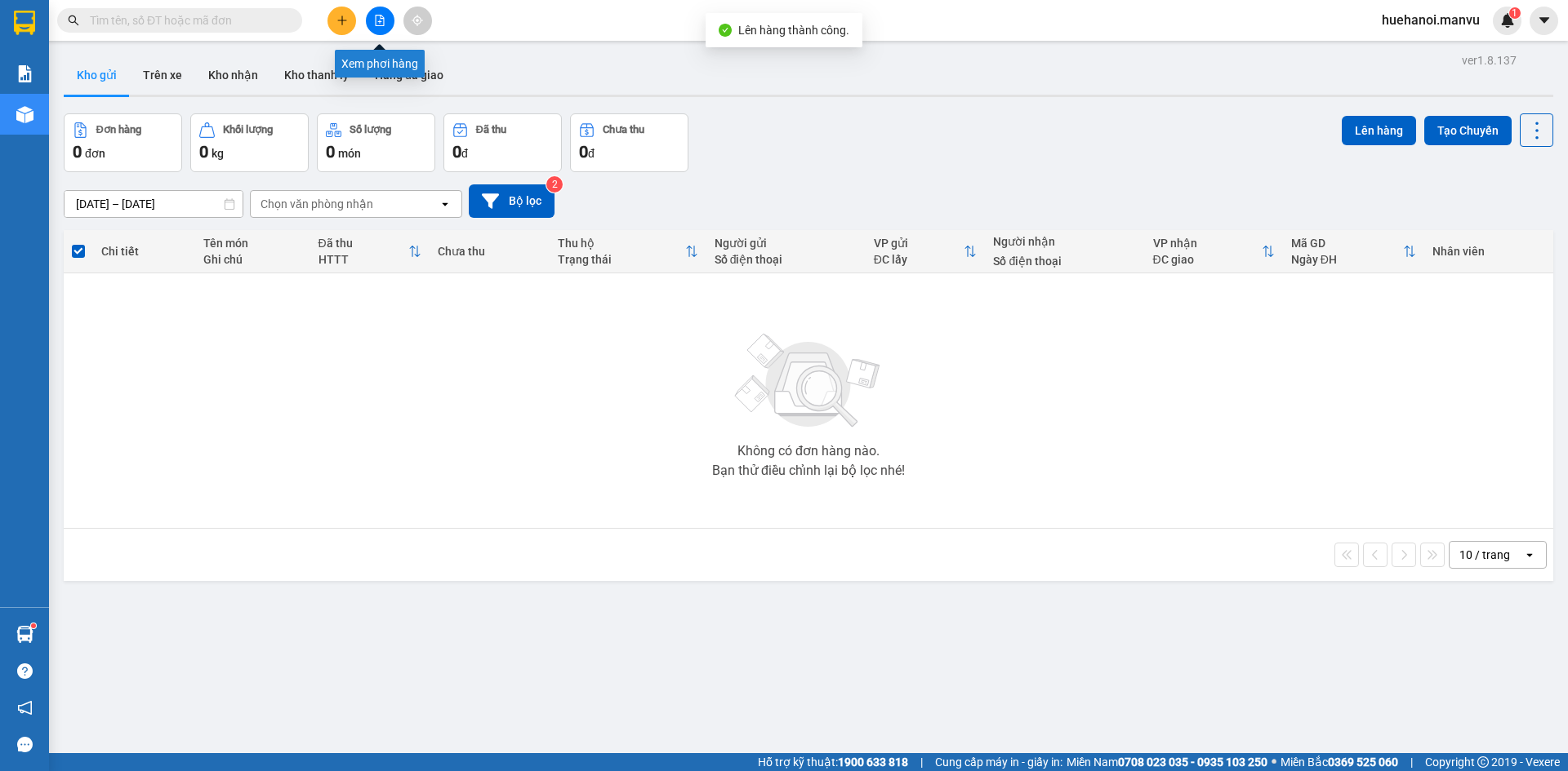
click at [382, 24] on icon "file-add" at bounding box center [380, 21] width 12 height 12
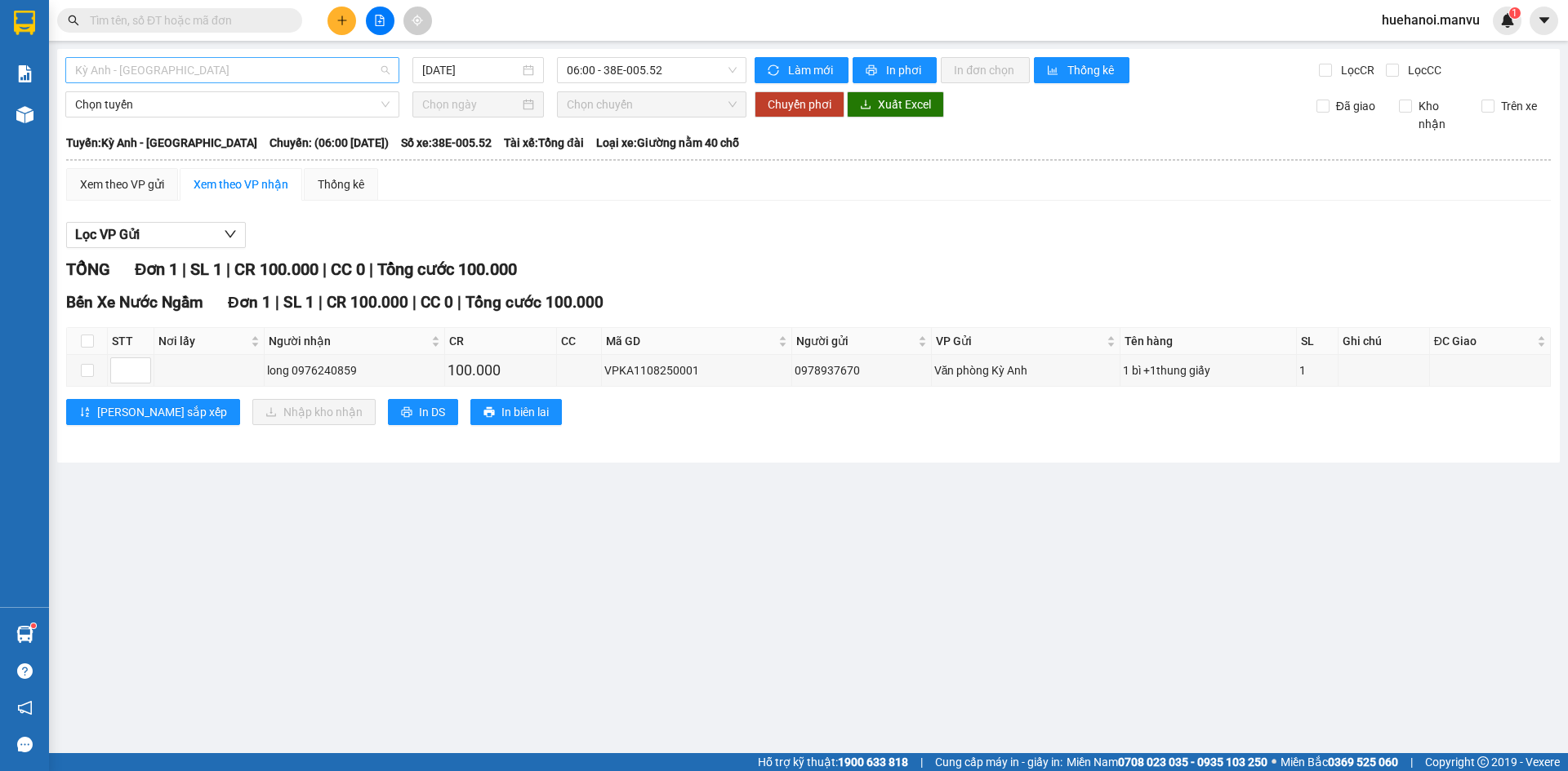
click at [267, 68] on span "Kỳ Anh - [GEOGRAPHIC_DATA]" at bounding box center [232, 70] width 315 height 25
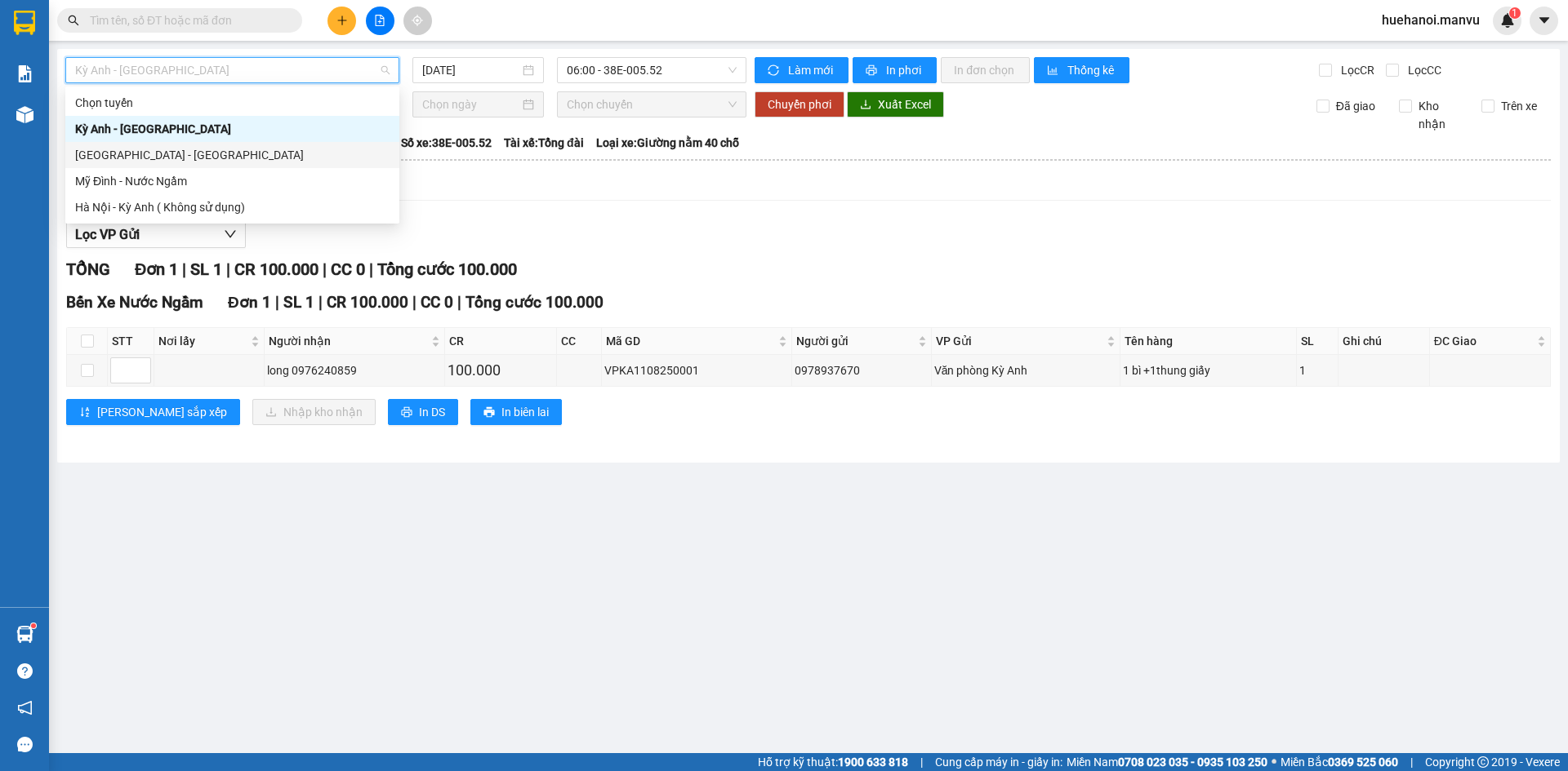
click at [198, 159] on div "[GEOGRAPHIC_DATA] - [GEOGRAPHIC_DATA]" at bounding box center [232, 155] width 315 height 18
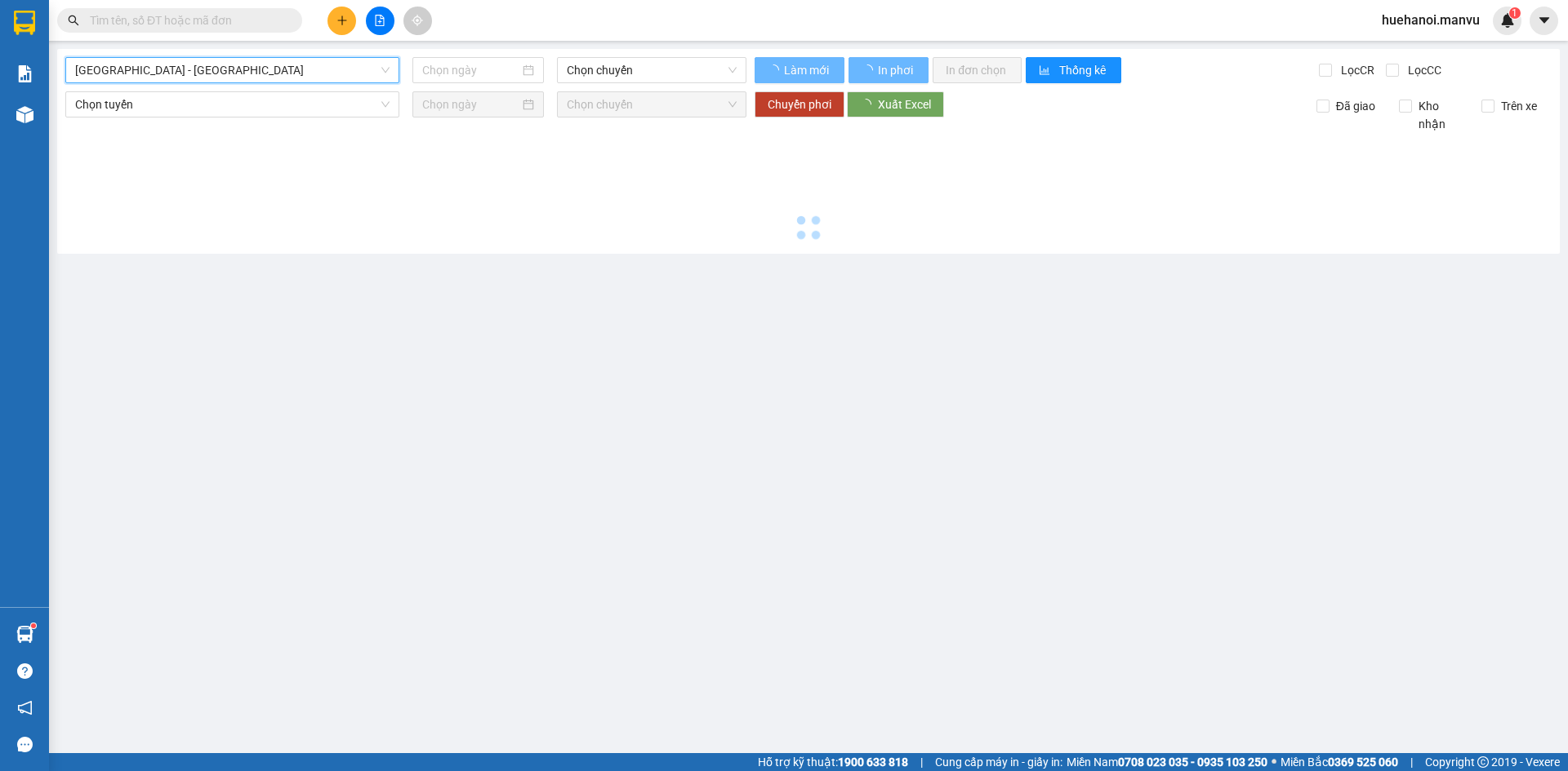
type input "[DATE]"
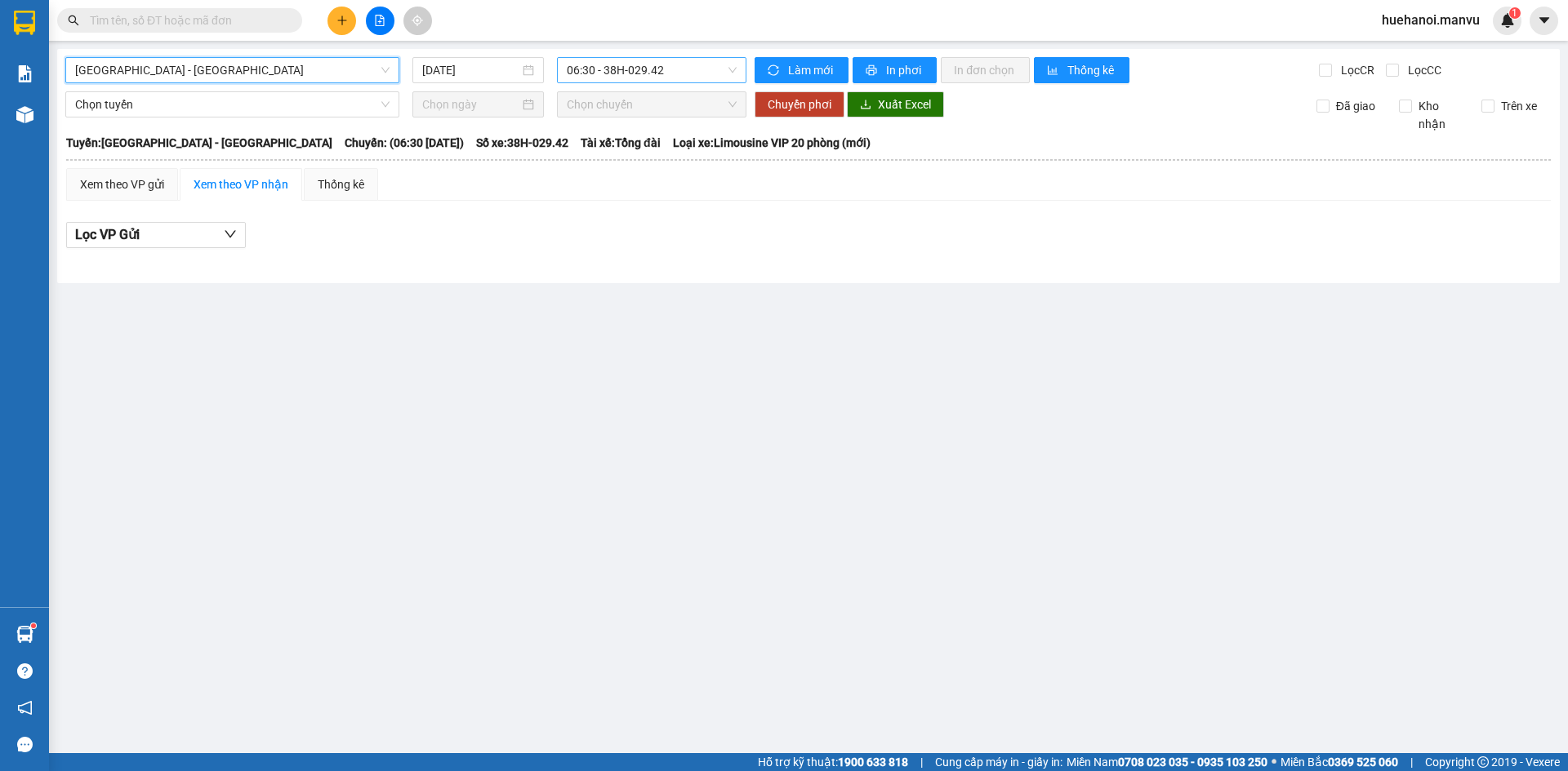
click at [687, 66] on span "06:30 - 38H-029.42" at bounding box center [651, 70] width 170 height 25
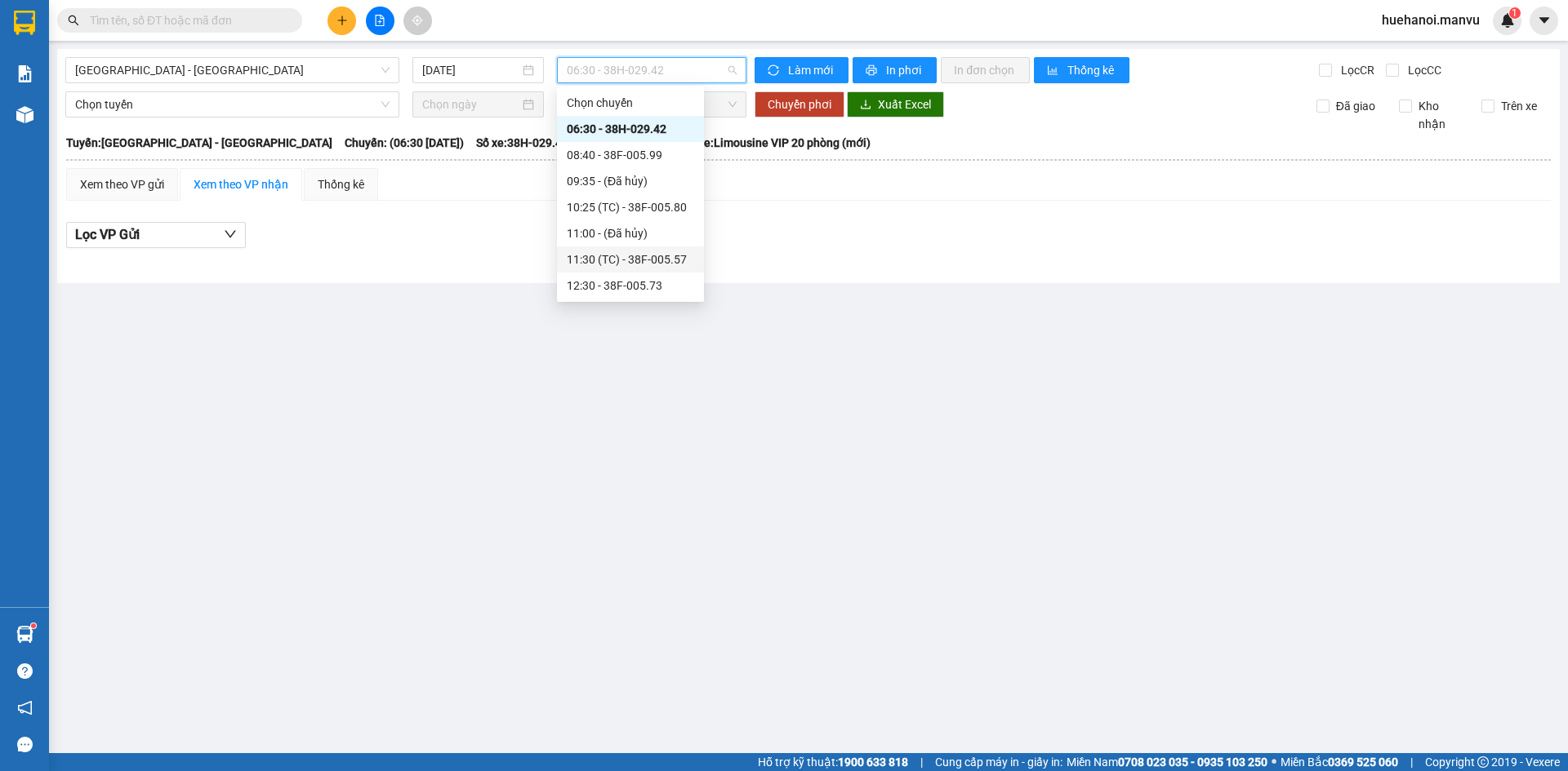
click at [641, 259] on div "11:30 (TC) - 38F-005.57" at bounding box center [630, 260] width 127 height 18
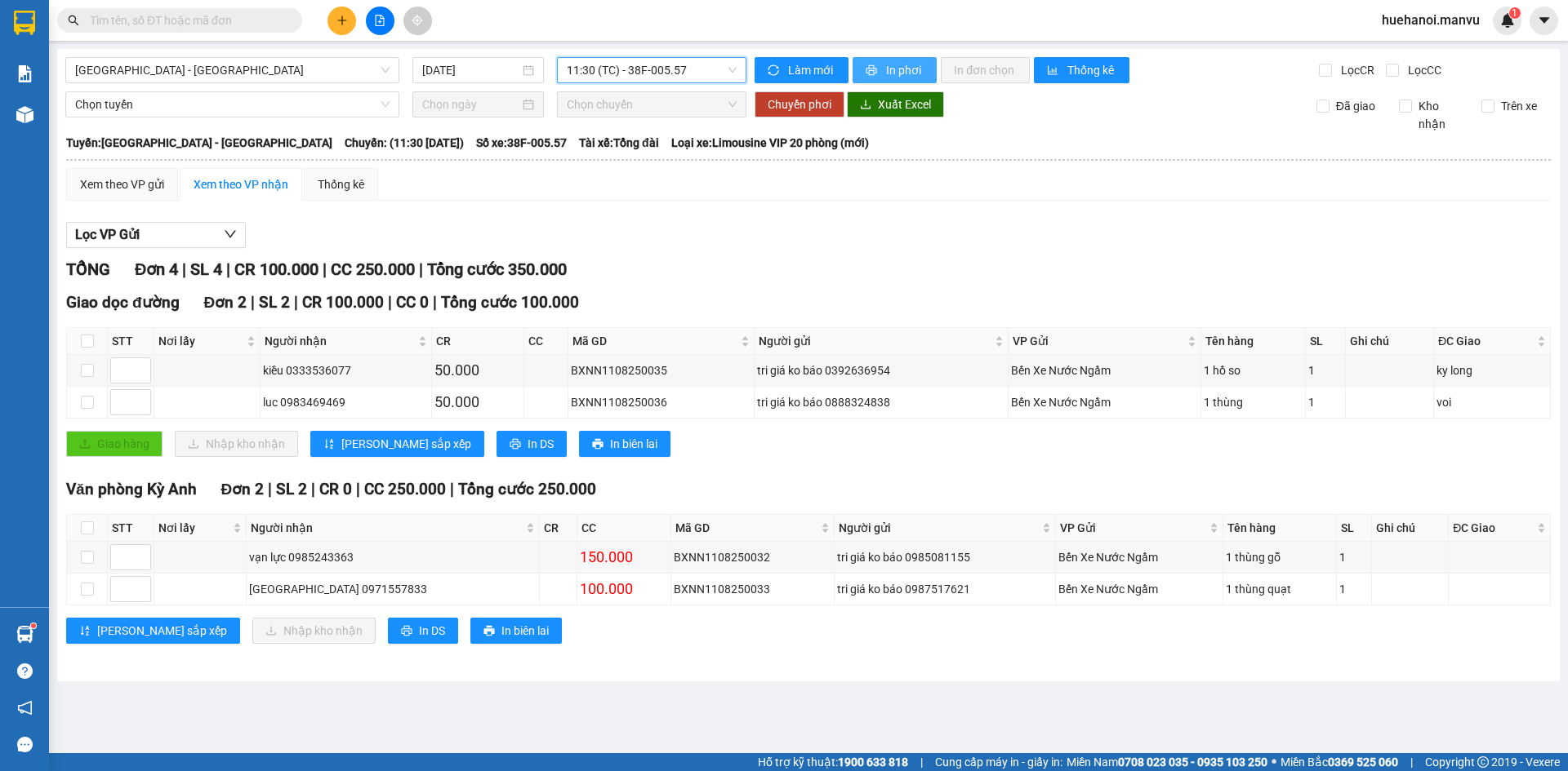
click at [888, 78] on span "In phơi" at bounding box center [905, 70] width 37 height 18
click at [899, 70] on span "In phơi" at bounding box center [905, 70] width 37 height 18
click at [898, 74] on span "In phơi" at bounding box center [905, 70] width 37 height 18
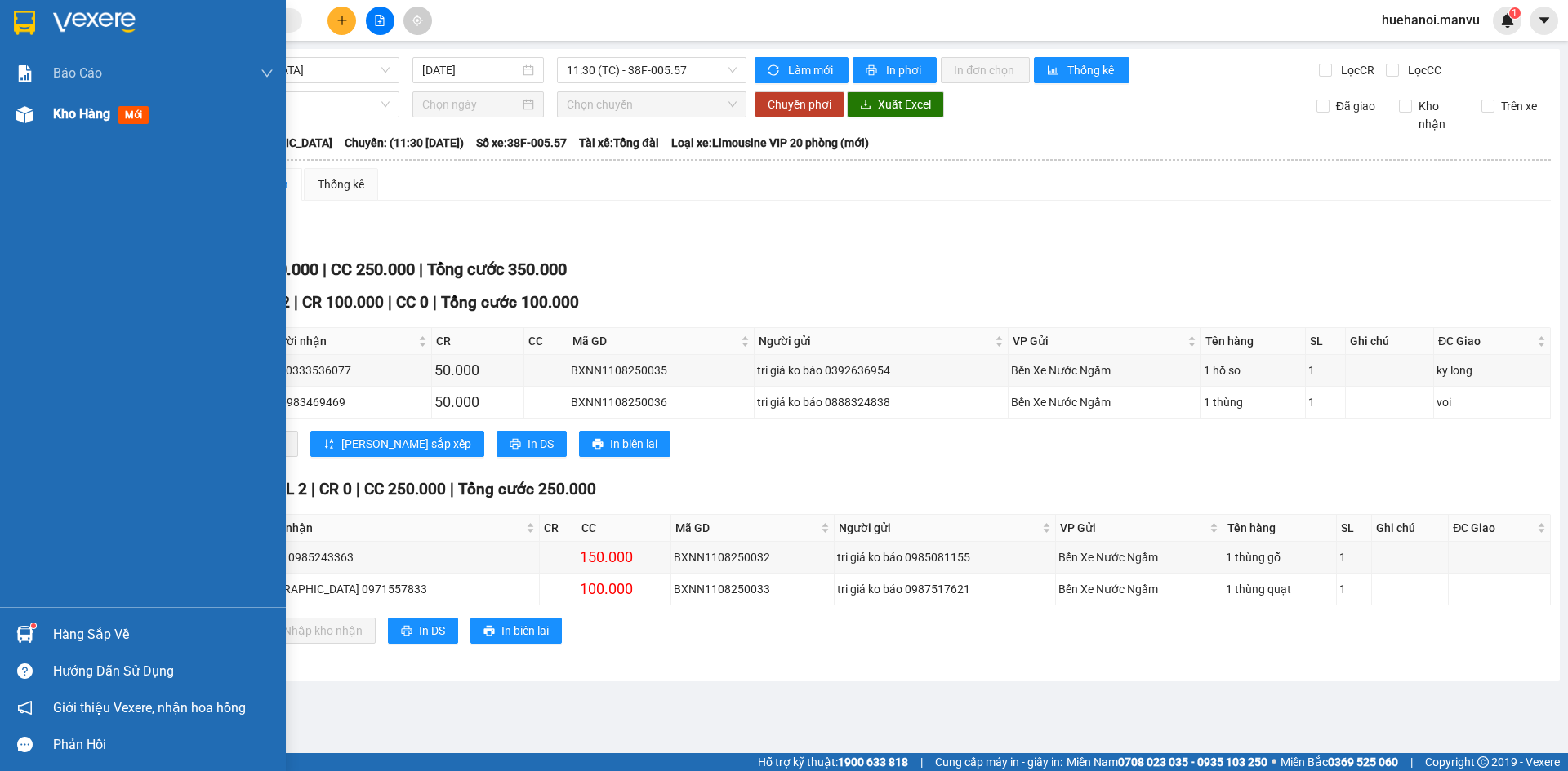
click at [73, 109] on span "Kho hàng" at bounding box center [82, 114] width 57 height 16
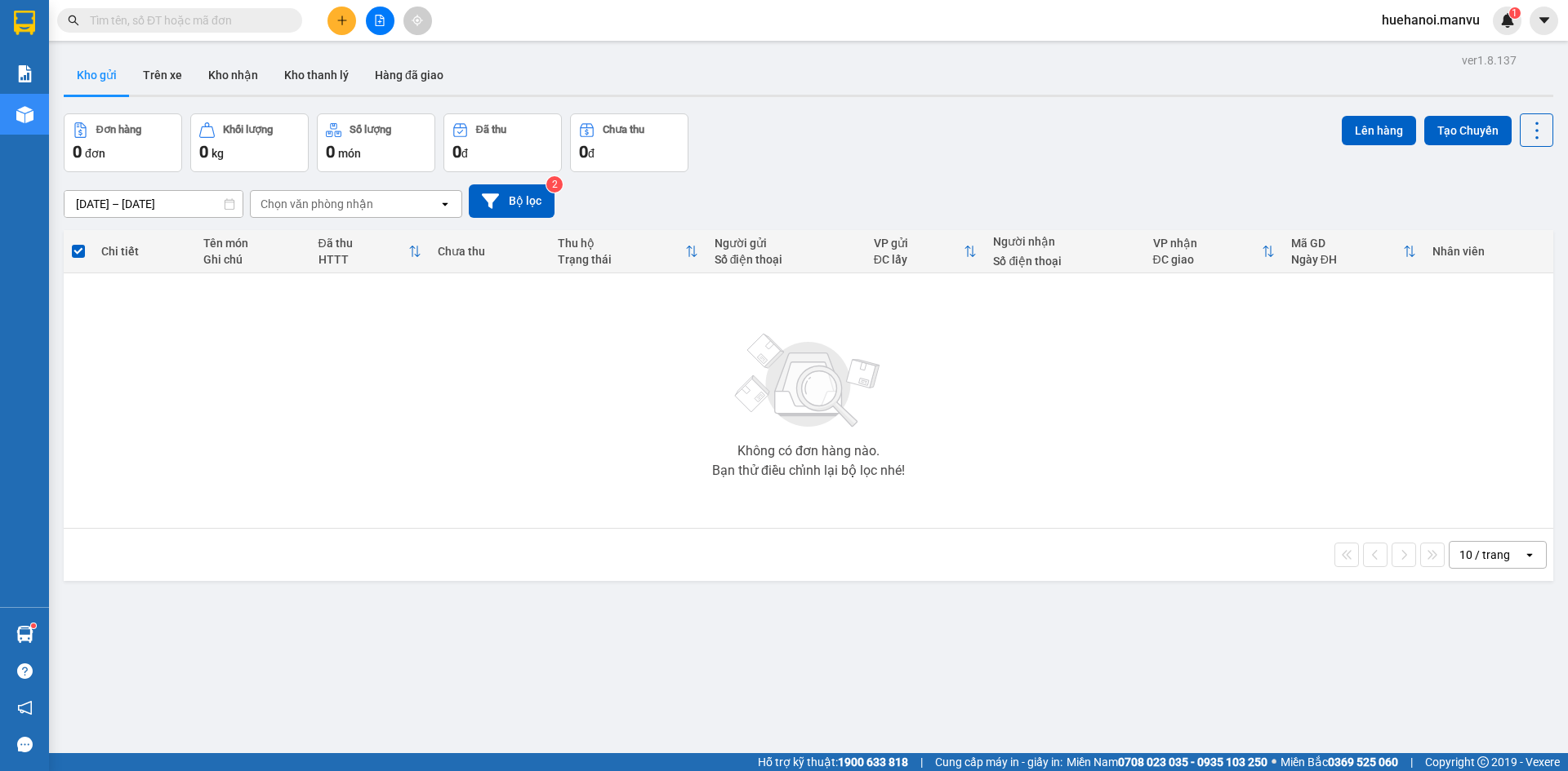
click at [1031, 757] on span "Cung cấp máy in - giấy in:" at bounding box center [997, 762] width 127 height 18
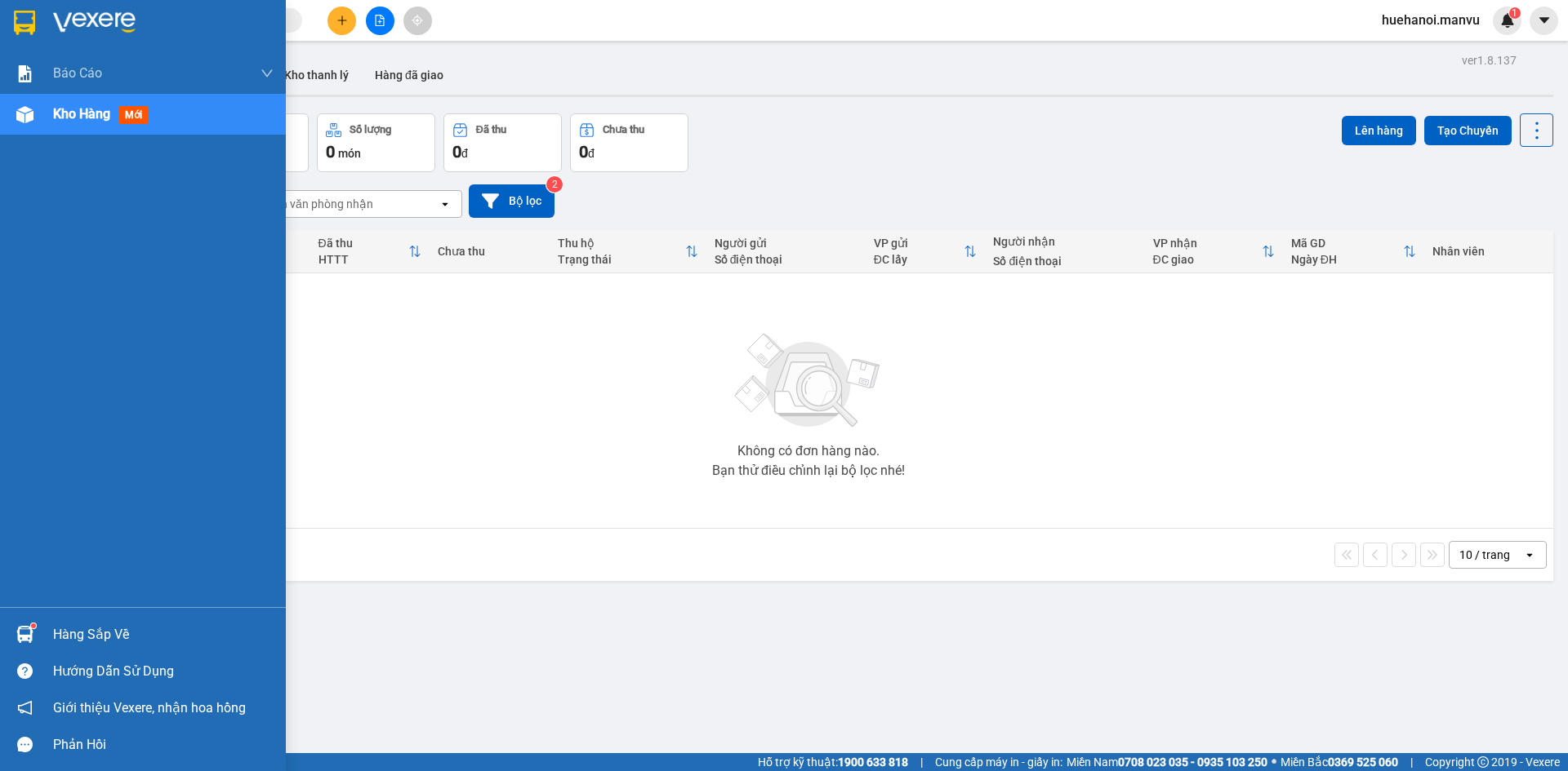
click at [107, 635] on div "Hàng sắp về" at bounding box center [163, 634] width 220 height 25
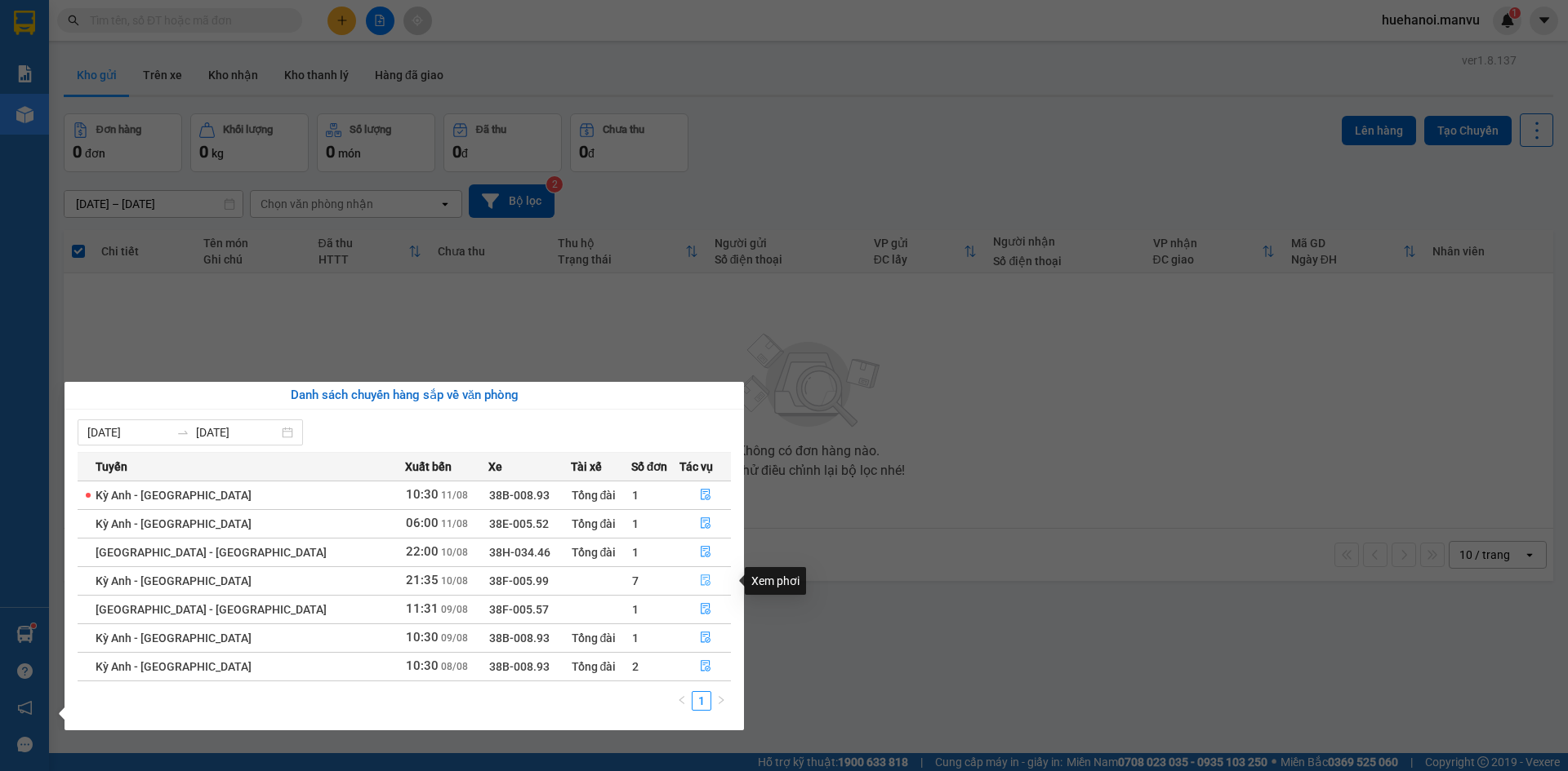
click at [700, 584] on icon "file-done" at bounding box center [705, 581] width 10 height 12
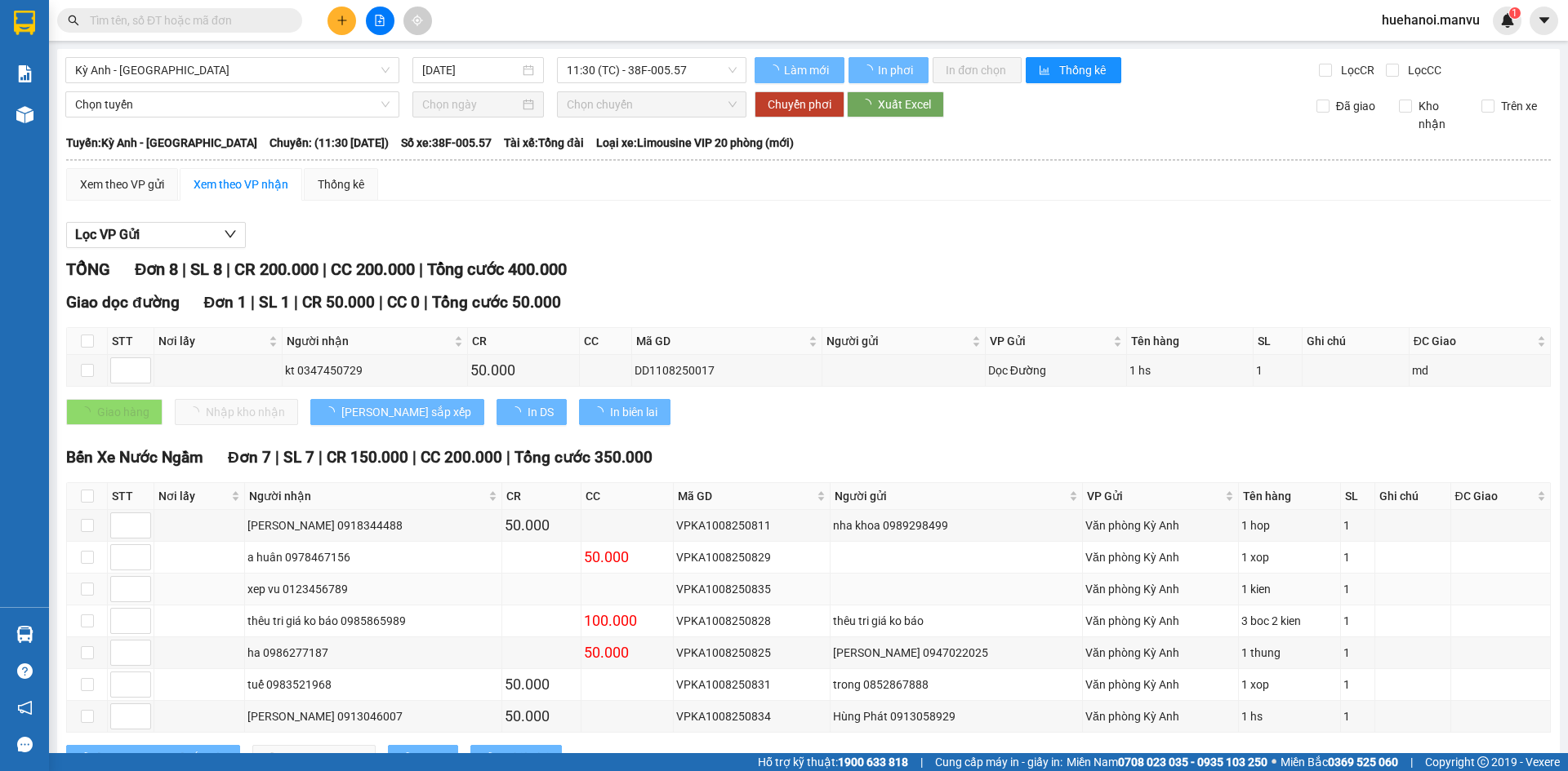
type input "[DATE]"
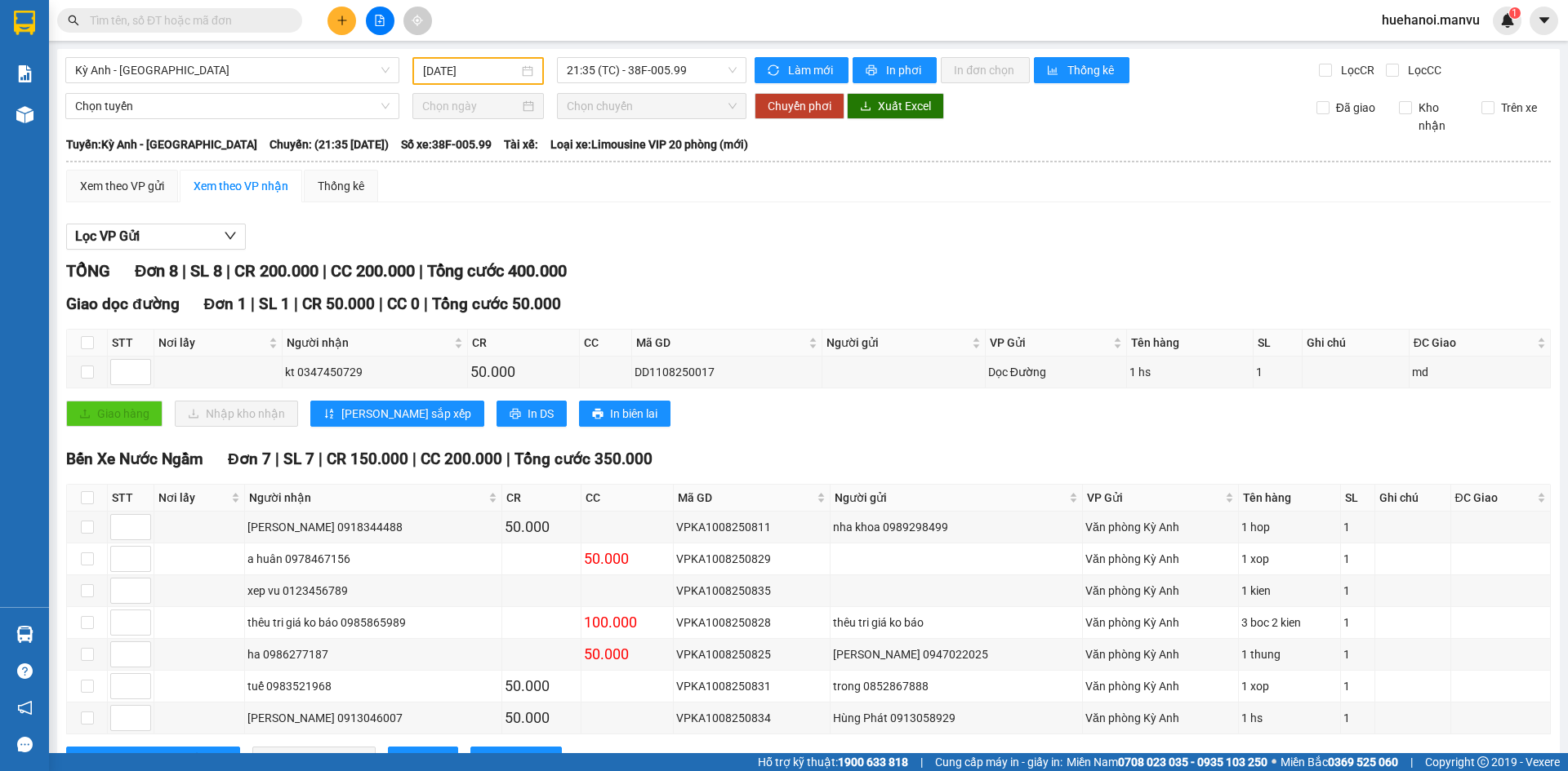
click at [93, 495] on th at bounding box center [88, 498] width 41 height 27
click at [90, 493] on input "checkbox" at bounding box center [87, 498] width 13 height 13
checkbox input "true"
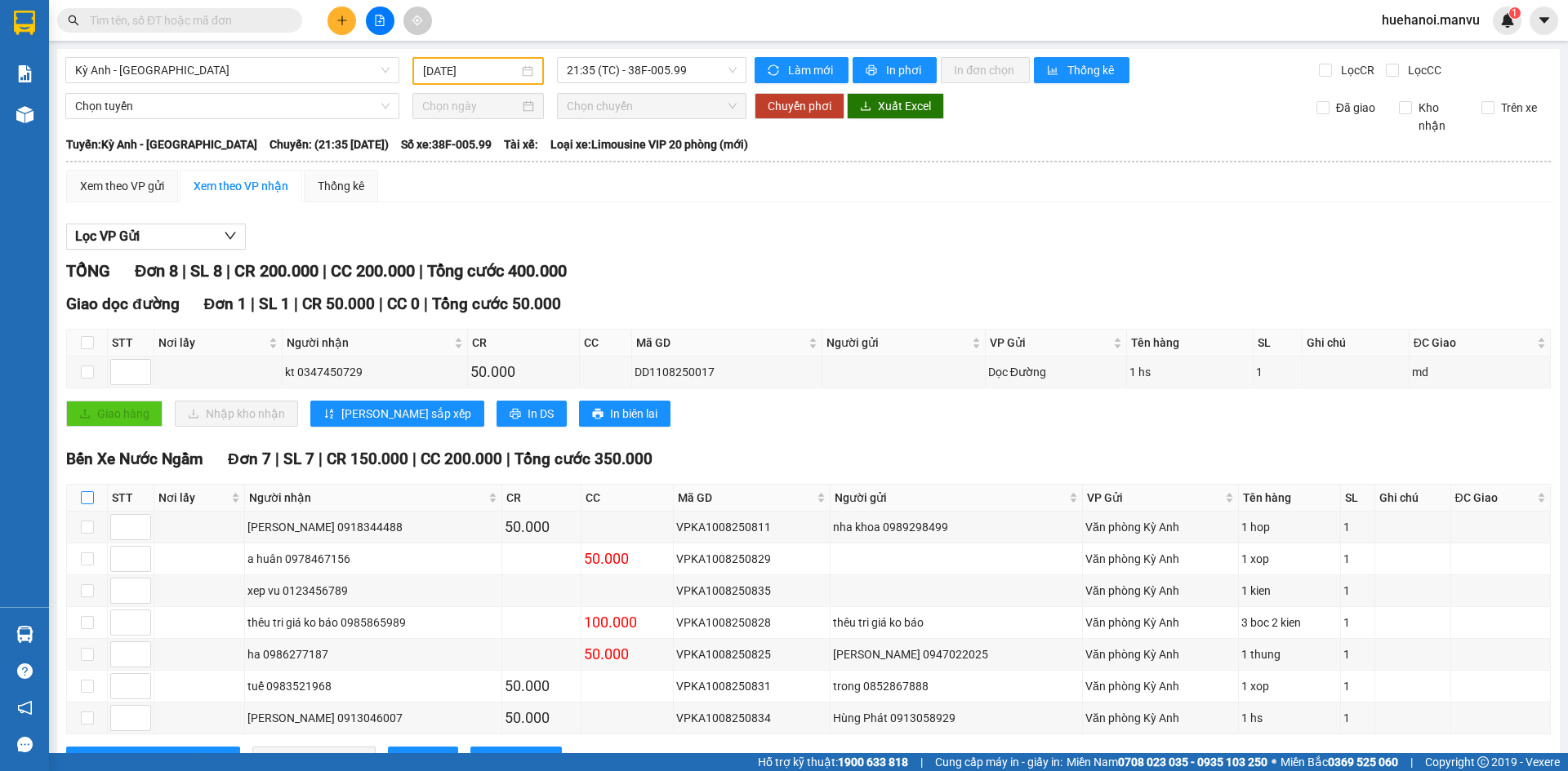
checkbox input "true"
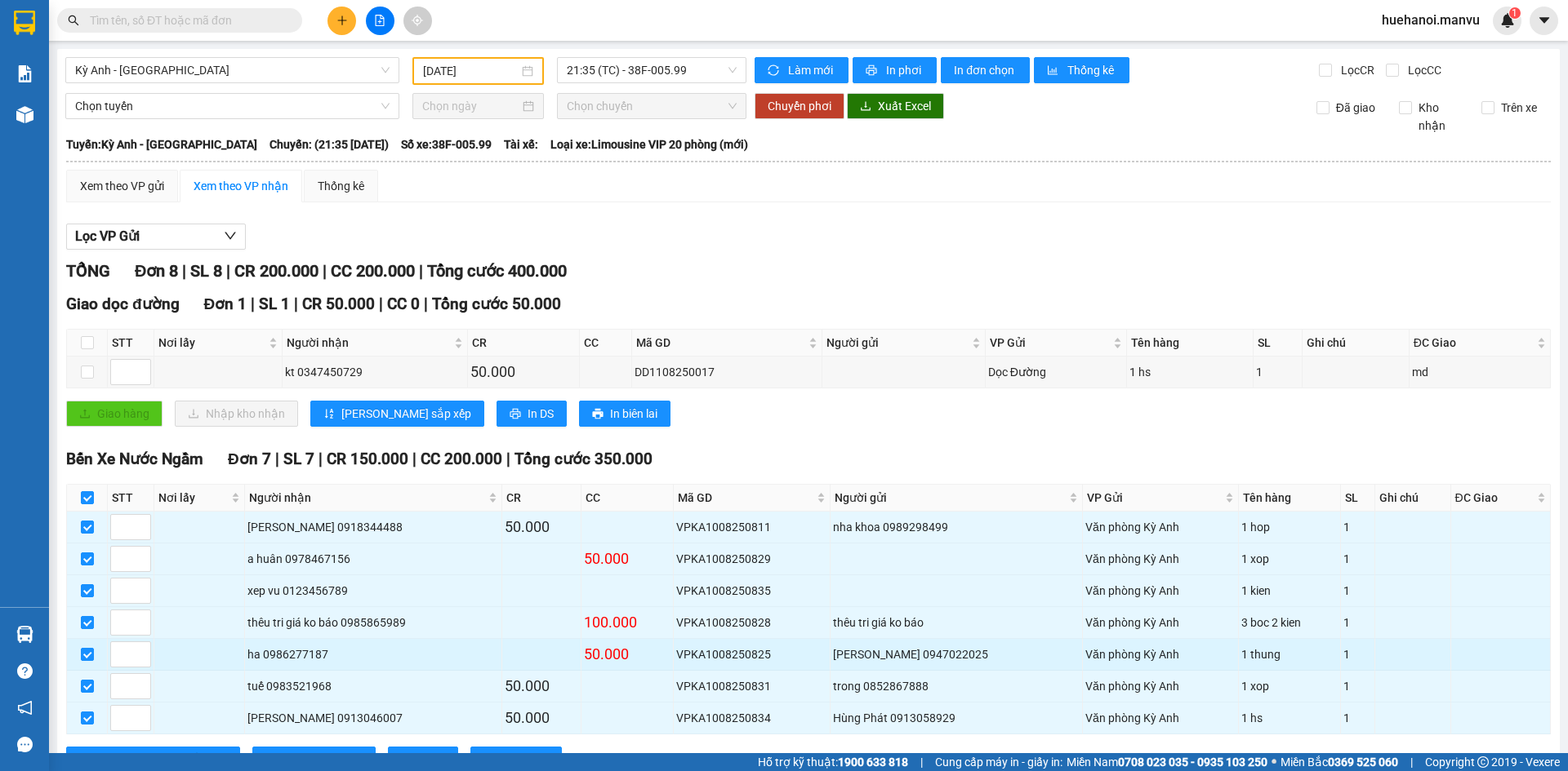
scroll to position [65, 0]
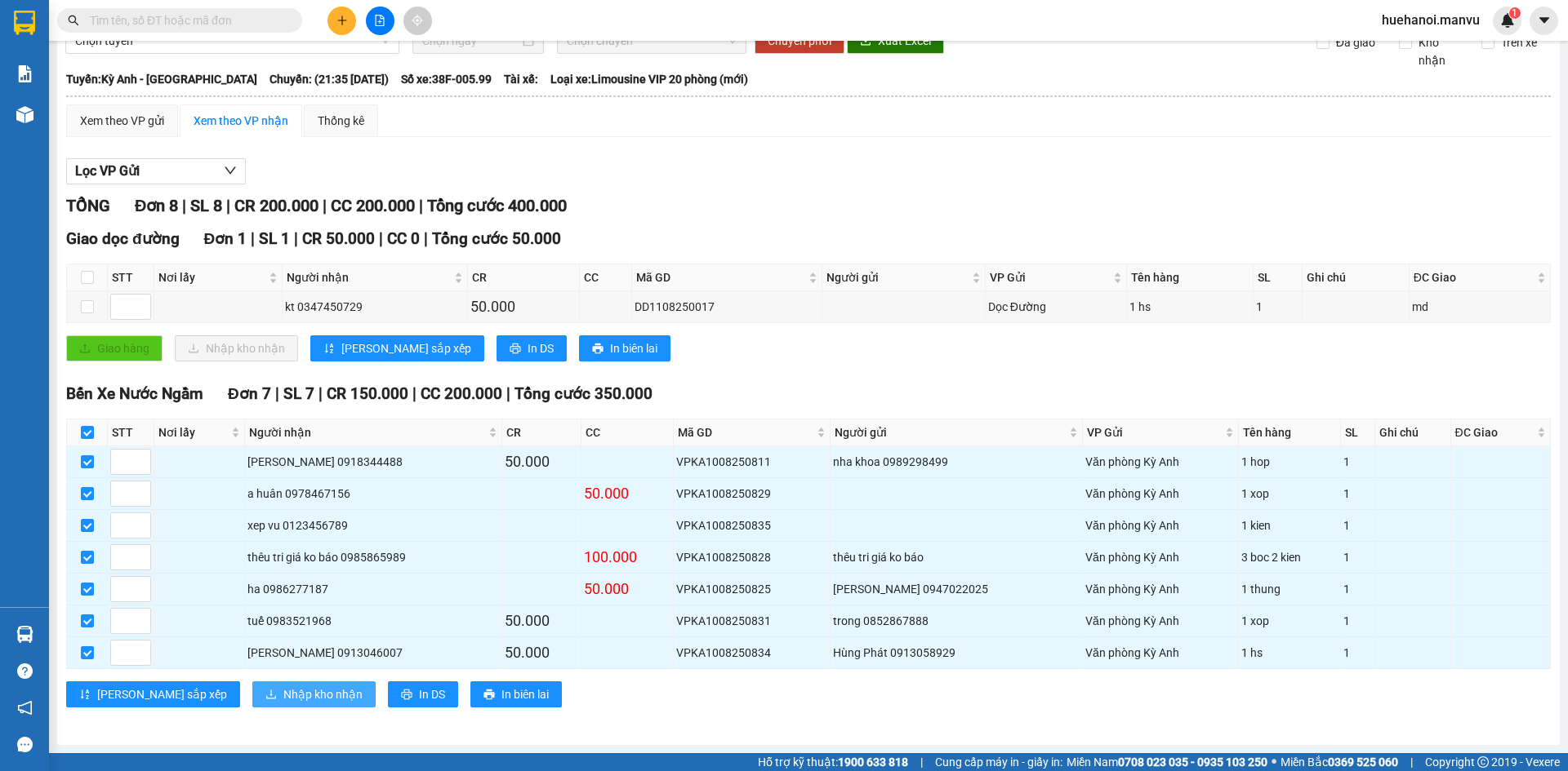
click at [283, 687] on span "Nhập kho nhận" at bounding box center [323, 694] width 80 height 18
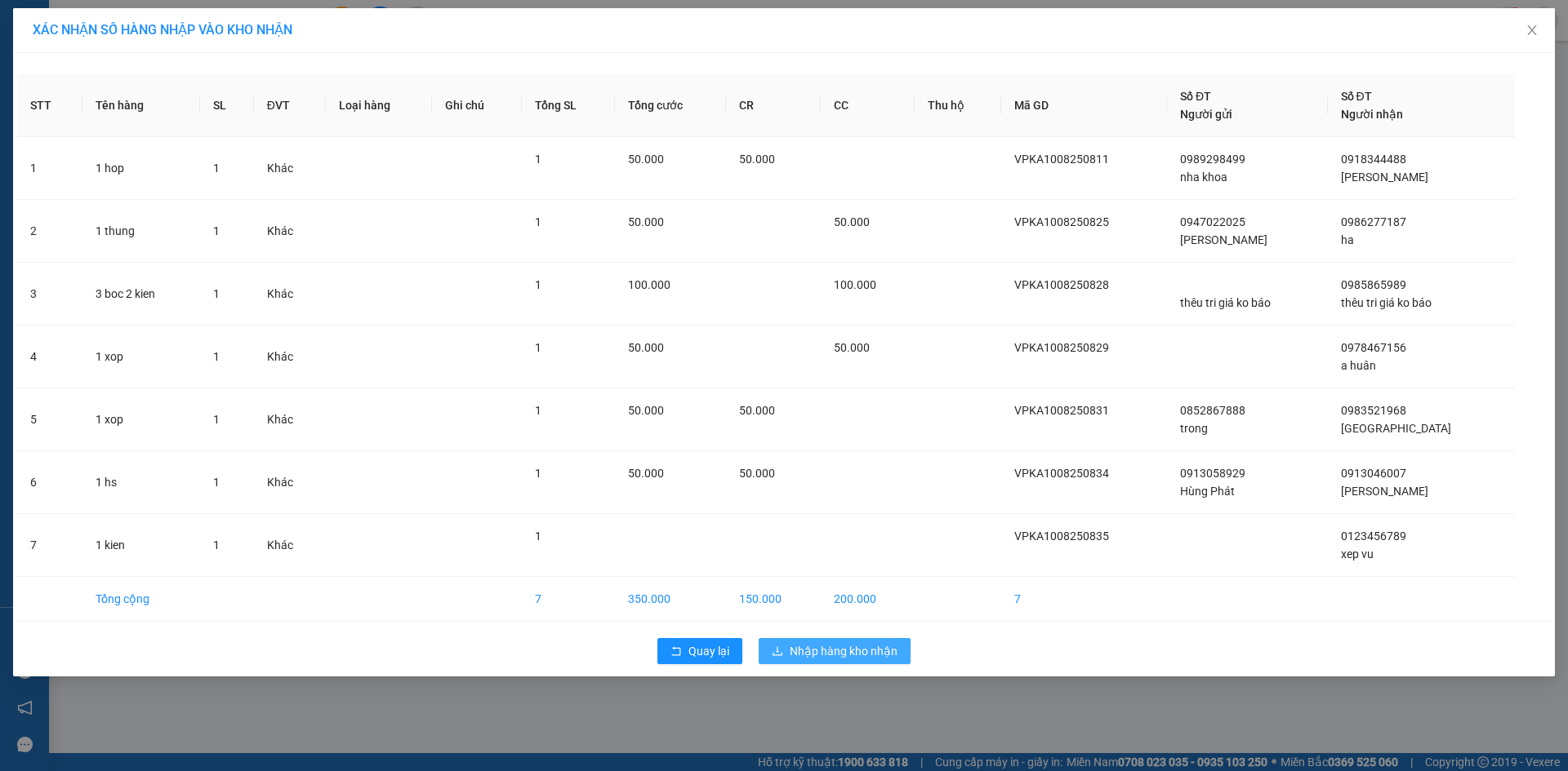
click at [808, 656] on span "Nhập hàng kho nhận" at bounding box center [844, 651] width 108 height 18
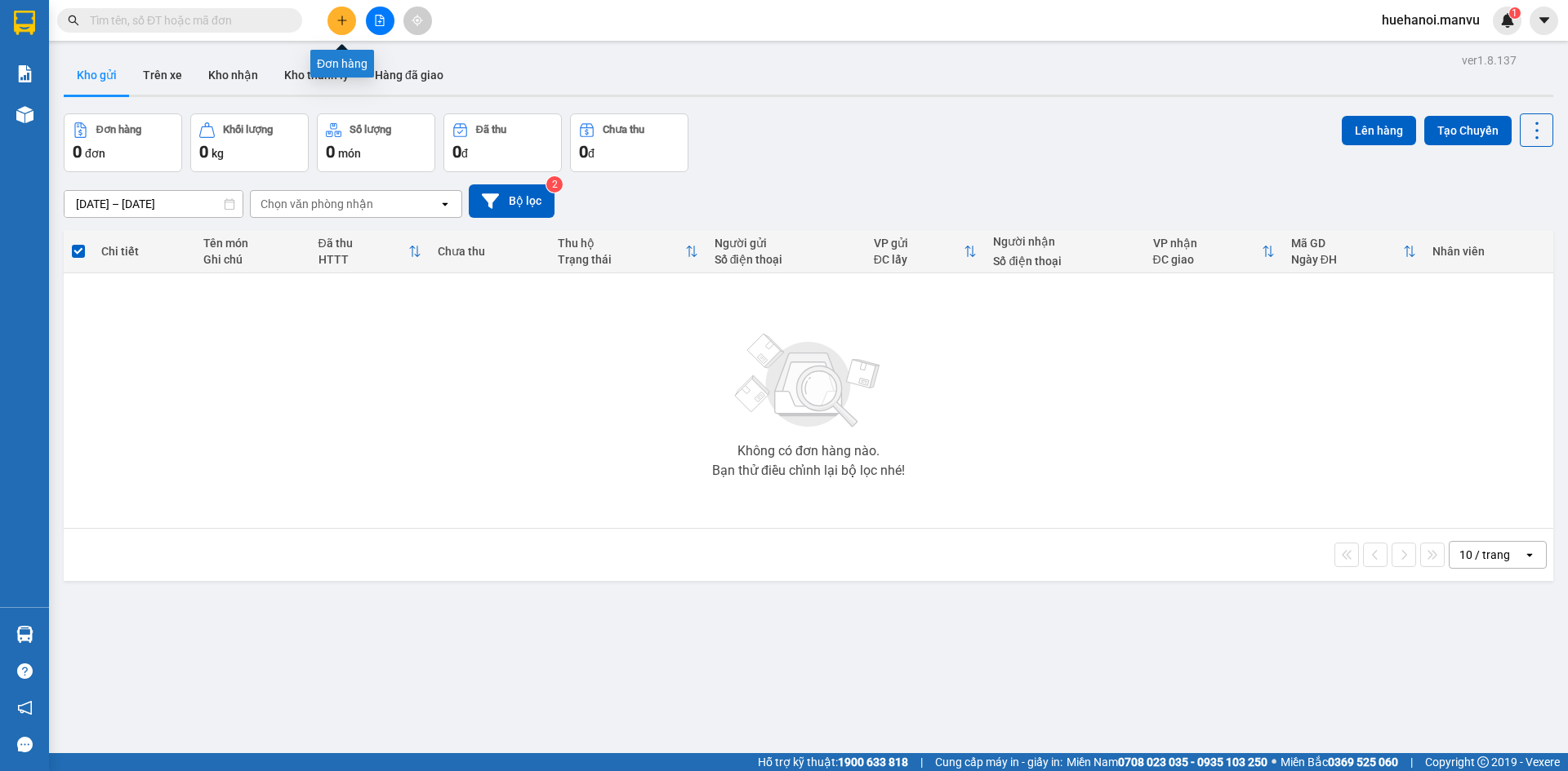
click at [352, 23] on button at bounding box center [341, 21] width 29 height 29
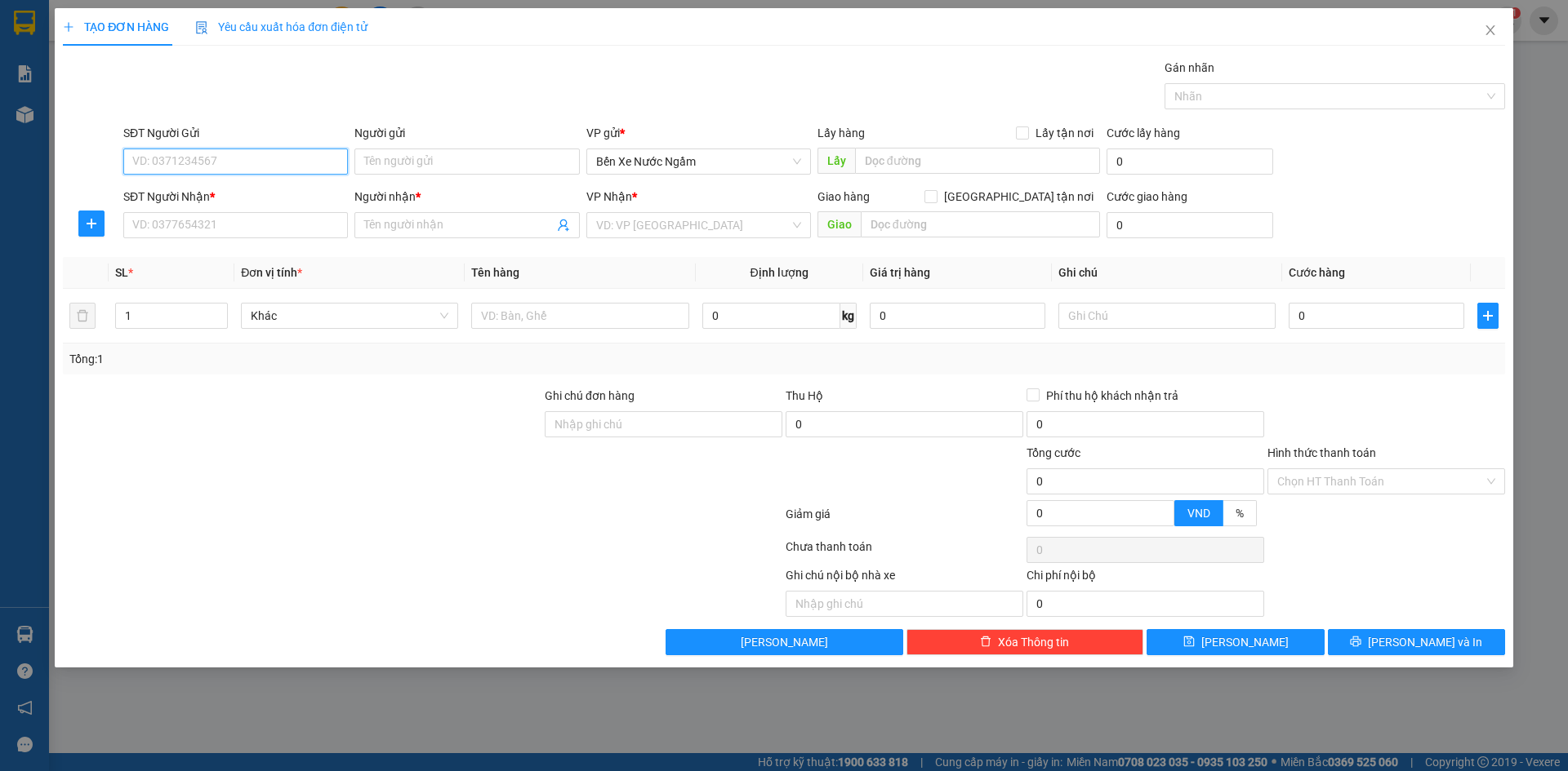
click at [222, 168] on input "SĐT Người Gửi" at bounding box center [235, 161] width 224 height 27
click at [292, 223] on input "SĐT Người Nhận *" at bounding box center [235, 225] width 224 height 27
click at [224, 215] on input "6688" at bounding box center [235, 225] width 224 height 27
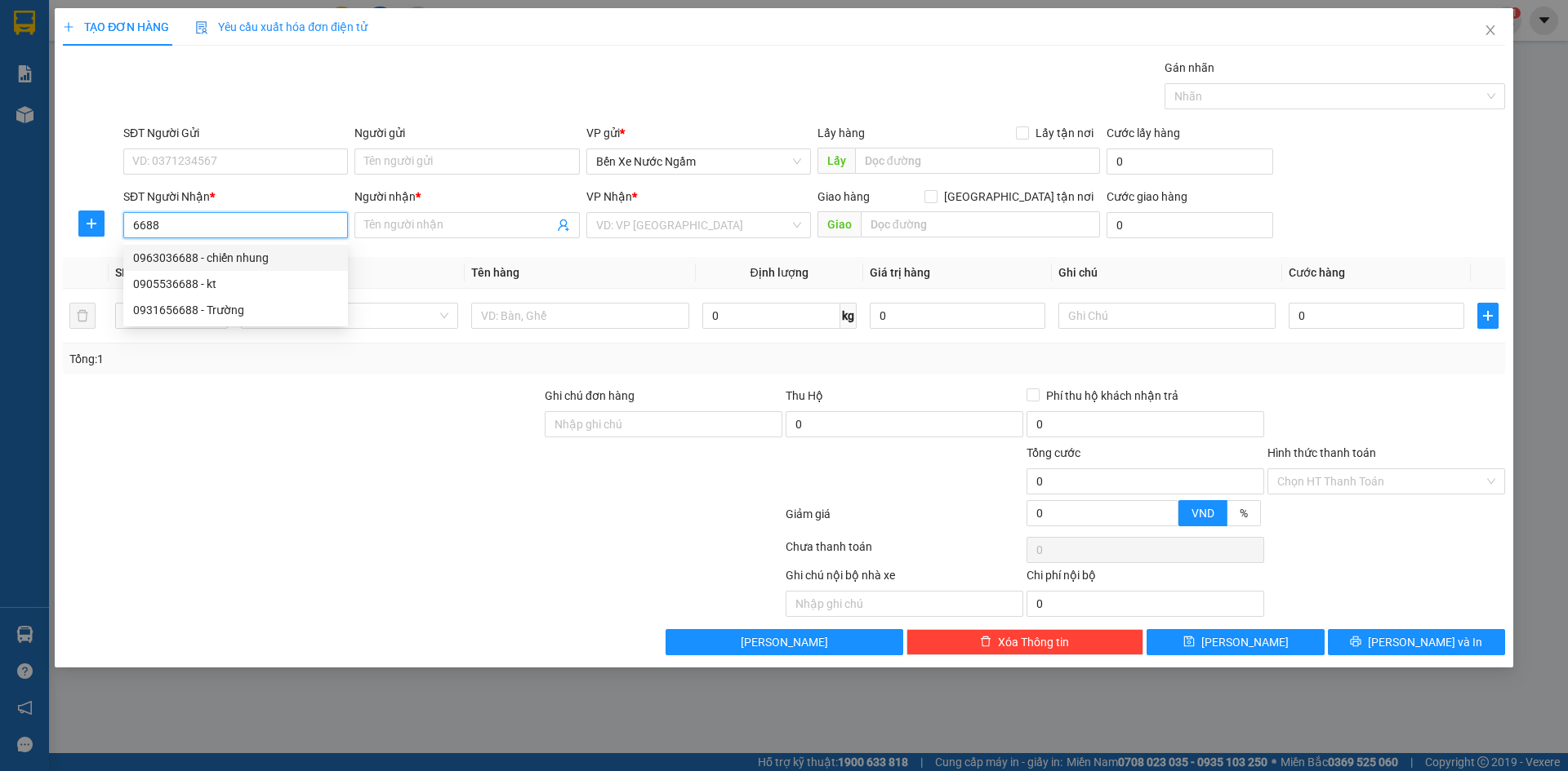
click at [238, 258] on div "0963036688 - chiến nhung" at bounding box center [235, 258] width 205 height 18
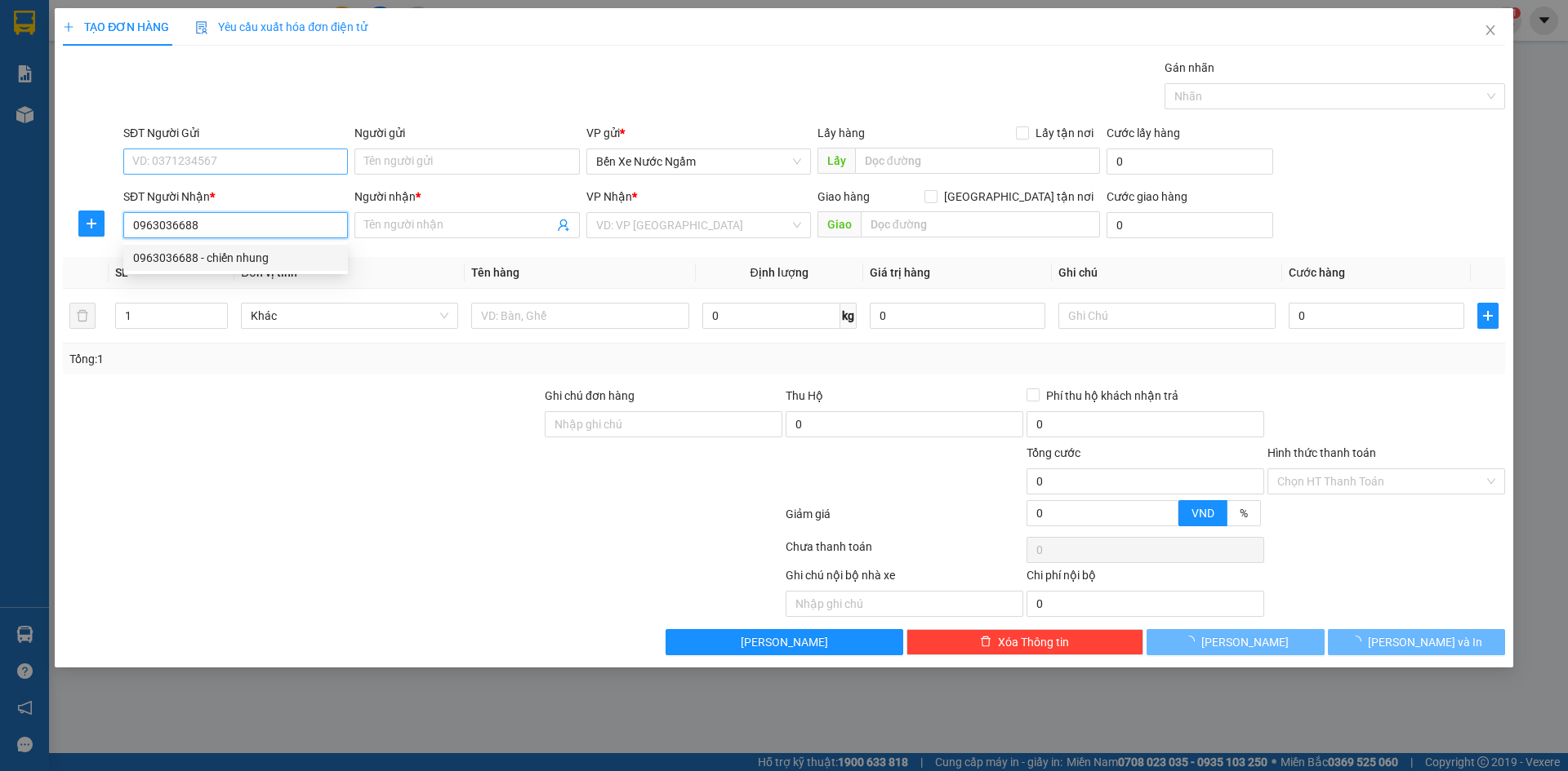
type input "0963036688"
type input "chiến nhung"
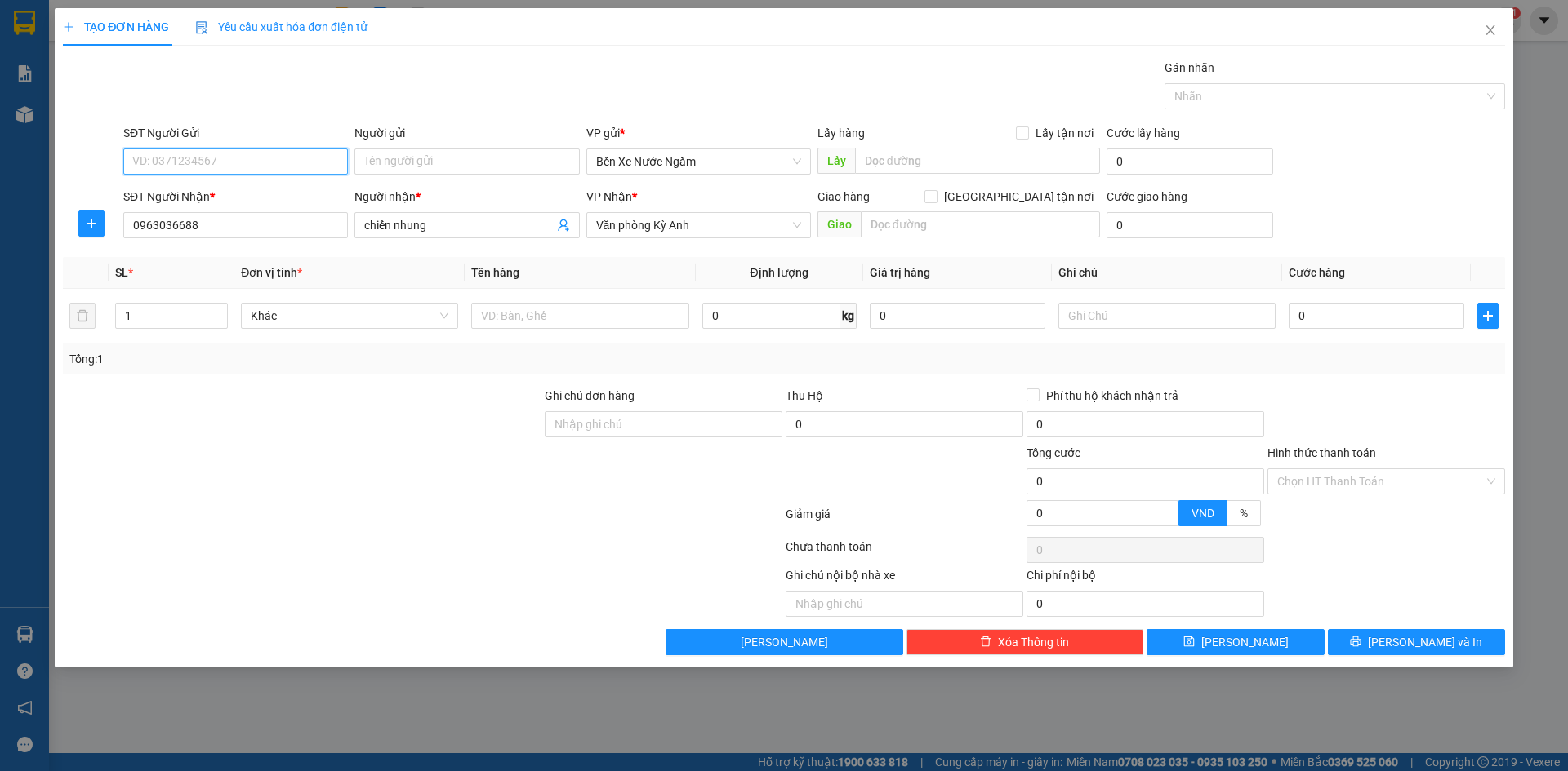
click at [222, 171] on input "SĐT Người Gửi" at bounding box center [235, 161] width 224 height 27
click at [212, 218] on div "0977205407 - ý tri giá ko báo" at bounding box center [235, 220] width 205 height 18
type input "0977205407"
type input "ý tri giá ko báo"
click at [496, 311] on input "text" at bounding box center [579, 316] width 217 height 27
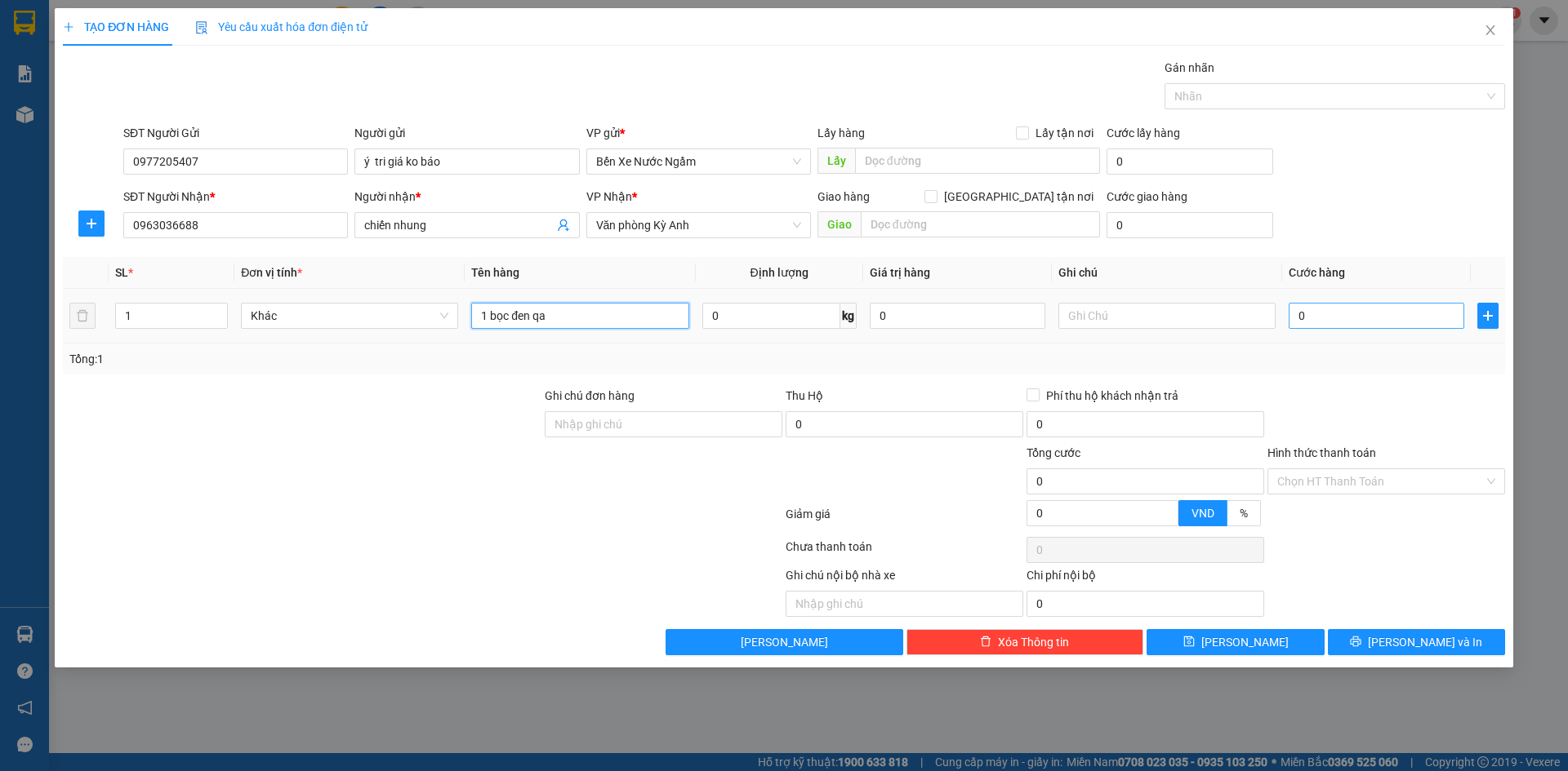
type input "1 bọc đen qa"
click at [1391, 318] on input "0" at bounding box center [1376, 316] width 175 height 27
type input "5"
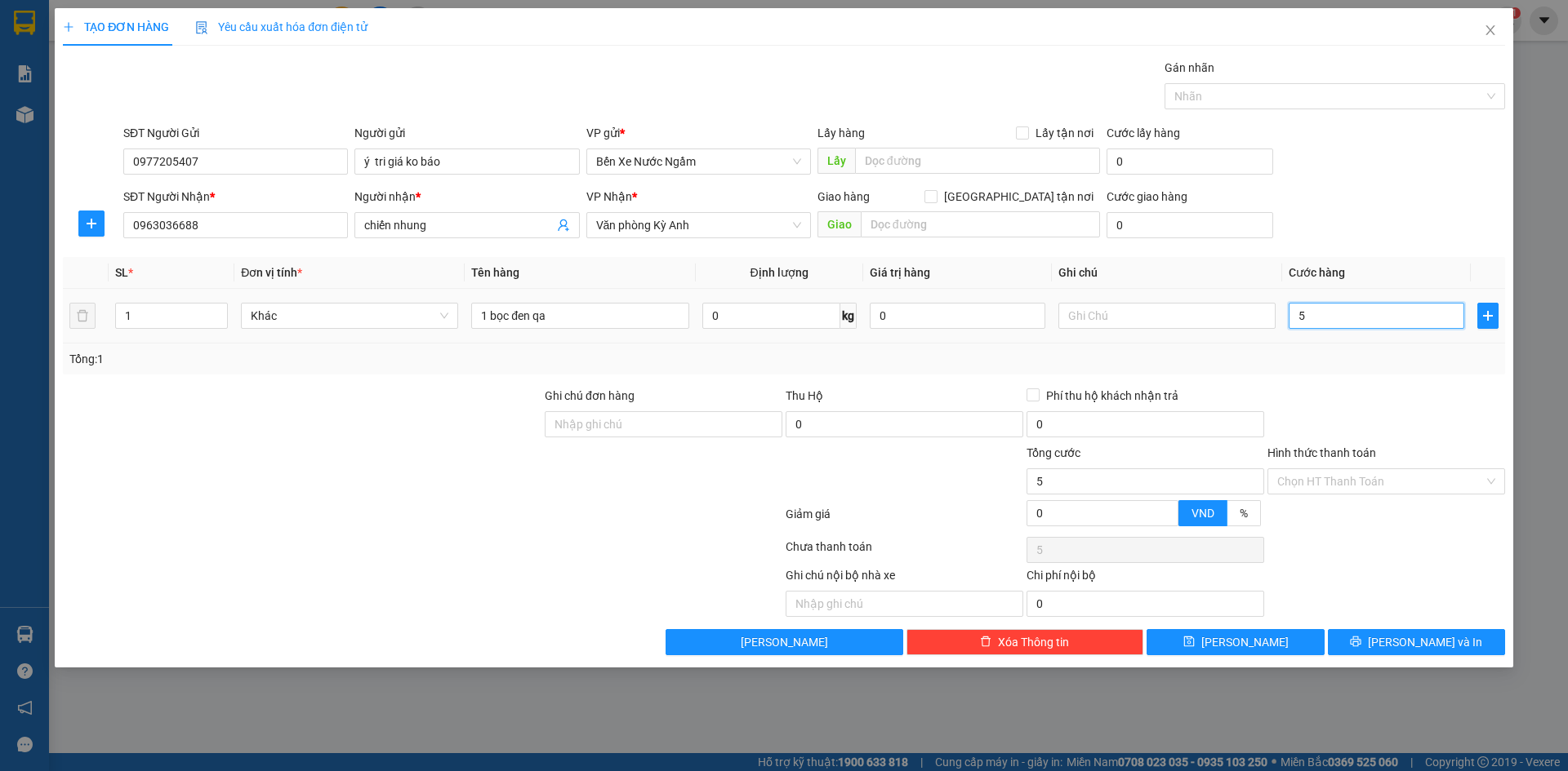
type input "50"
type input "500"
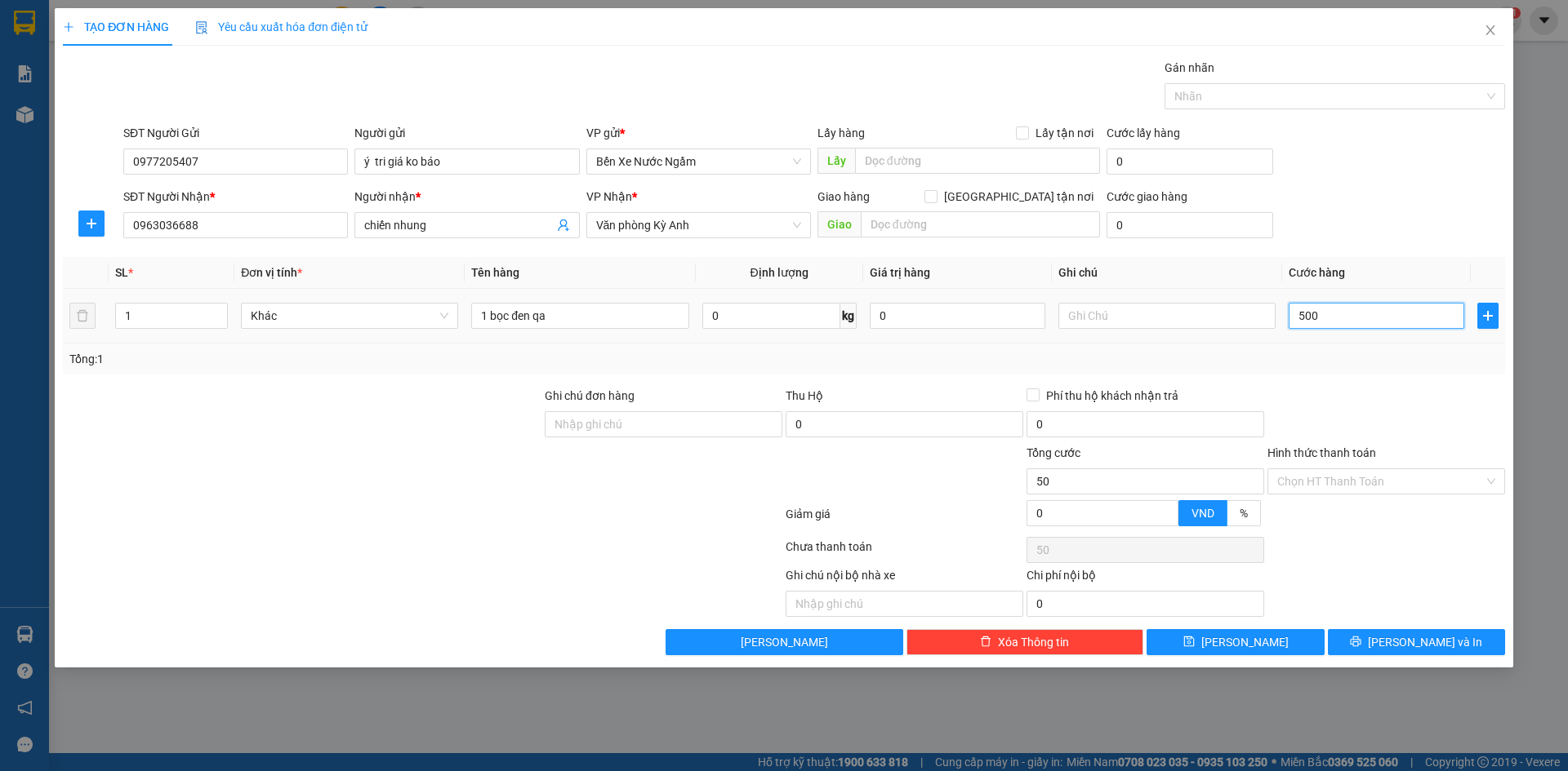
type input "500"
type input "5.000"
type input "50.000"
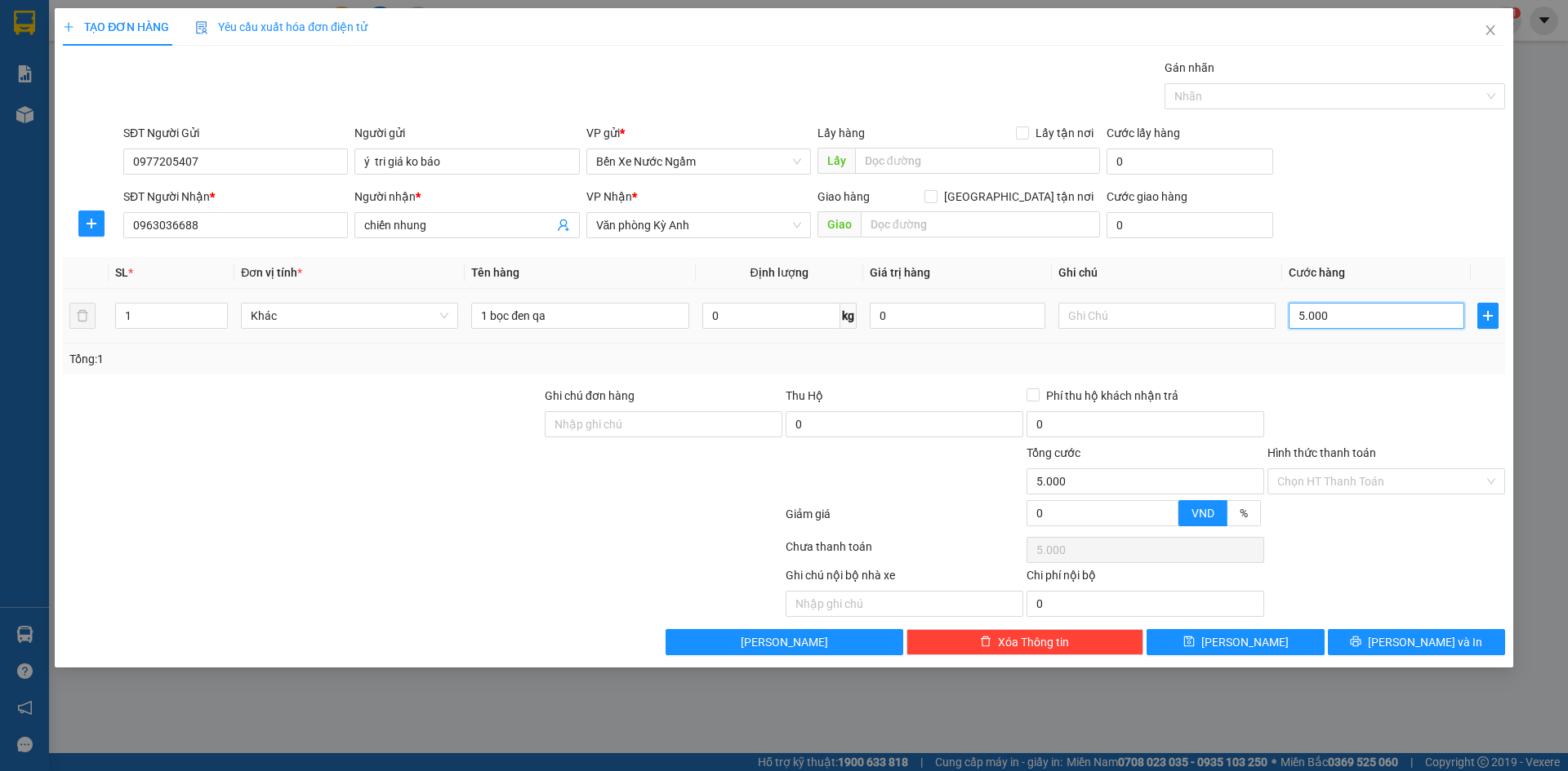
type input "50.000"
click at [1255, 633] on button "[PERSON_NAME]" at bounding box center [1235, 642] width 177 height 27
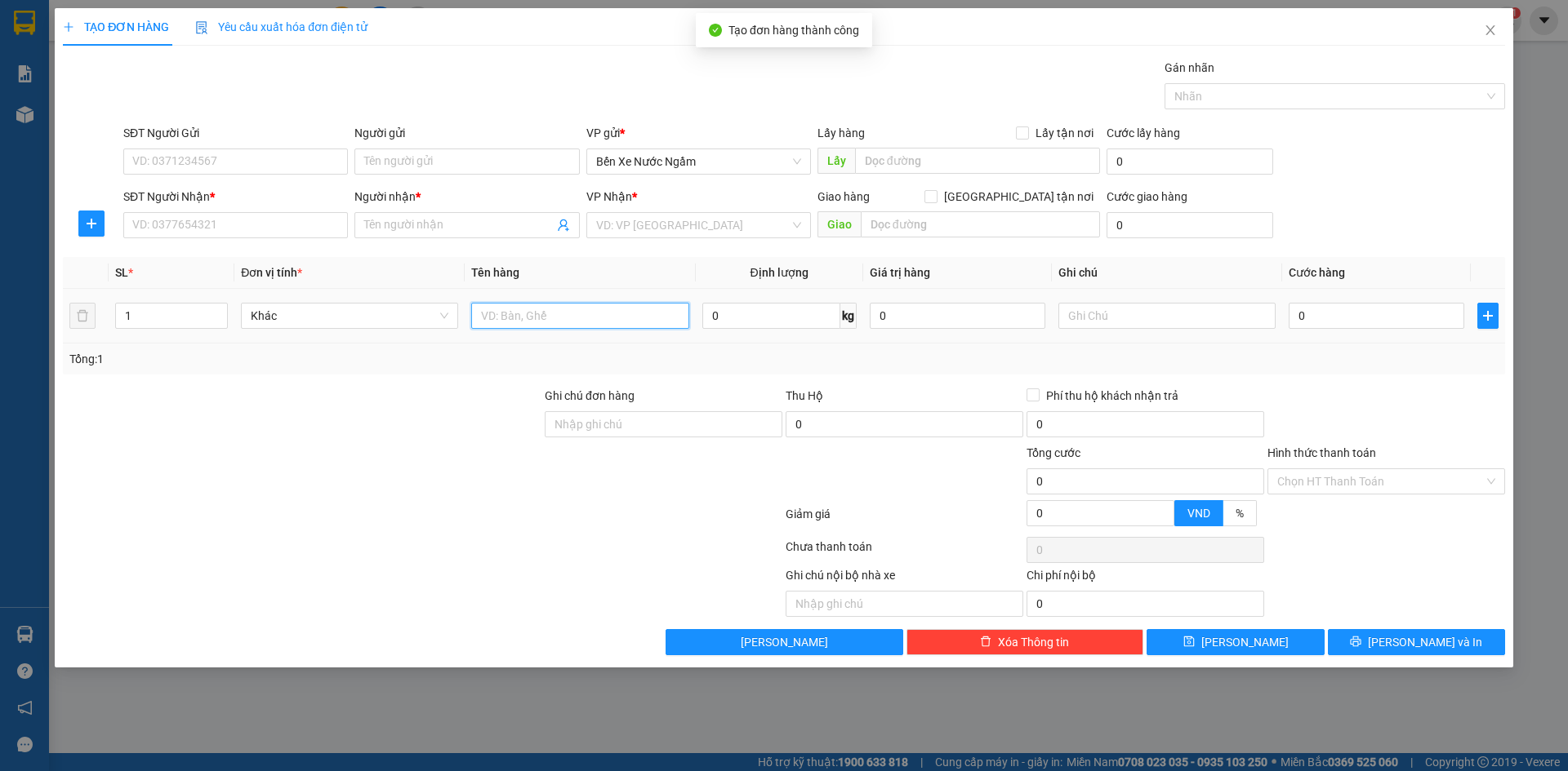
click at [592, 315] on input "text" at bounding box center [579, 316] width 217 height 27
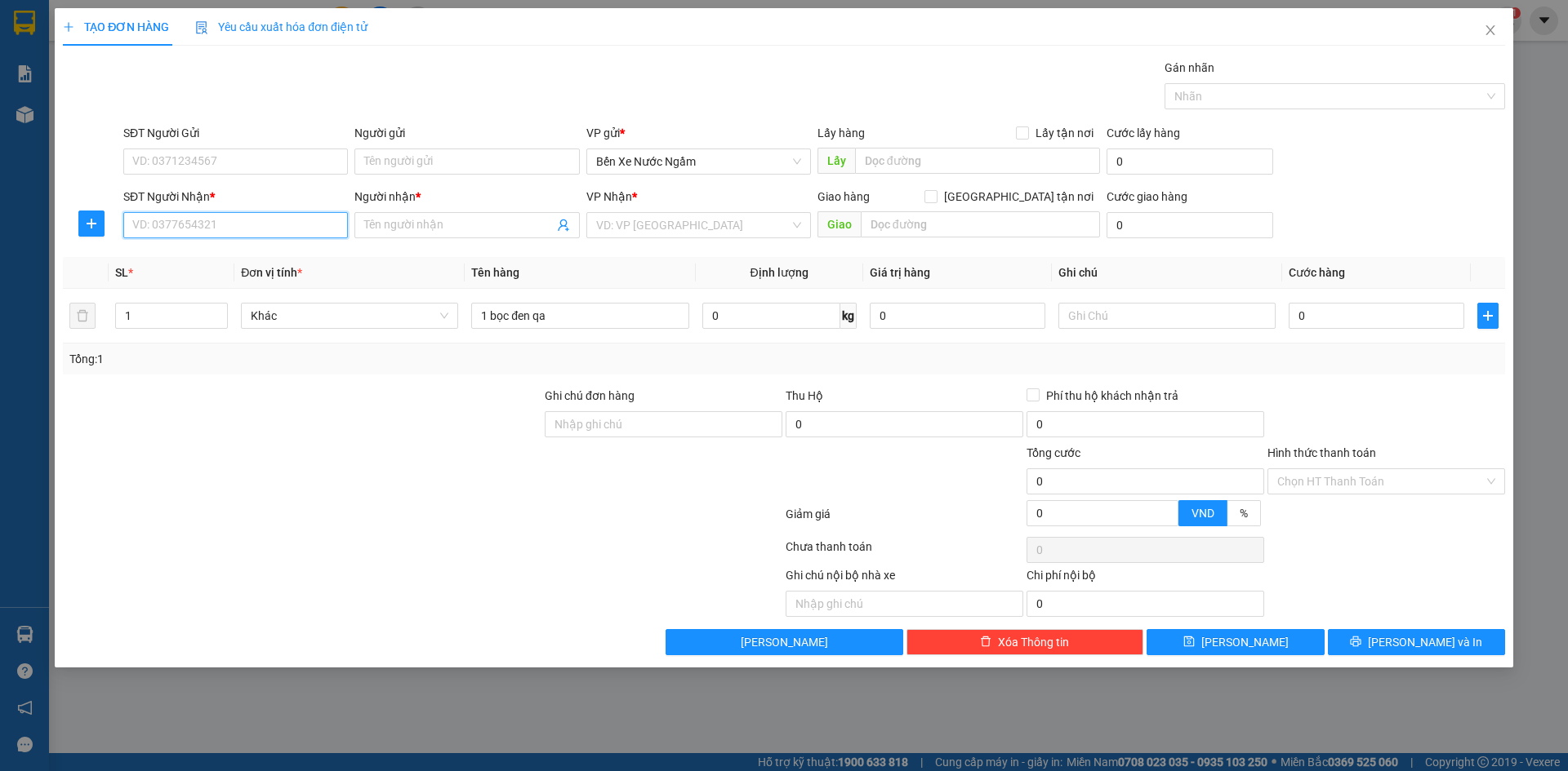
click at [242, 231] on input "SĐT Người Nhận *" at bounding box center [235, 225] width 224 height 27
click at [213, 226] on input "5025" at bounding box center [235, 225] width 224 height 27
click at [233, 251] on div "0915025025 - shop [PERSON_NAME]" at bounding box center [235, 258] width 205 height 18
click at [260, 151] on input "SĐT Người Gửi" at bounding box center [235, 161] width 224 height 27
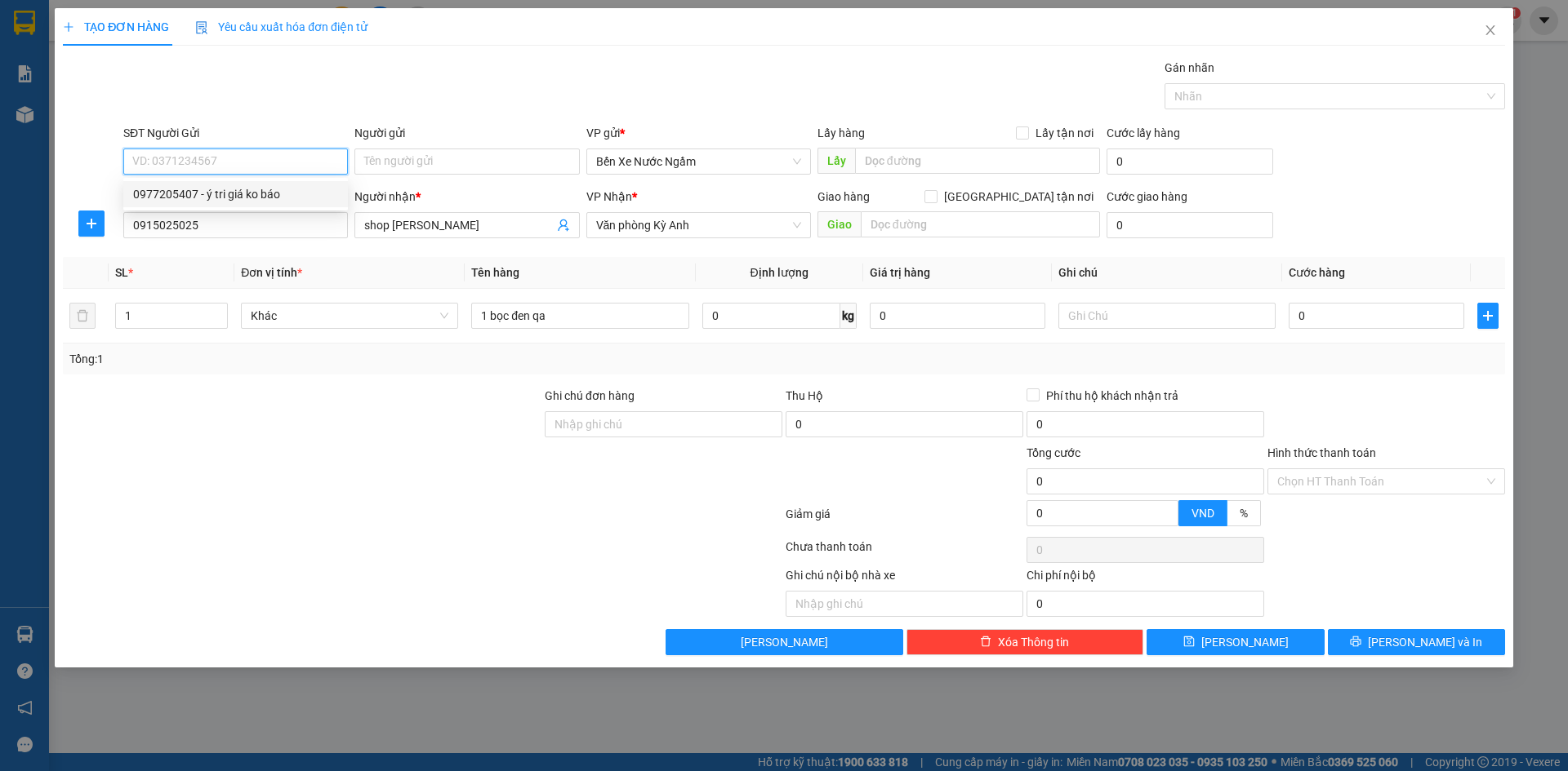
click at [245, 185] on div "0977205407 - ý tri giá ko báo" at bounding box center [235, 194] width 205 height 18
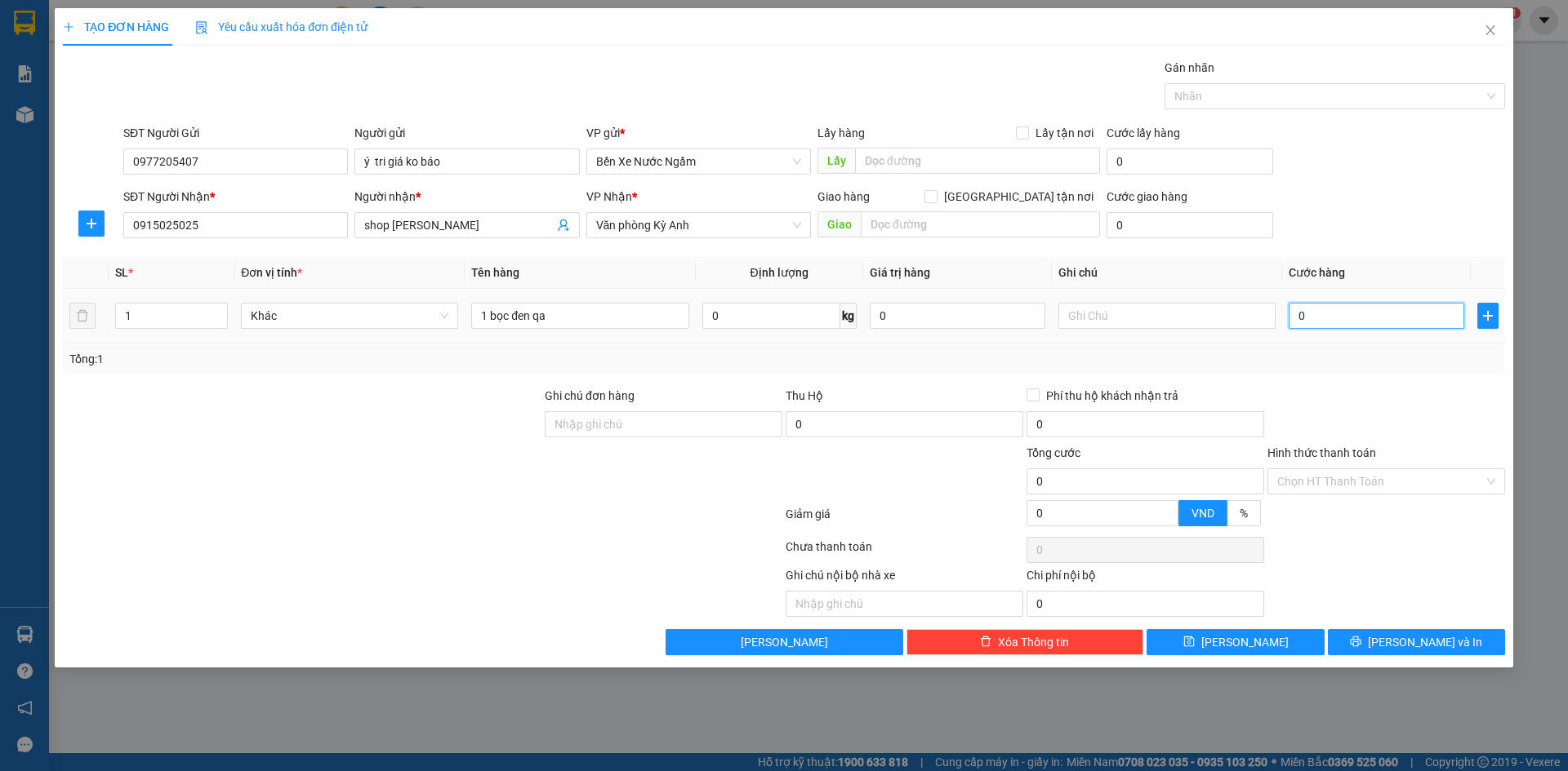
click at [1371, 323] on input "0" at bounding box center [1376, 316] width 175 height 27
click at [1269, 647] on button "[PERSON_NAME]" at bounding box center [1235, 642] width 177 height 27
click at [619, 314] on input "text" at bounding box center [579, 316] width 217 height 27
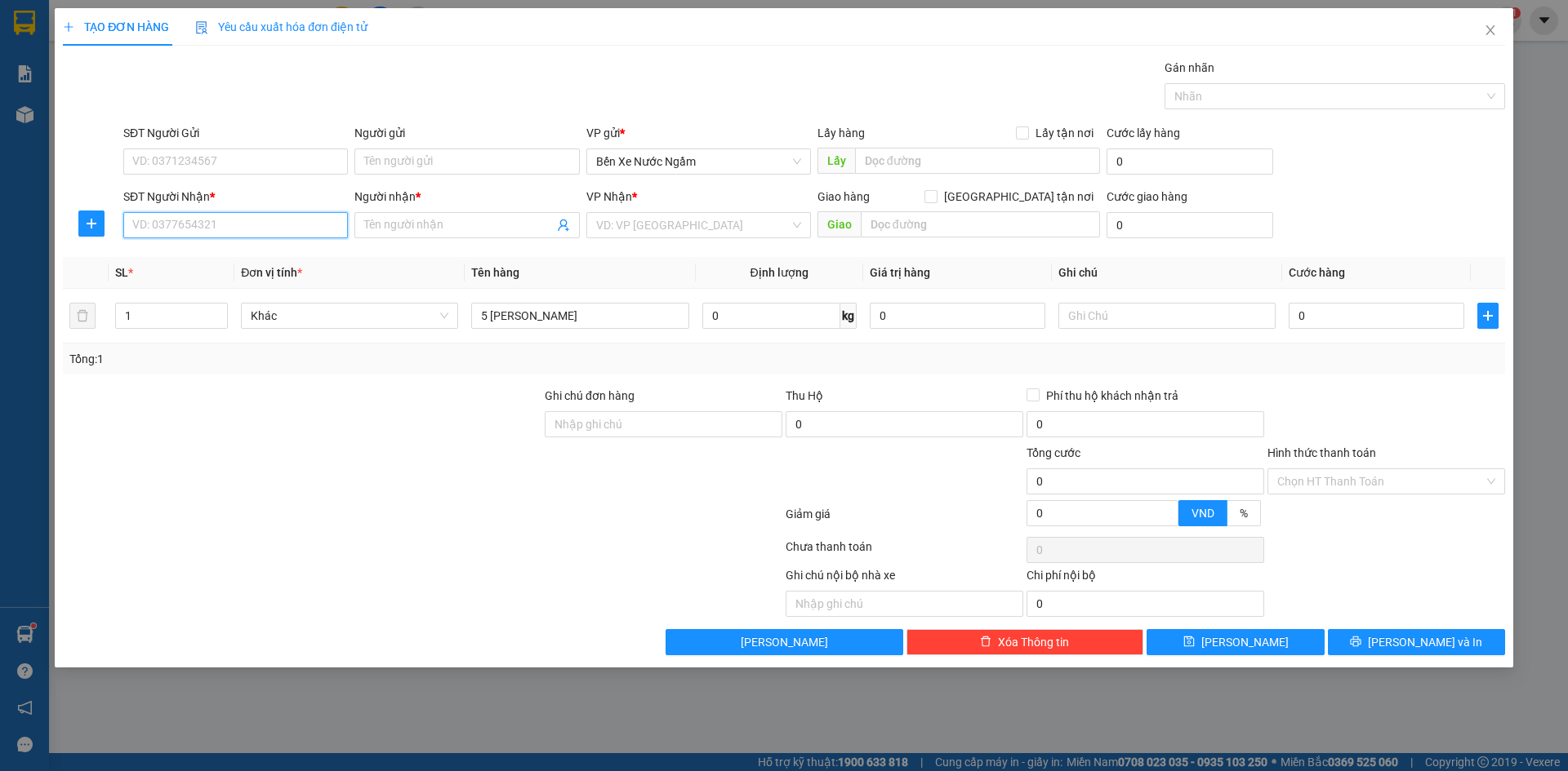
click at [185, 224] on input "SĐT Người Nhận *" at bounding box center [235, 225] width 224 height 27
click at [248, 267] on div "0984691669 - [PERSON_NAME]" at bounding box center [235, 258] width 205 height 18
click at [235, 167] on input "SĐT Người Gửi" at bounding box center [235, 161] width 224 height 27
click at [235, 166] on input "SĐT Người Gửi" at bounding box center [235, 161] width 224 height 27
click at [390, 166] on input "Người gửi" at bounding box center [466, 161] width 224 height 27
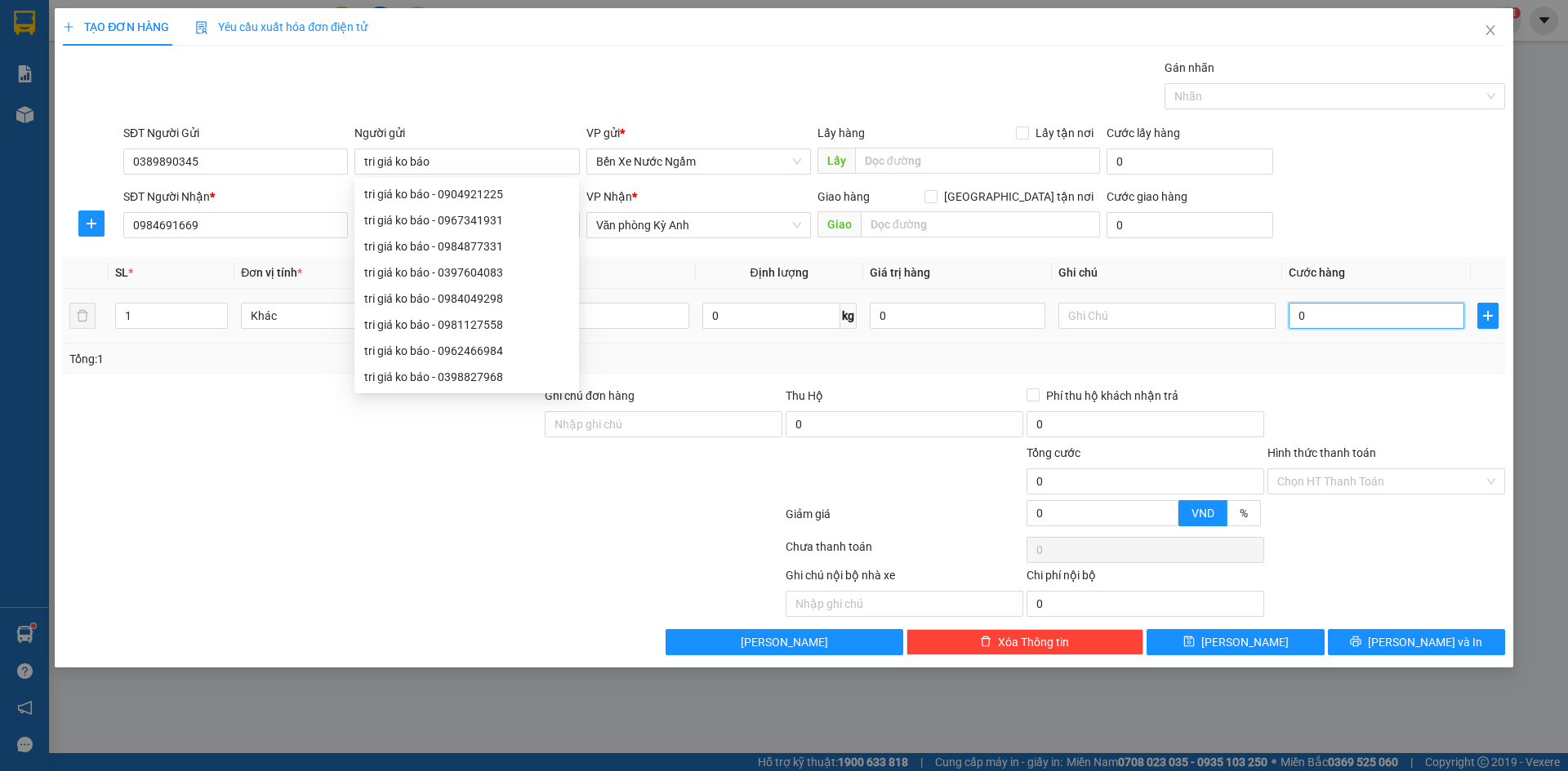
click at [1342, 318] on input "0" at bounding box center [1376, 316] width 175 height 27
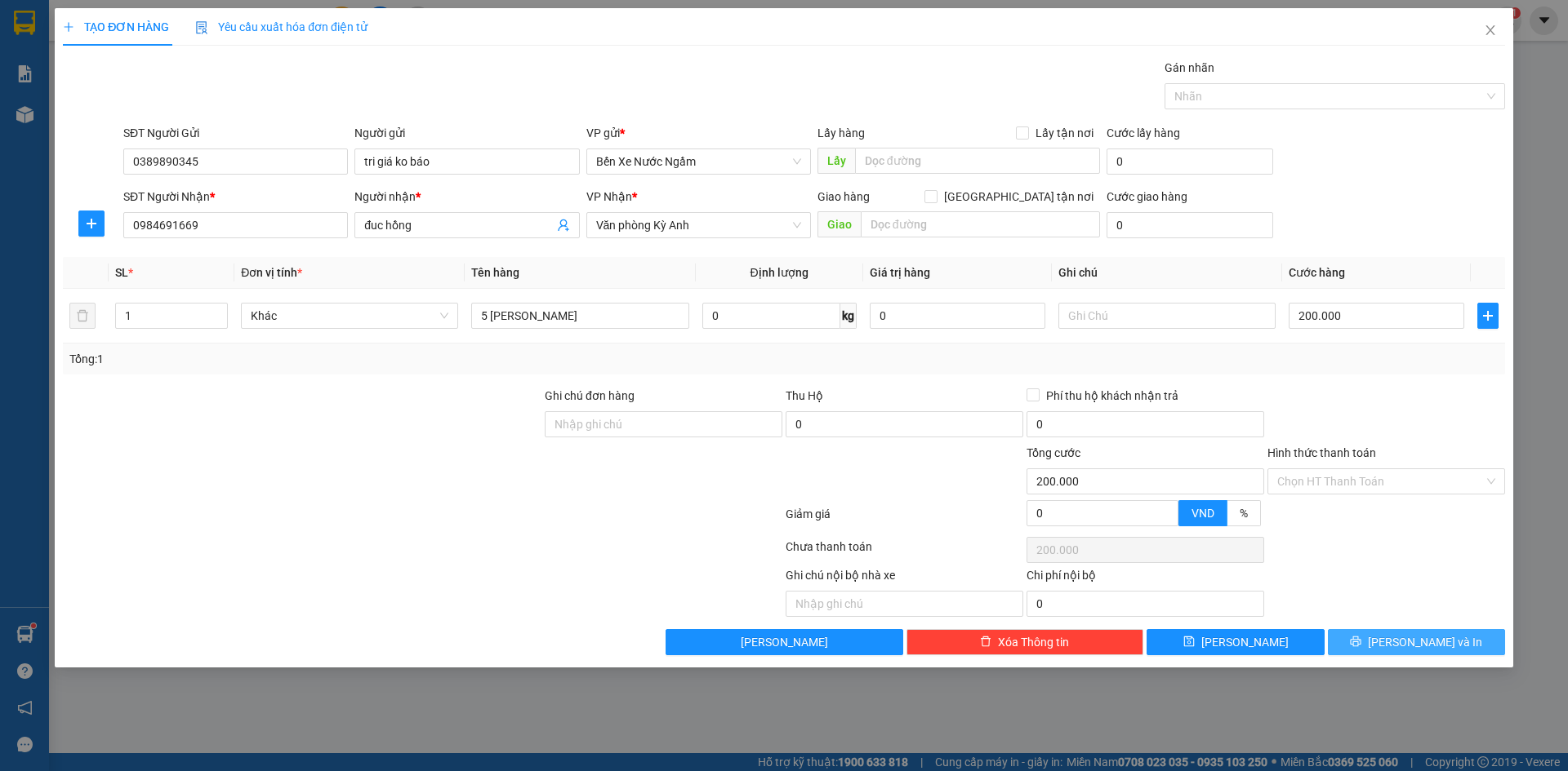
click at [1381, 642] on button "[PERSON_NAME] và In" at bounding box center [1417, 642] width 177 height 27
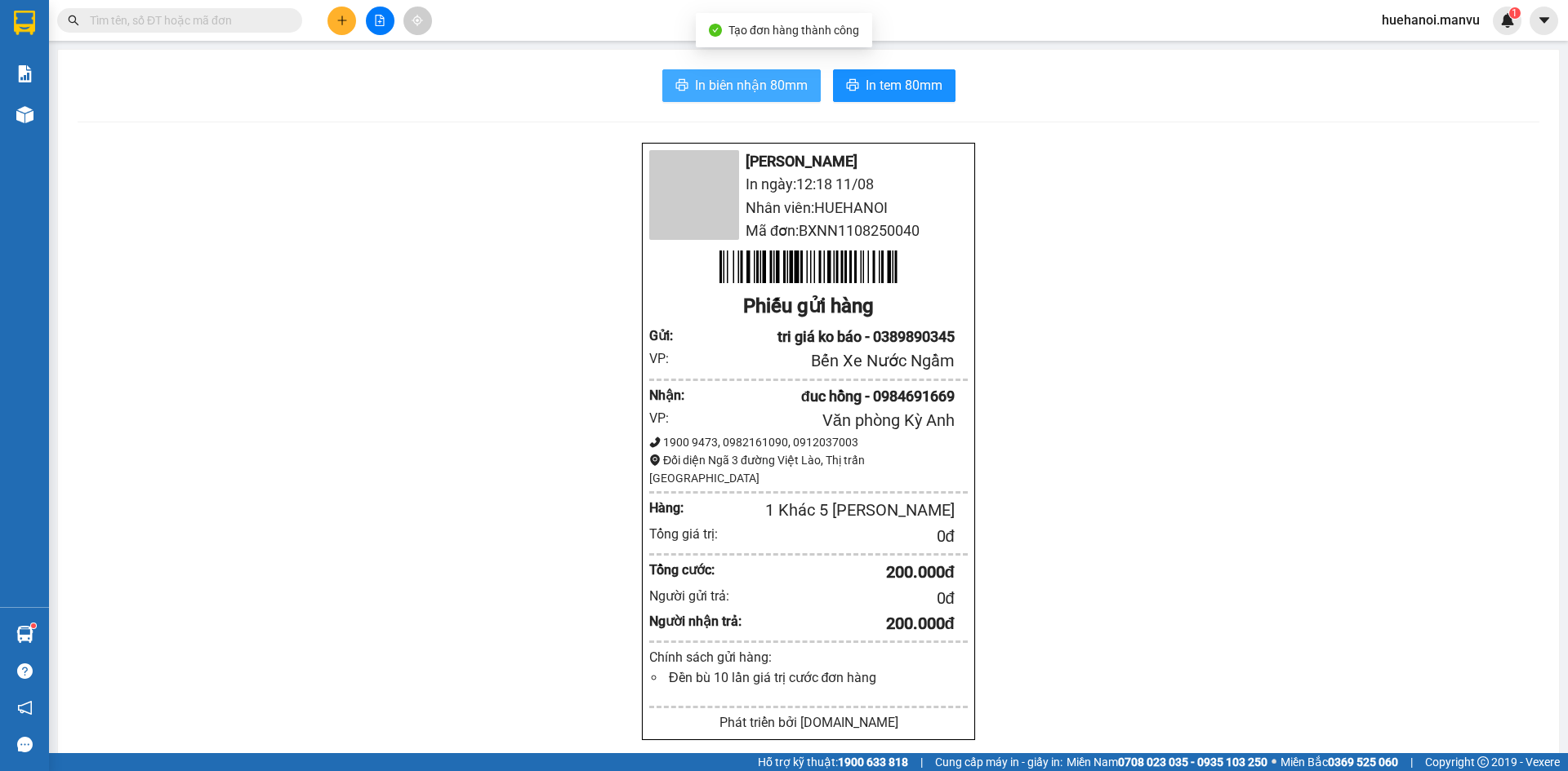
click at [722, 85] on span "In biên nhận 80mm" at bounding box center [751, 85] width 113 height 21
click at [763, 82] on span "In biên nhận 80mm" at bounding box center [751, 85] width 113 height 21
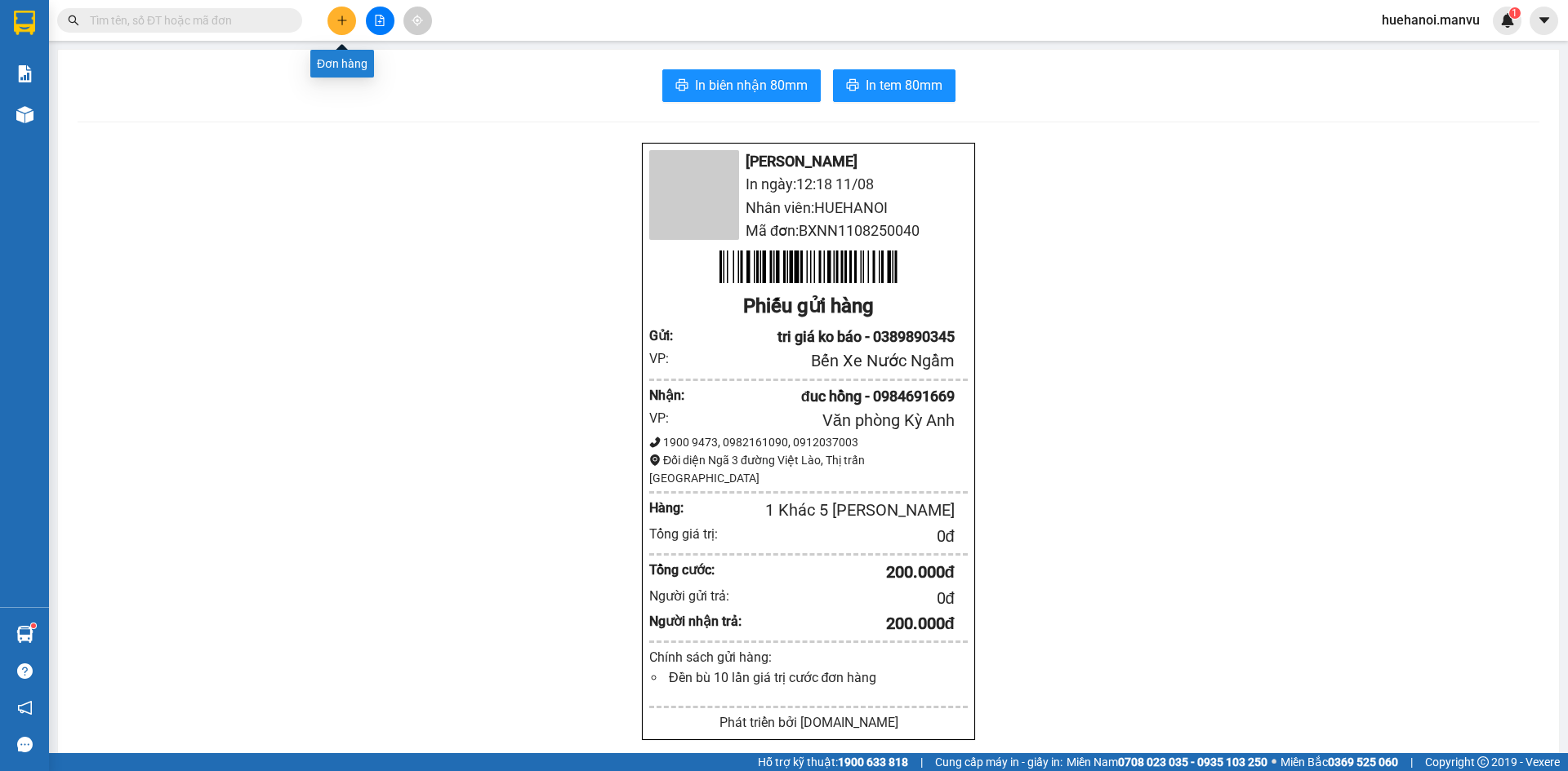
click at [335, 33] on button at bounding box center [341, 21] width 29 height 29
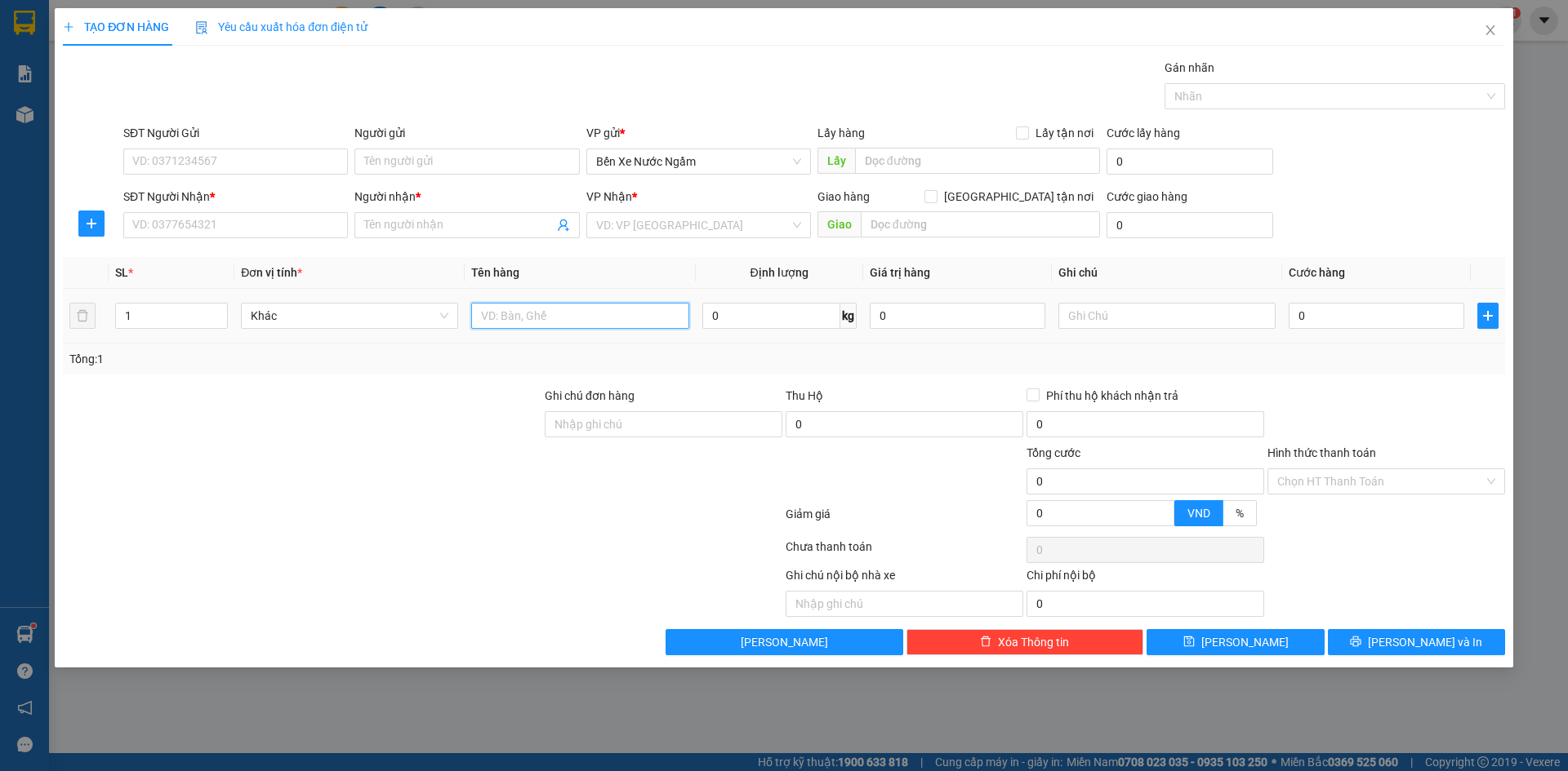
click at [573, 315] on input "text" at bounding box center [579, 316] width 217 height 27
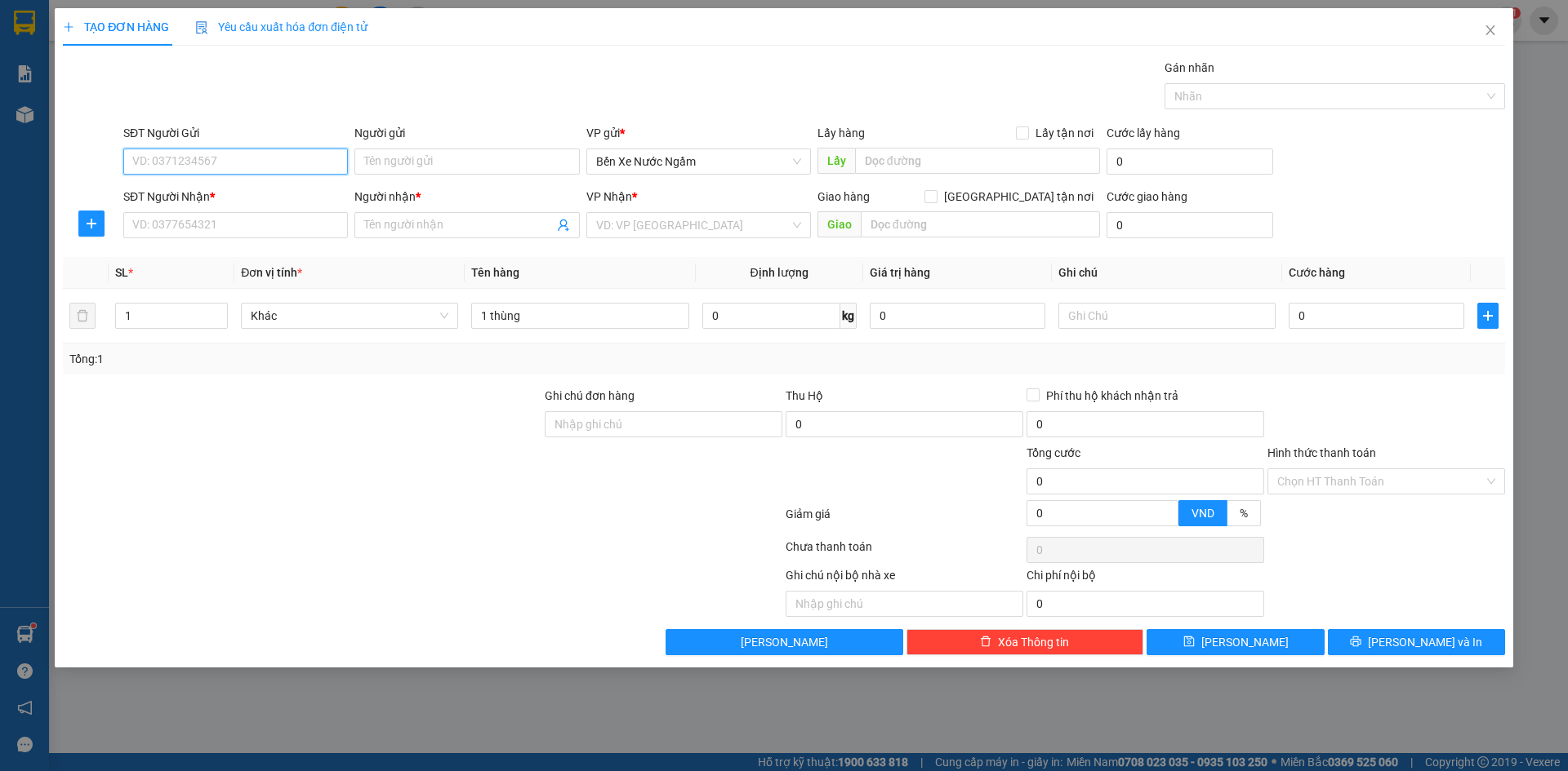
click at [254, 156] on input "SĐT Người Gửi" at bounding box center [235, 161] width 224 height 27
click at [256, 186] on div "0967618246 - tri giá ko báo" at bounding box center [235, 194] width 205 height 18
click at [256, 215] on input "SĐT Người Nhận *" at bounding box center [235, 225] width 224 height 27
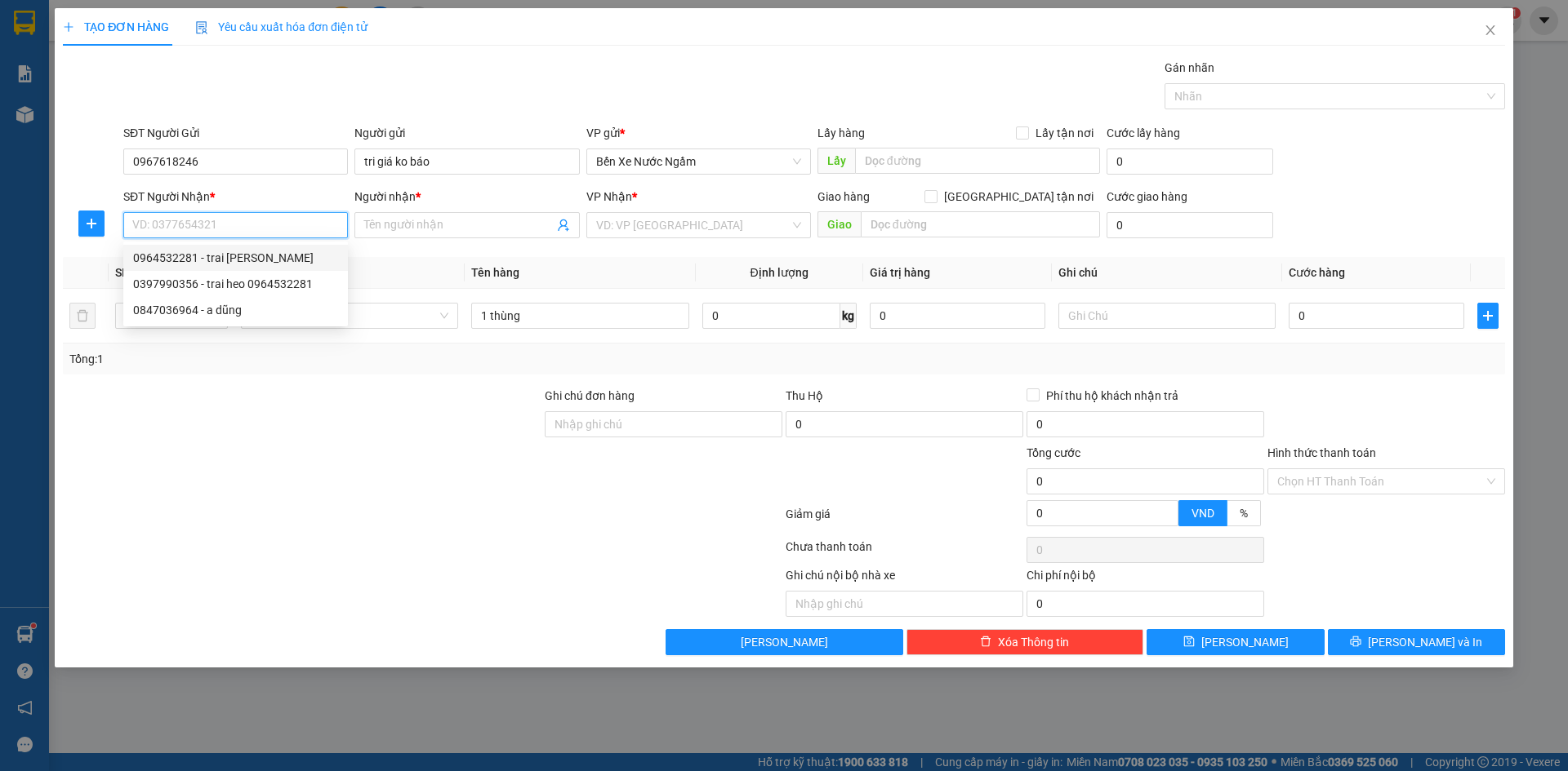
click at [214, 259] on div "0964532281 - trai [PERSON_NAME]" at bounding box center [235, 258] width 205 height 18
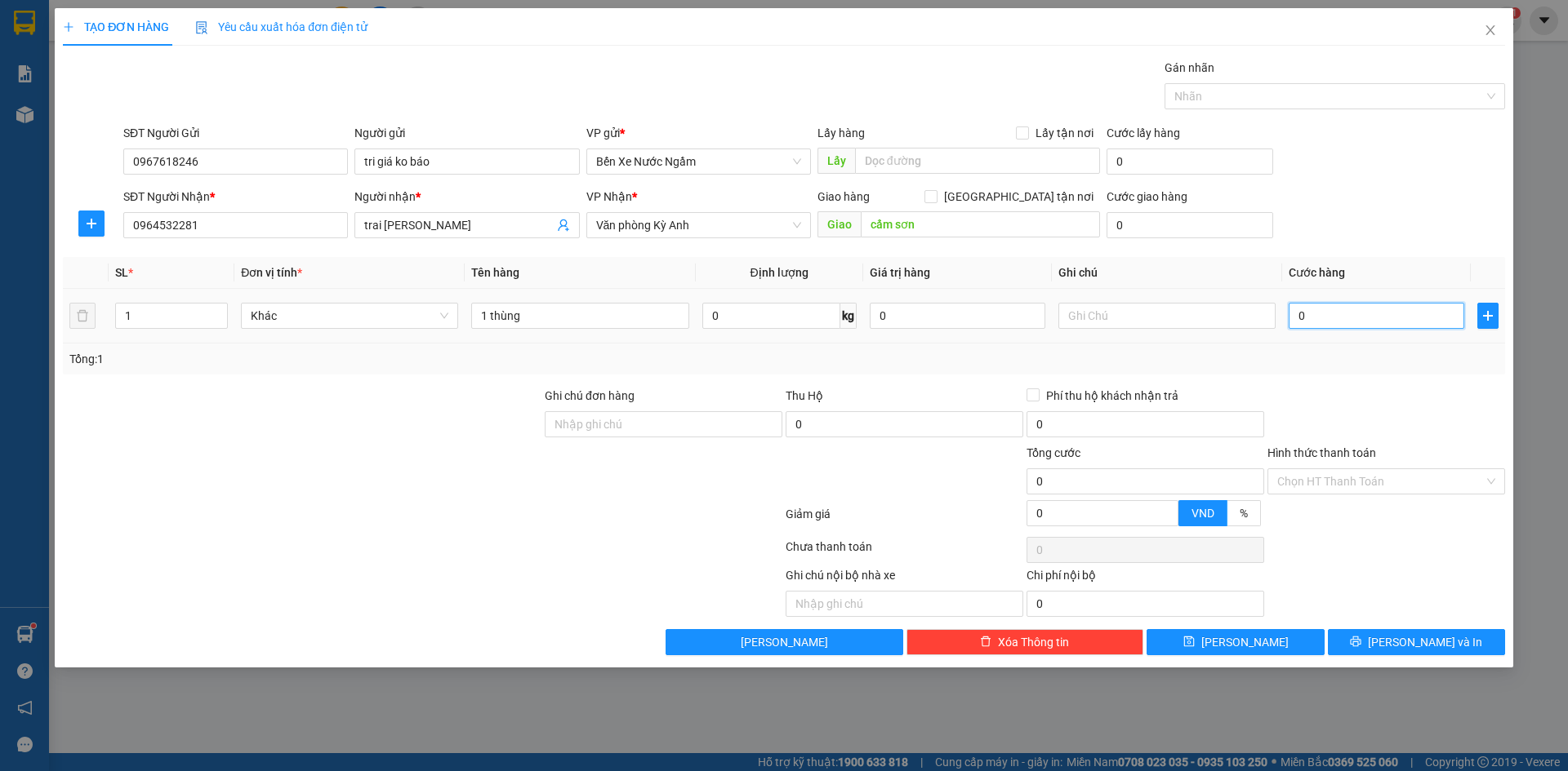
click at [1338, 305] on input "0" at bounding box center [1376, 316] width 175 height 27
click at [1355, 490] on input "Hình thức thanh toán" at bounding box center [1380, 481] width 207 height 25
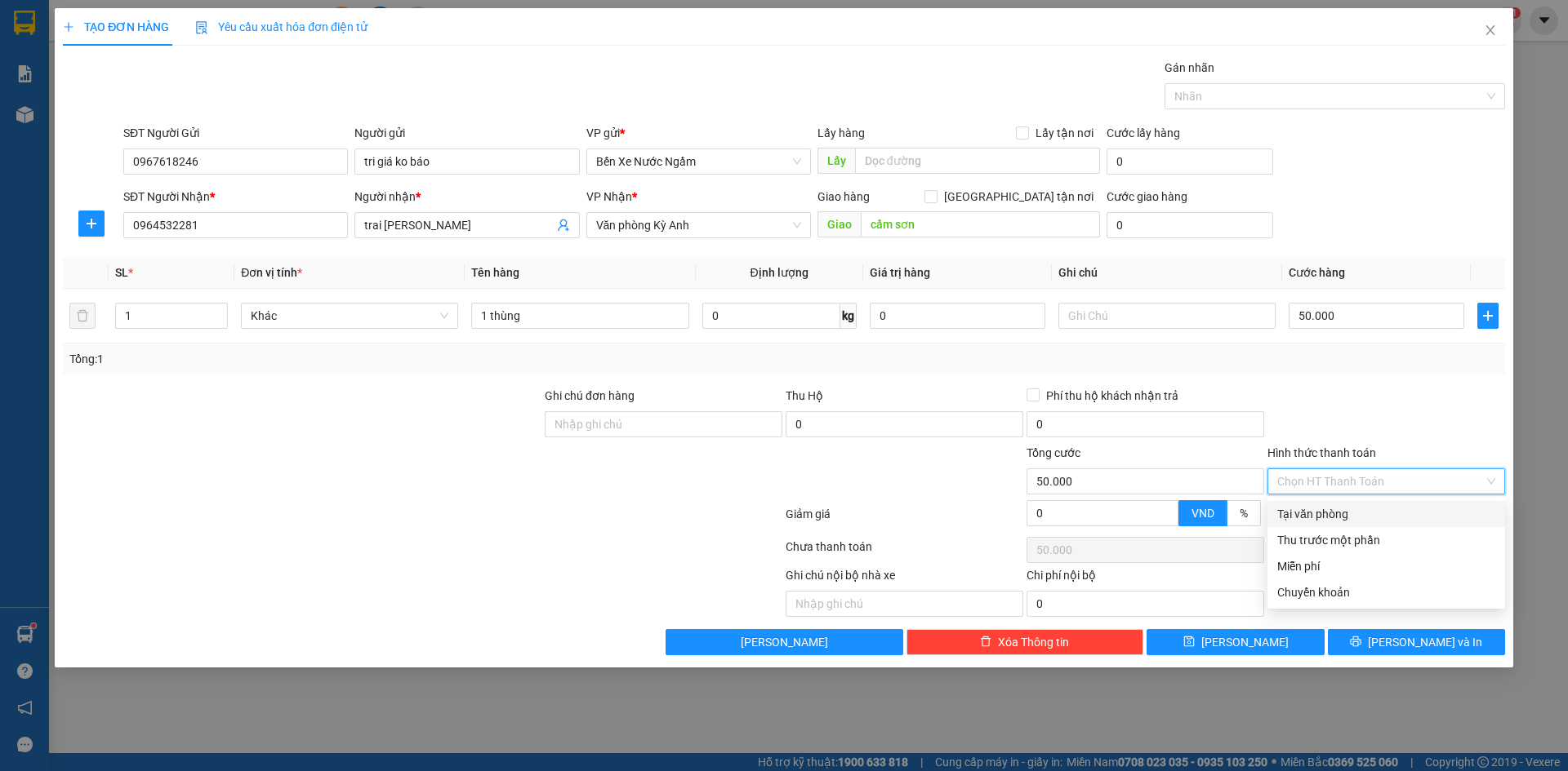
click at [1350, 512] on div "Tại văn phòng" at bounding box center [1386, 514] width 218 height 18
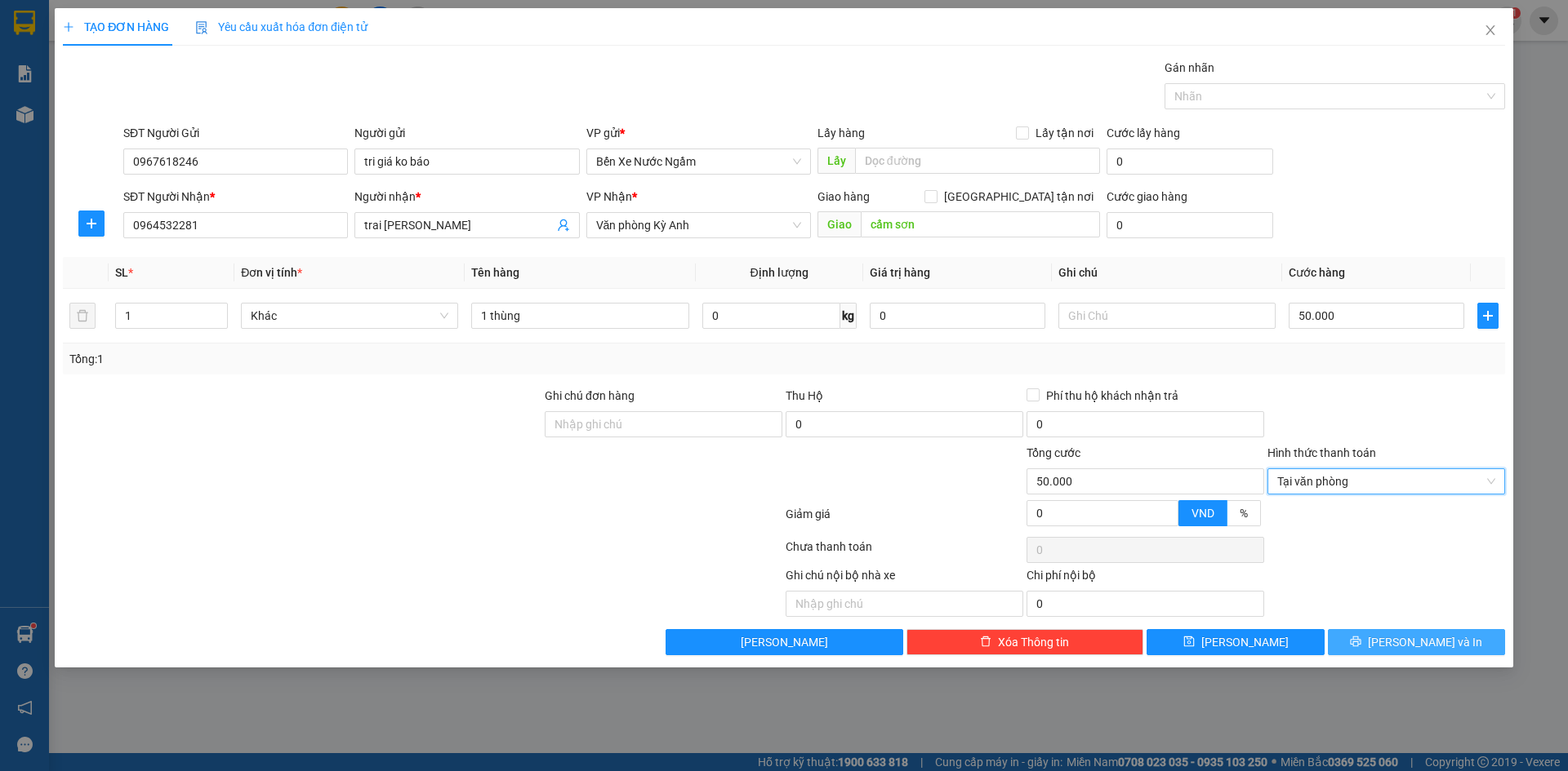
click at [1361, 636] on icon "printer" at bounding box center [1356, 642] width 12 height 12
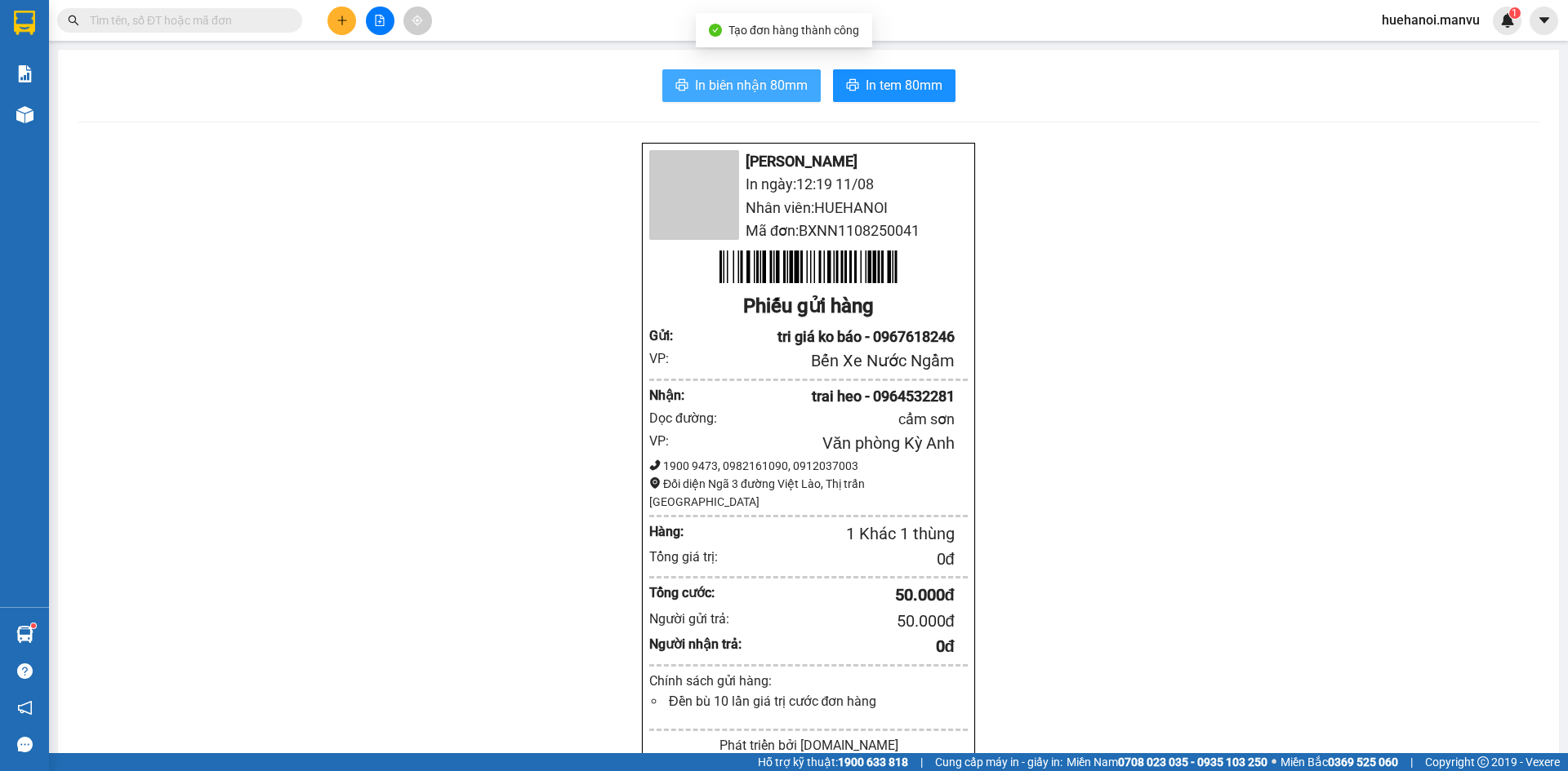
click at [765, 93] on span "In biên nhận 80mm" at bounding box center [751, 85] width 113 height 21
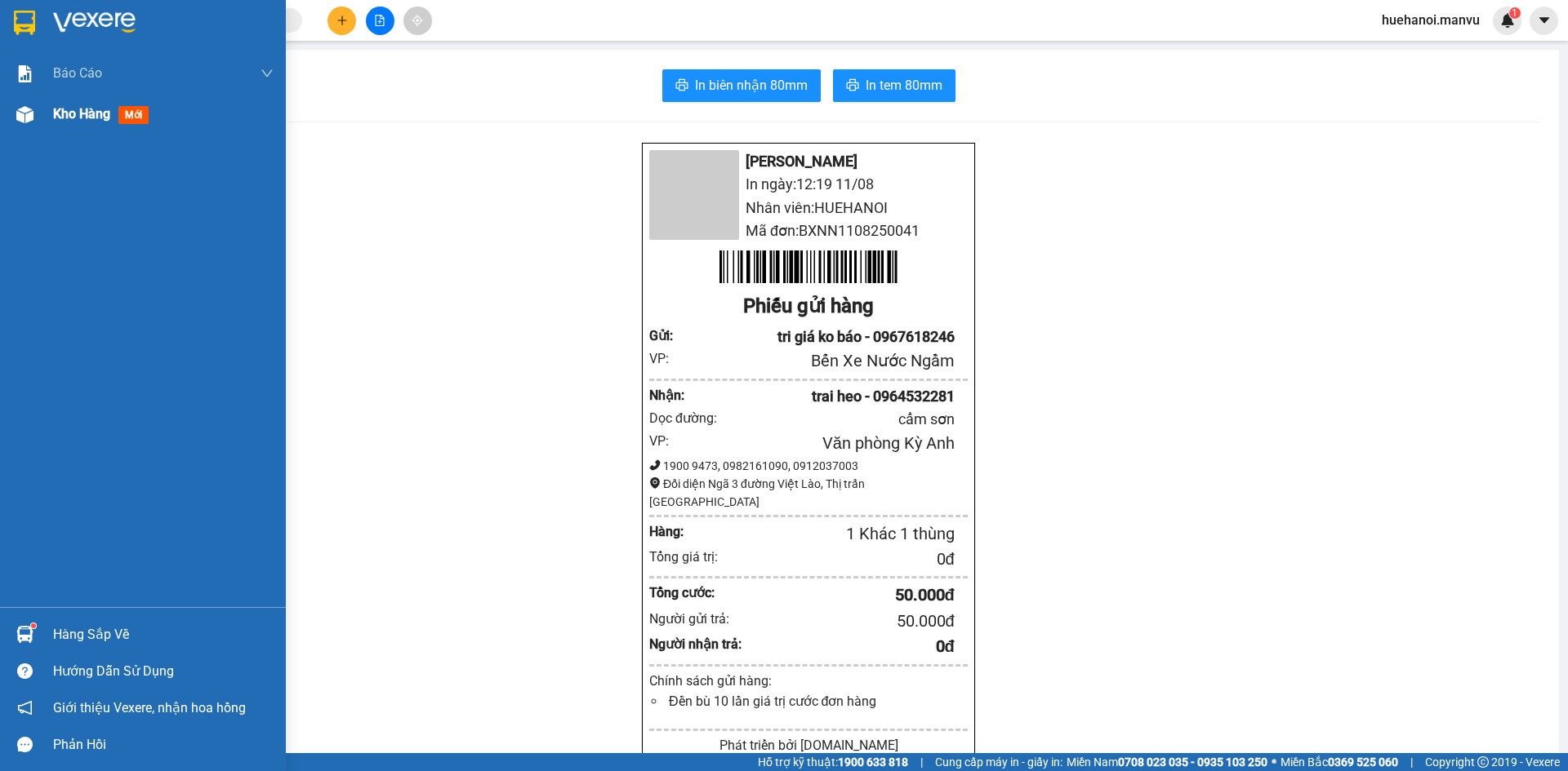
click at [75, 119] on span "Kho hàng" at bounding box center [82, 114] width 57 height 16
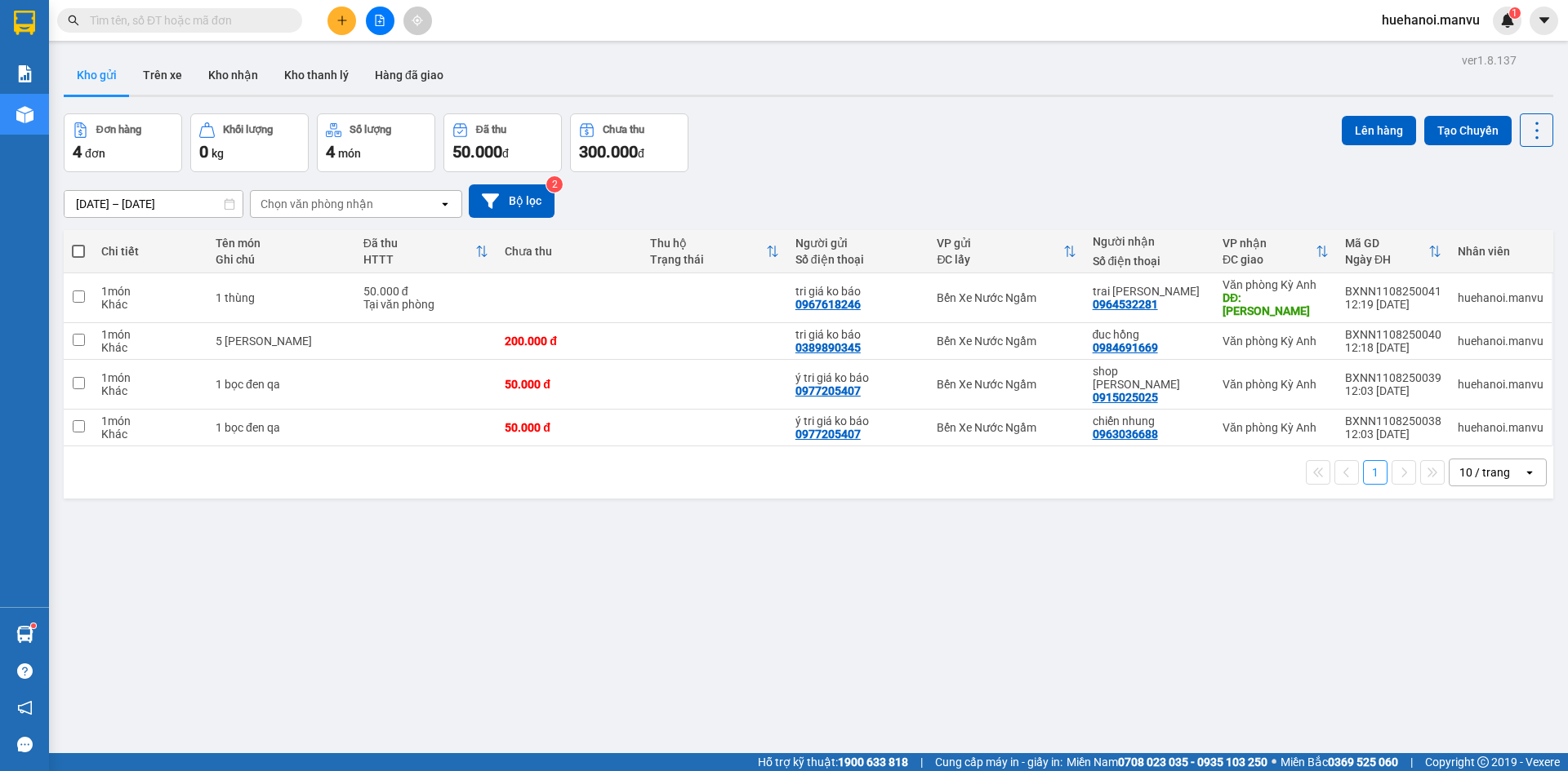
click at [80, 252] on span at bounding box center [78, 251] width 13 height 13
click at [79, 243] on input "checkbox" at bounding box center [79, 243] width 0 height 0
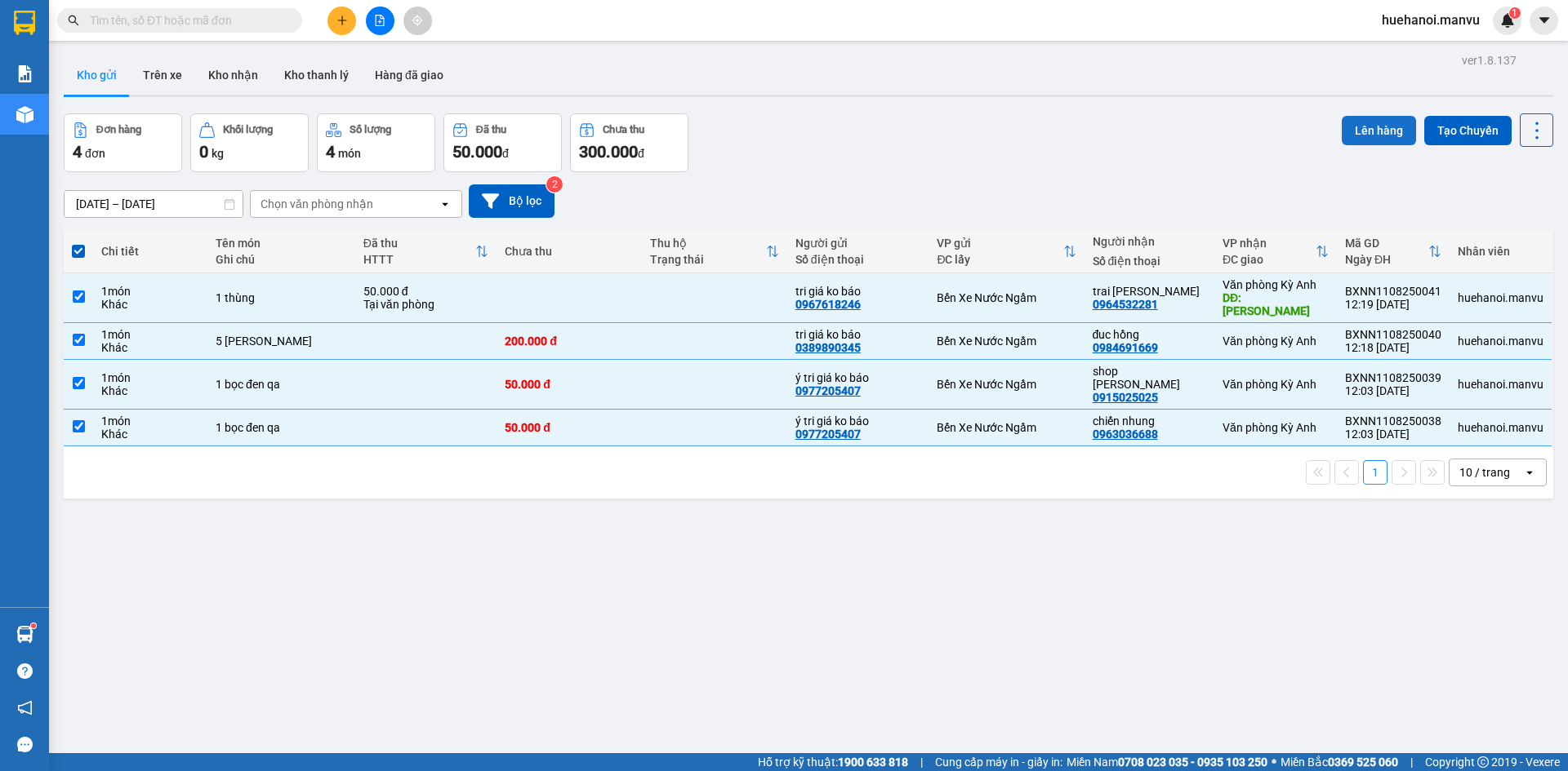
click at [1367, 136] on button "Lên hàng" at bounding box center [1379, 131] width 75 height 30
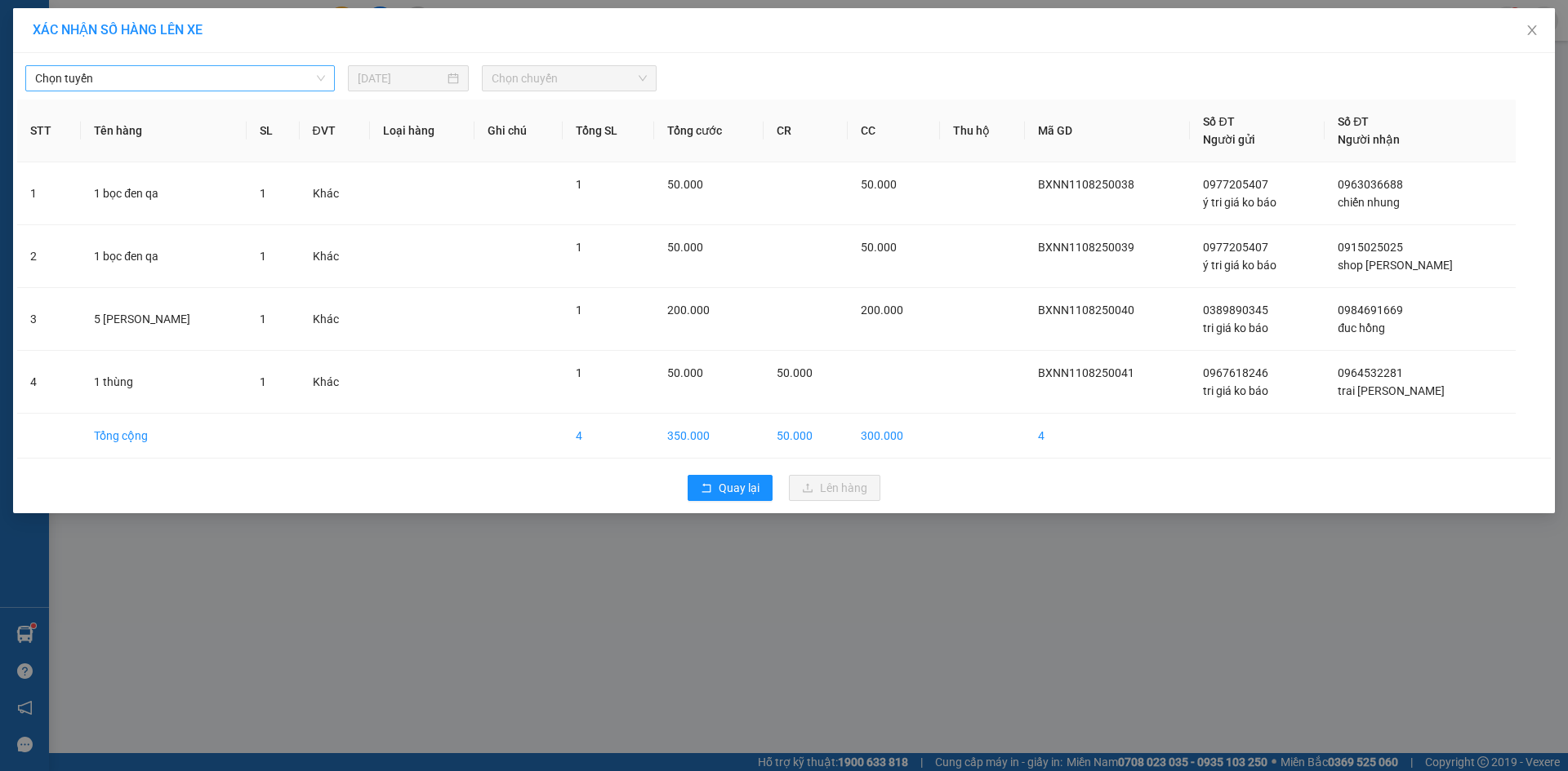
click at [99, 75] on span "Chọn tuyến" at bounding box center [180, 78] width 290 height 25
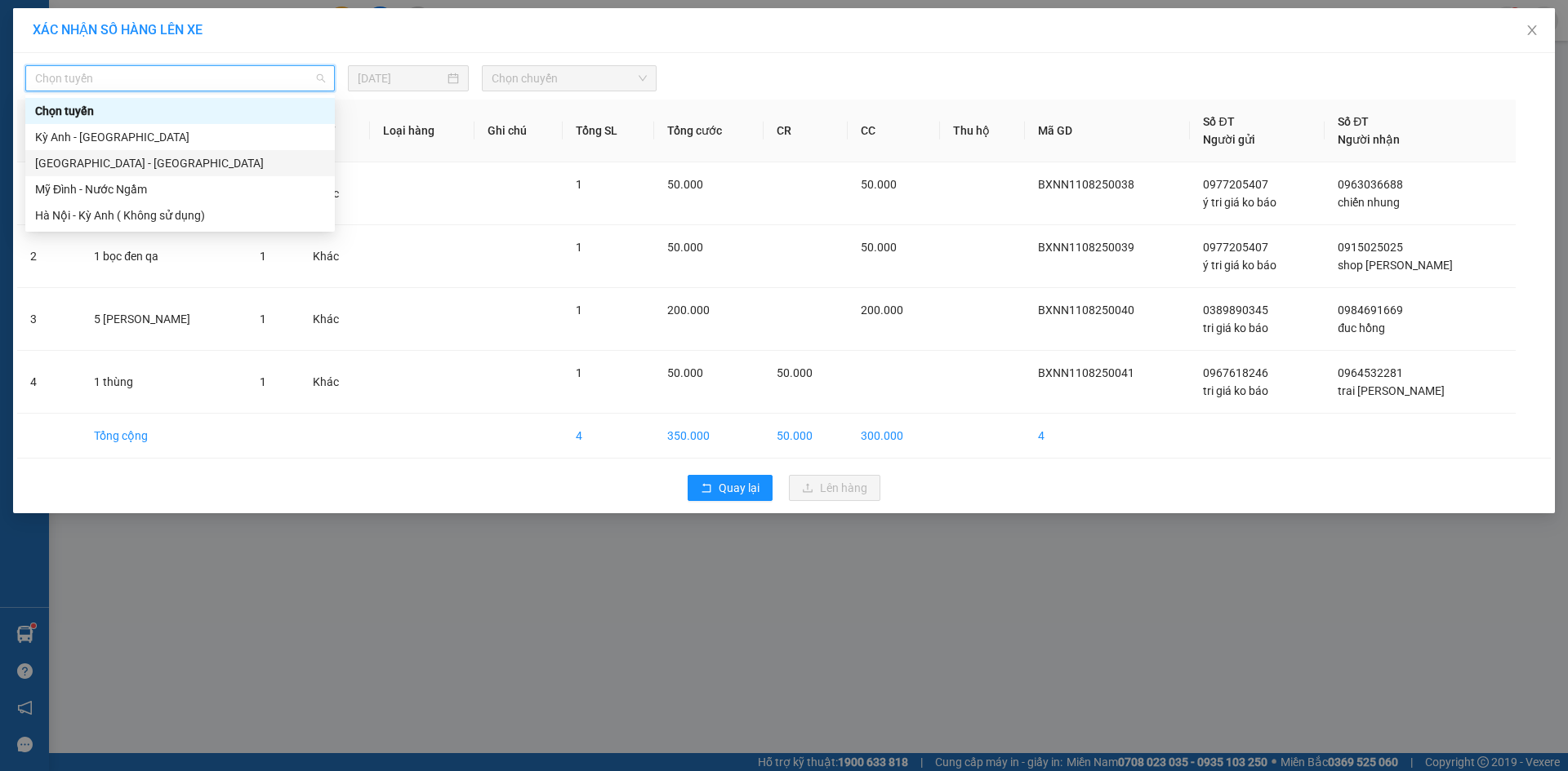
click at [99, 161] on div "[GEOGRAPHIC_DATA] - [GEOGRAPHIC_DATA]" at bounding box center [180, 163] width 290 height 18
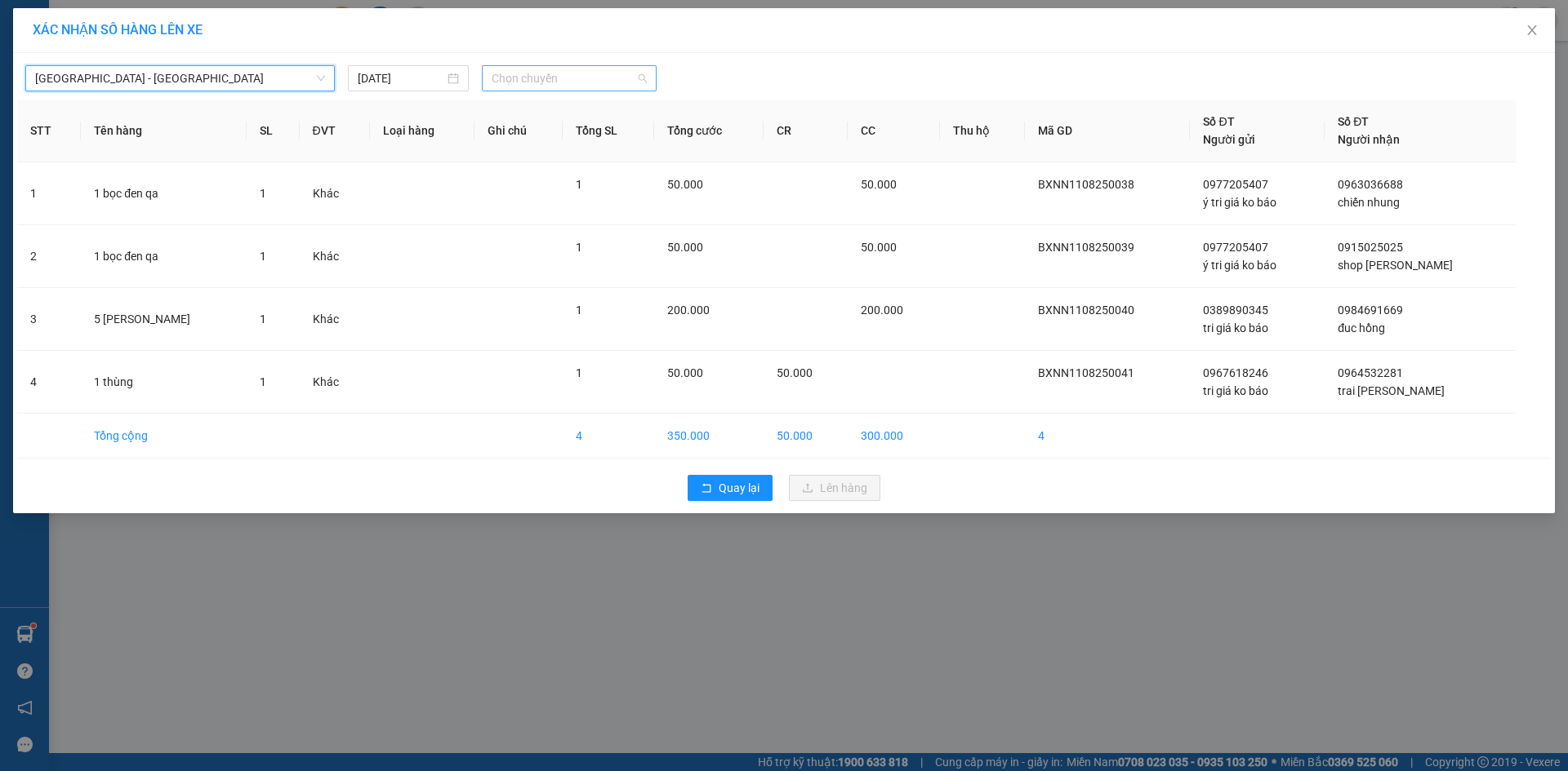
click at [536, 67] on span "Chọn chuyến" at bounding box center [570, 78] width 155 height 25
click at [538, 59] on div "[GEOGRAPHIC_DATA] - [GEOGRAPHIC_DATA] [GEOGRAPHIC_DATA] [DATE] Chọn chuyến Chọn…" at bounding box center [783, 74] width 1534 height 34
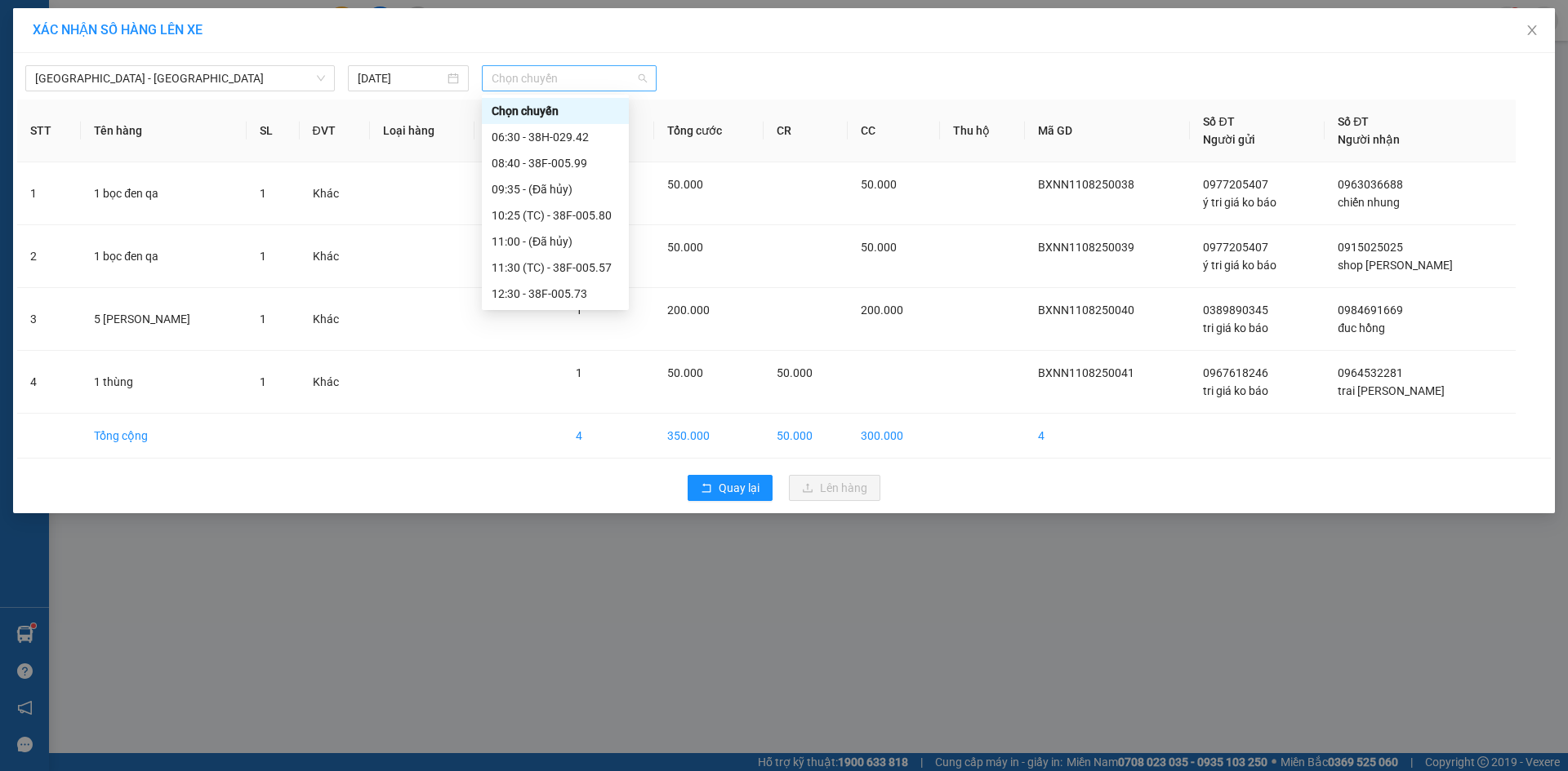
click at [544, 82] on span "Chọn chuyến" at bounding box center [570, 78] width 155 height 25
click at [559, 132] on div "12:30 - 38F-005.73" at bounding box center [555, 131] width 127 height 18
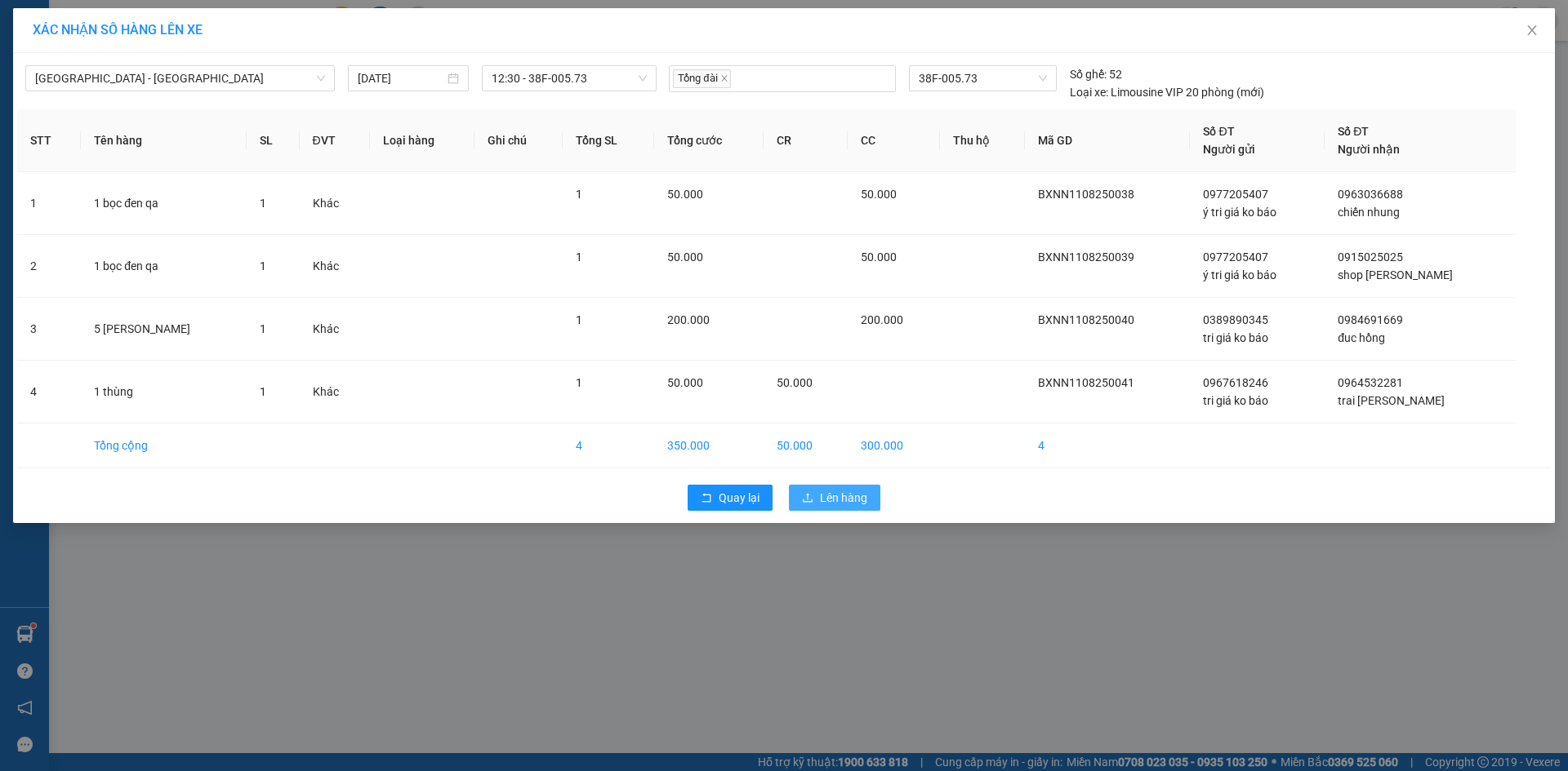
click at [829, 503] on span "Lên hàng" at bounding box center [843, 498] width 47 height 18
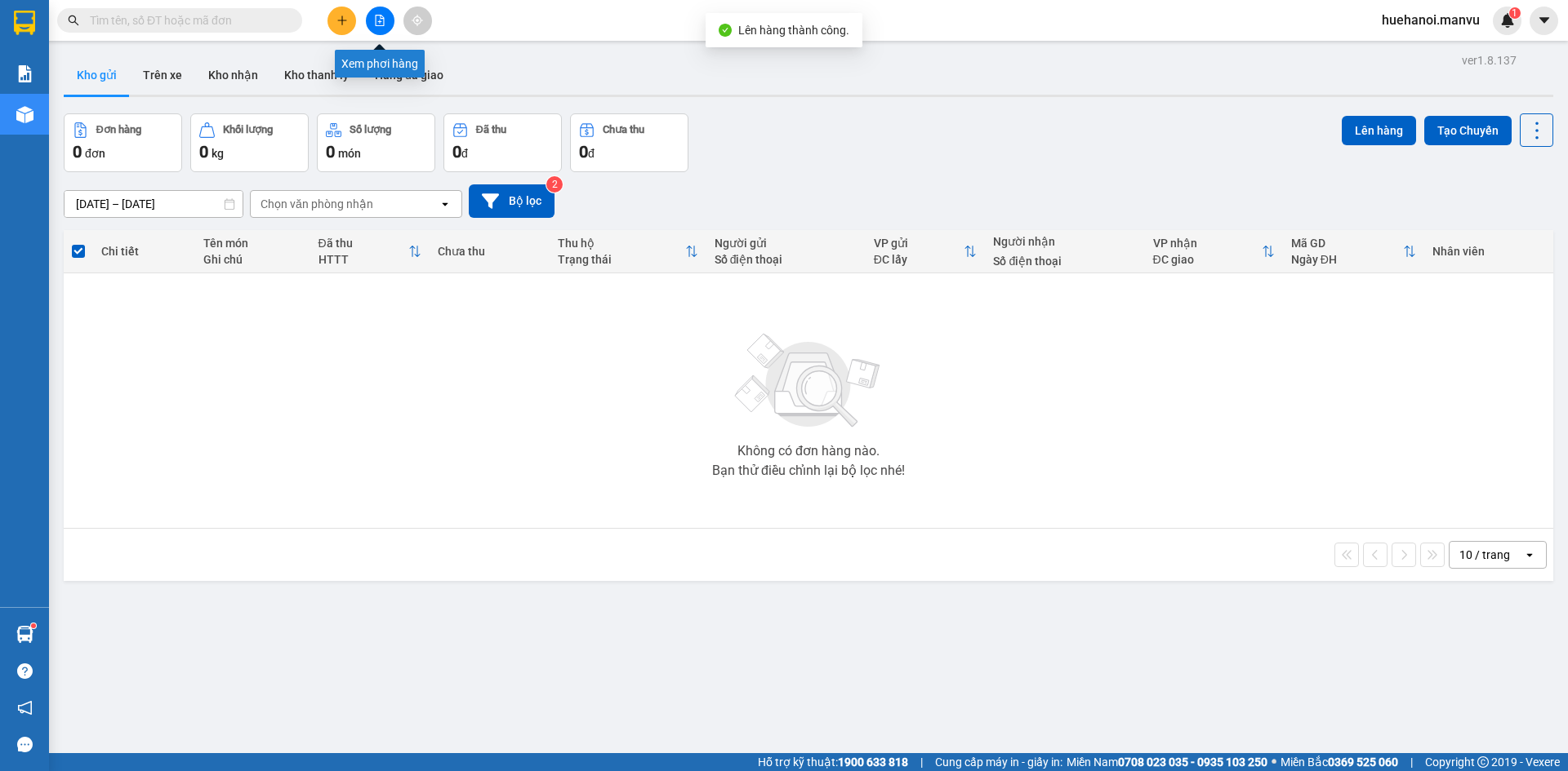
click at [384, 20] on icon "file-add" at bounding box center [380, 21] width 9 height 12
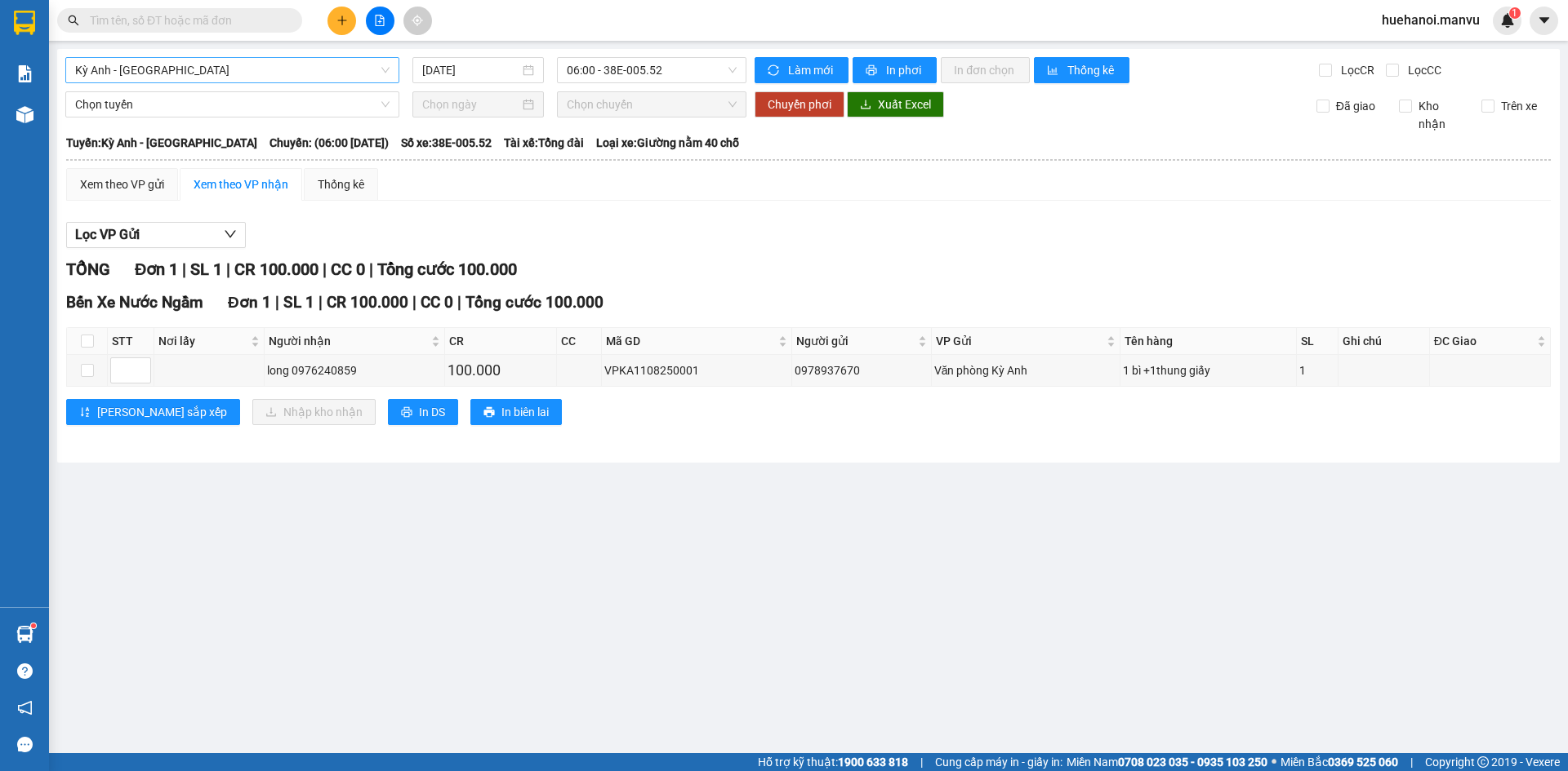
click at [151, 73] on span "Kỳ Anh - [GEOGRAPHIC_DATA]" at bounding box center [232, 70] width 315 height 25
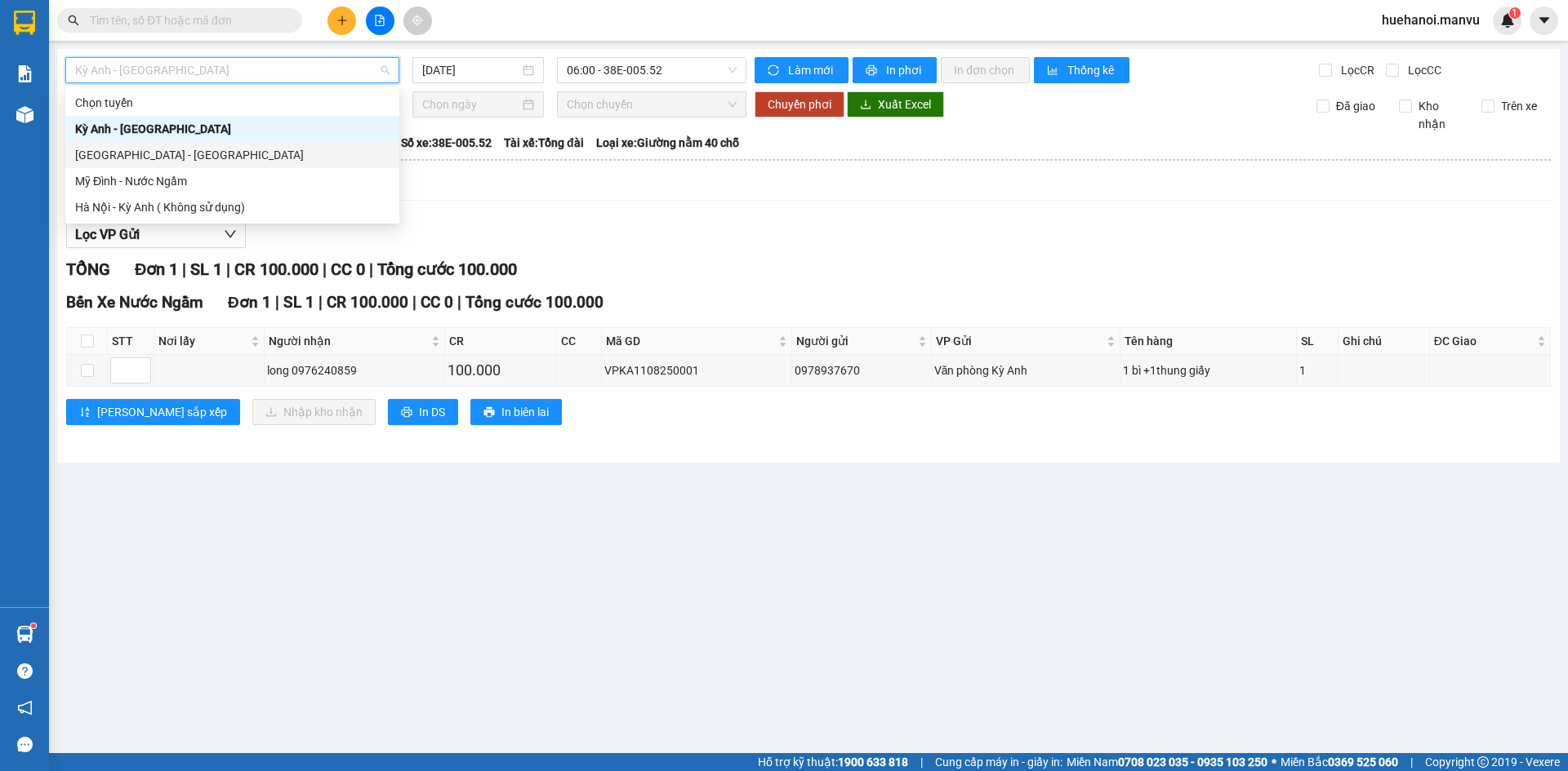
click at [150, 150] on div "[GEOGRAPHIC_DATA] - [GEOGRAPHIC_DATA]" at bounding box center [232, 155] width 315 height 18
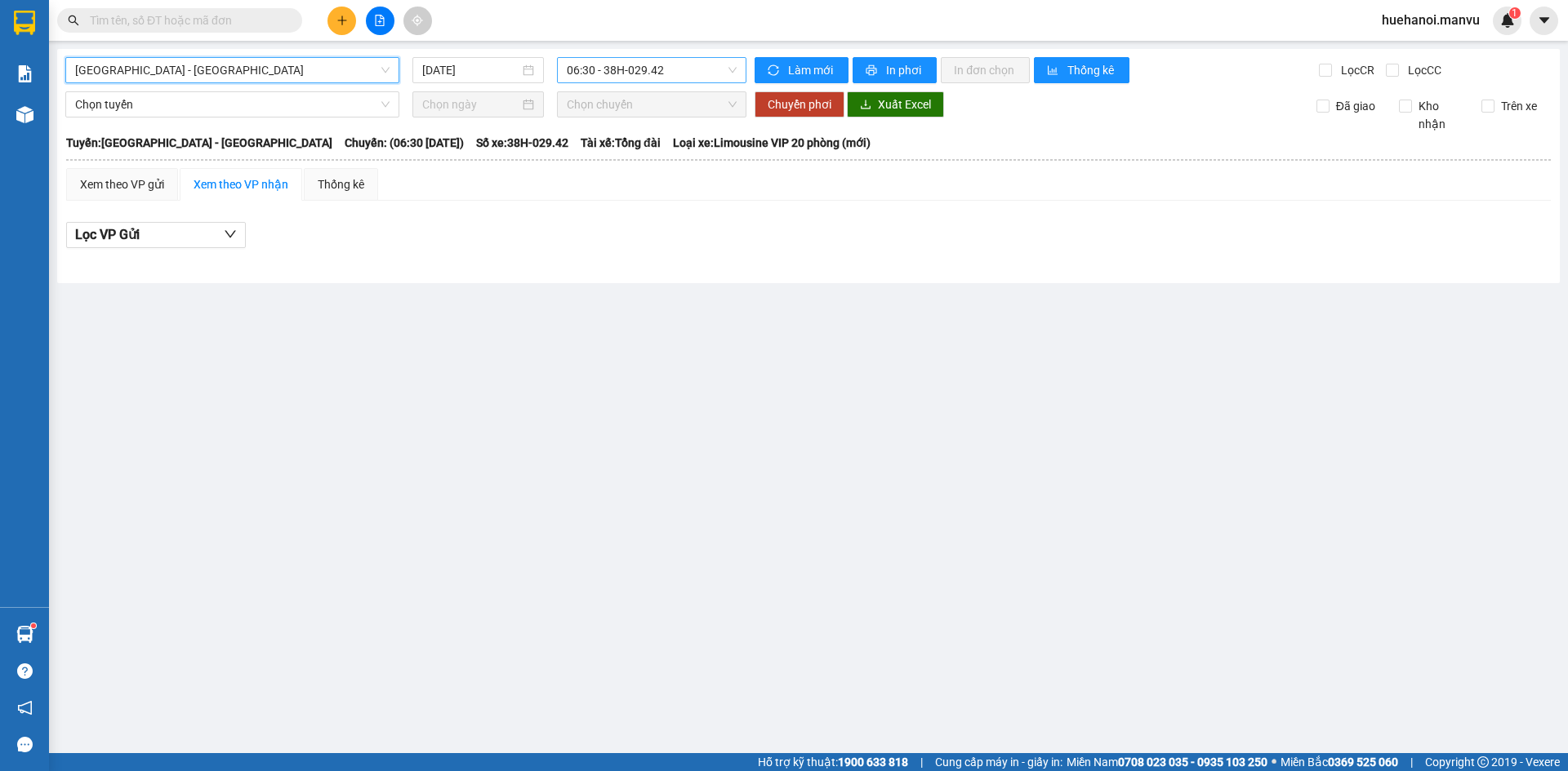
click at [597, 70] on span "06:30 - 38H-029.42" at bounding box center [651, 70] width 170 height 25
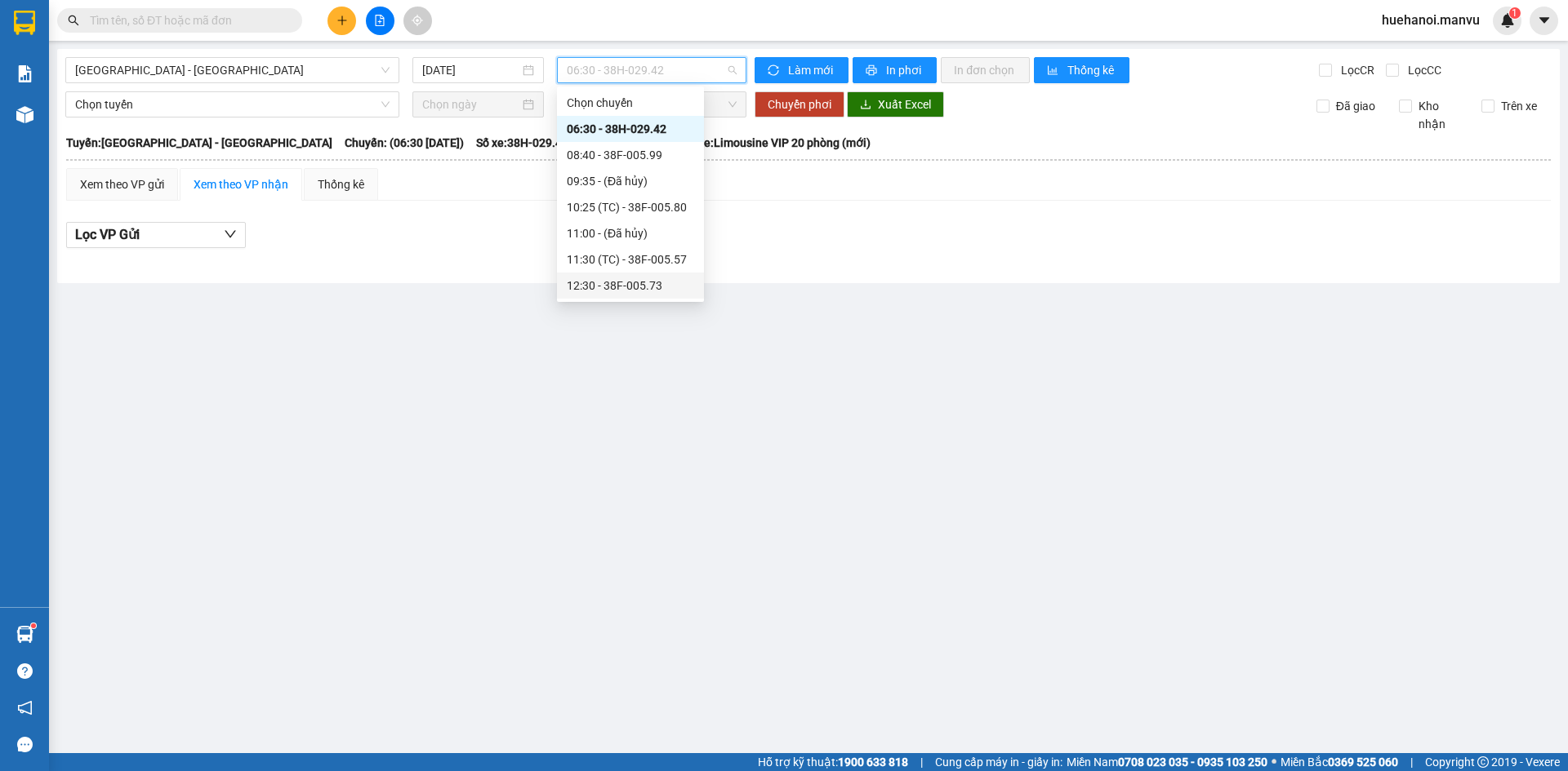
click at [641, 283] on div "12:30 - 38F-005.73" at bounding box center [630, 285] width 127 height 18
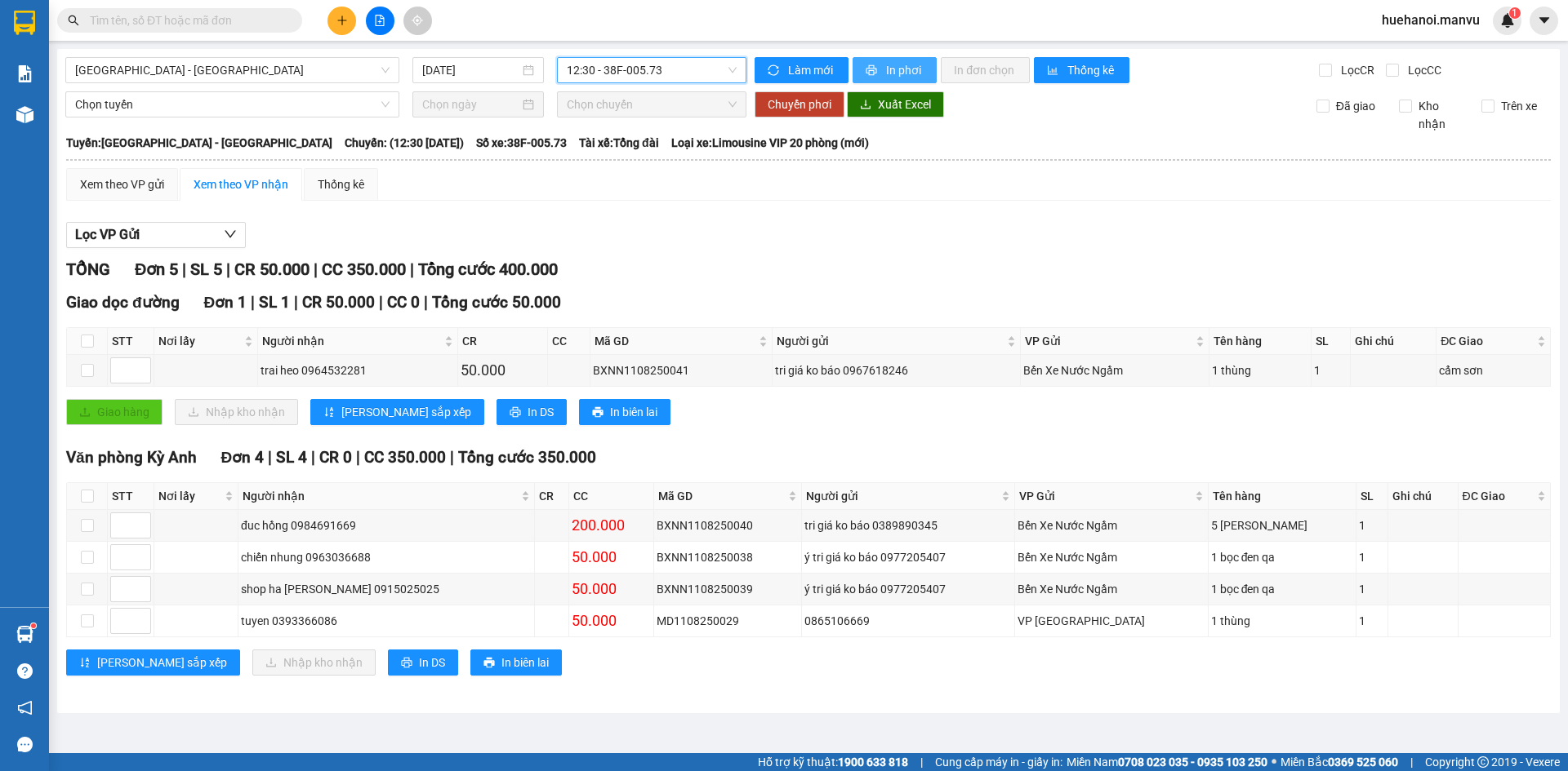
click at [906, 69] on span "In phơi" at bounding box center [905, 70] width 37 height 18
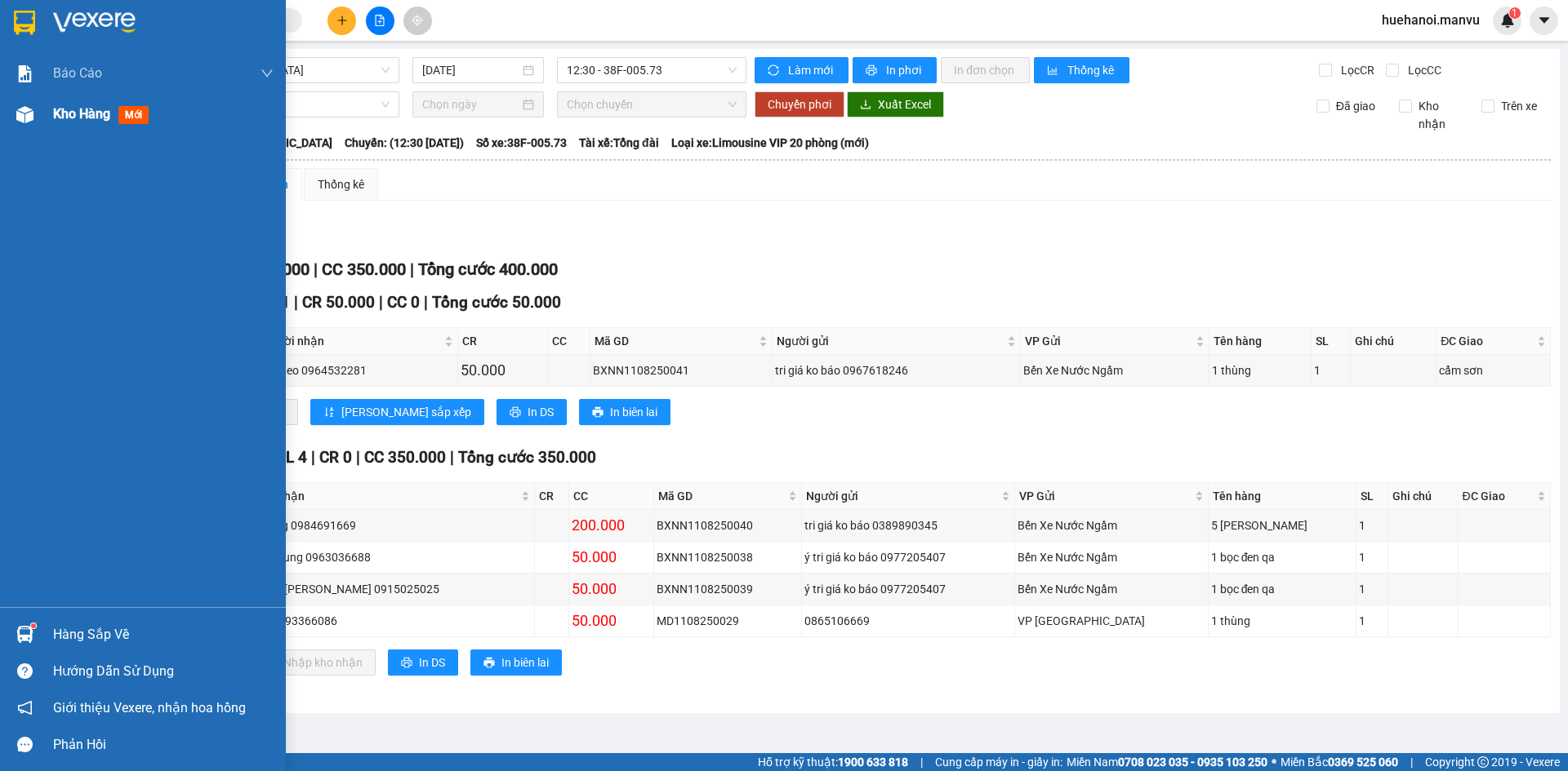
click at [64, 113] on span "Kho hàng" at bounding box center [82, 114] width 57 height 16
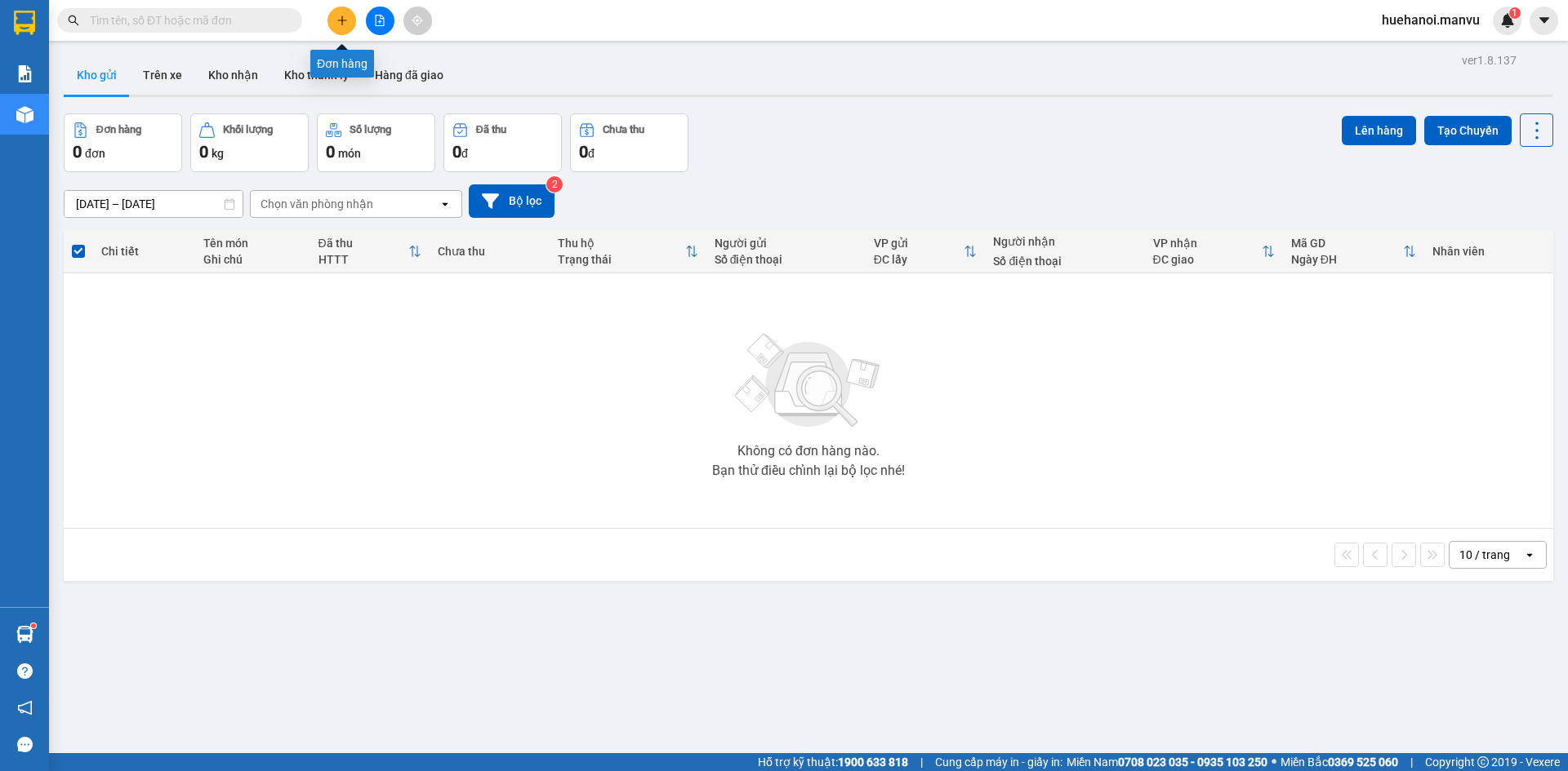
click at [340, 22] on icon "plus" at bounding box center [342, 21] width 12 height 12
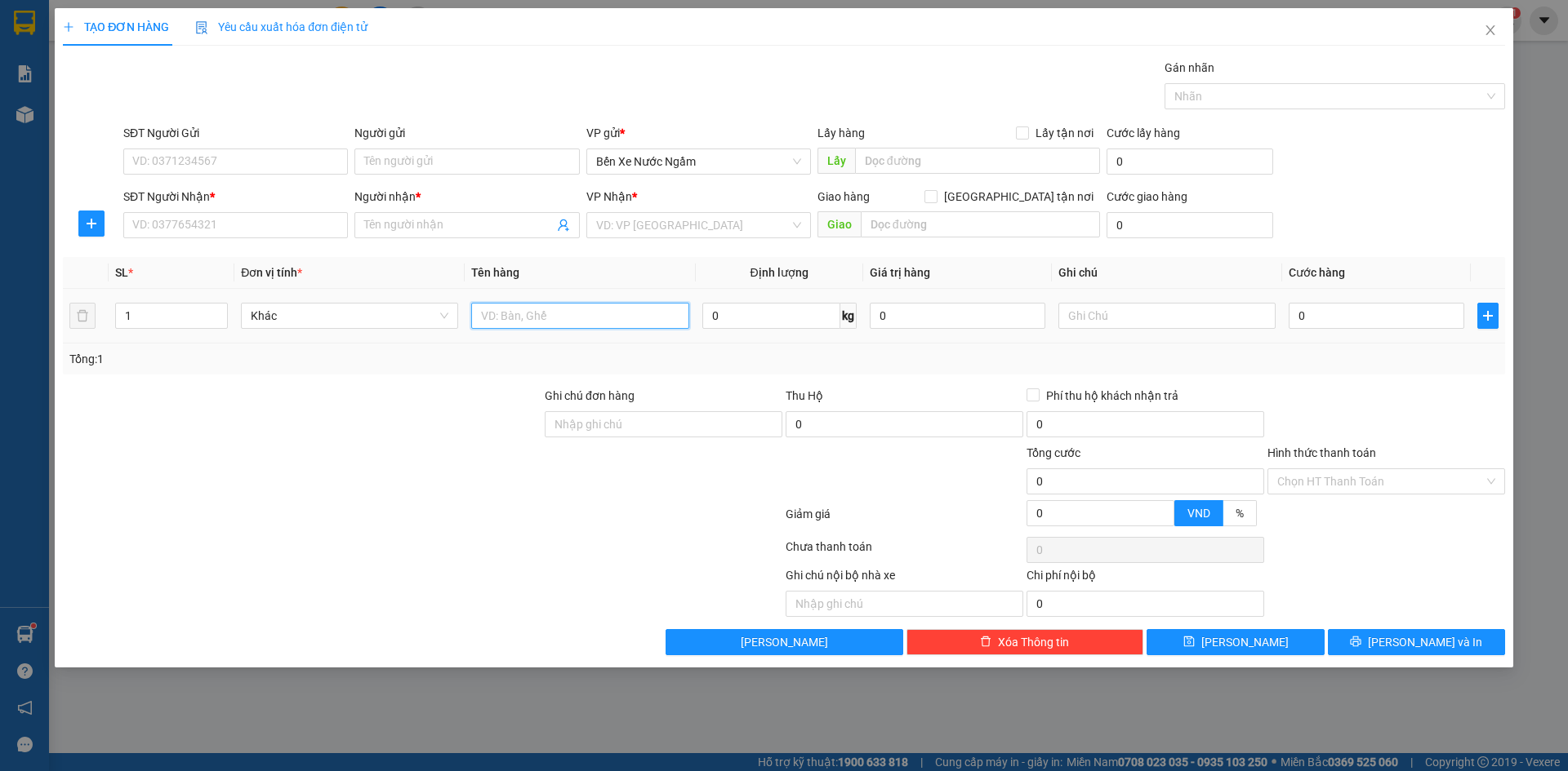
click at [597, 320] on input "text" at bounding box center [579, 316] width 217 height 27
click at [1107, 326] on input "text" at bounding box center [1167, 316] width 217 height 27
click at [1361, 318] on input "0" at bounding box center [1376, 316] width 175 height 27
click at [223, 214] on input "SĐT Người Nhận *" at bounding box center [235, 225] width 224 height 27
click at [246, 232] on input "SĐT Người Nhận *" at bounding box center [235, 225] width 224 height 27
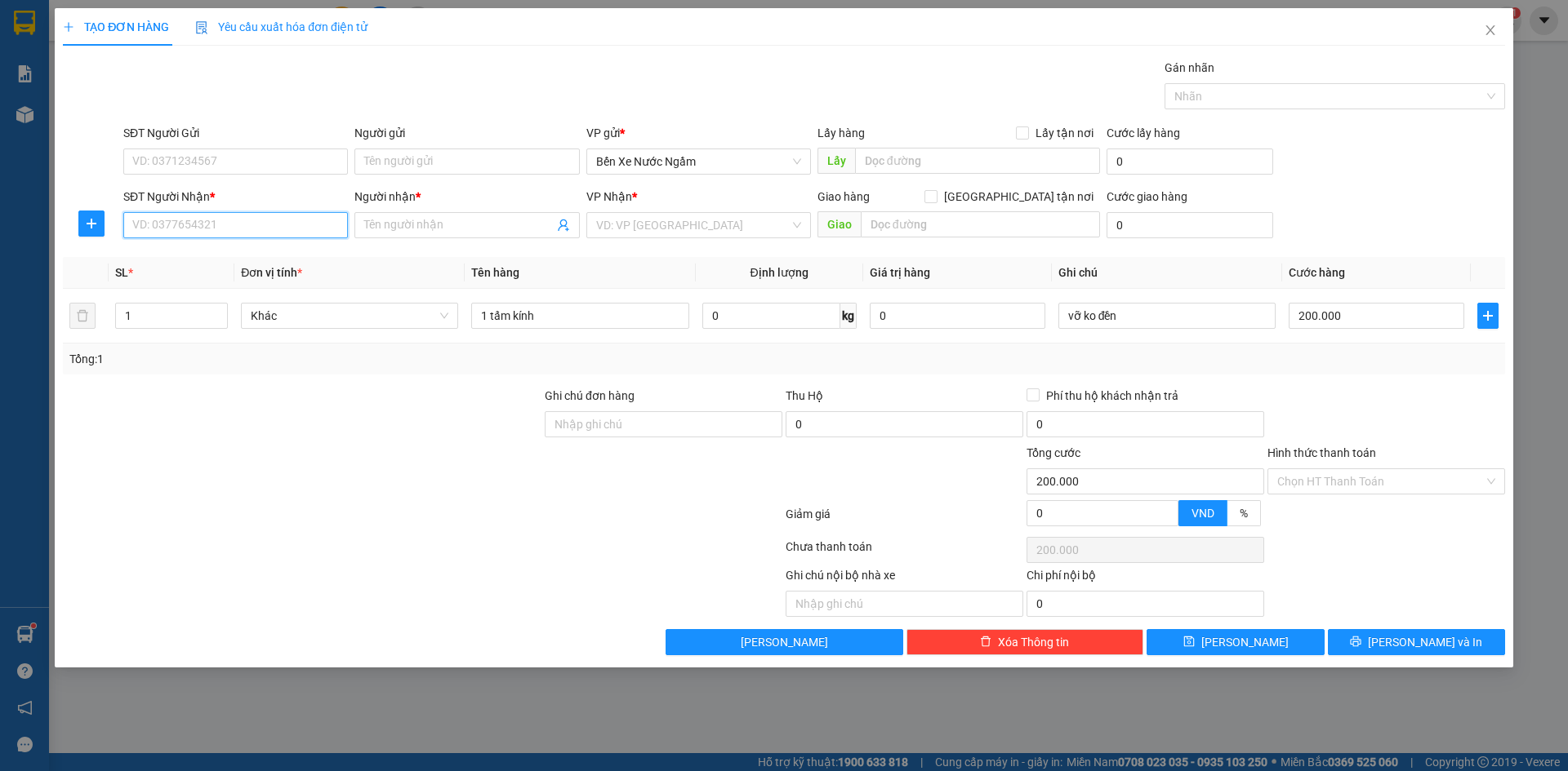
click at [266, 237] on input "SĐT Người Nhận *" at bounding box center [235, 225] width 224 height 27
click at [284, 230] on input "SĐT Người Nhận *" at bounding box center [235, 225] width 224 height 27
click at [177, 228] on input "0943998181" at bounding box center [235, 225] width 224 height 27
click at [233, 257] on div "0943993181 - a huynh" at bounding box center [235, 258] width 205 height 18
click at [239, 158] on input "SĐT Người Gửi" at bounding box center [235, 161] width 224 height 27
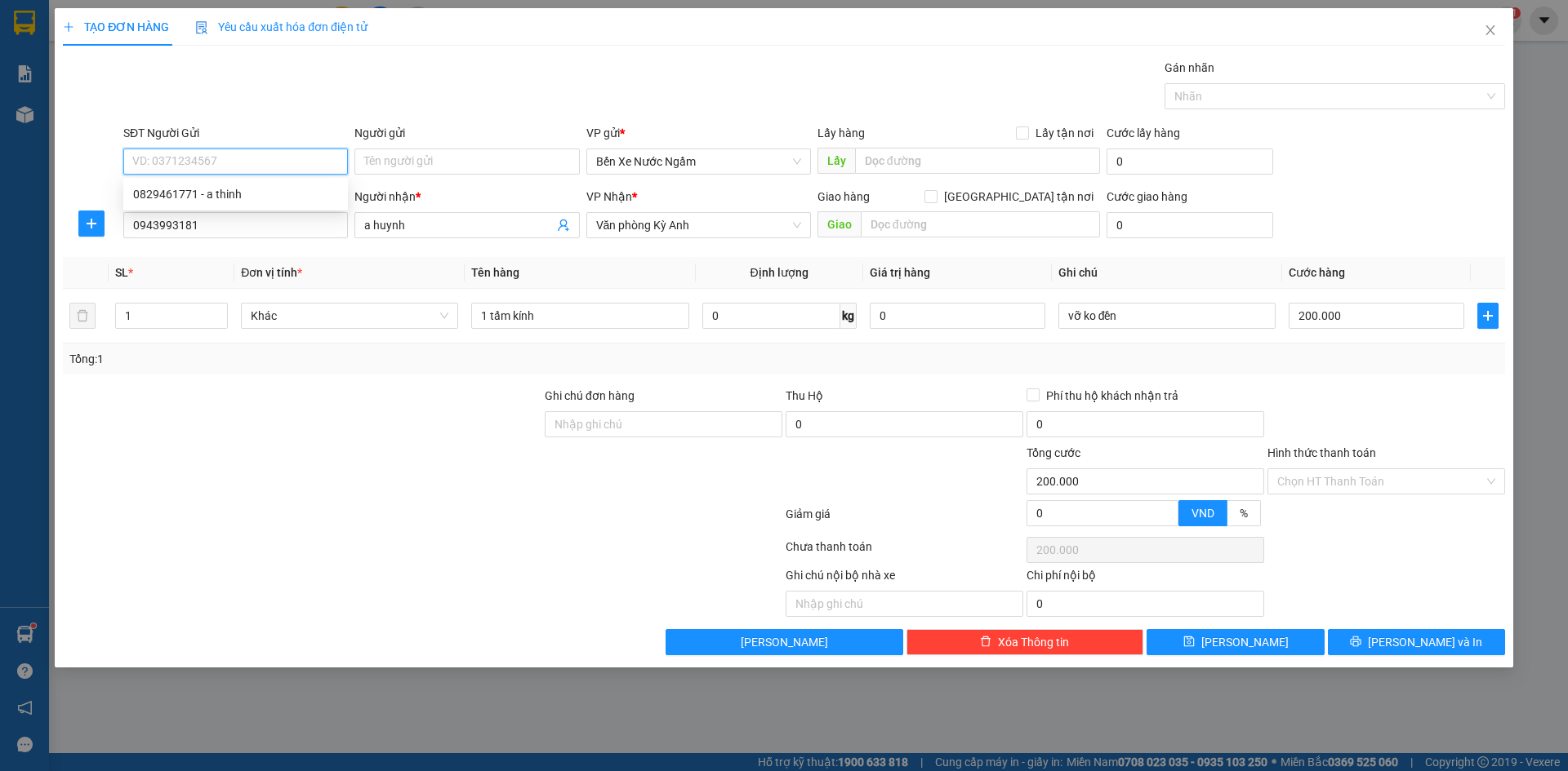
click at [270, 163] on input "SĐT Người Gửi" at bounding box center [235, 161] width 224 height 27
click at [394, 155] on input "Người gửi" at bounding box center [466, 161] width 224 height 27
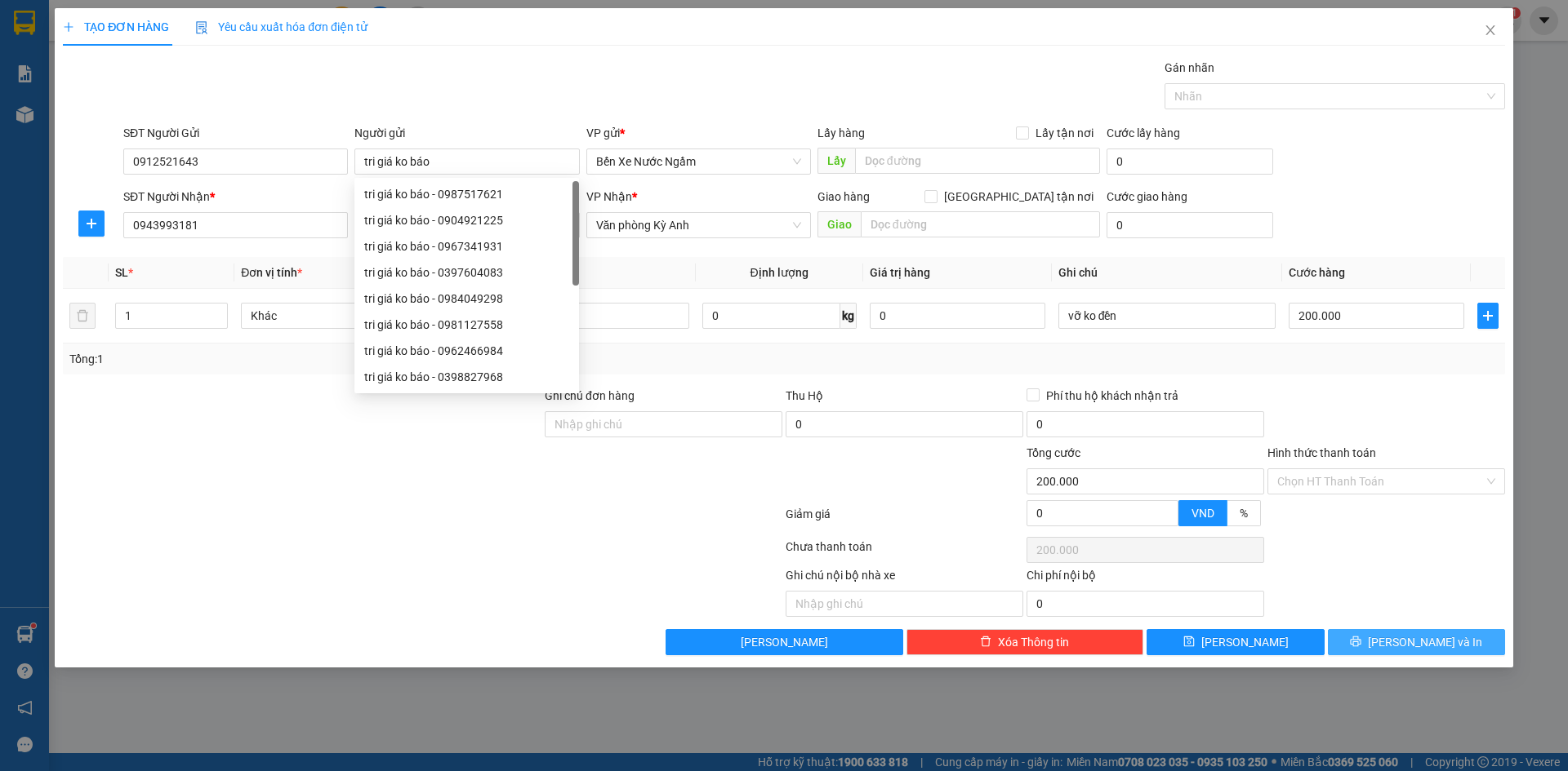
click at [1379, 648] on button "[PERSON_NAME] và In" at bounding box center [1417, 642] width 177 height 27
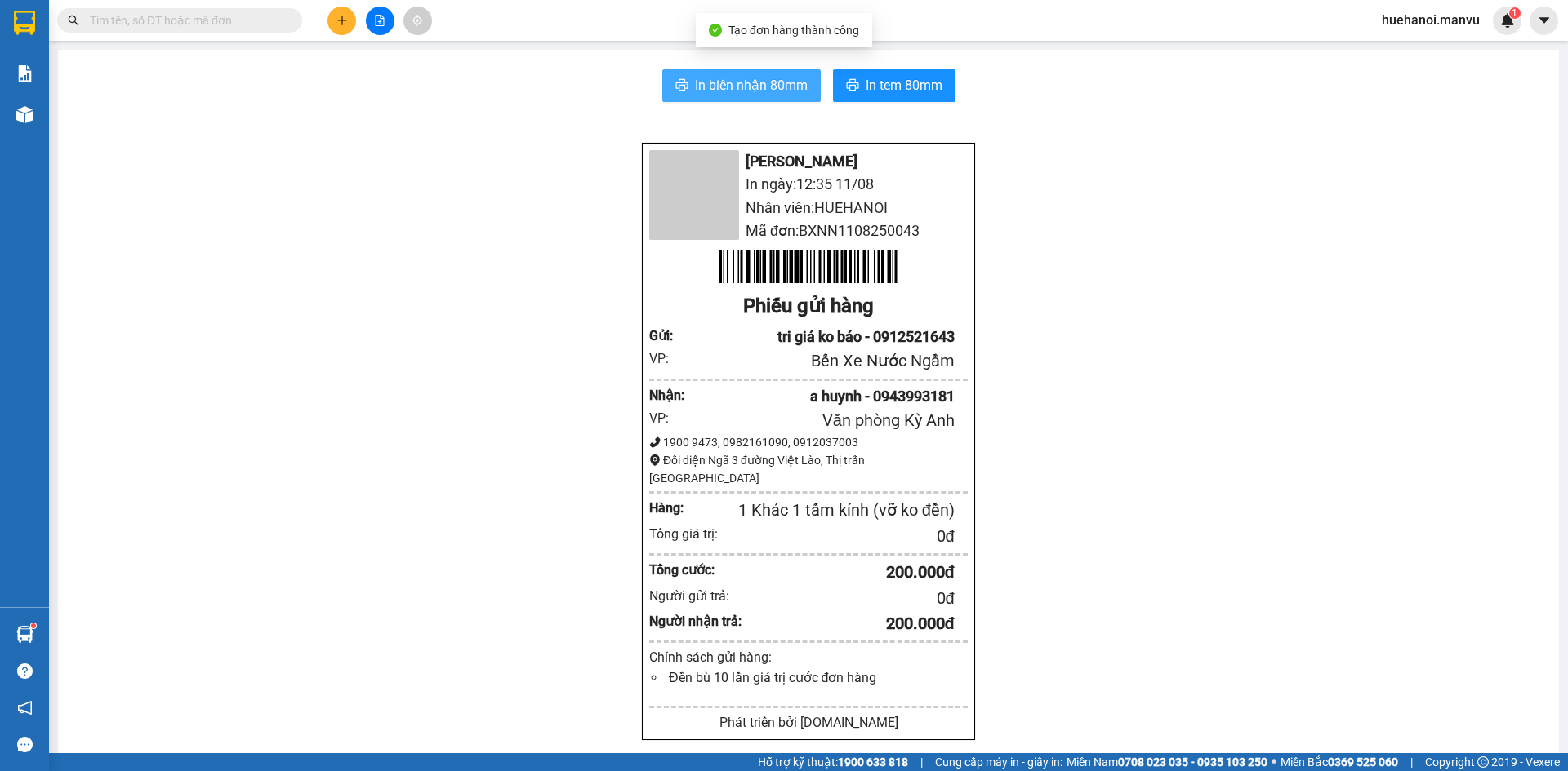
click at [781, 91] on span "In biên nhận 80mm" at bounding box center [751, 85] width 113 height 21
click at [1153, 314] on div "Mận Vũ In ngày: 12:35 [DATE] Nhân viên: HUEHANOI Mã đơn: BXNN1108250043 Phiếu g…" at bounding box center [809, 654] width 1462 height 1026
click at [1148, 313] on div "Mận Vũ In ngày: 12:35 [DATE] Nhân viên: HUEHANOI Mã đơn: BXNN1108250043 Phiếu g…" at bounding box center [809, 654] width 1462 height 1026
click at [1117, 354] on div "Mận Vũ In ngày: 12:35 [DATE] Nhân viên: HUEHANOI Mã đơn: BXNN1108250043 Phiếu g…" at bounding box center [809, 654] width 1462 height 1026
click at [1116, 354] on div "Mận Vũ In ngày: 12:35 [DATE] Nhân viên: HUEHANOI Mã đơn: BXNN1108250043 Phiếu g…" at bounding box center [809, 654] width 1462 height 1026
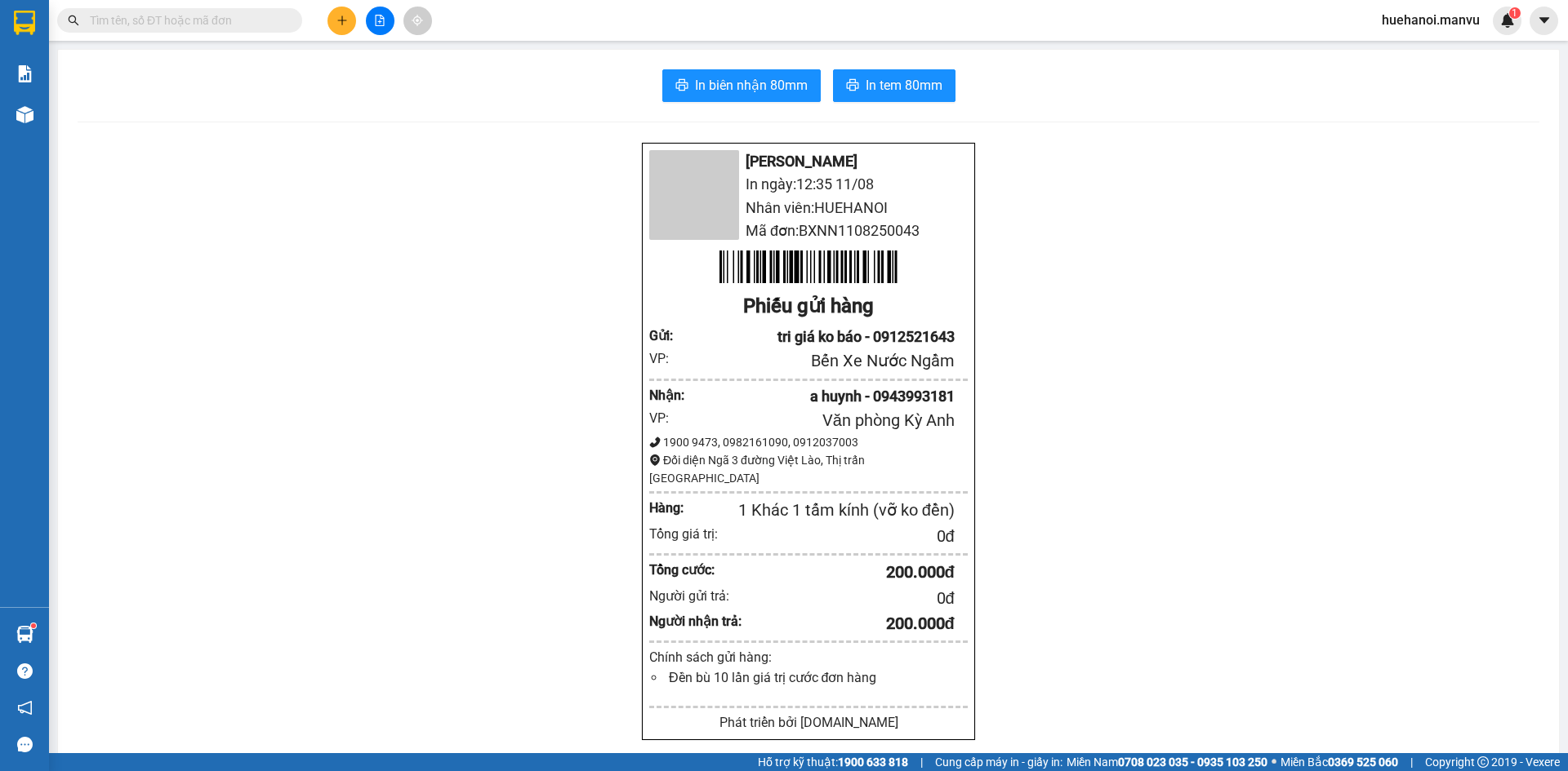
click at [1239, 421] on div "Mận Vũ In ngày: 12:35 [DATE] Nhân viên: HUEHANOI Mã đơn: BXNN1108250043 Phiếu g…" at bounding box center [809, 654] width 1462 height 1026
click at [1242, 418] on div "Mận Vũ In ngày: 12:35 [DATE] Nhân viên: HUEHANOI Mã đơn: BXNN1108250043 Phiếu g…" at bounding box center [809, 654] width 1462 height 1026
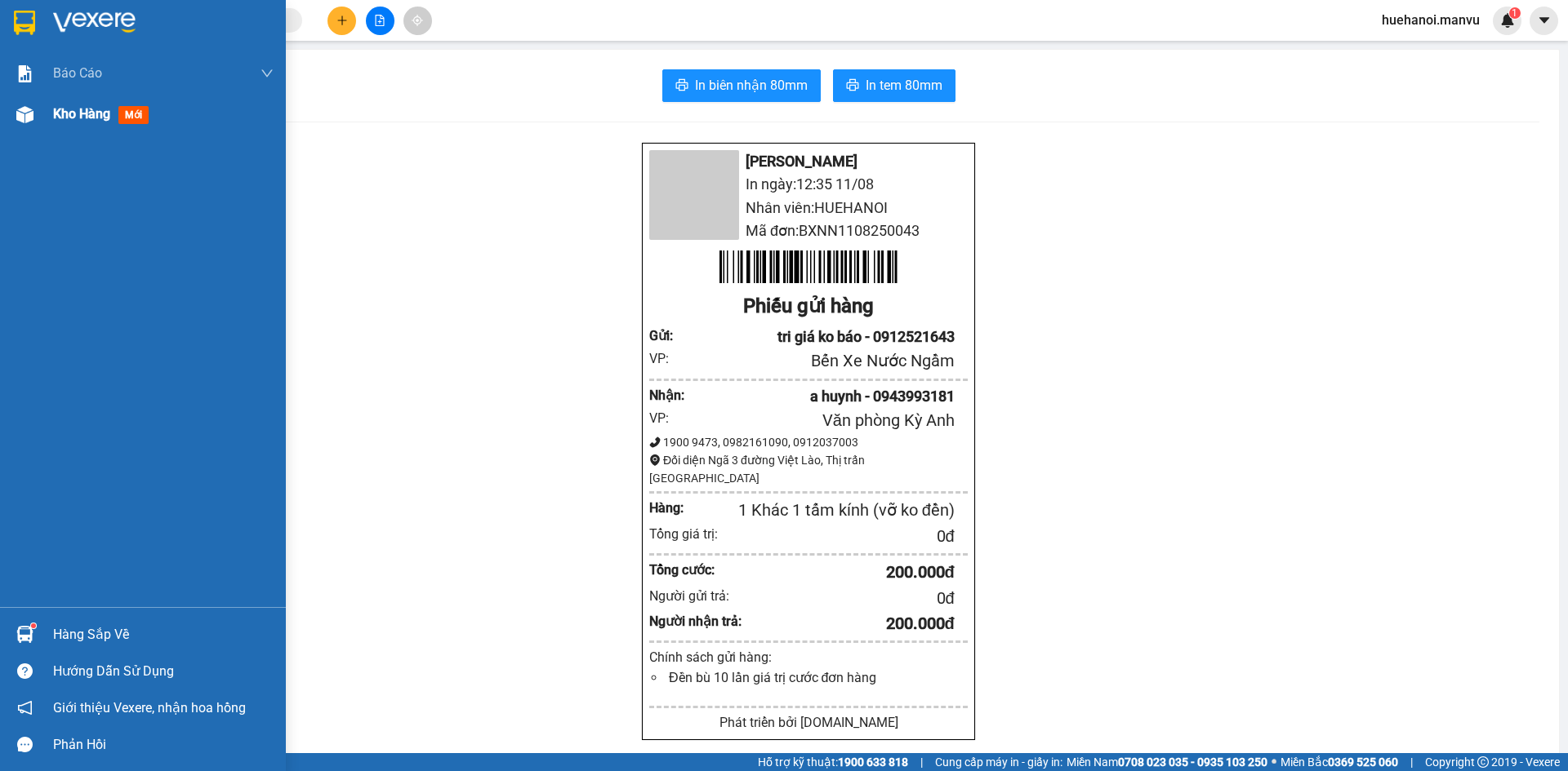
click at [67, 106] on span "Kho hàng" at bounding box center [82, 114] width 57 height 16
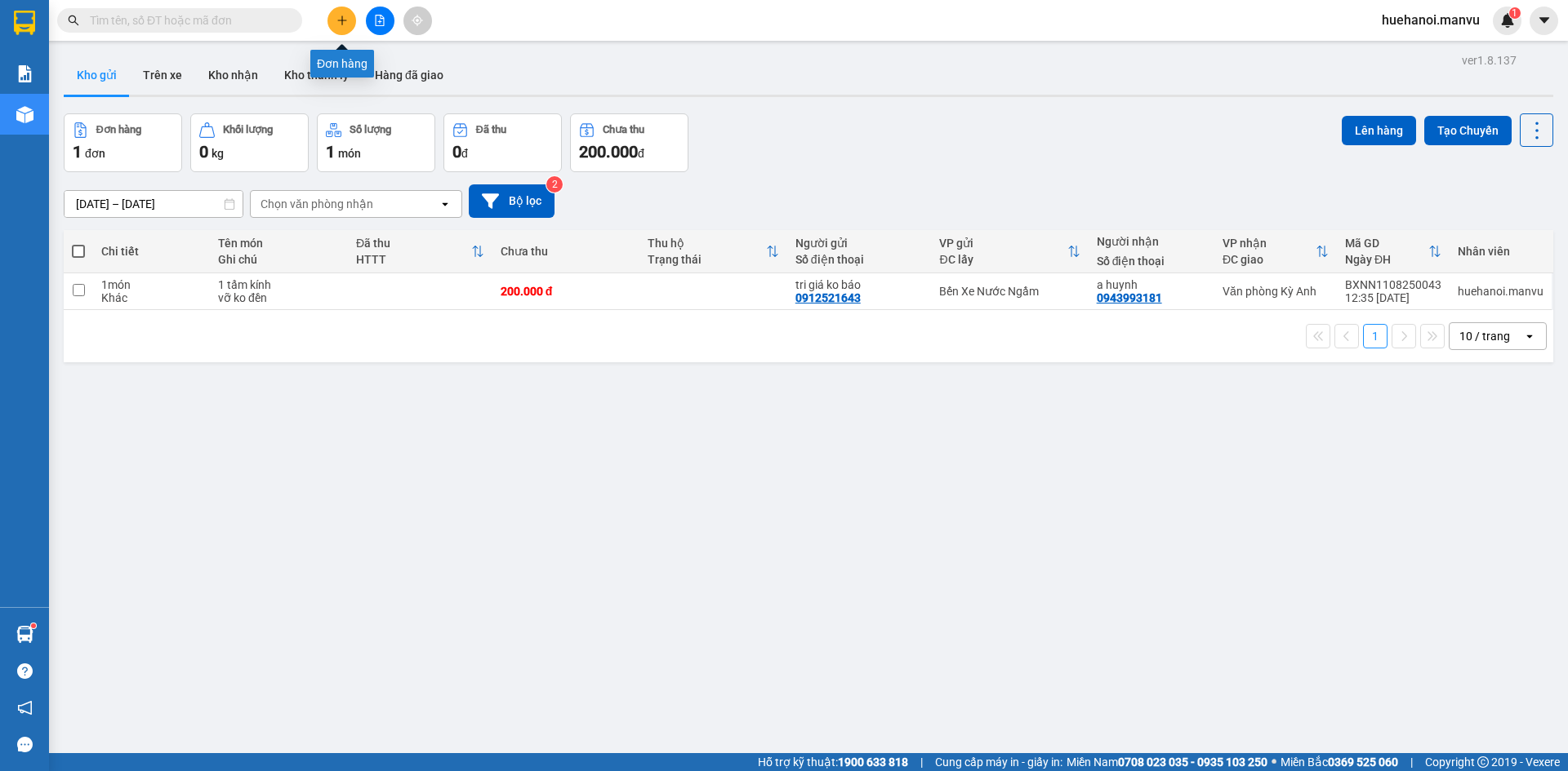
click at [334, 22] on button at bounding box center [341, 21] width 29 height 29
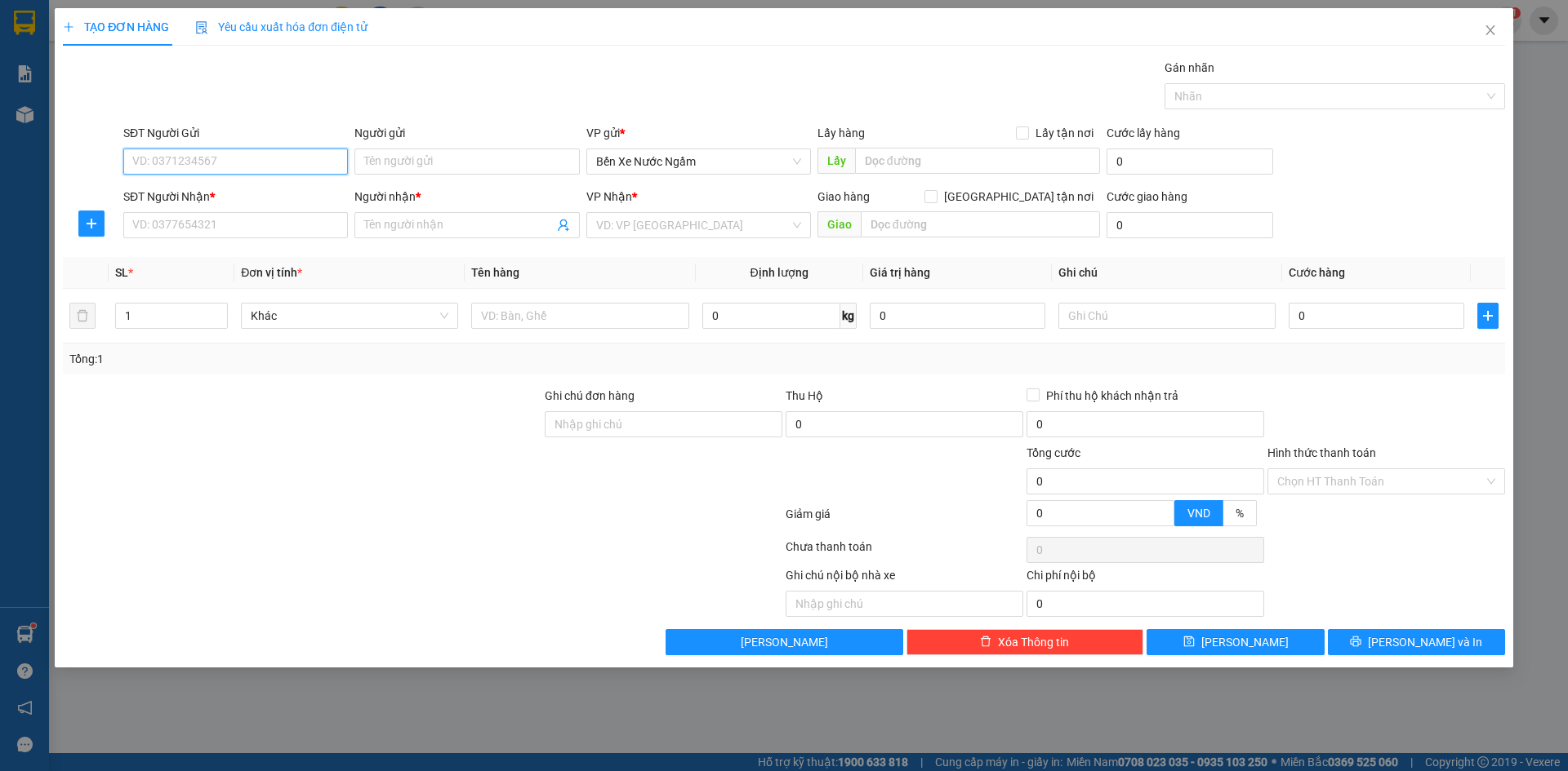
click at [228, 156] on input "SĐT Người Gửi" at bounding box center [235, 161] width 224 height 27
click at [238, 201] on div "0935459166 - tri giá ko báo" at bounding box center [235, 194] width 205 height 18
click at [259, 223] on input "SĐT Người Nhận *" at bounding box center [235, 225] width 224 height 27
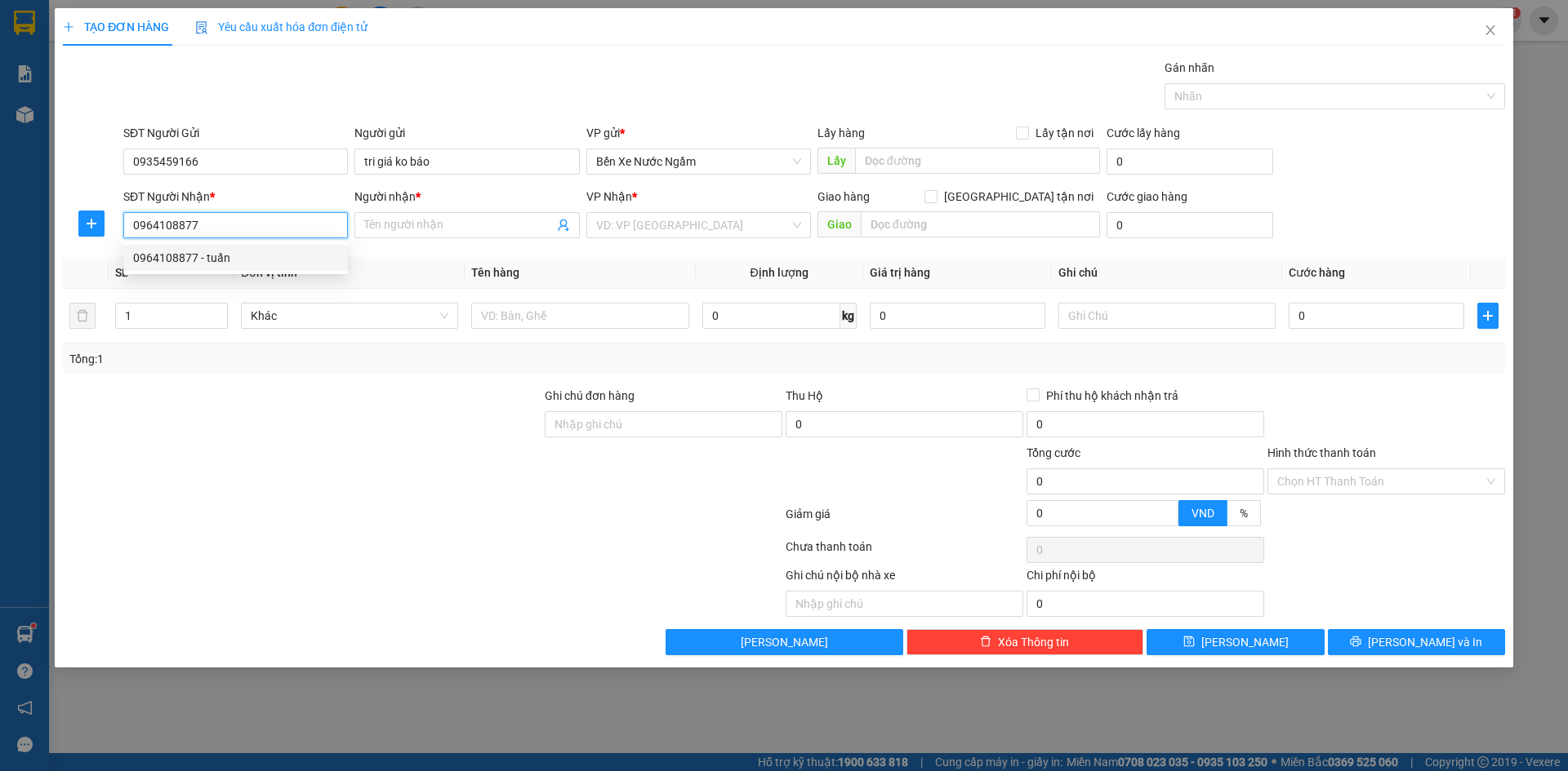
click at [205, 251] on div "0964108877 - tuấn" at bounding box center [235, 258] width 205 height 18
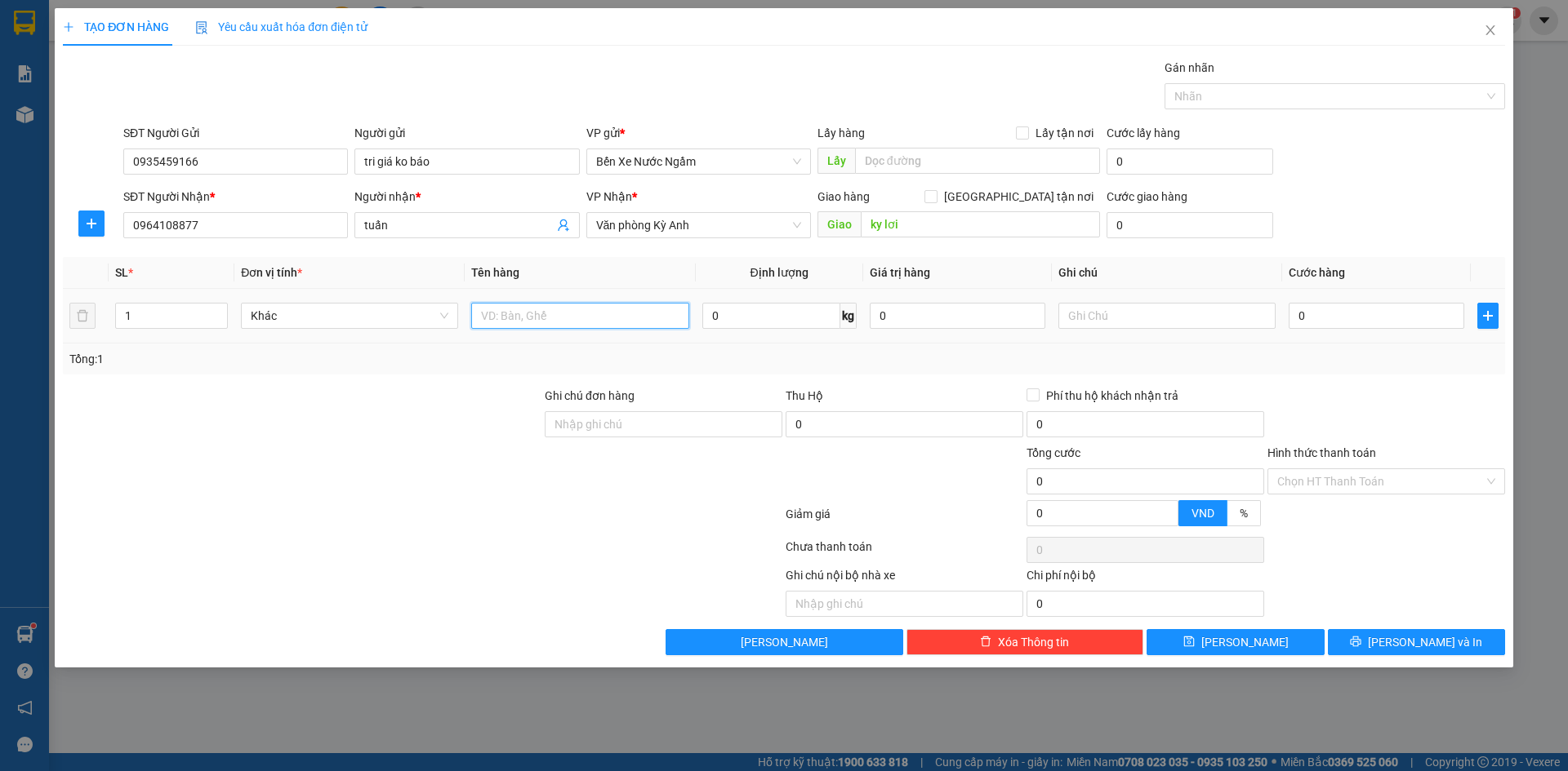
click at [584, 326] on input "text" at bounding box center [579, 316] width 217 height 27
click at [567, 326] on input "1 bọc bơm máy,ỡ" at bounding box center [579, 316] width 217 height 27
click at [564, 320] on input "1 bọc bơm máym,ỡ" at bounding box center [579, 316] width 217 height 27
click at [568, 317] on input "1 bọc bơm máym,ỡ" at bounding box center [579, 316] width 217 height 27
click at [1353, 315] on input "0" at bounding box center [1376, 316] width 175 height 27
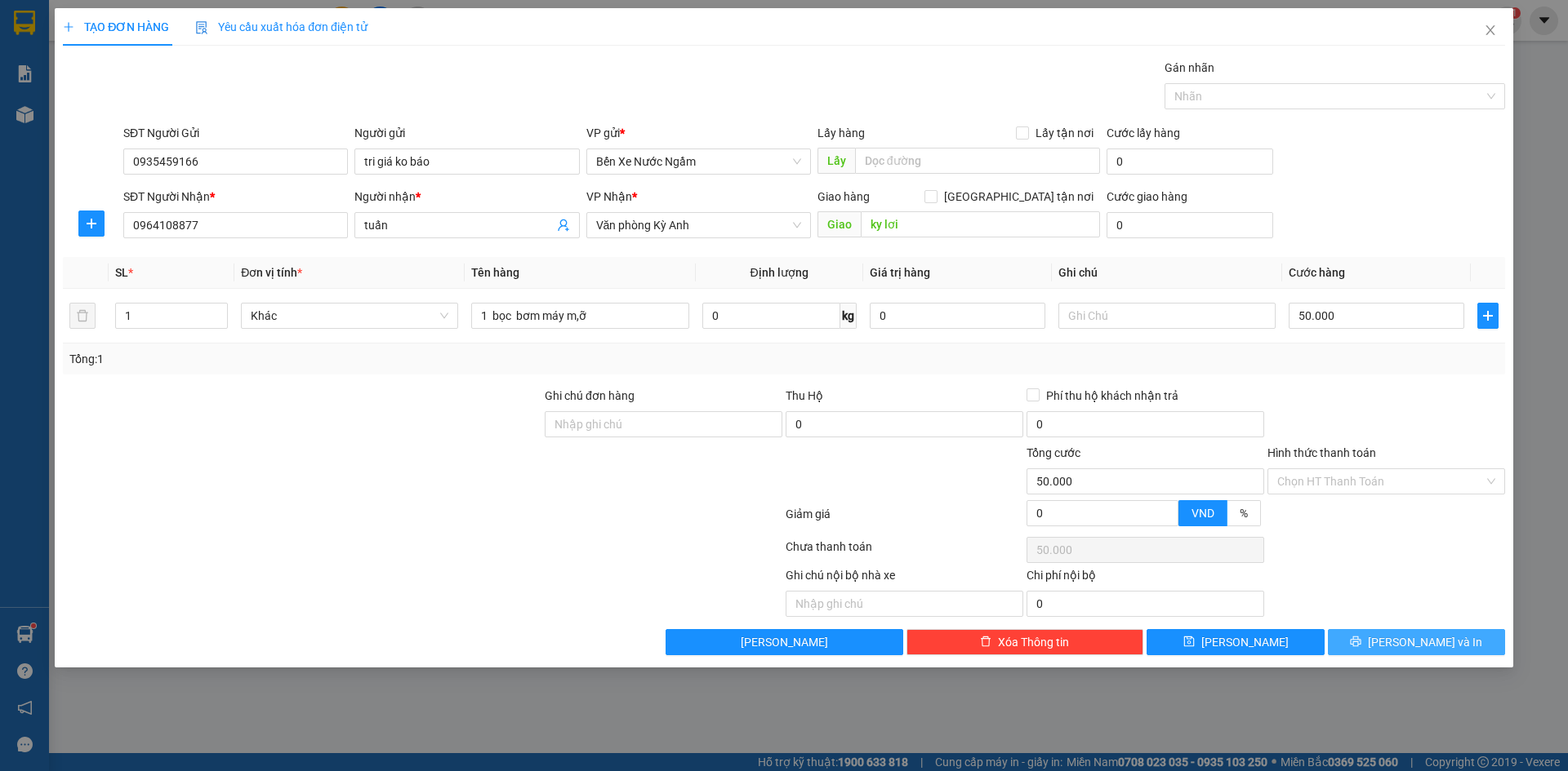
click at [1357, 636] on button "[PERSON_NAME] và In" at bounding box center [1417, 642] width 177 height 27
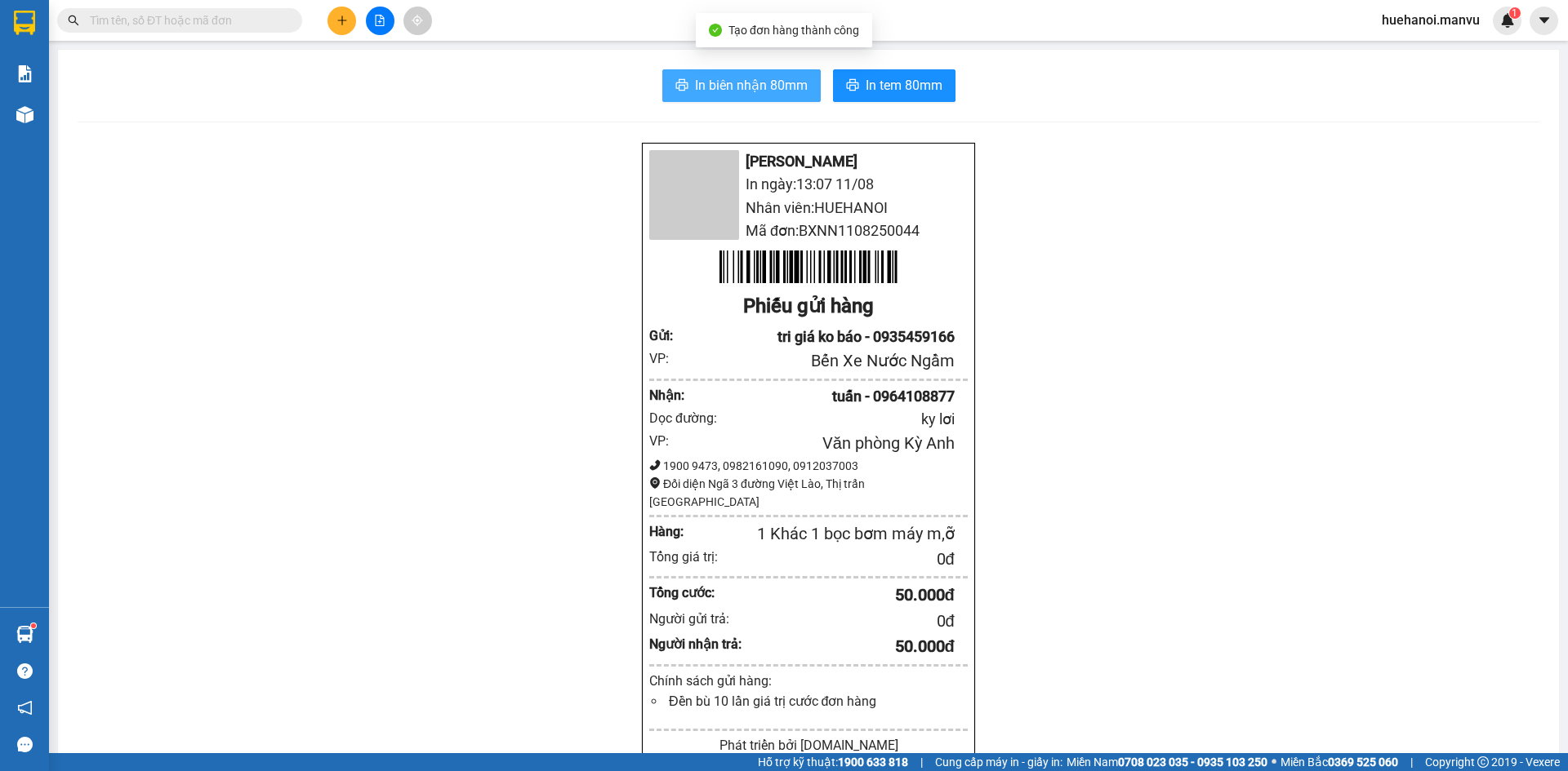
click at [810, 93] on button "In biên nhận 80mm" at bounding box center [741, 86] width 158 height 32
